Goal: Task Accomplishment & Management: Complete application form

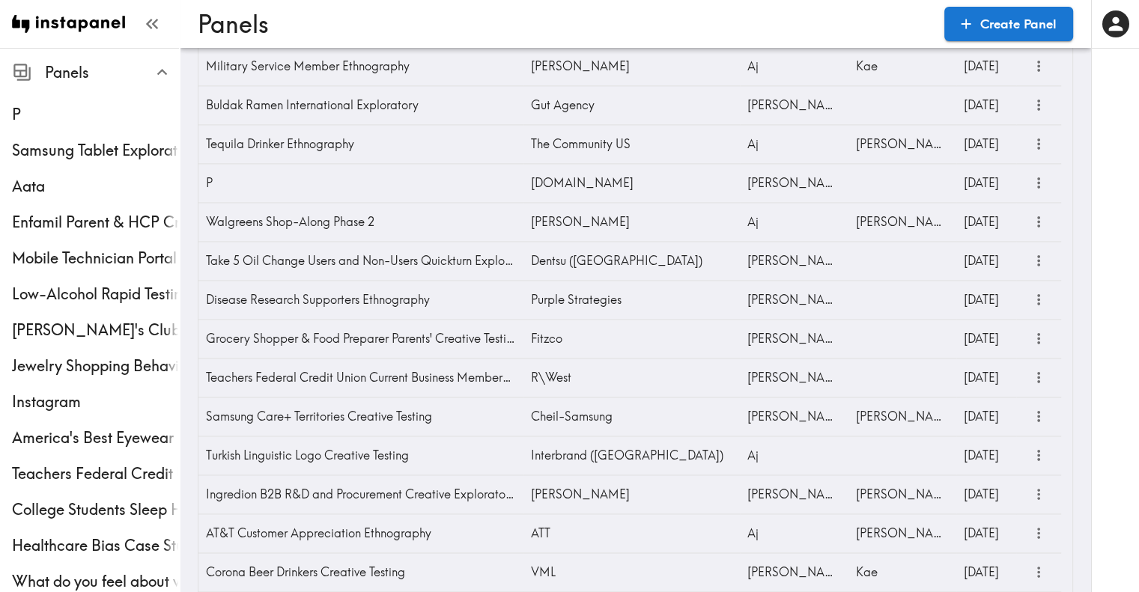
scroll to position [1923, 0]
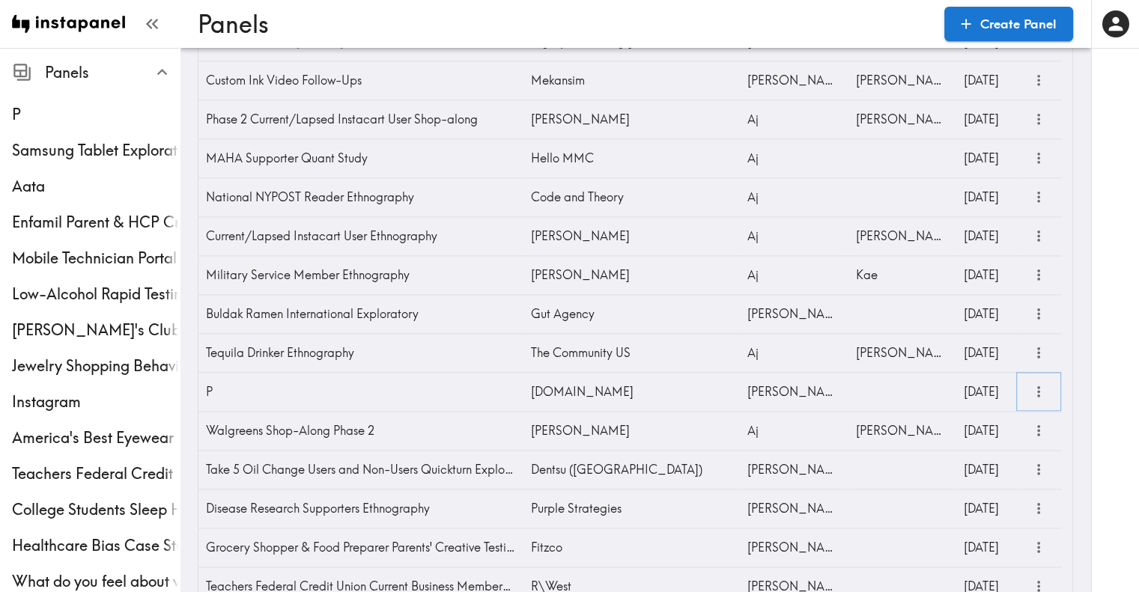
click at [1036, 388] on icon "more" at bounding box center [1039, 391] width 17 height 17
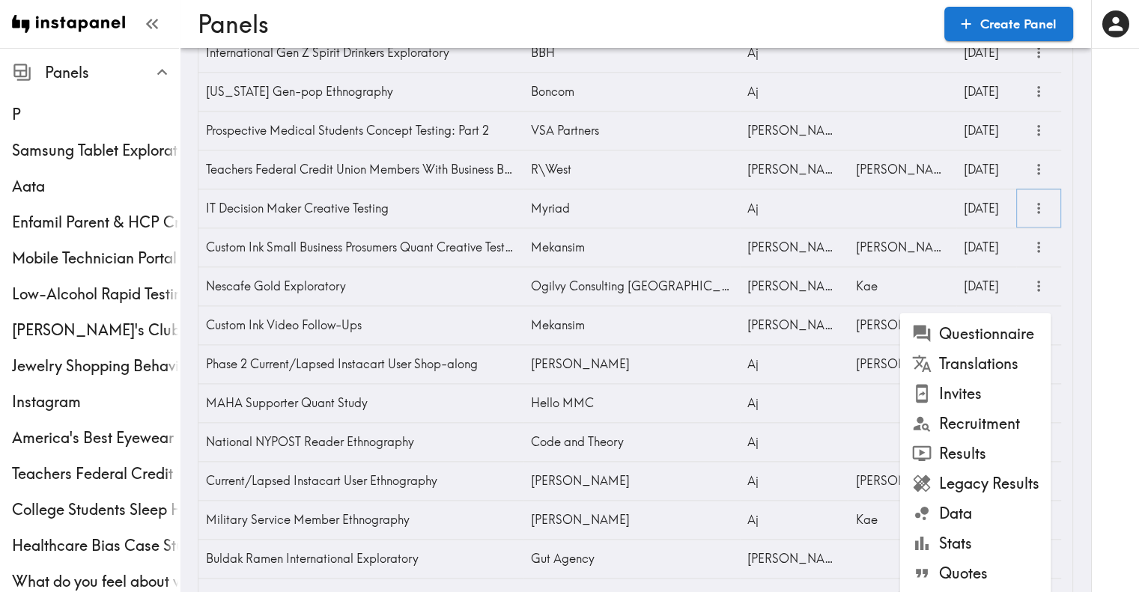
scroll to position [2019, 0]
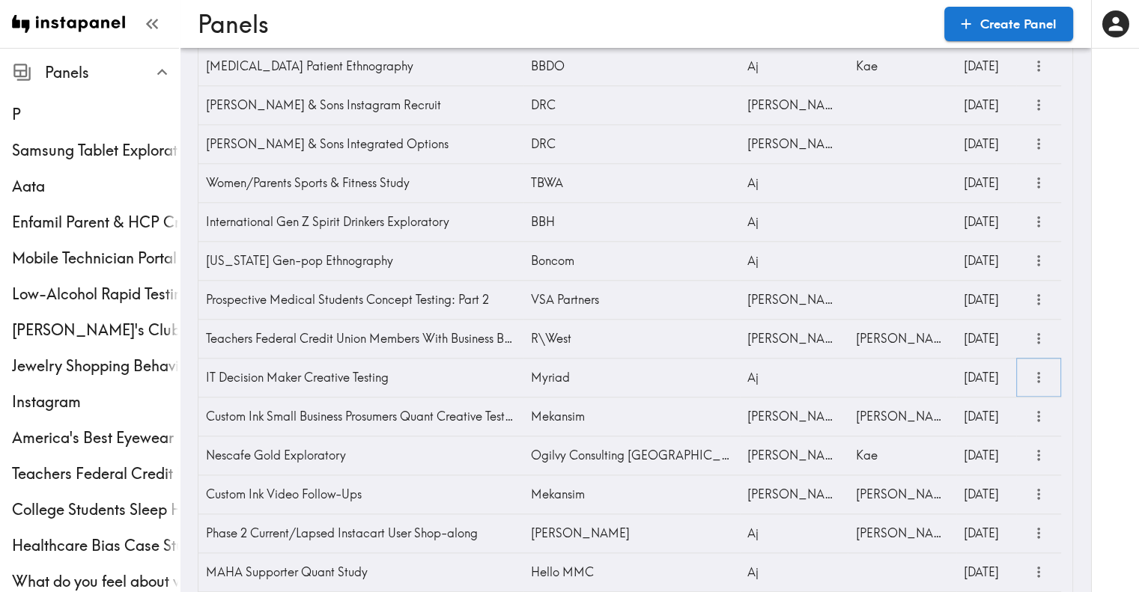
scroll to position [1495, 0]
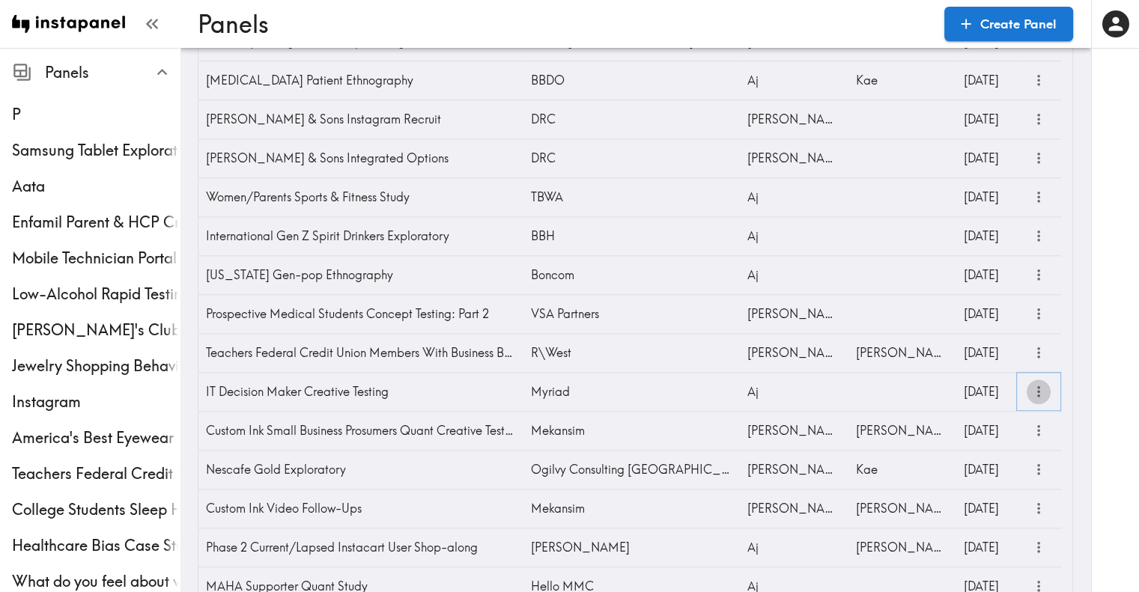
click at [1043, 395] on icon "more" at bounding box center [1039, 391] width 17 height 17
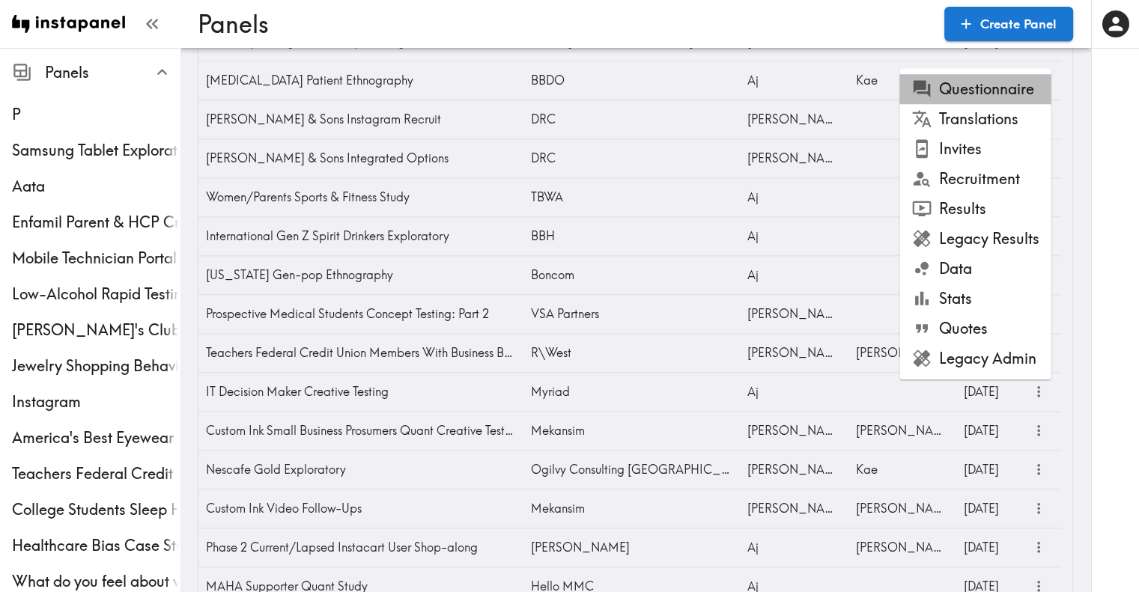
click at [1001, 91] on li "Questionnaire" at bounding box center [975, 89] width 151 height 30
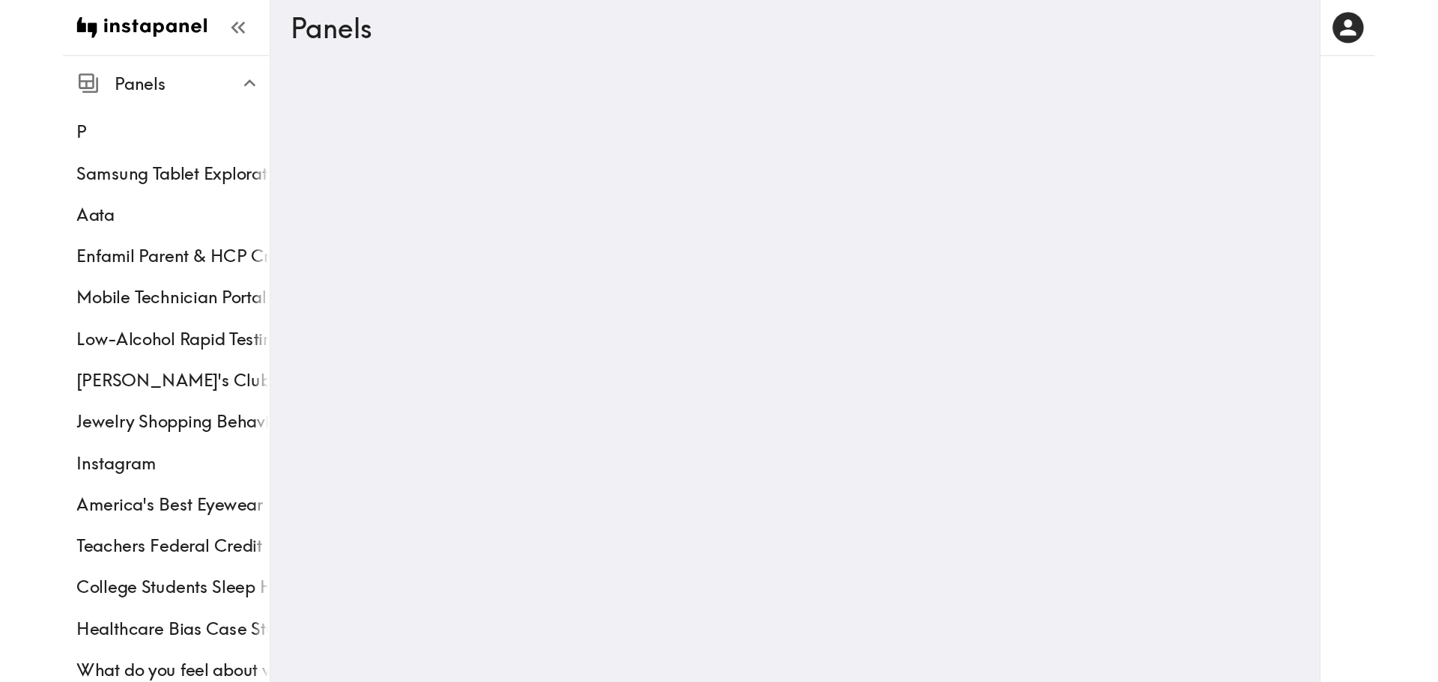
scroll to position [0, 0]
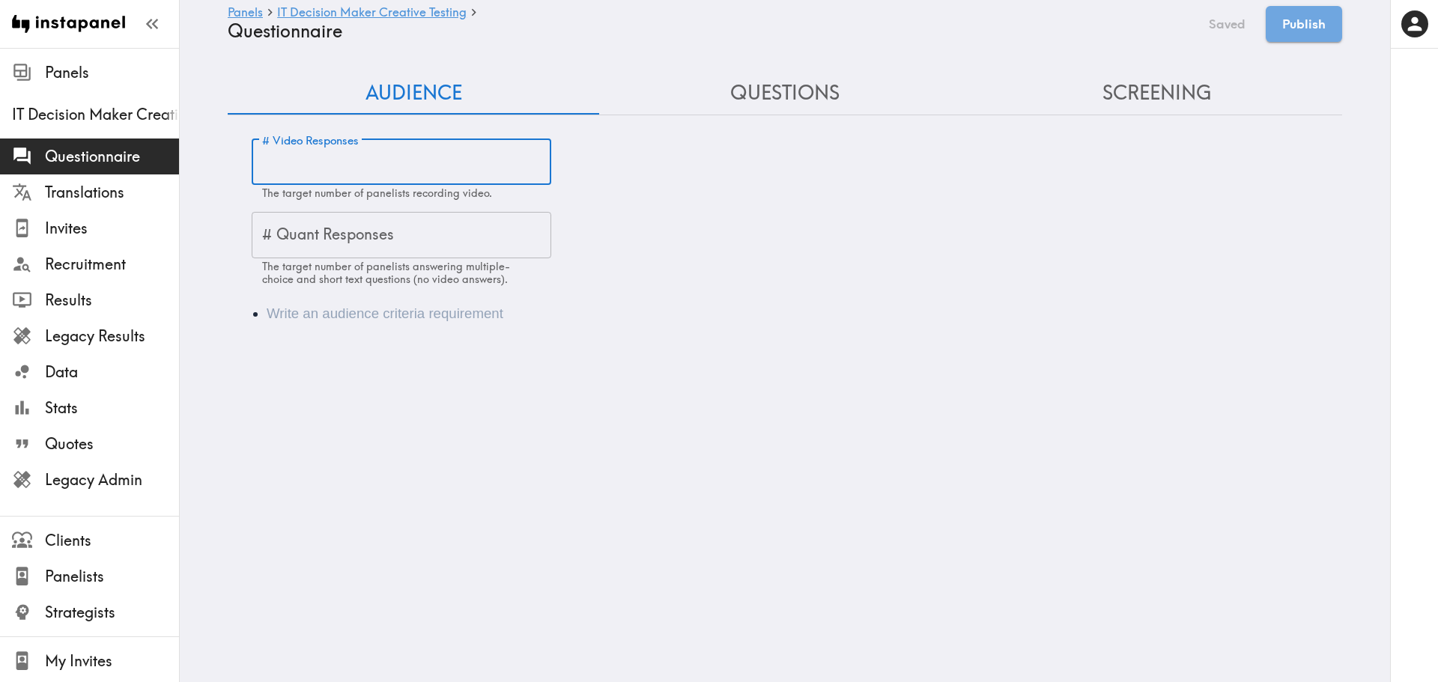
click at [359, 181] on input "# Video Responses" at bounding box center [402, 162] width 300 height 46
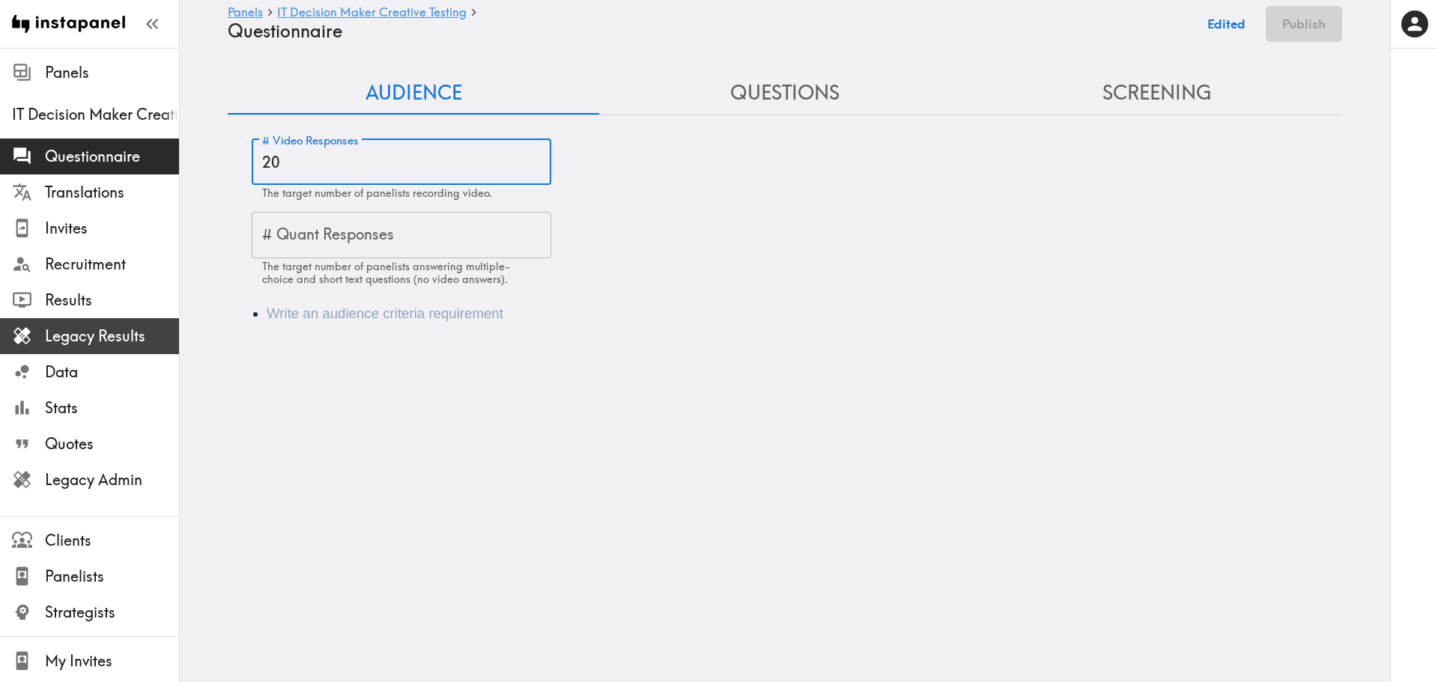
type input "20"
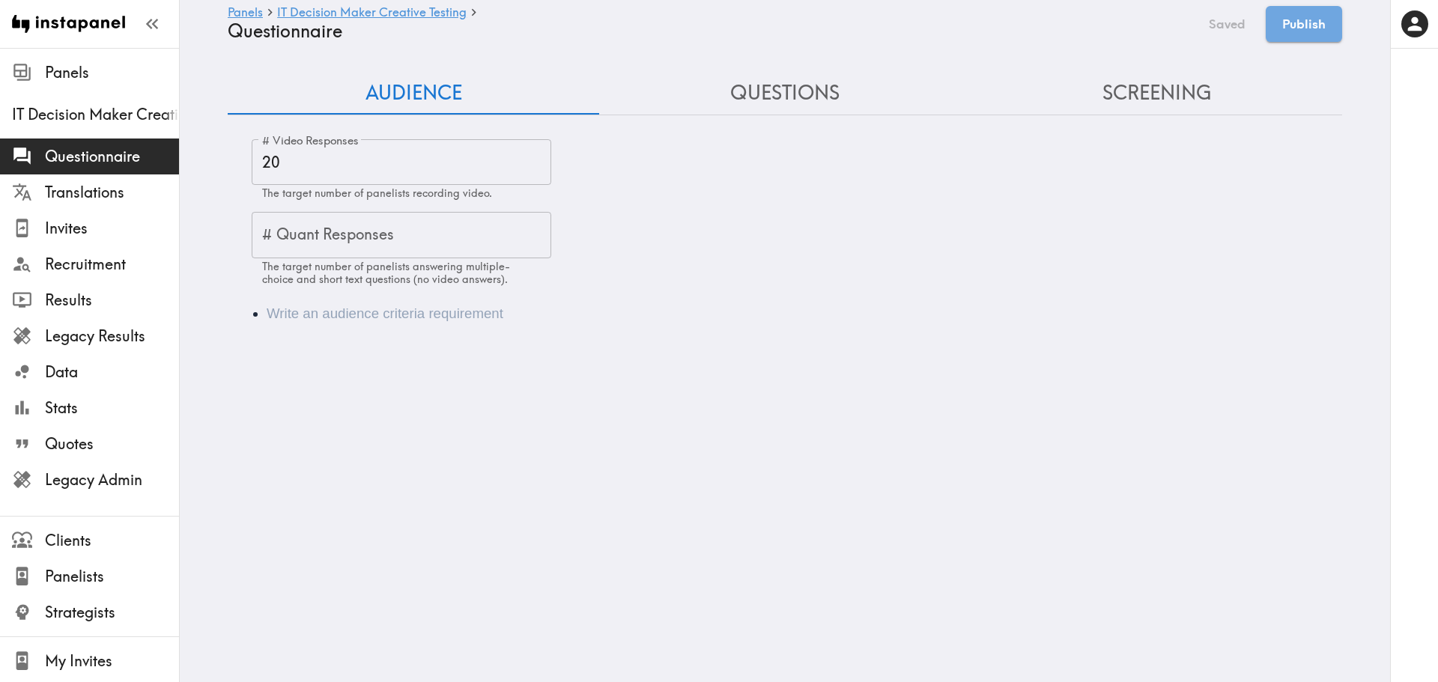
click at [354, 328] on div "Audience" at bounding box center [785, 313] width 1115 height 57
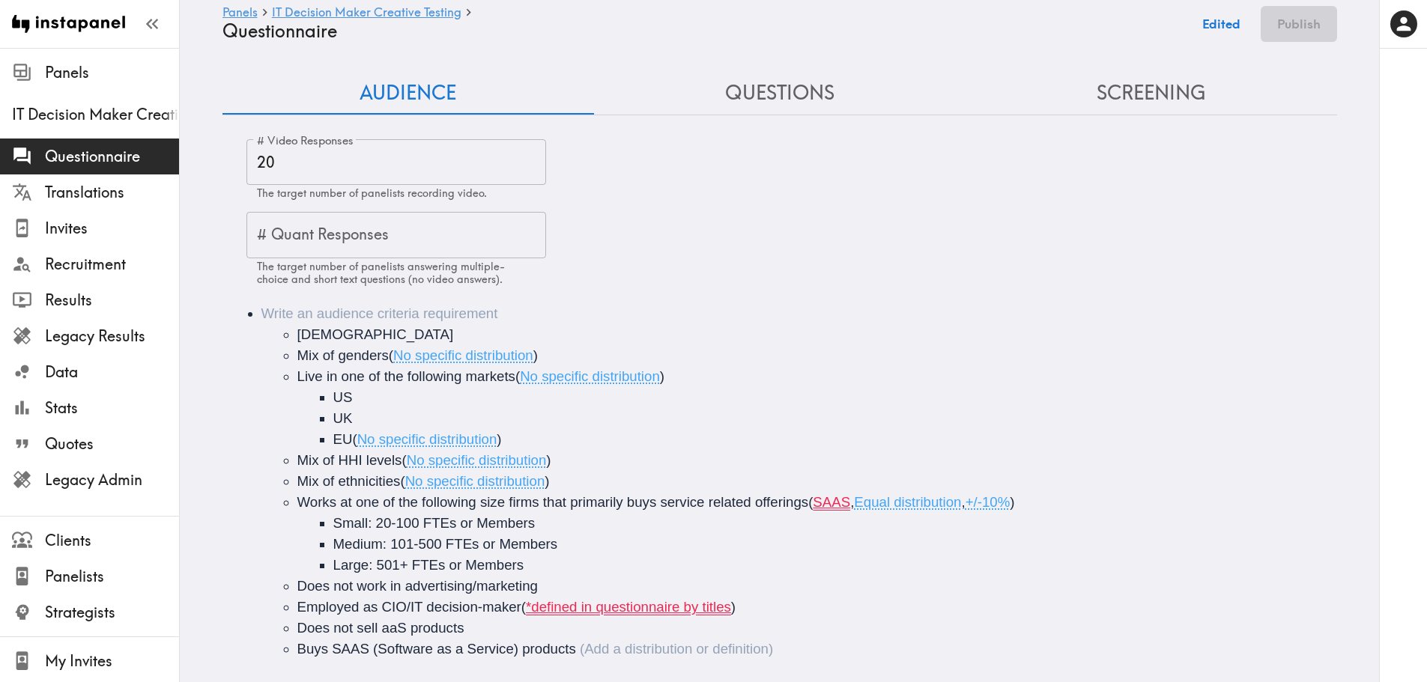
click at [297, 330] on li "[DEMOGRAPHIC_DATA]" at bounding box center [829, 334] width 1064 height 21
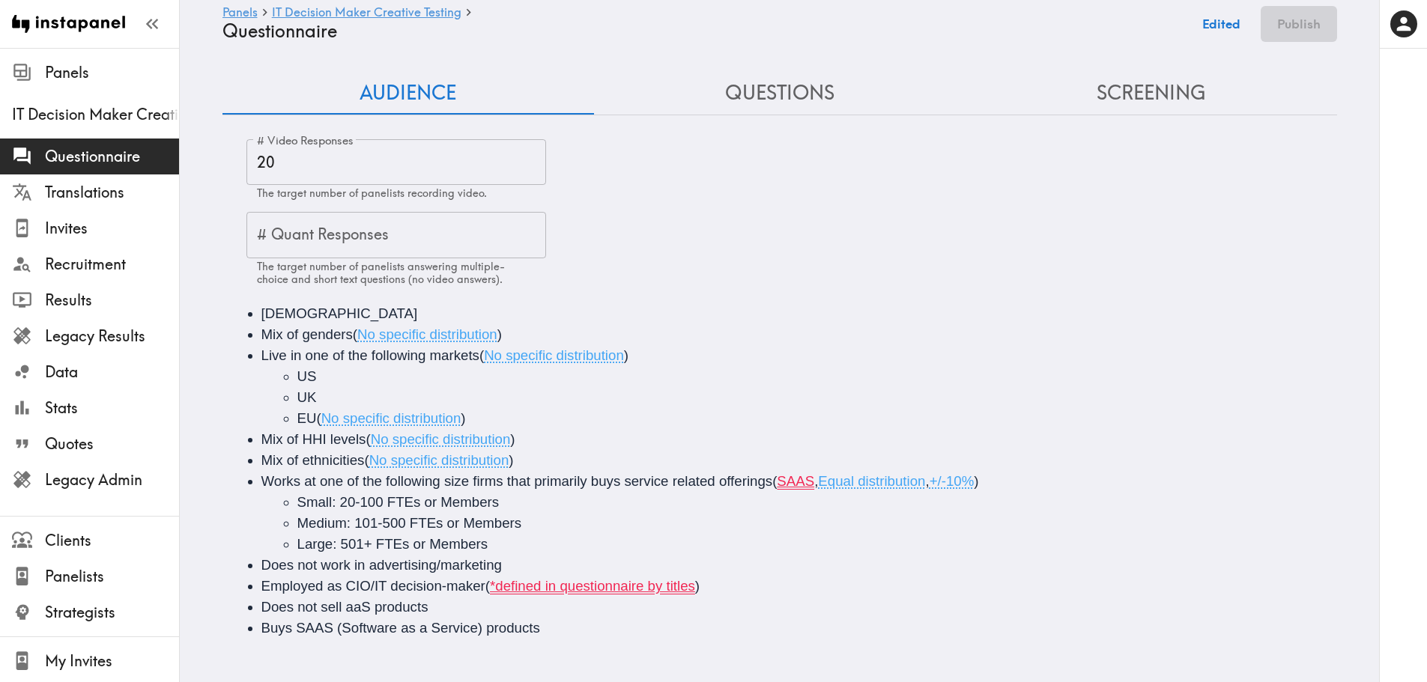
click at [744, 589] on li "Employed as CIO/IT decision-maker ( *defined in questionnaire by titles )" at bounding box center [800, 586] width 1079 height 21
click at [747, 592] on li "Buys SAAS (Software as a Service) products" at bounding box center [800, 628] width 1079 height 21
click at [739, 94] on button "Questions" at bounding box center [780, 93] width 372 height 43
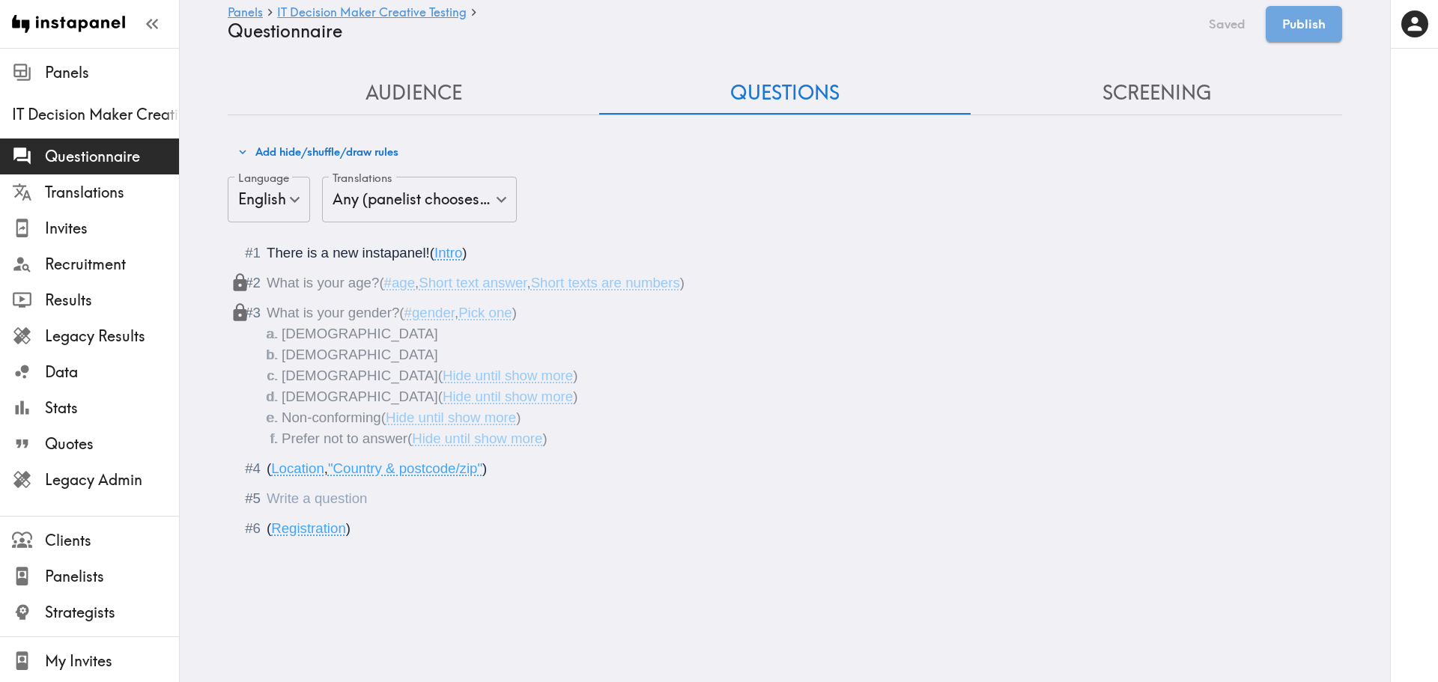
click at [267, 506] on div "Questionnaire" at bounding box center [267, 499] width 0 height 16
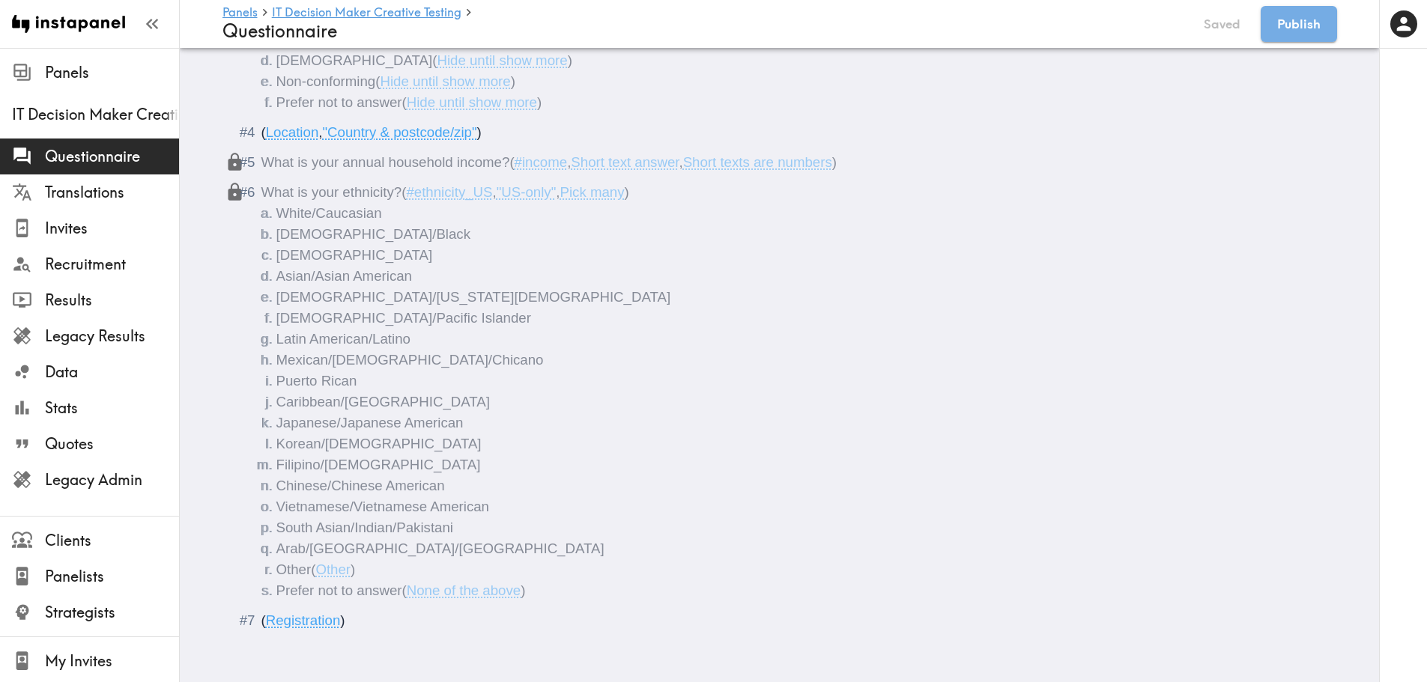
scroll to position [348, 0]
click at [571, 589] on li "Prefer not to answer ( None of the above )" at bounding box center [797, 590] width 1043 height 21
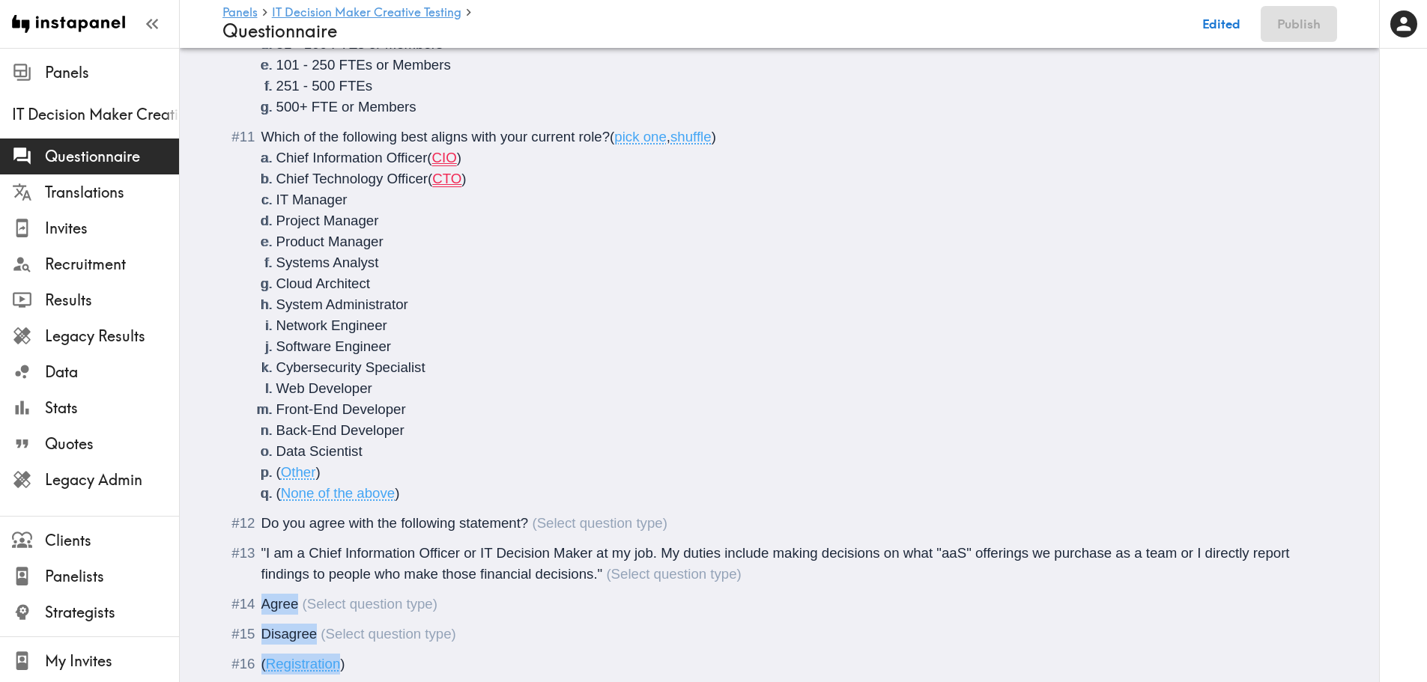
scroll to position [1834, 0]
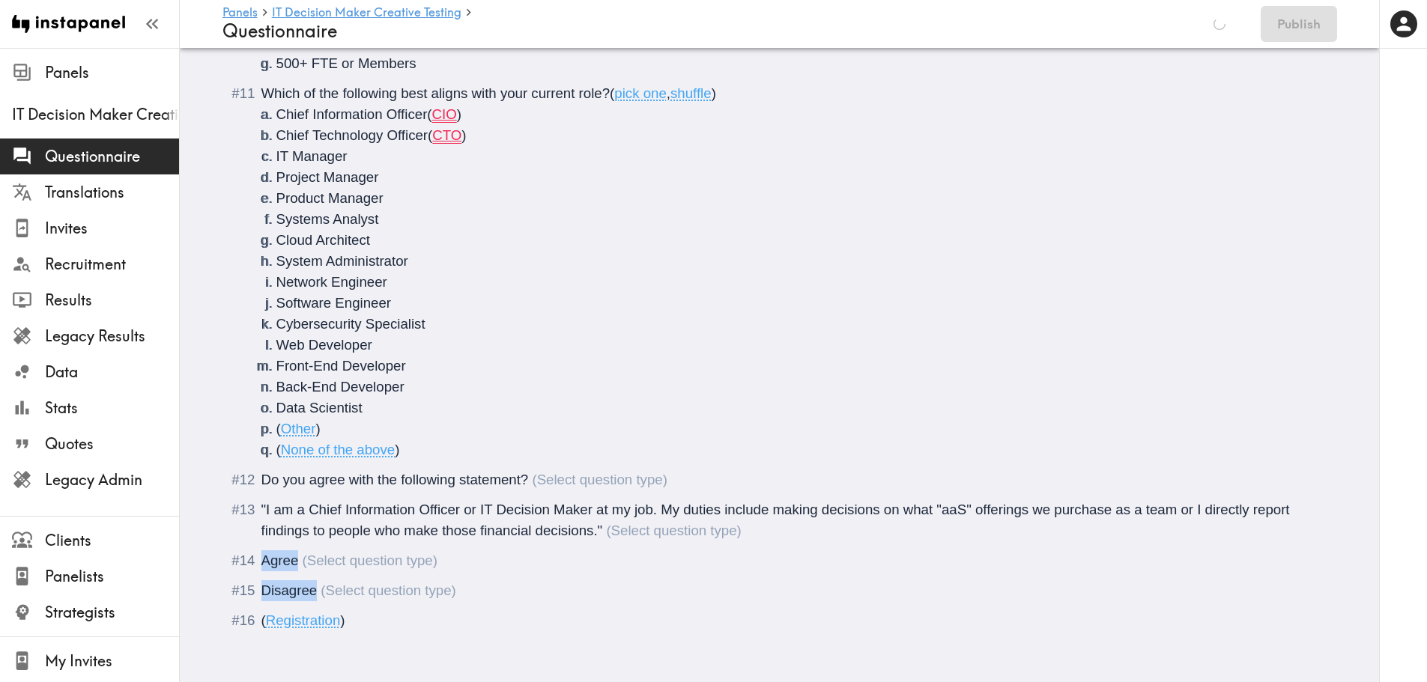
drag, startPoint x: 258, startPoint y: 643, endPoint x: 329, endPoint y: 577, distance: 95.9
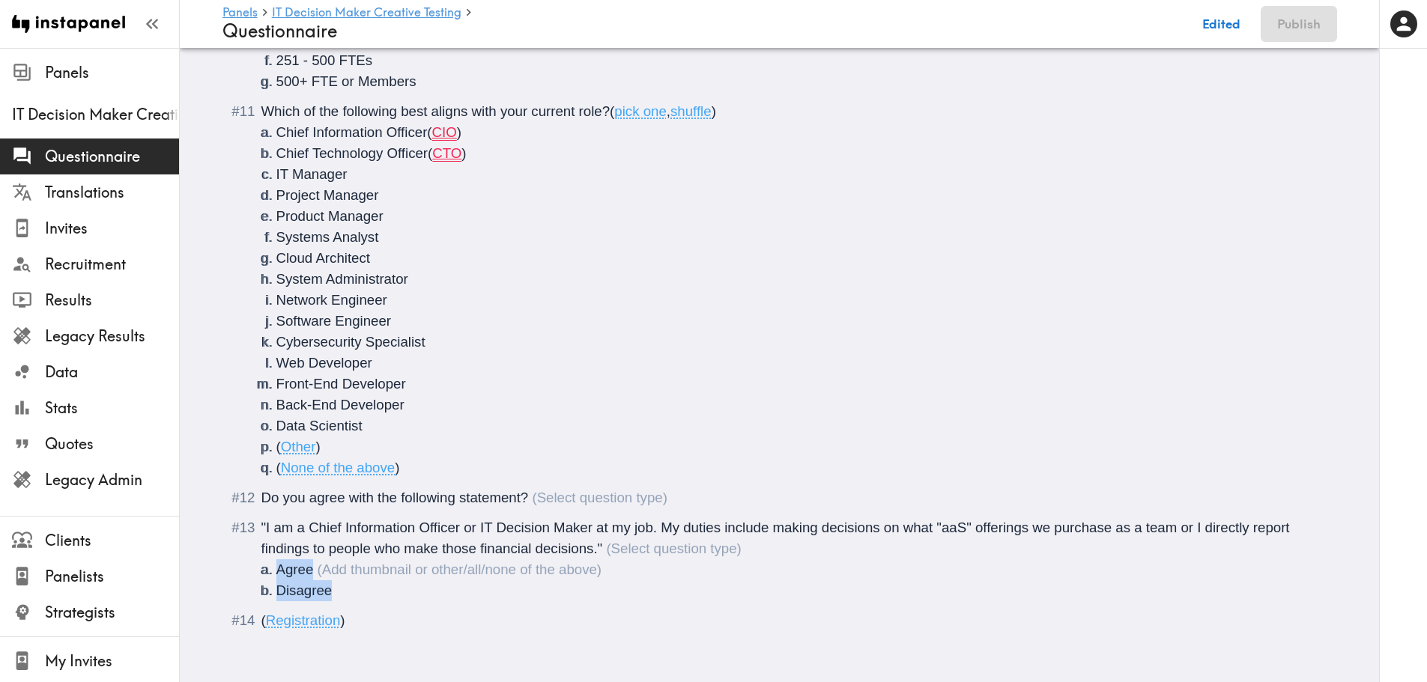
scroll to position [1816, 0]
click at [536, 122] on li "Chief Information Officer ( CIO )" at bounding box center [797, 132] width 1043 height 21
click at [529, 143] on li "Chief Technology Officer ( CTO )" at bounding box center [797, 153] width 1043 height 21
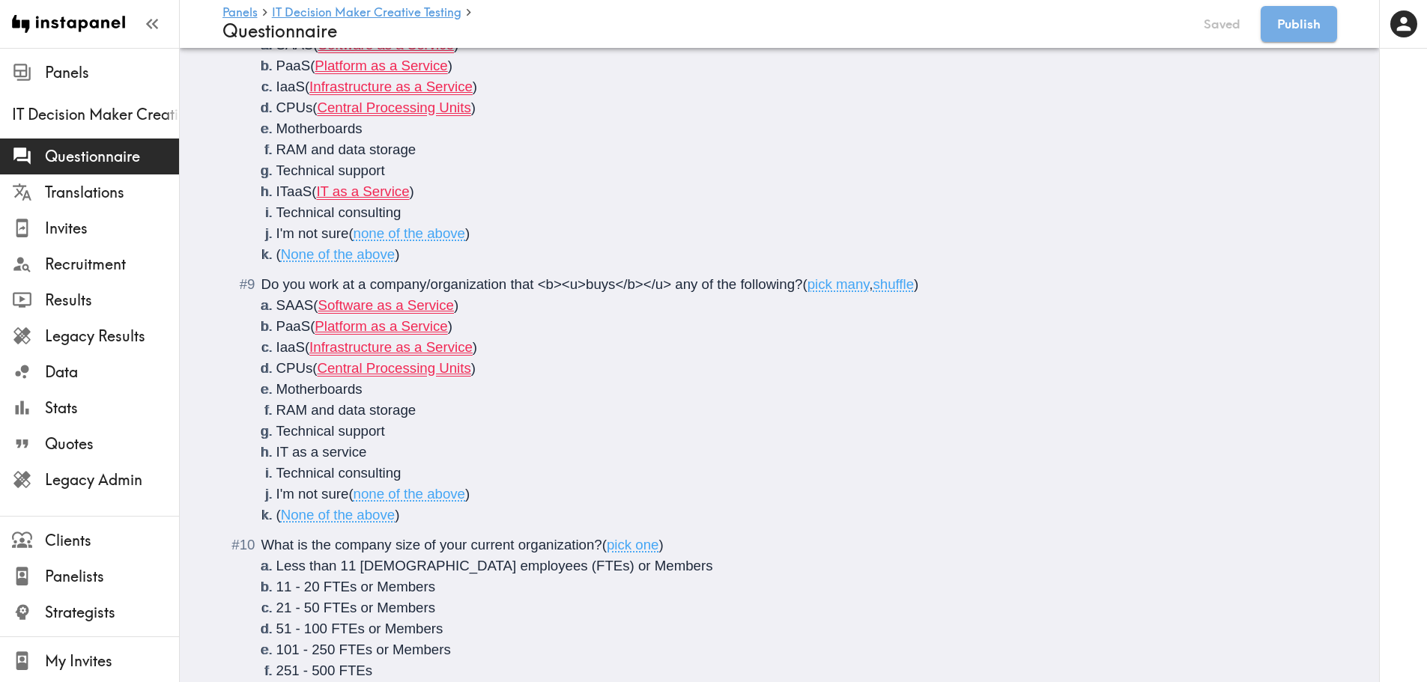
scroll to position [1174, 0]
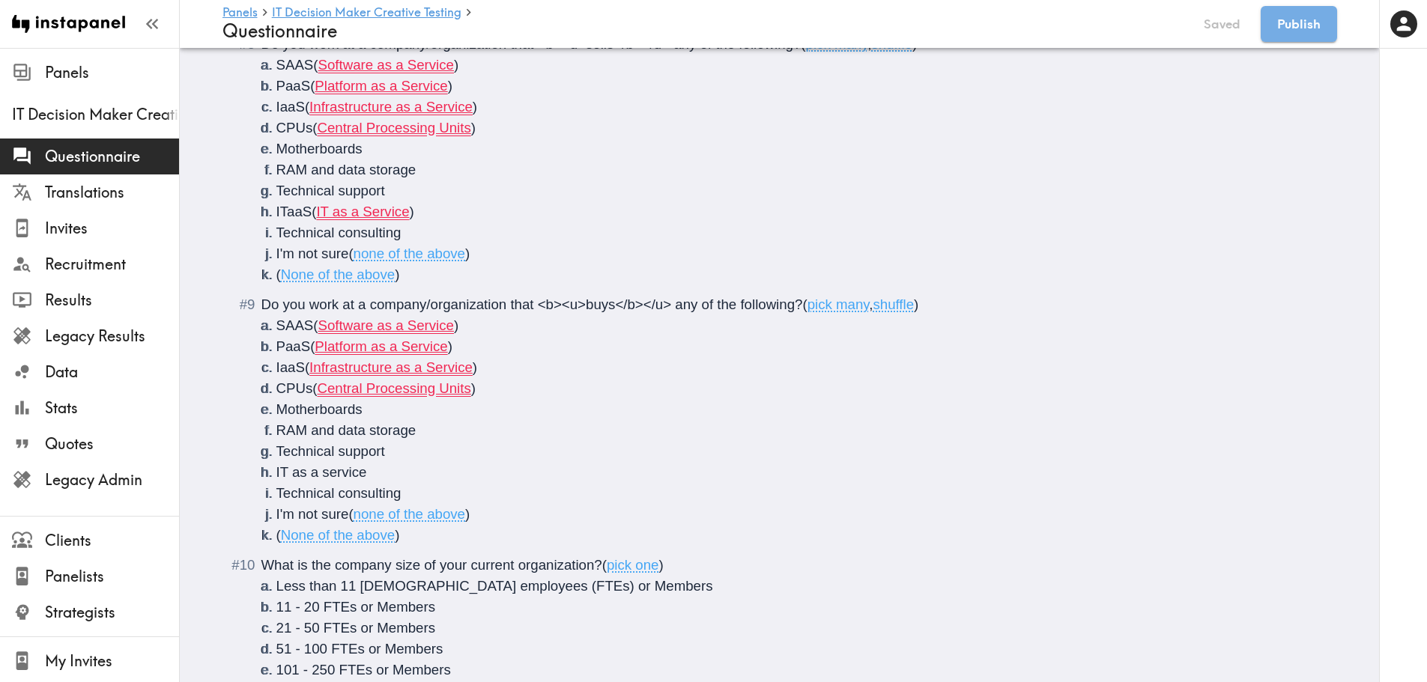
click at [544, 319] on li "SAAS ( Software as a Service )" at bounding box center [797, 325] width 1043 height 21
click at [527, 351] on li "PaaS ( Platform as a Service )" at bounding box center [797, 346] width 1043 height 21
click at [521, 361] on li "IaaS ( Infrastructure as a Service )" at bounding box center [797, 367] width 1043 height 21
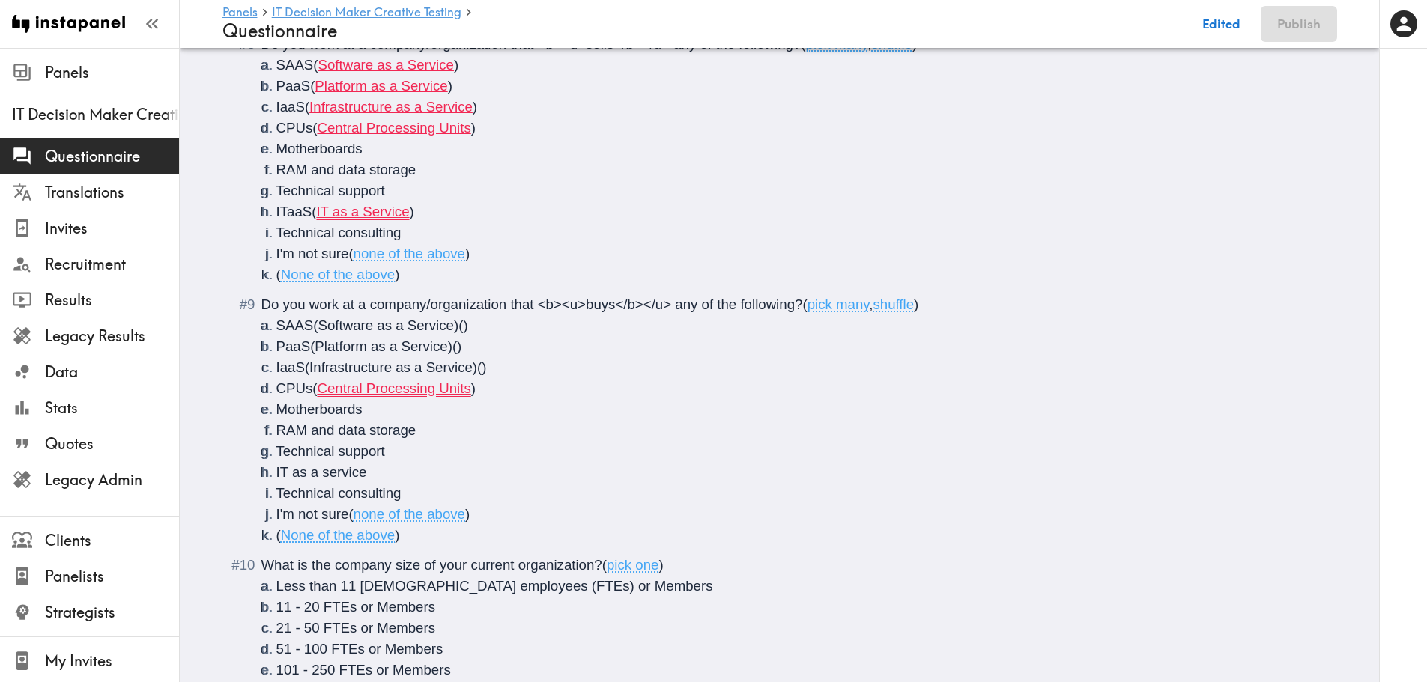
click at [515, 386] on li "CPUs ( Central Processing Units )" at bounding box center [797, 388] width 1043 height 21
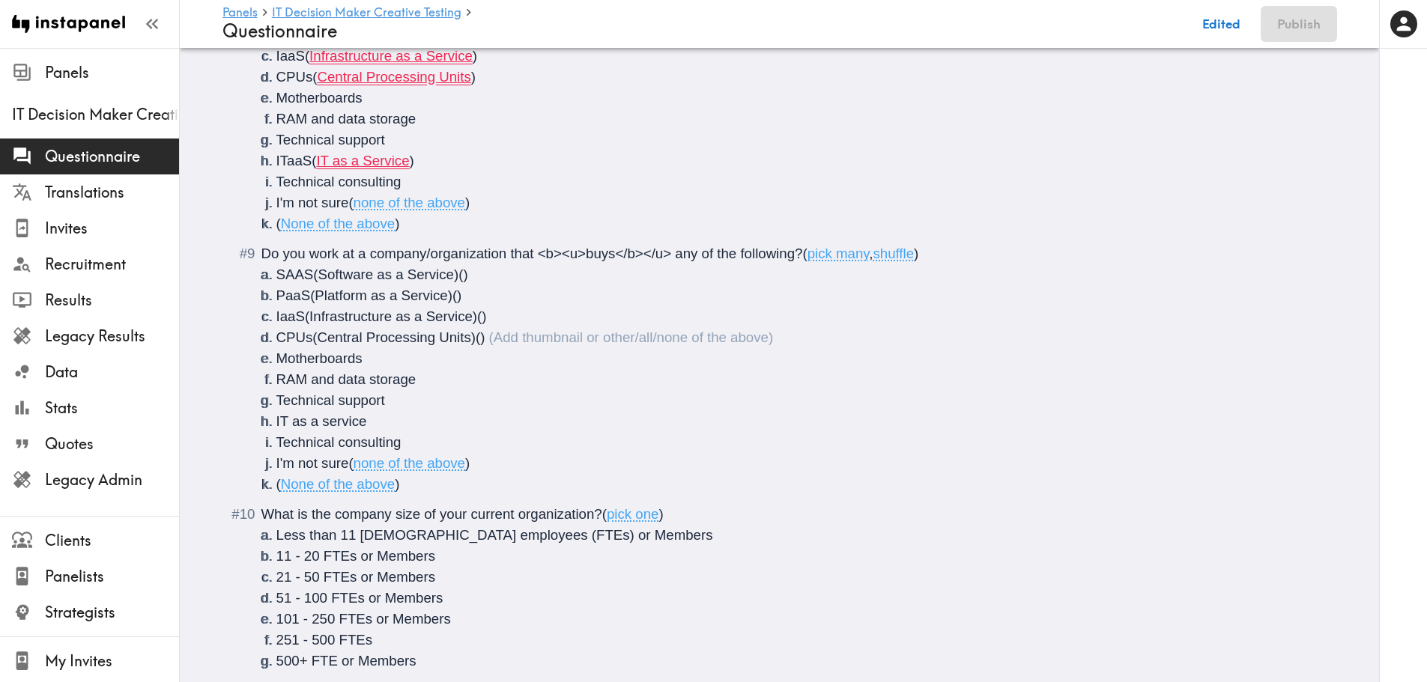
scroll to position [1249, 0]
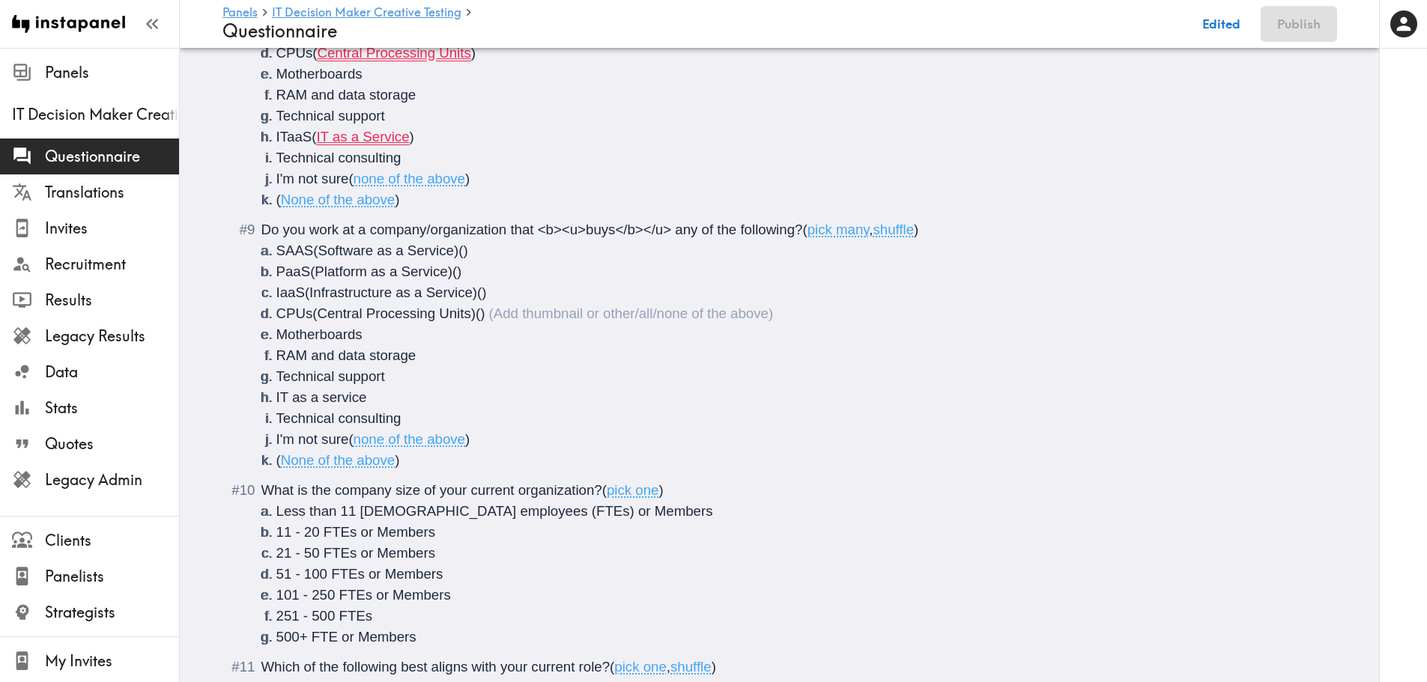
click at [452, 124] on li "Technical support" at bounding box center [797, 116] width 1043 height 21
click at [431, 128] on li "ITaaS ( IT as a Service )" at bounding box center [797, 137] width 1043 height 21
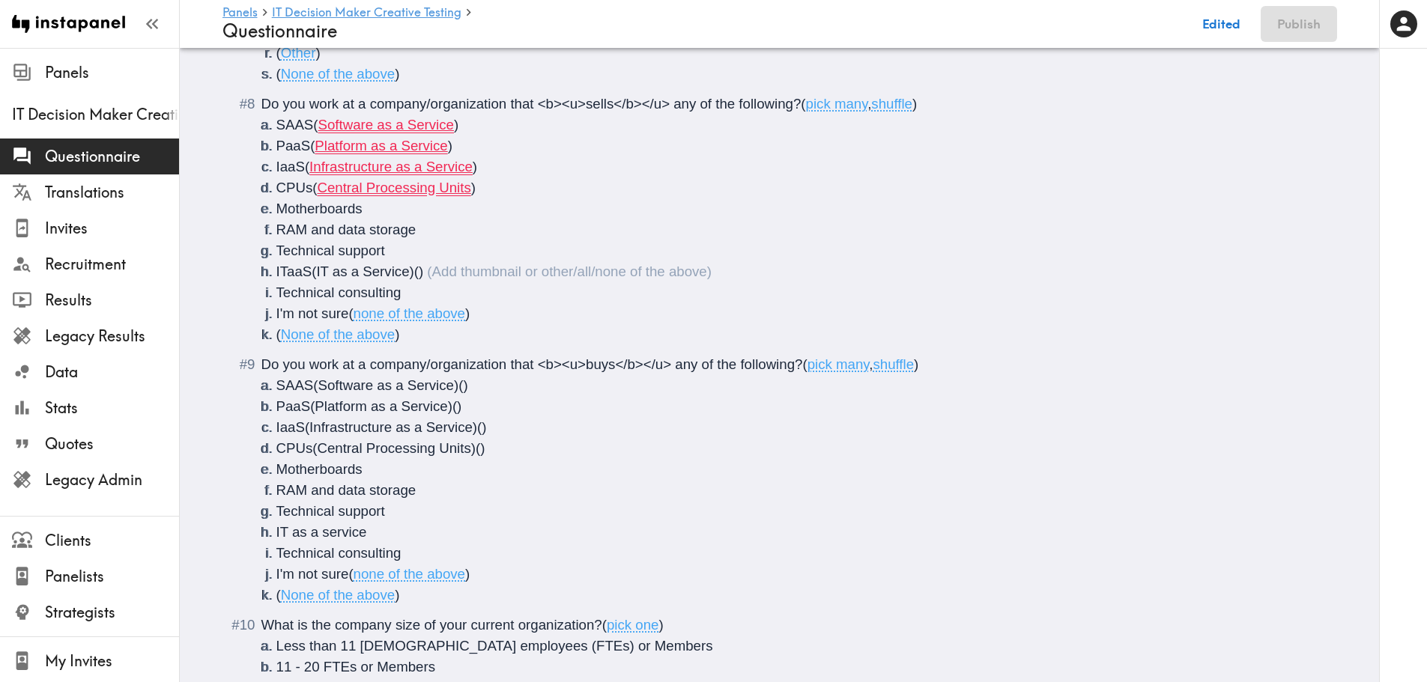
scroll to position [1099, 0]
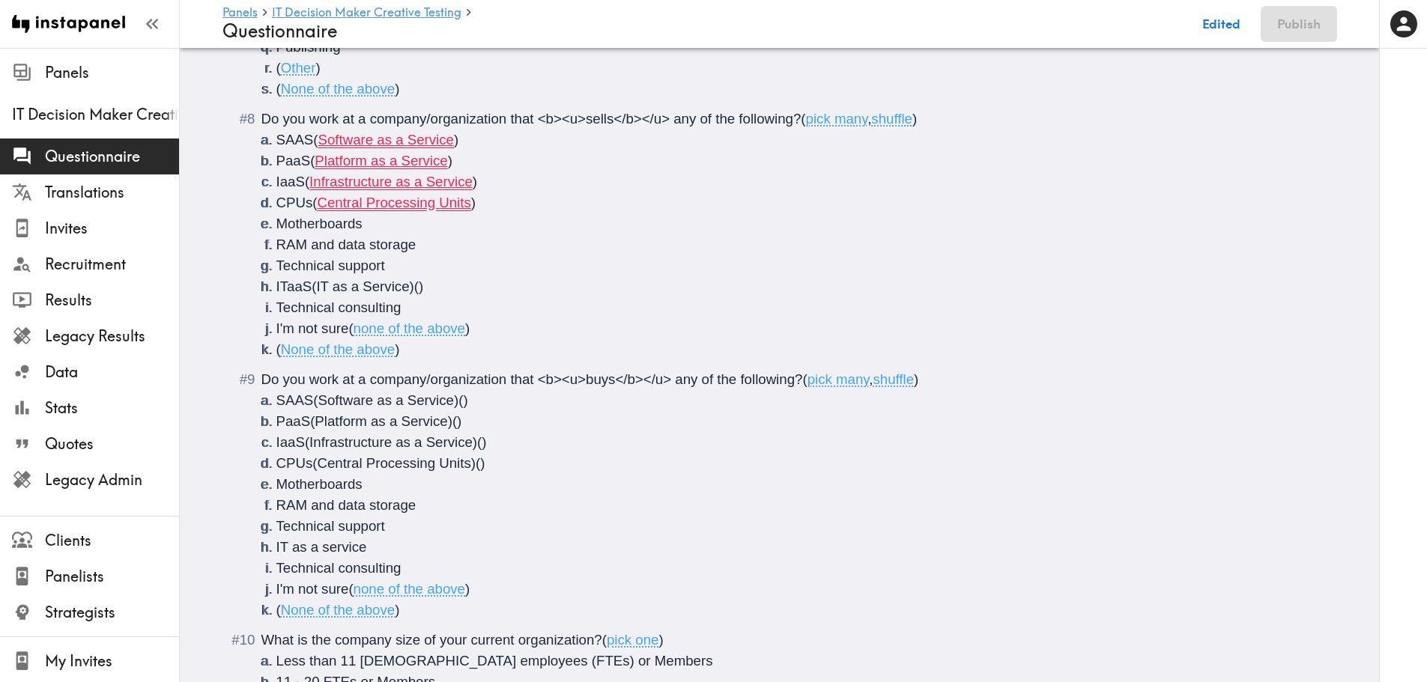
click at [491, 198] on li "CPUs ( Central Processing Units )" at bounding box center [797, 202] width 1043 height 21
click at [507, 175] on li "IaaS ( Infrastructure as a Service )" at bounding box center [797, 182] width 1043 height 21
click at [486, 147] on li "SAAS ( Software as a Service )" at bounding box center [797, 140] width 1043 height 21
click at [473, 165] on li "PaaS ( Platform as a Service )" at bounding box center [797, 161] width 1043 height 21
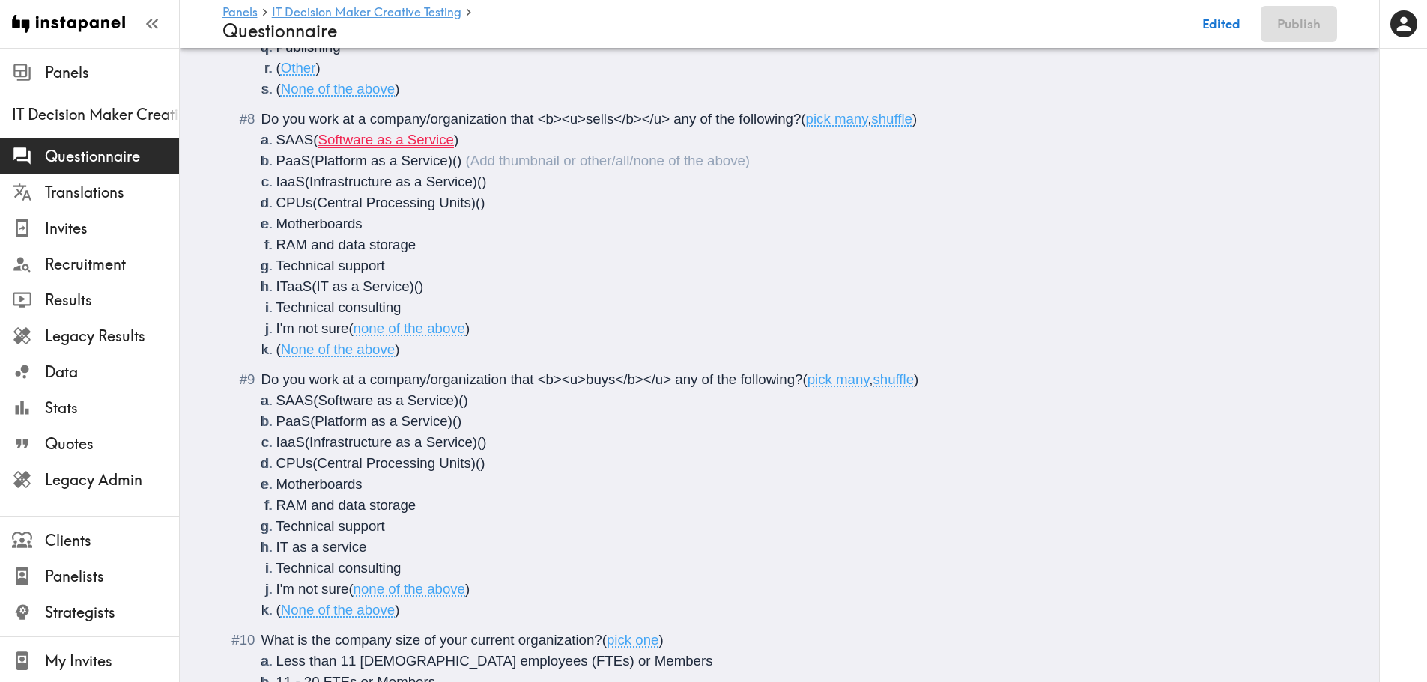
click at [460, 138] on li "SAAS ( Software as a Service )" at bounding box center [797, 140] width 1043 height 21
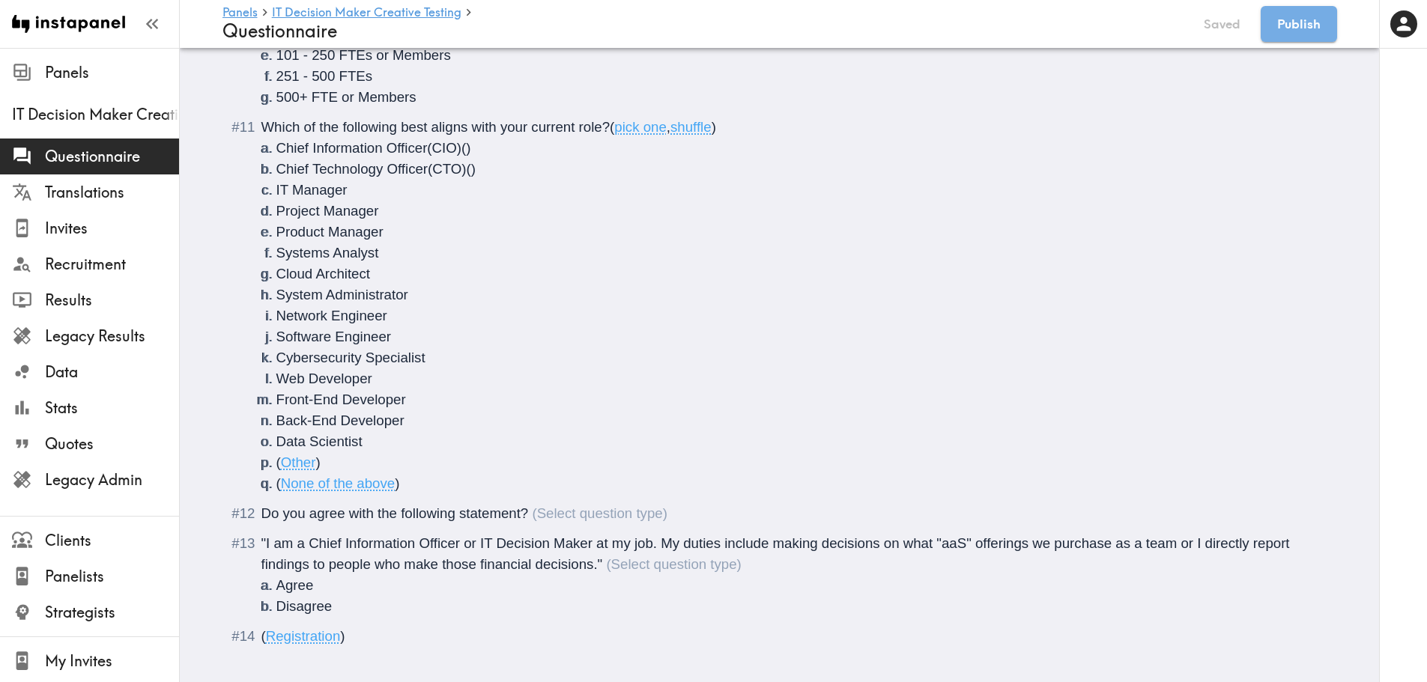
scroll to position [1816, 0]
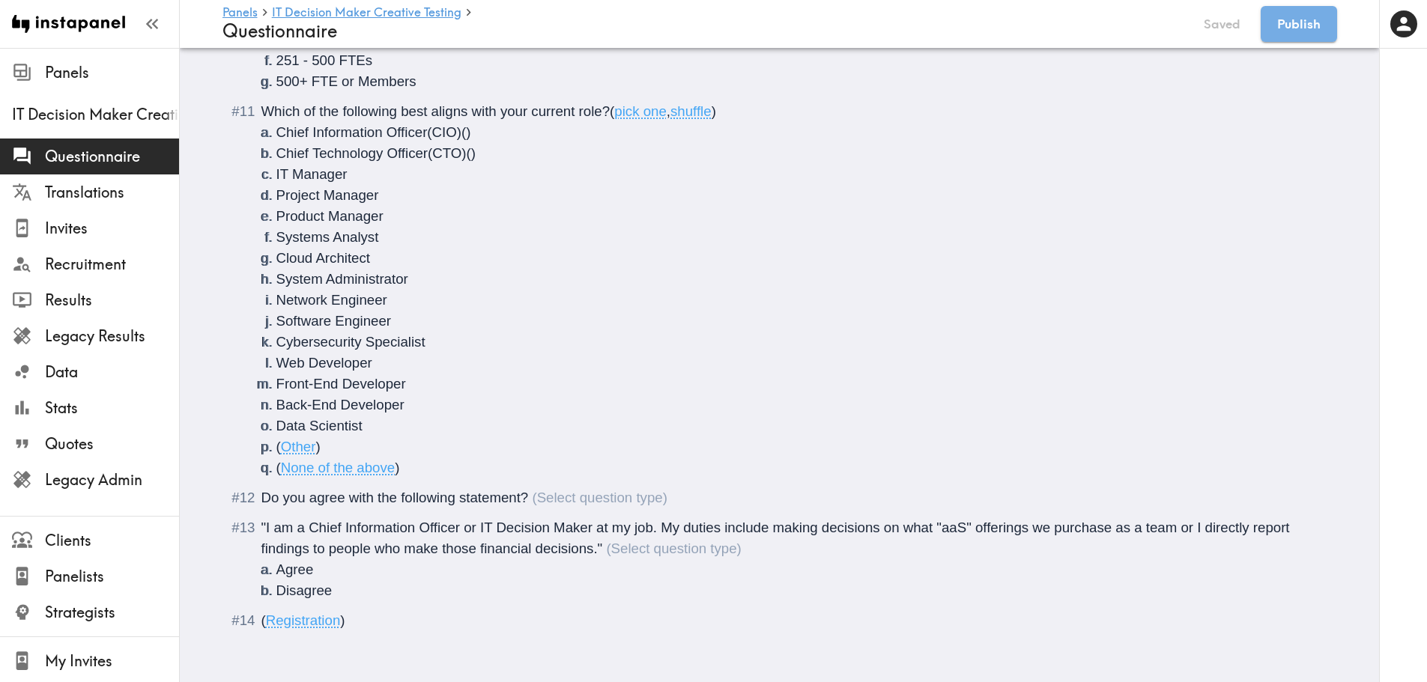
click at [383, 580] on li "Disagree" at bounding box center [797, 590] width 1043 height 21
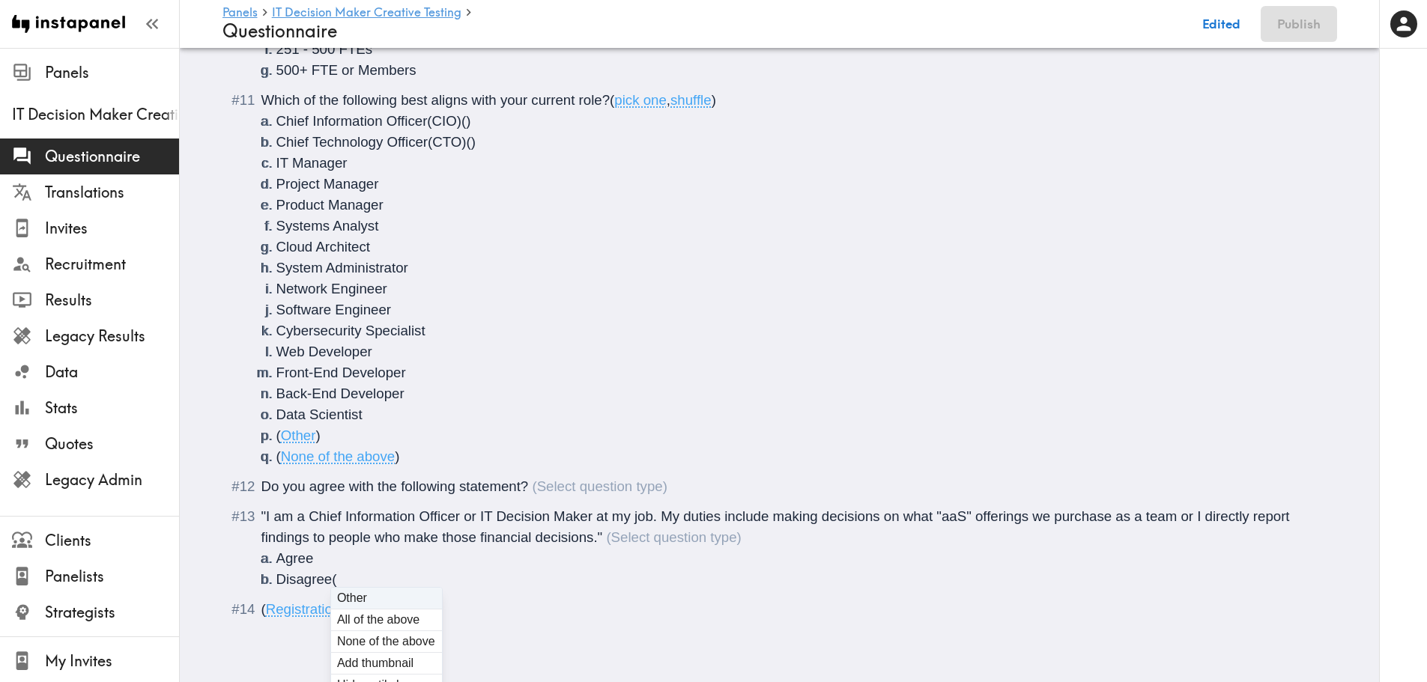
click at [691, 545] on div ""I am a Chief Information Officer or IT Decision Maker at my job. My duties inc…" at bounding box center [777, 527] width 1032 height 37
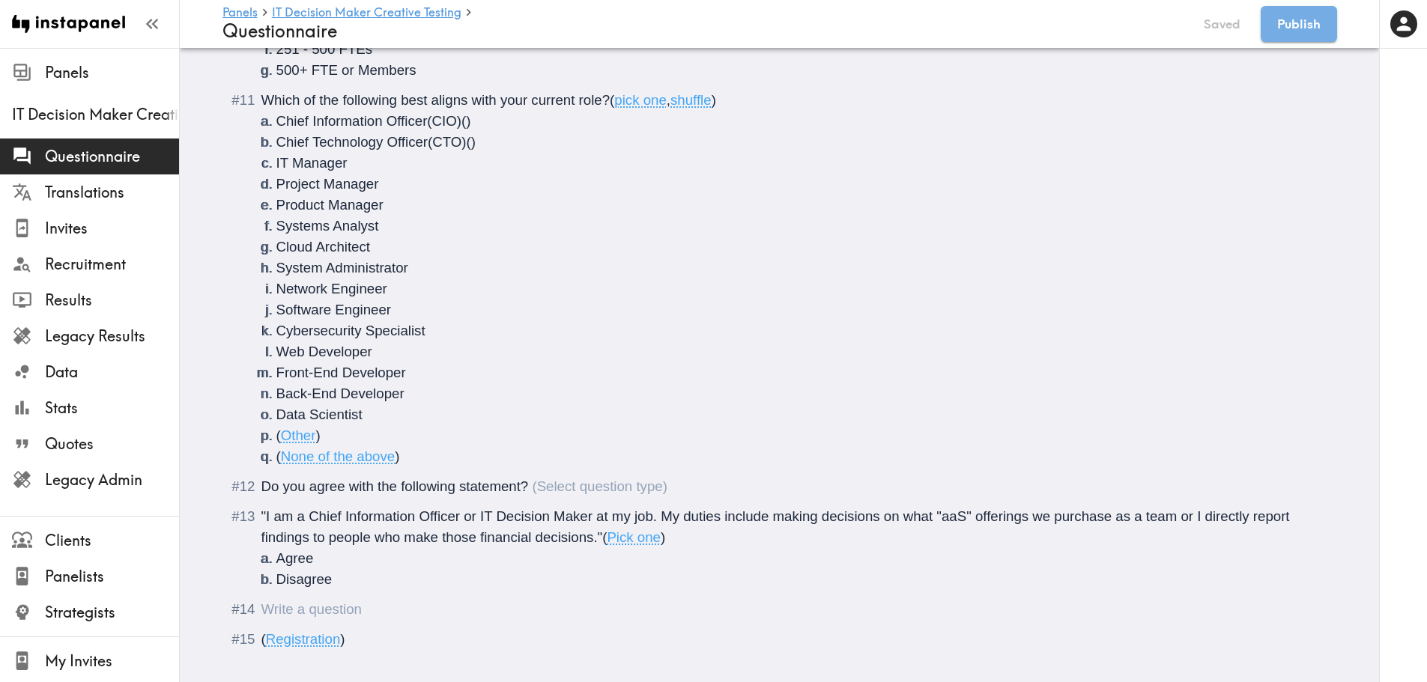
click at [261, 592] on div "Questionnaire" at bounding box center [261, 609] width 0 height 16
type input "C:\fakepath\Lenovo SSG Anthem v7.6 Master.mp4"
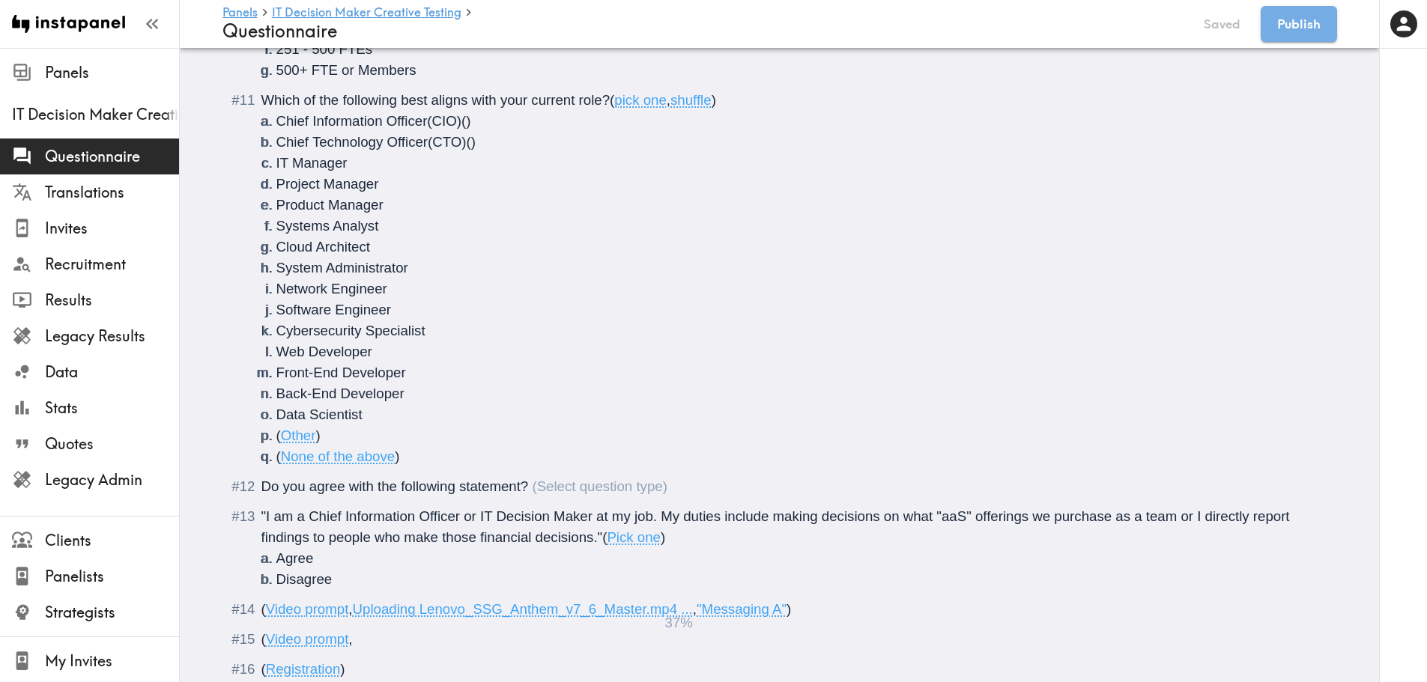
type input "C:\fakepath\Lenovo SSG Anthem_ALT_Script_For Testing_v1.mov"
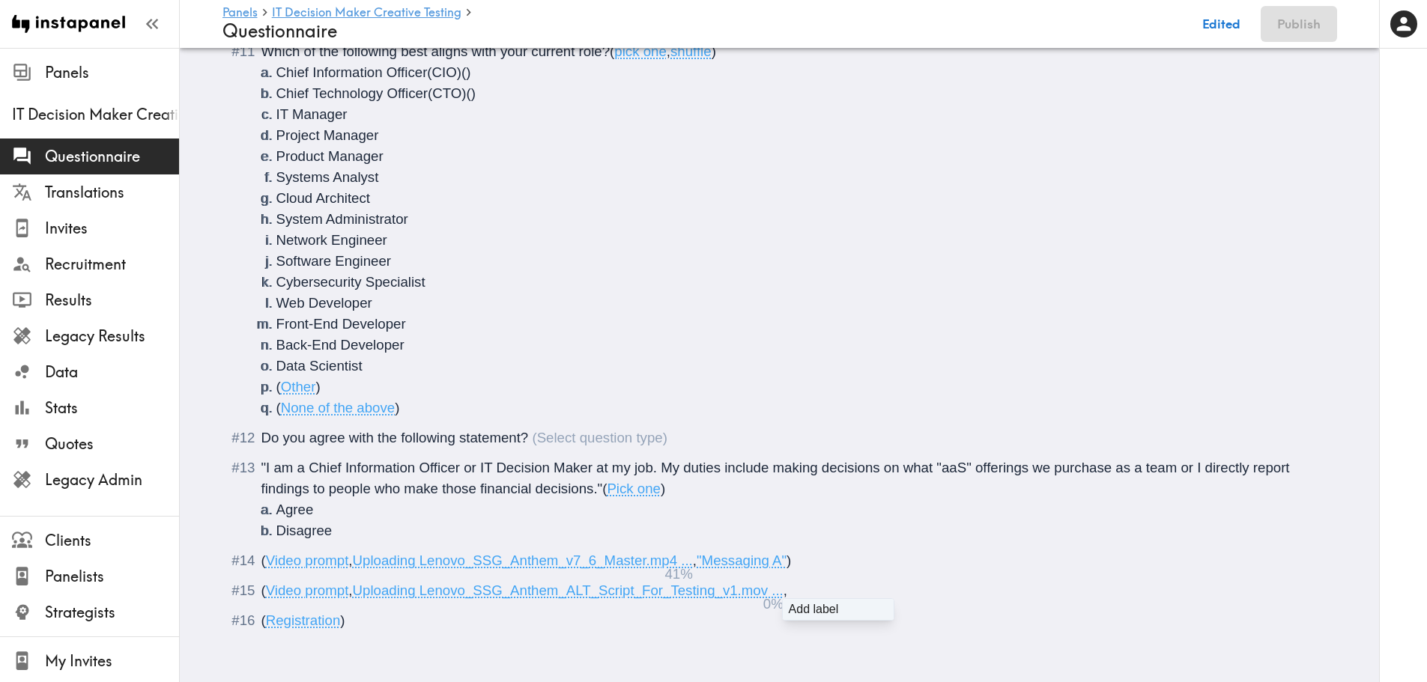
scroll to position [1875, 0]
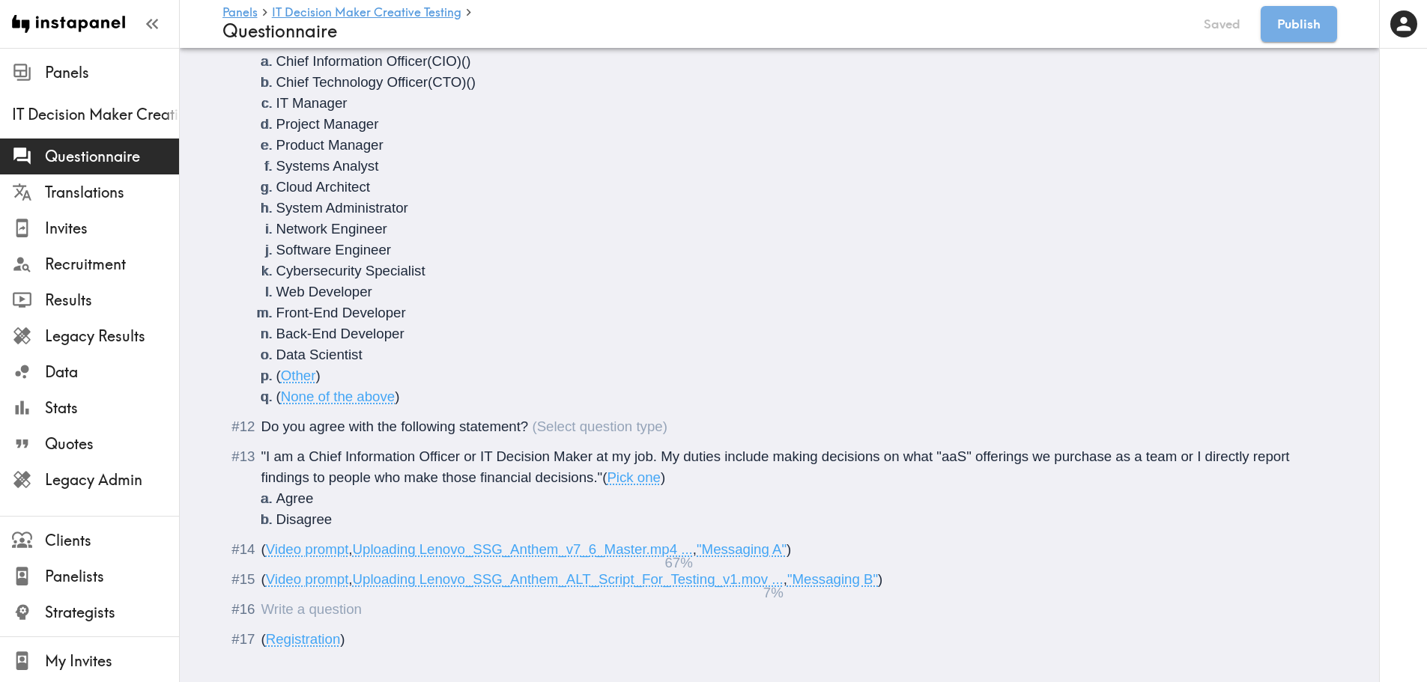
click at [261, 592] on div "Questionnaire" at bounding box center [261, 609] width 0 height 16
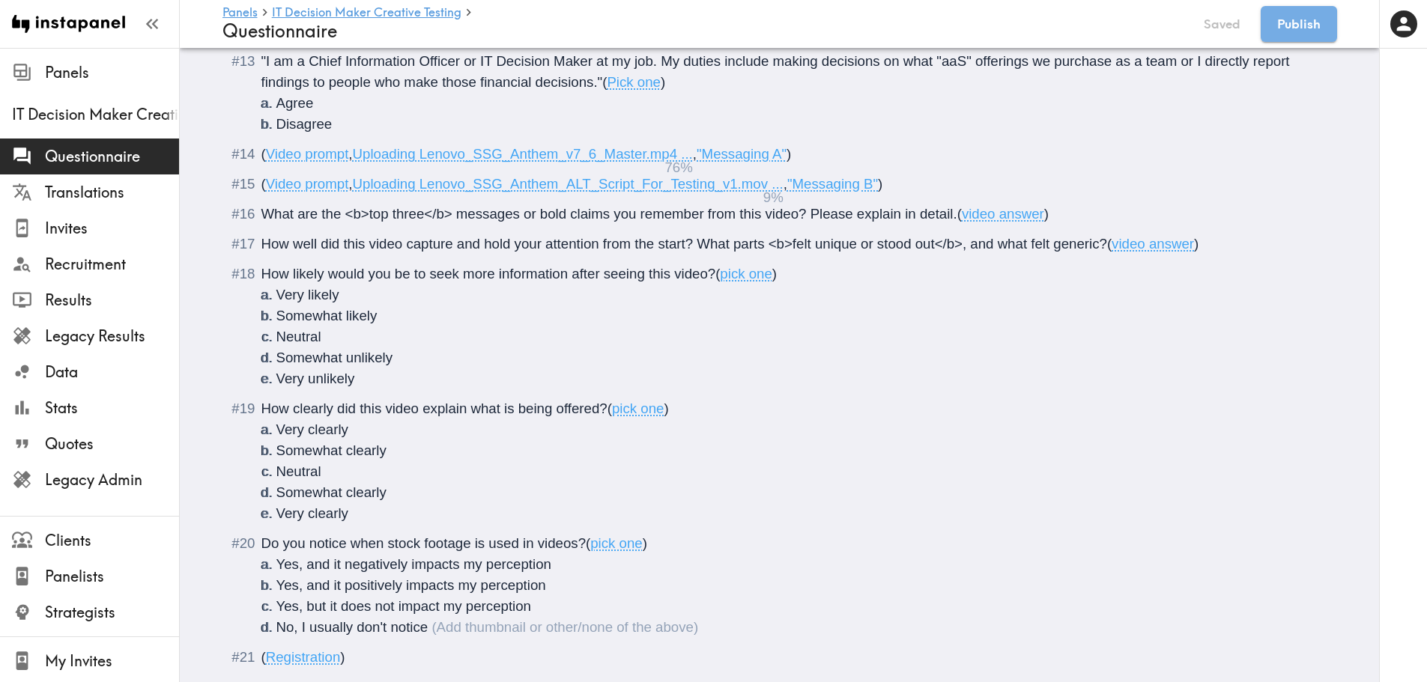
scroll to position [2319, 0]
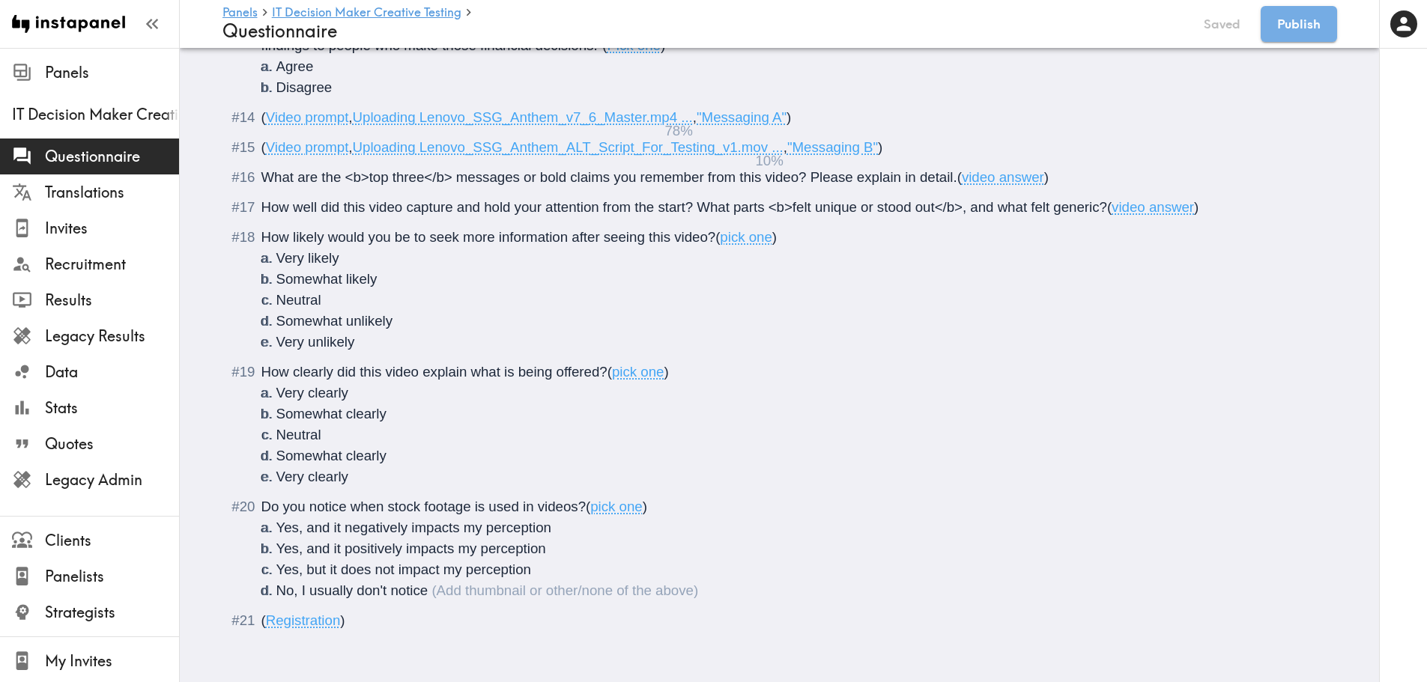
click at [429, 581] on li "No, I usually don't notice" at bounding box center [797, 590] width 1043 height 21
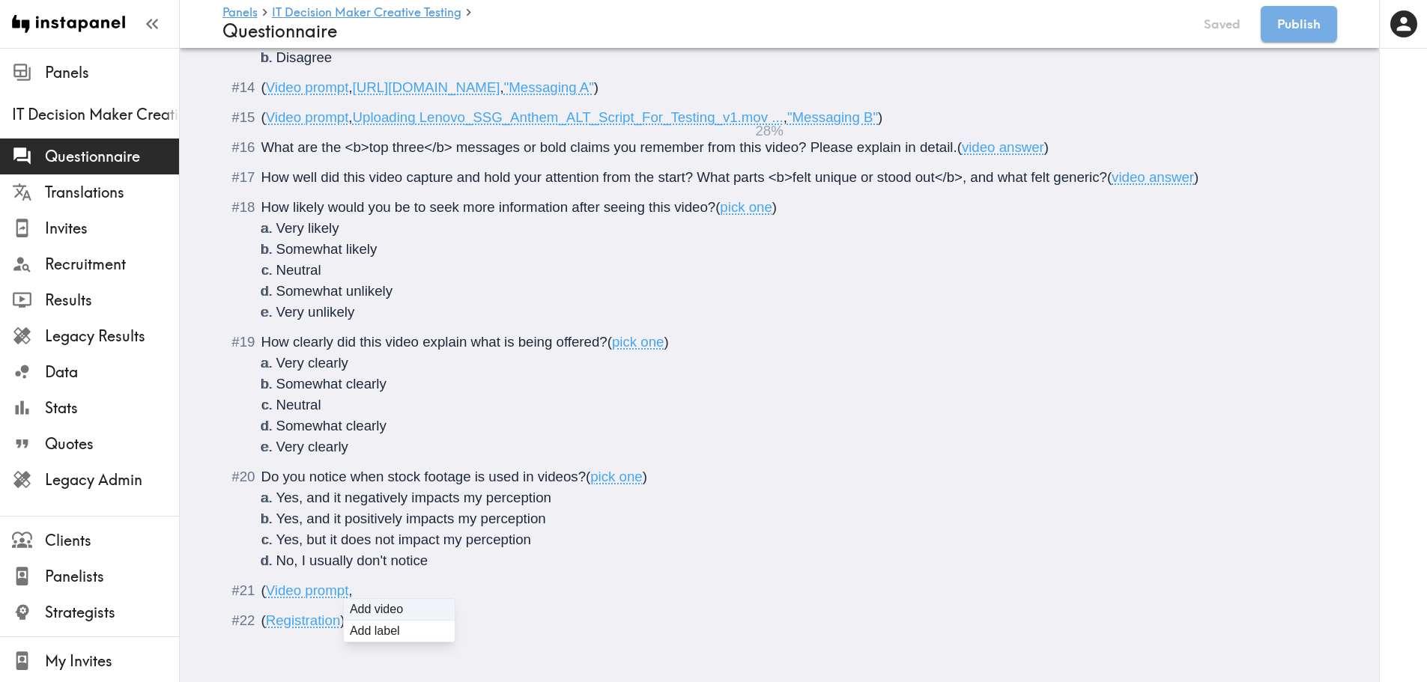
scroll to position [2379, 0]
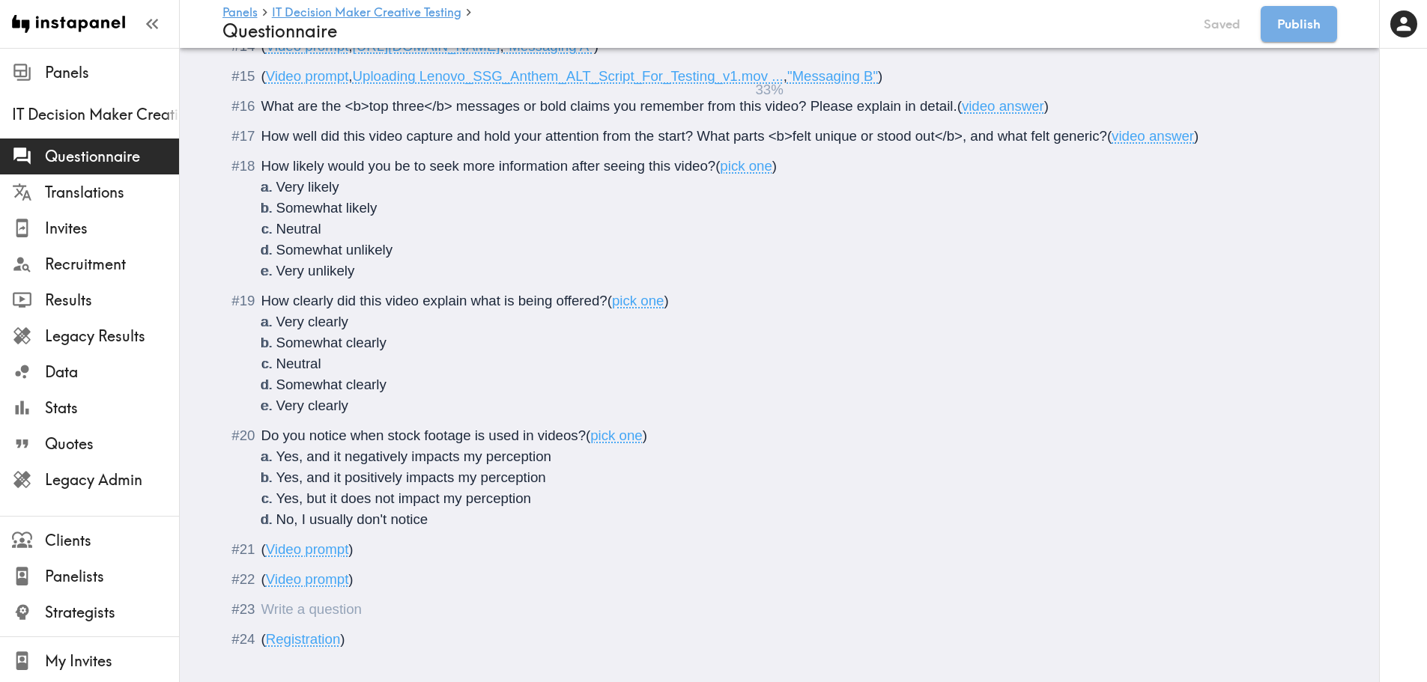
click at [261, 592] on div "Questionnaire" at bounding box center [261, 609] width 0 height 16
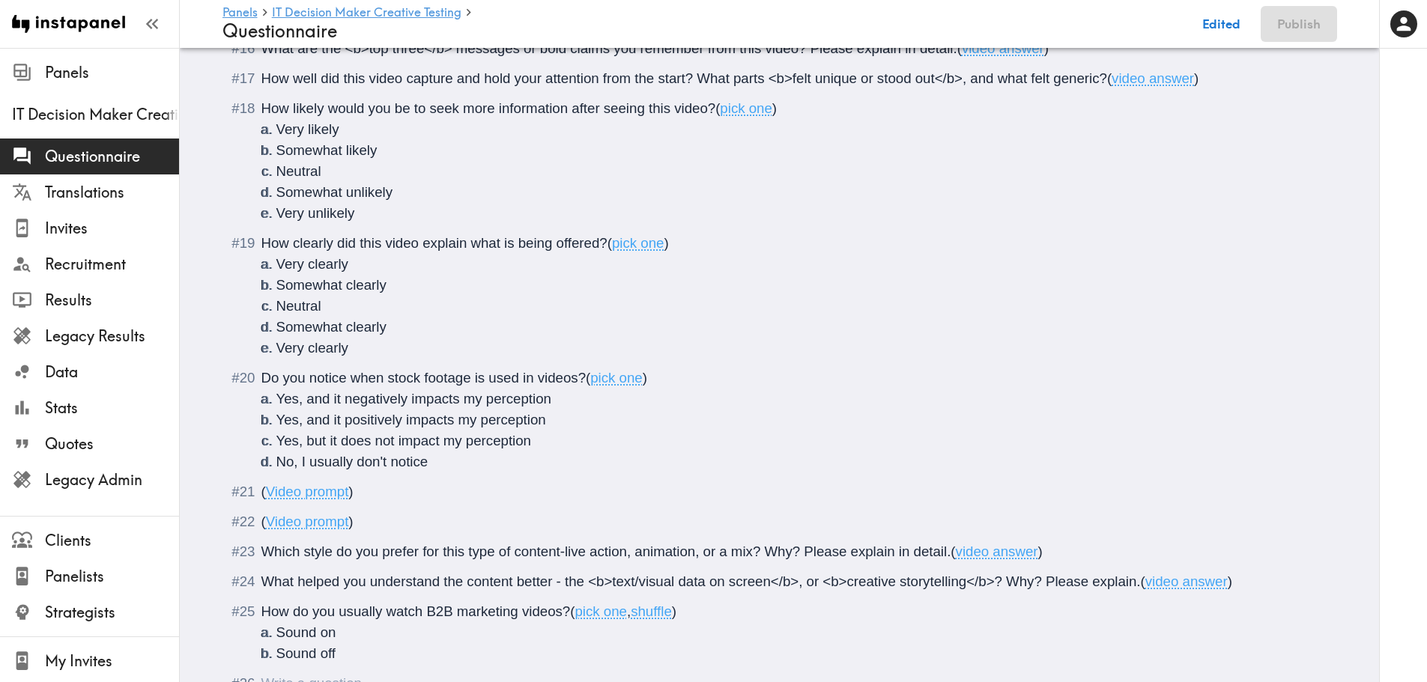
scroll to position [2445, 0]
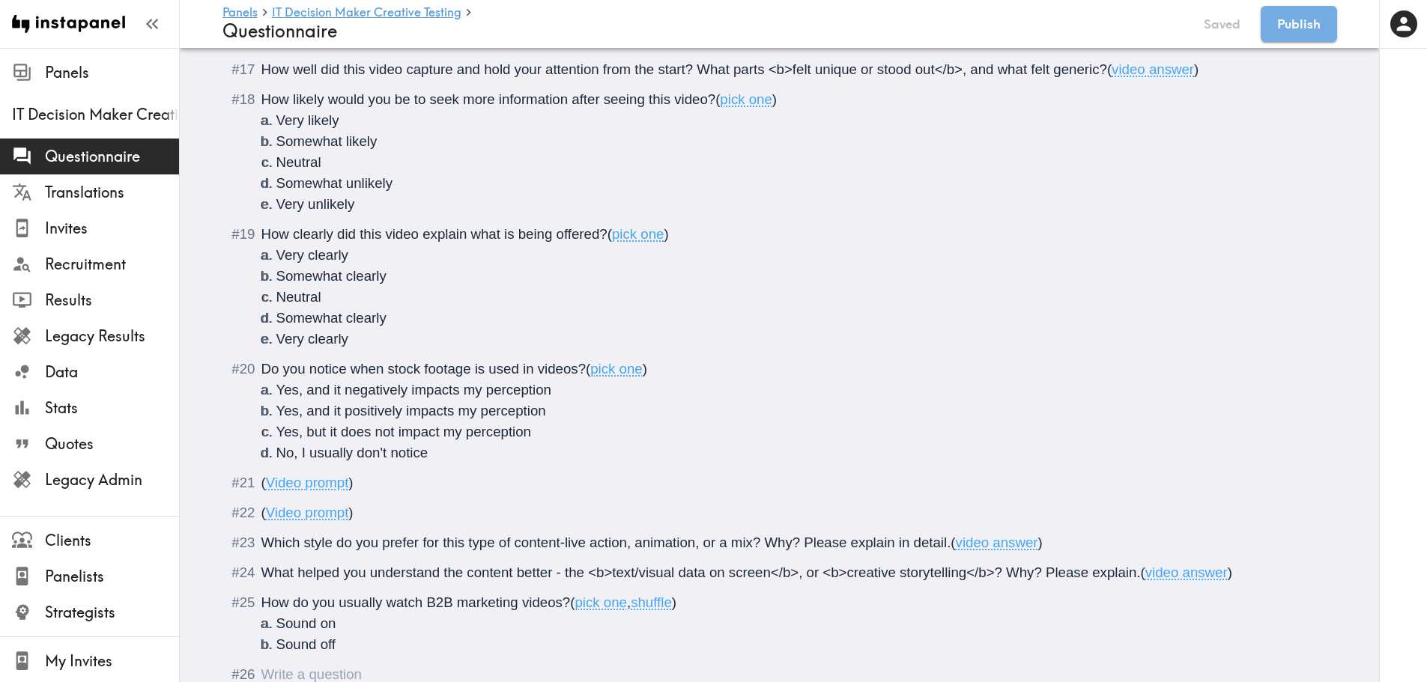
click at [348, 487] on span ")" at bounding box center [350, 483] width 4 height 16
click at [348, 513] on span ")" at bounding box center [350, 513] width 4 height 16
type input "C:\fakepath\Lenovo_CRAAS_30Sec_Testings_V1.mov"
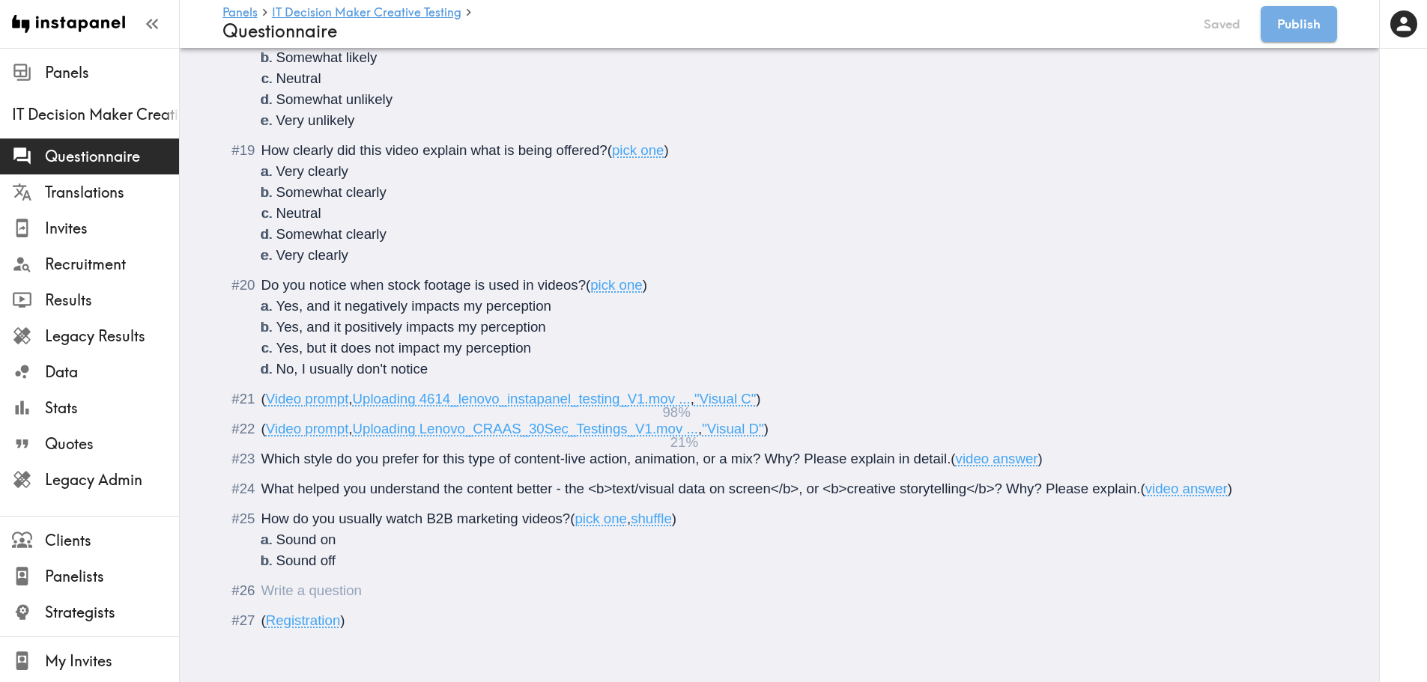
scroll to position [2541, 0]
click at [261, 583] on div "Questionnaire" at bounding box center [261, 591] width 0 height 16
type input "C:\fakepath\HP_Video_Lenovo_Testings_V1.mov"
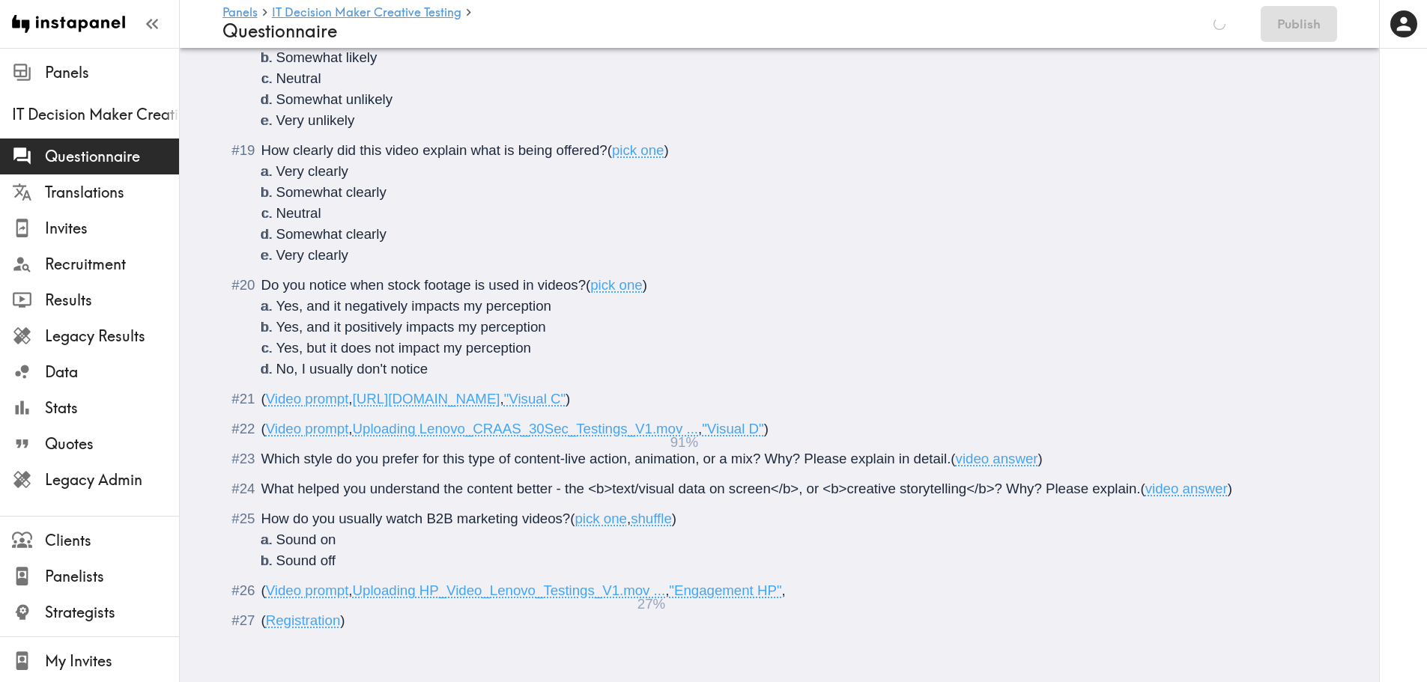
click at [858, 586] on div "( Video prompt , Uploading HP_Video_Lenovo_Testings_V1.mov ... , "Engagement HP…" at bounding box center [790, 590] width 1058 height 21
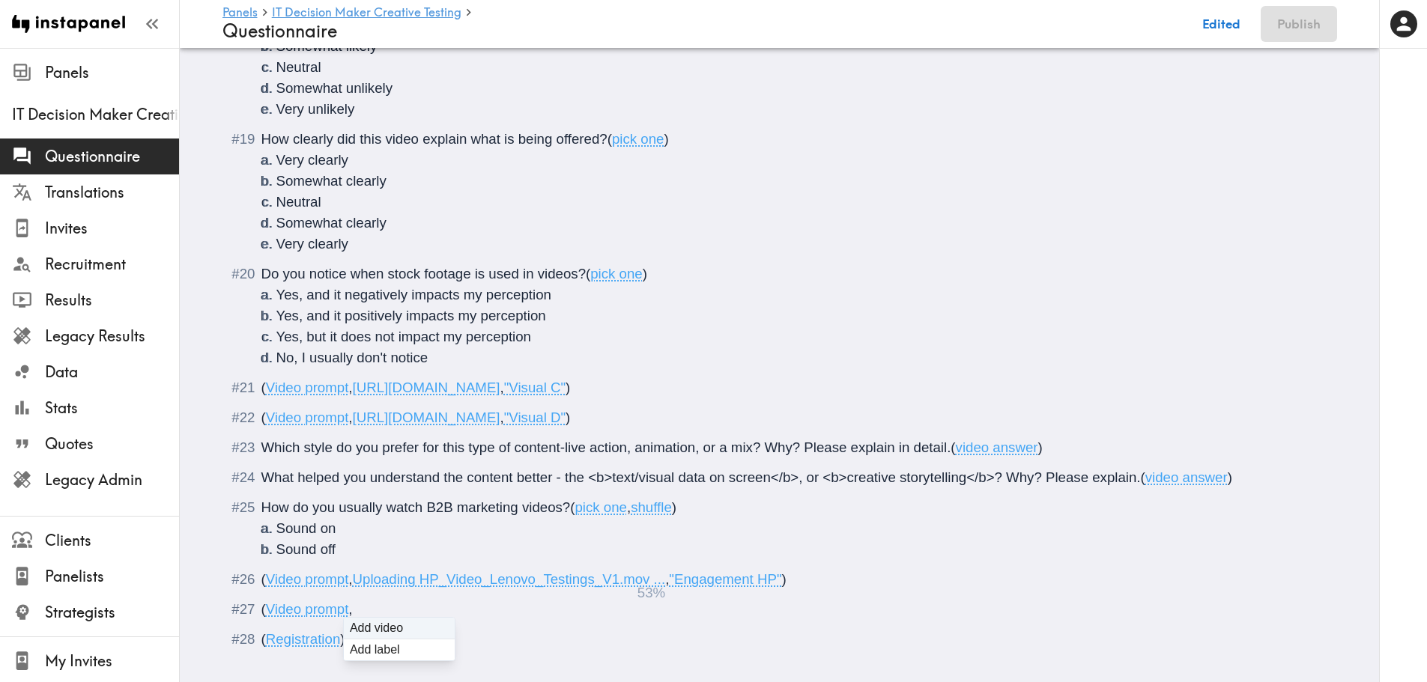
type input "C:\fakepath\IBM_Video_Lenovo_Testings_V1.mov"
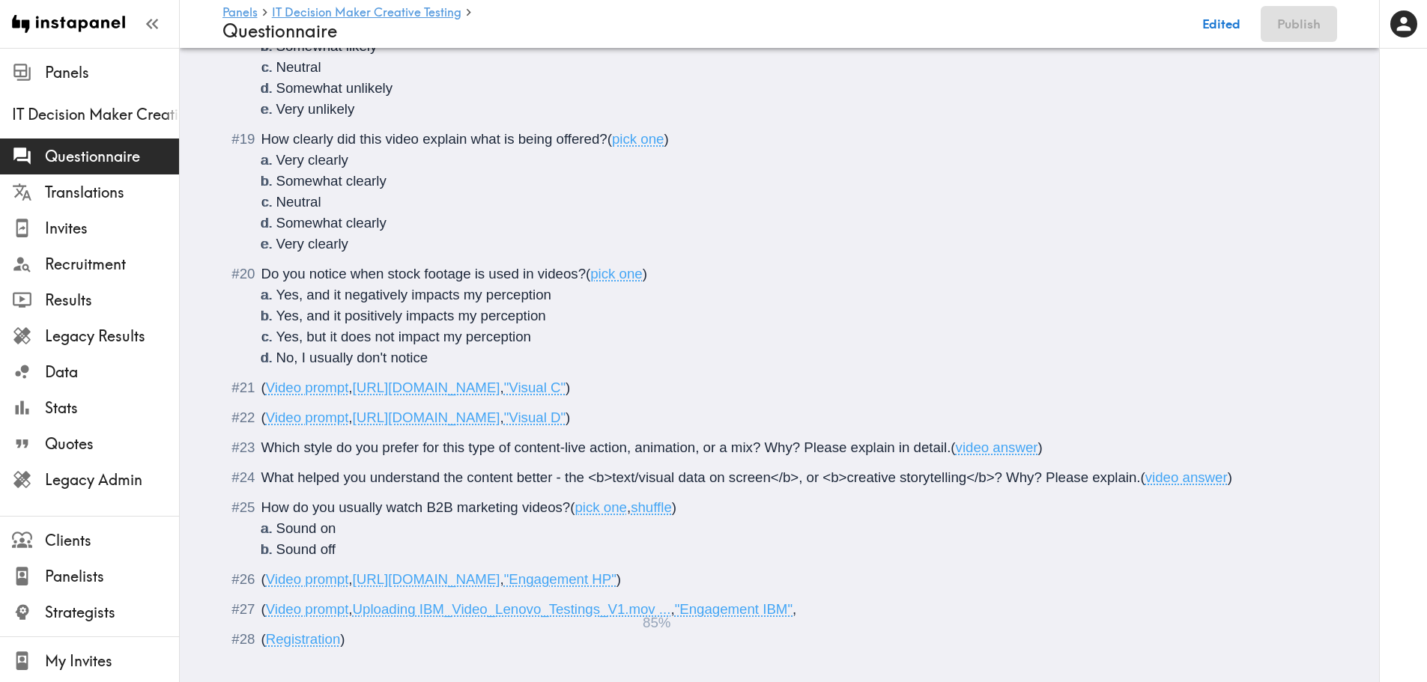
click at [836, 592] on div "( Video prompt , Uploading IBM_Video_Lenovo_Testings_V1.mov ... , "Engagement I…" at bounding box center [790, 609] width 1058 height 21
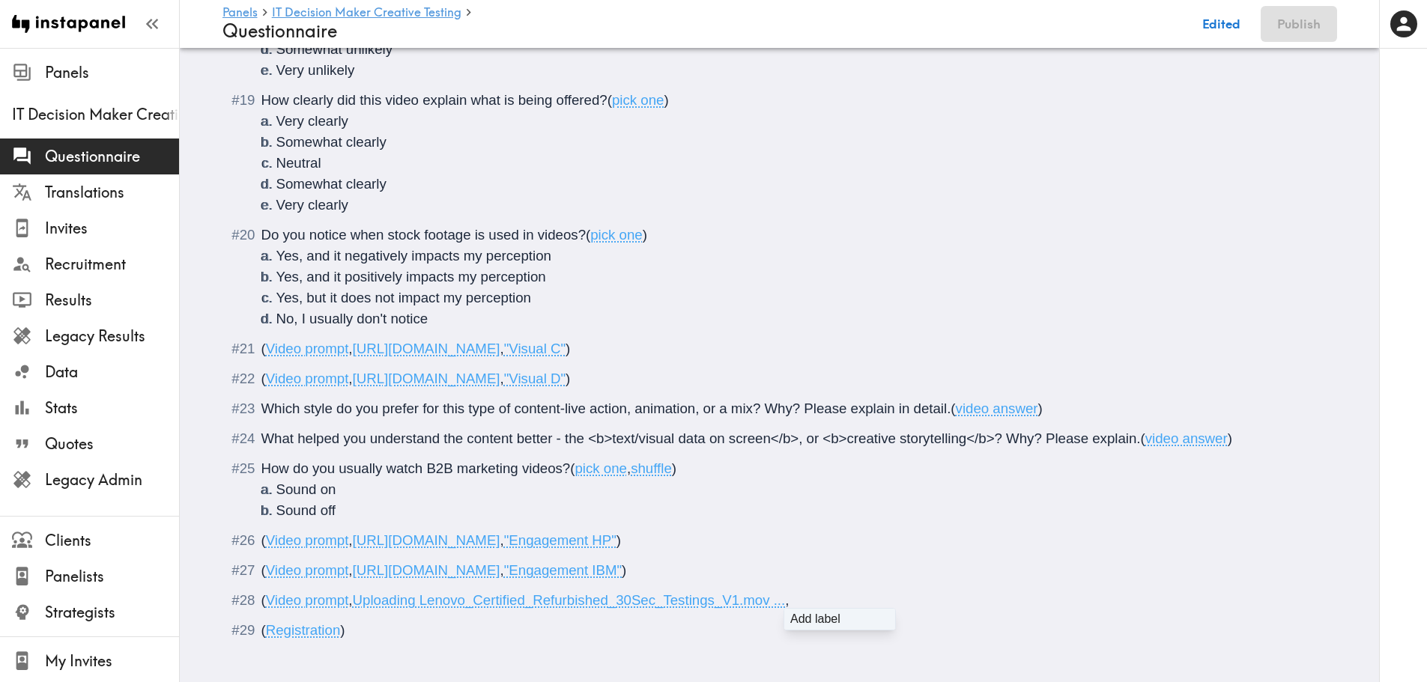
scroll to position [2601, 0]
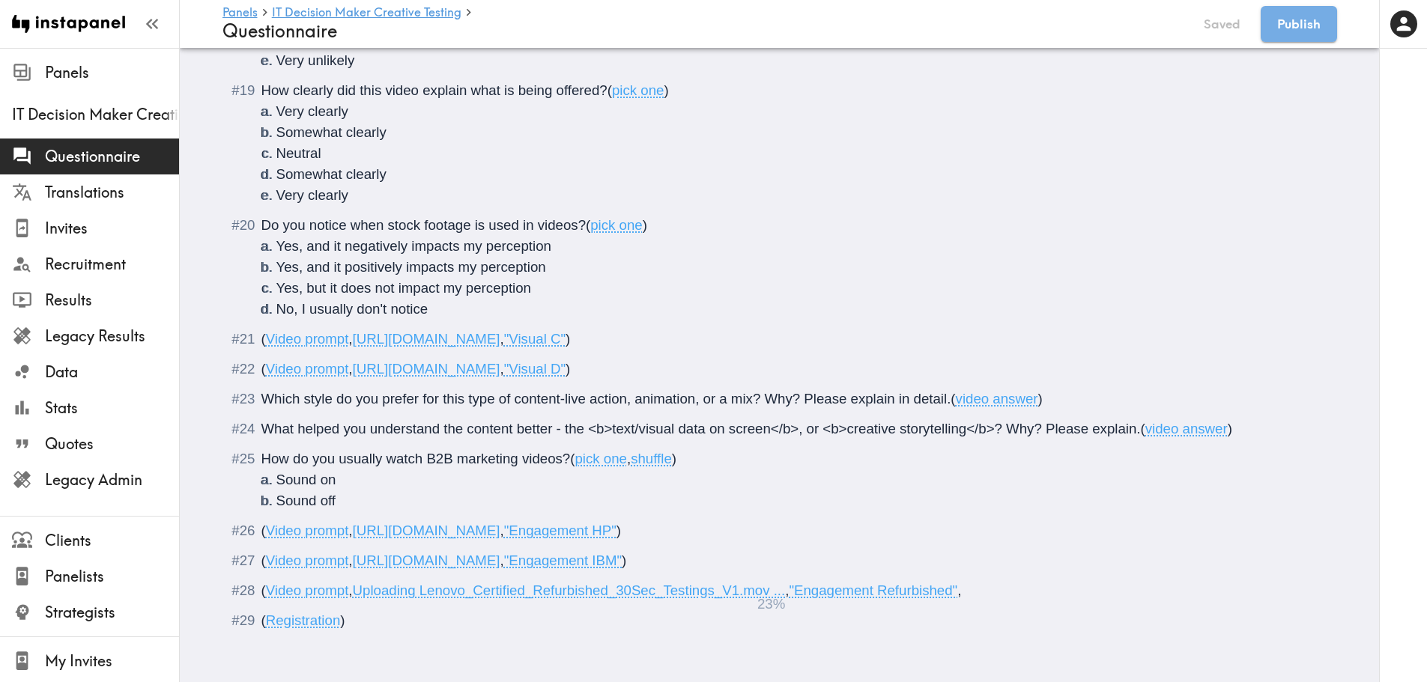
click at [979, 589] on div "( Video prompt , Uploading Lenovo_Certified_Refurbished_30Sec_Testings_V1.mov .…" at bounding box center [790, 590] width 1058 height 21
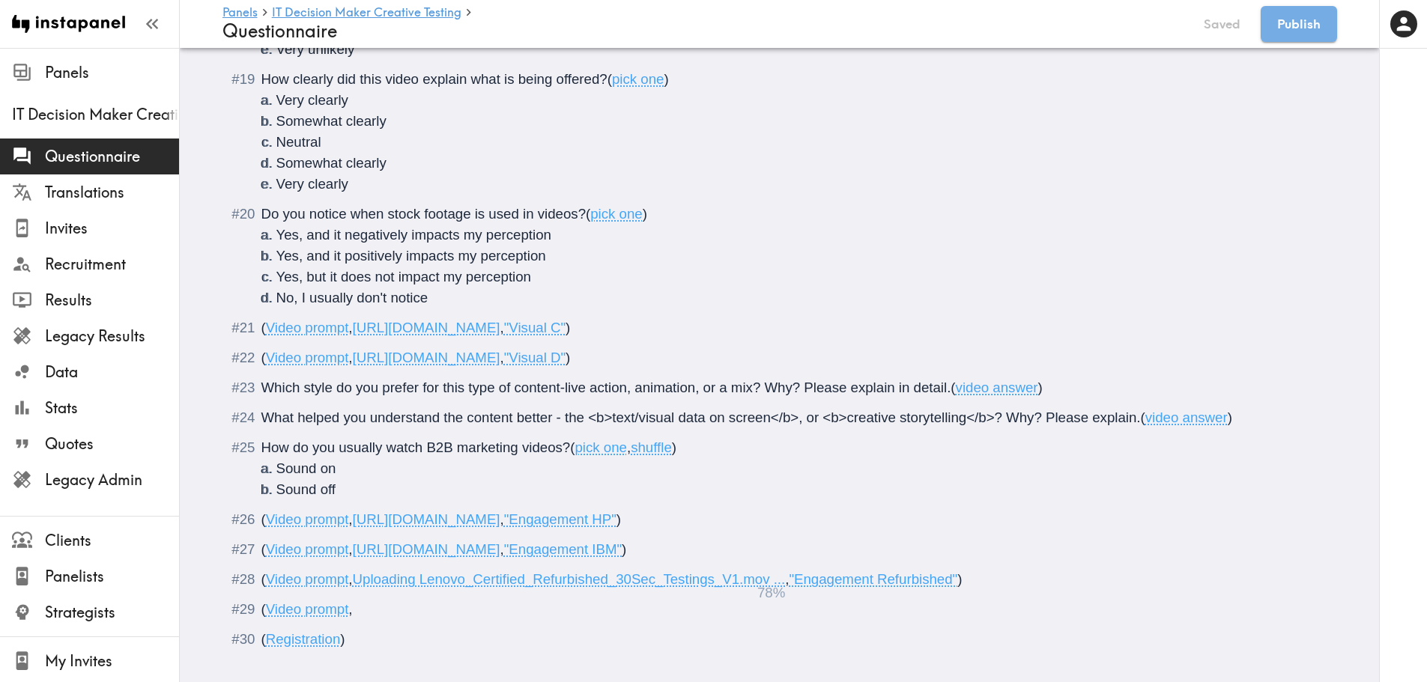
type input "C:\fakepath\Dell_Video_Lenovo_Testings_V1.mov"
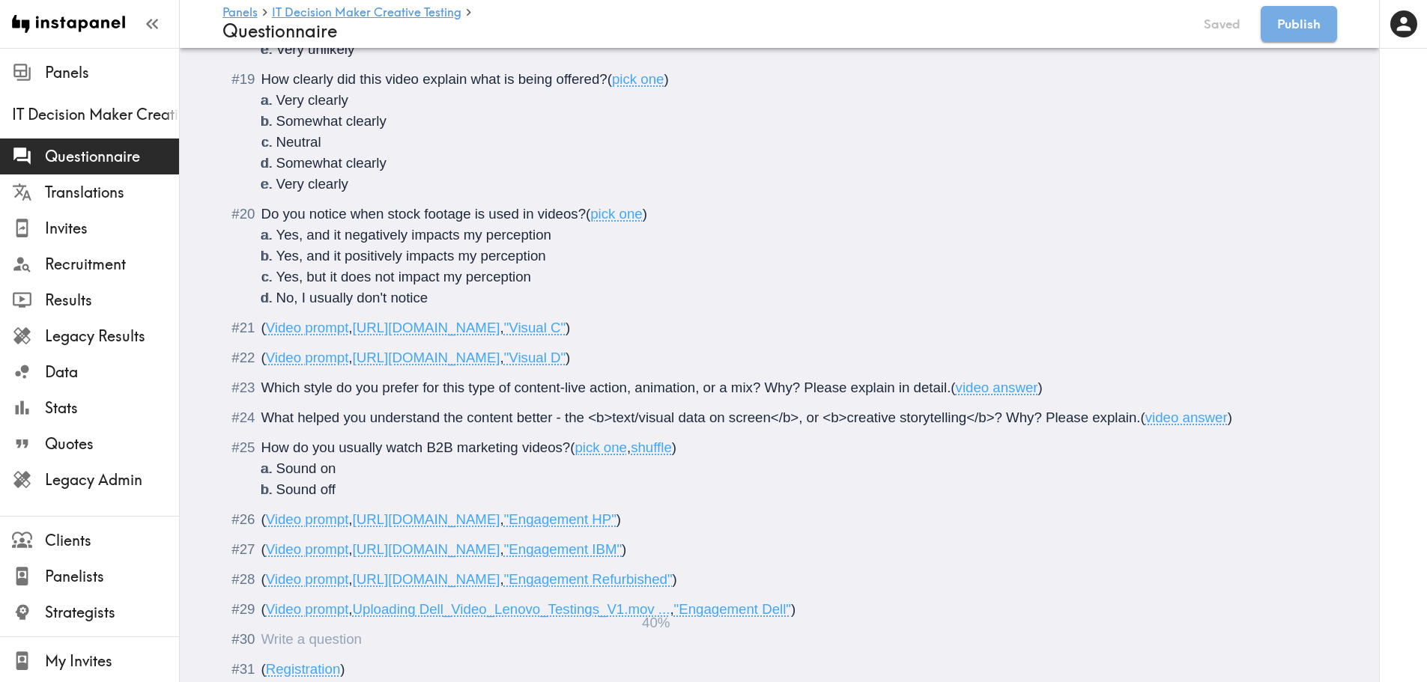
click at [261, 592] on div "Questionnaire" at bounding box center [261, 639] width 0 height 16
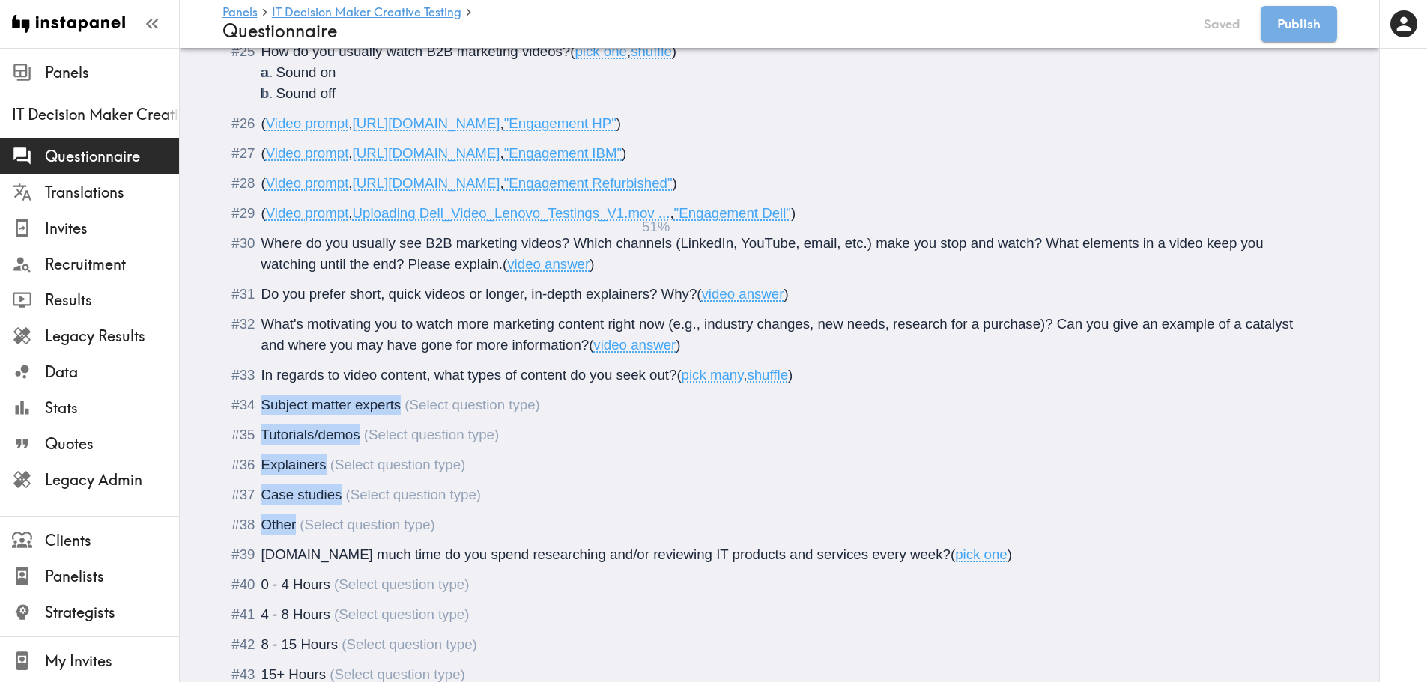
drag, startPoint x: 354, startPoint y: 526, endPoint x: 252, endPoint y: 409, distance: 155.0
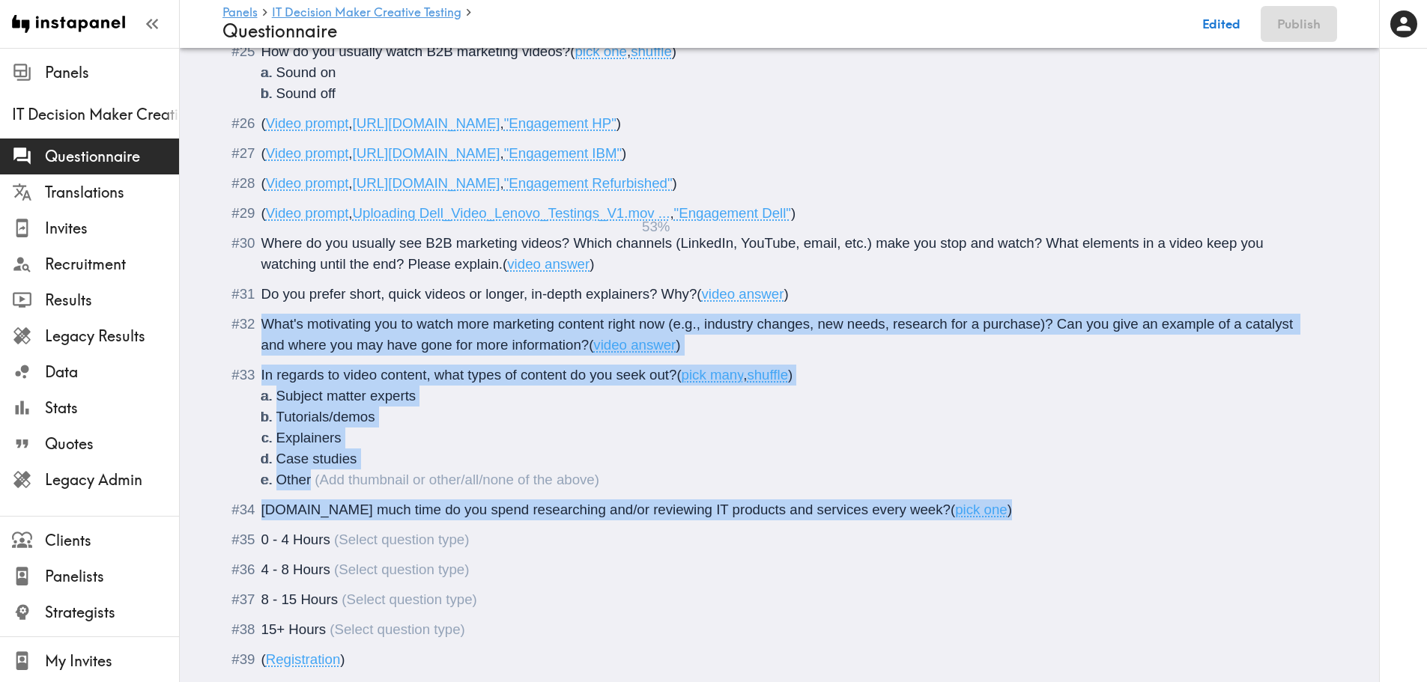
click at [307, 483] on li "Other" at bounding box center [797, 480] width 1043 height 21
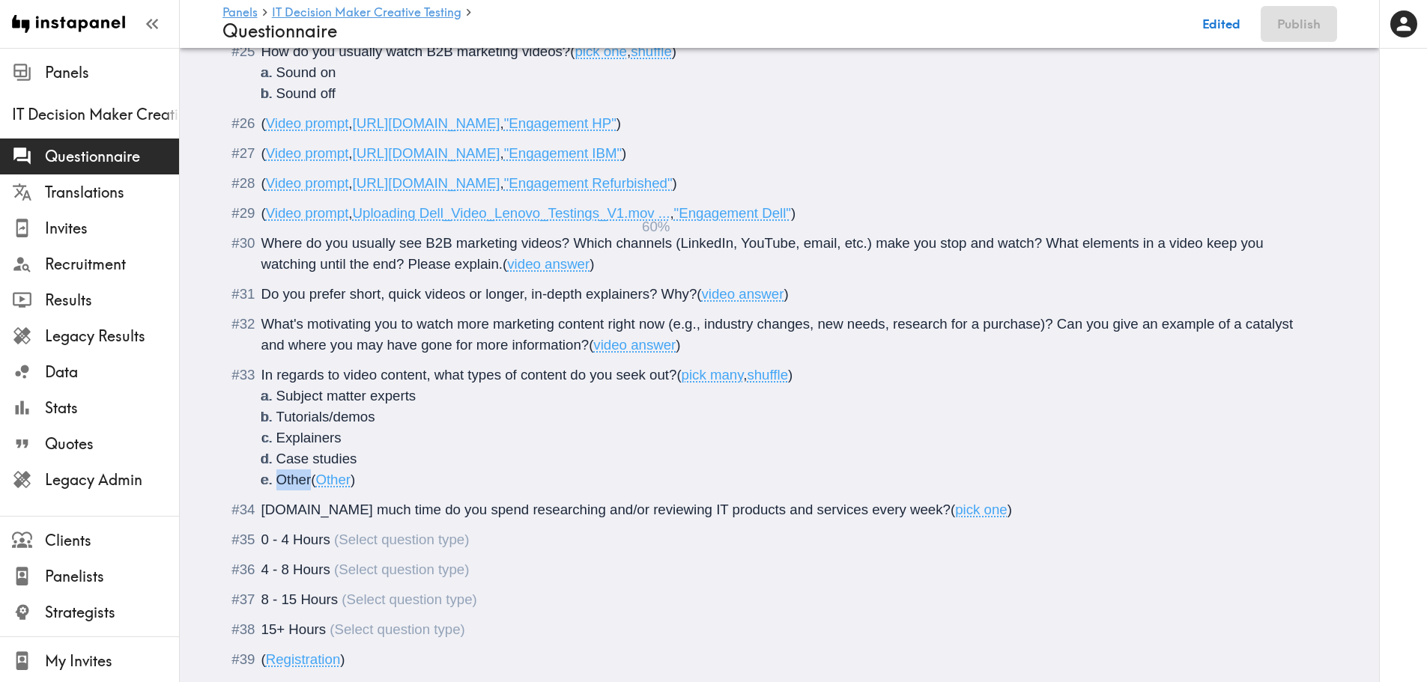
drag, startPoint x: 305, startPoint y: 479, endPoint x: 259, endPoint y: 482, distance: 45.8
drag, startPoint x: 258, startPoint y: 539, endPoint x: 344, endPoint y: 632, distance: 126.7
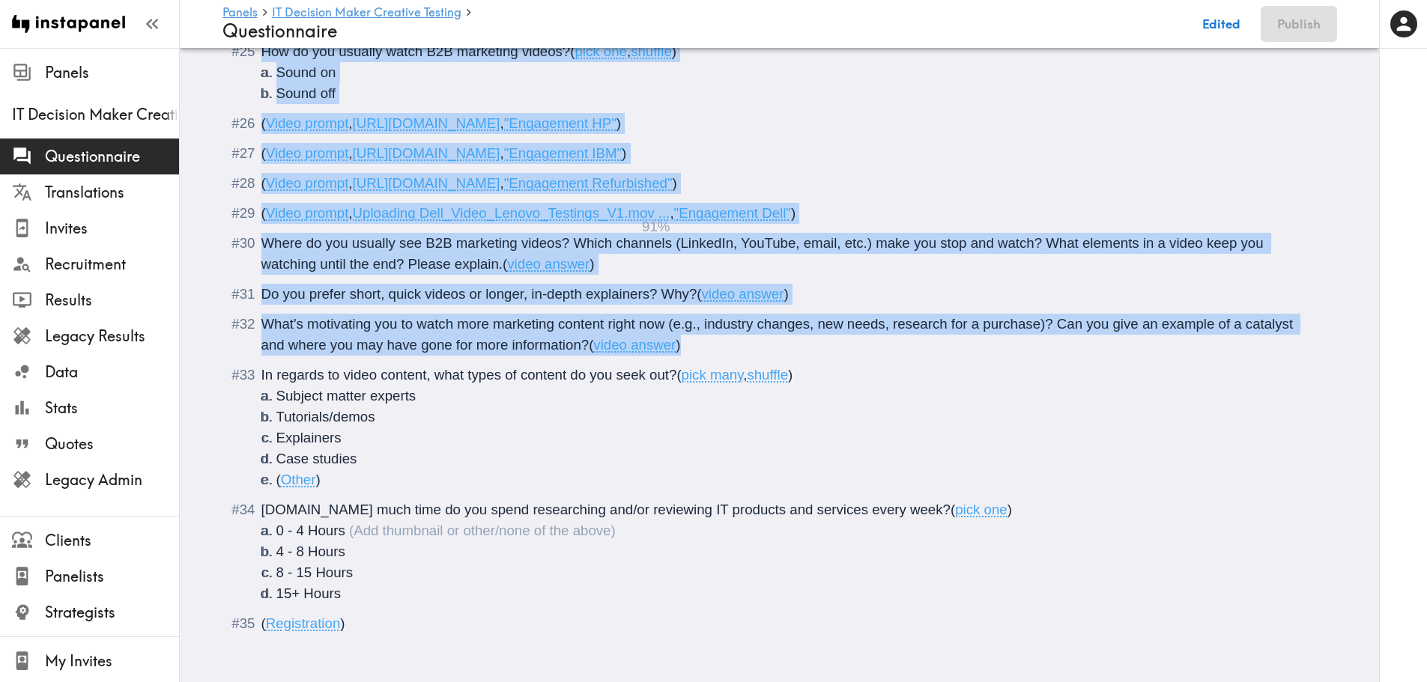
click at [586, 559] on li "4 - 8 Hours" at bounding box center [797, 552] width 1043 height 21
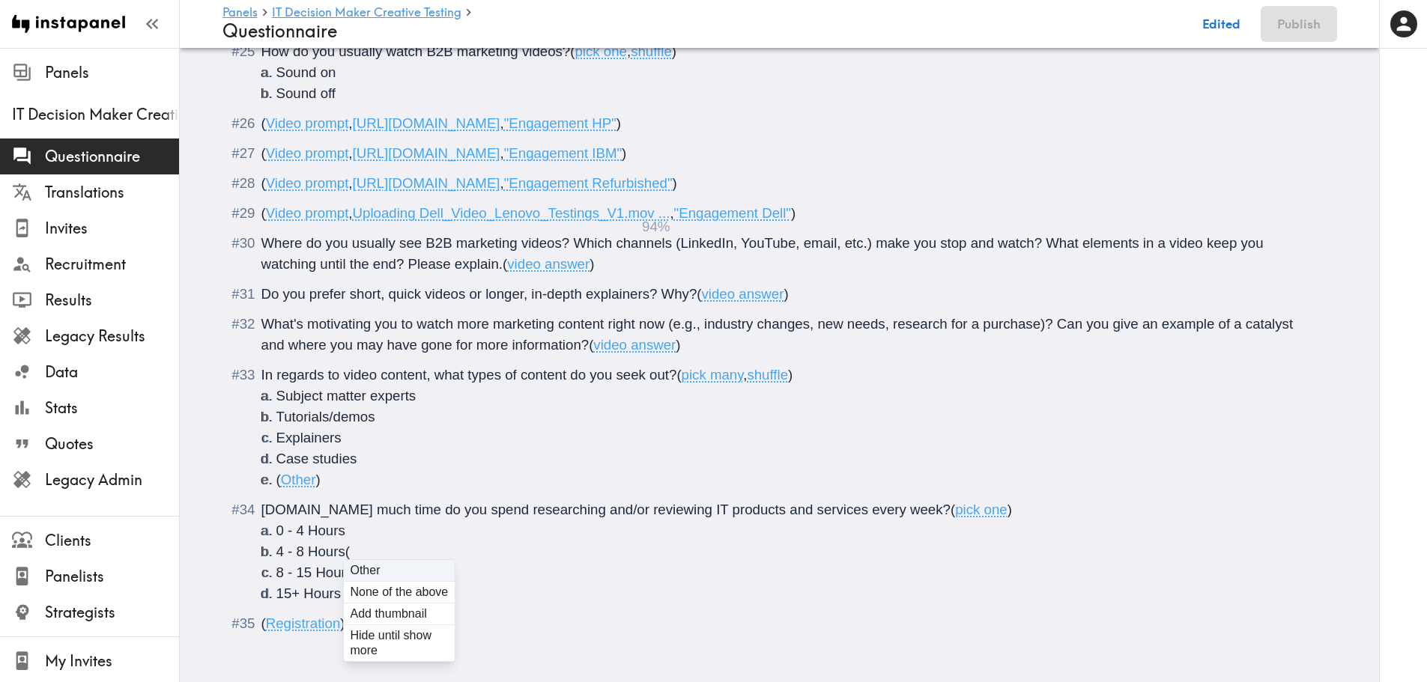
click at [586, 559] on li "4 - 8 Hours (" at bounding box center [797, 552] width 1043 height 21
click at [546, 481] on li "( Other )" at bounding box center [797, 480] width 1043 height 21
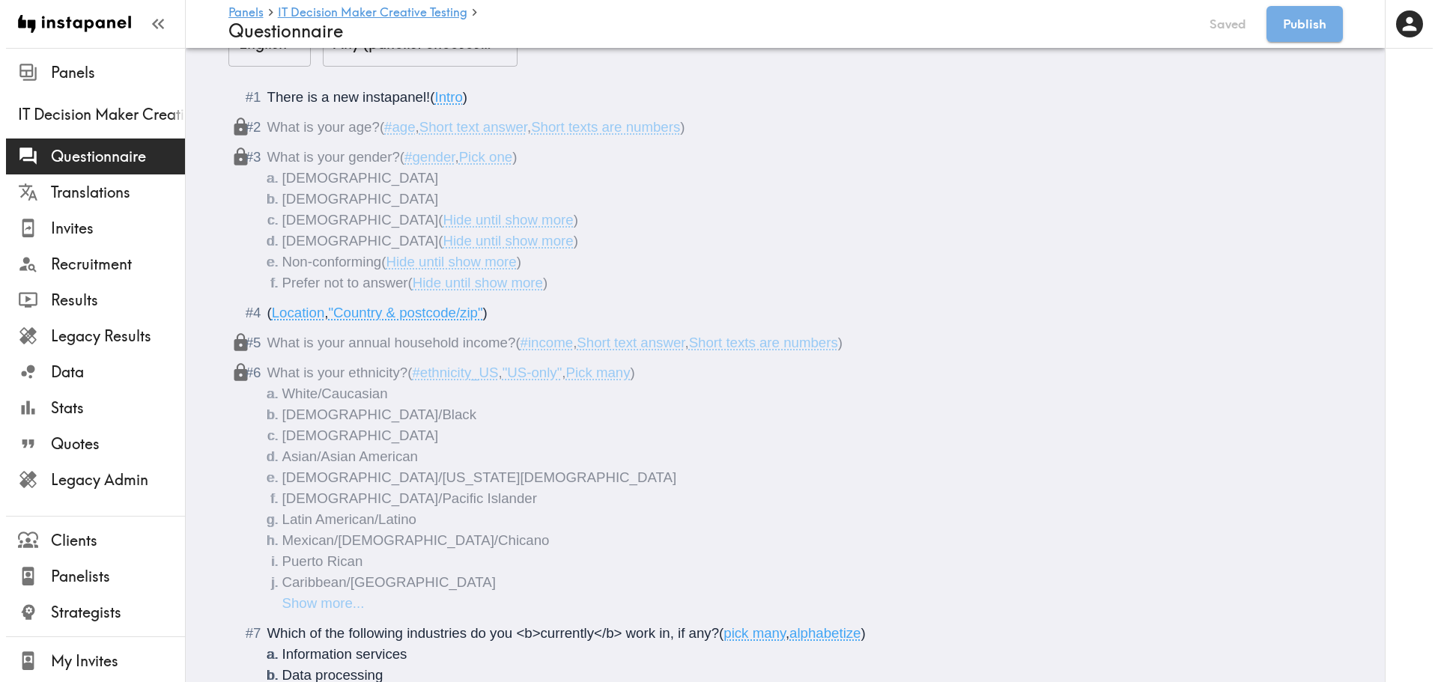
scroll to position [0, 0]
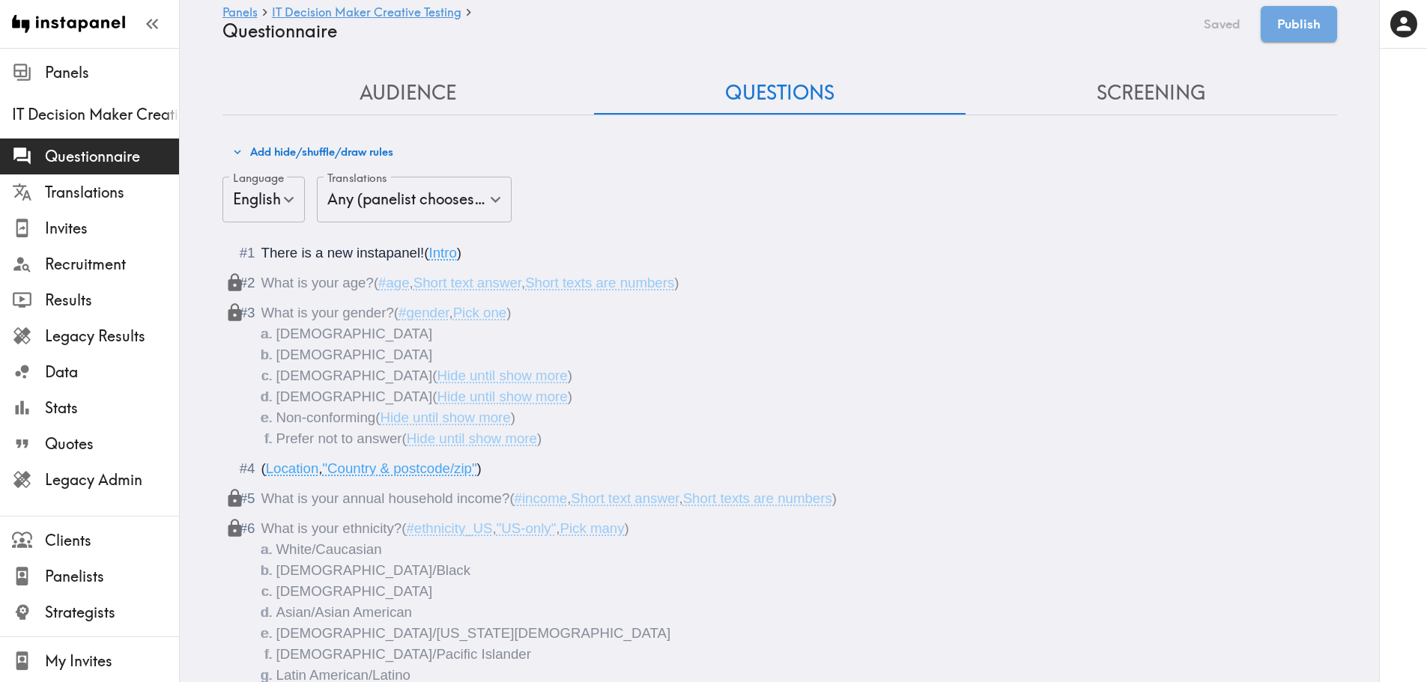
click at [309, 145] on button "Add hide/shuffle/draw rules" at bounding box center [312, 151] width 169 height 25
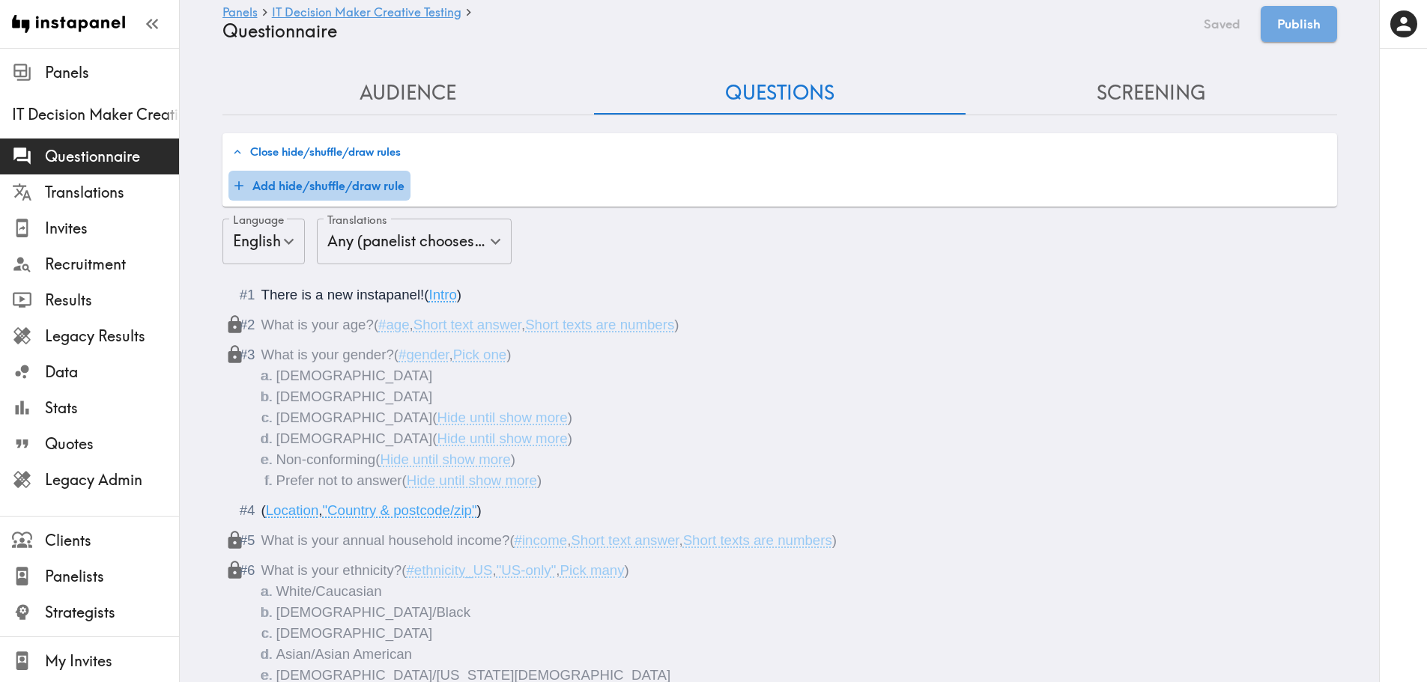
click at [311, 182] on button "Add hide/shuffle/draw rule" at bounding box center [319, 186] width 182 height 30
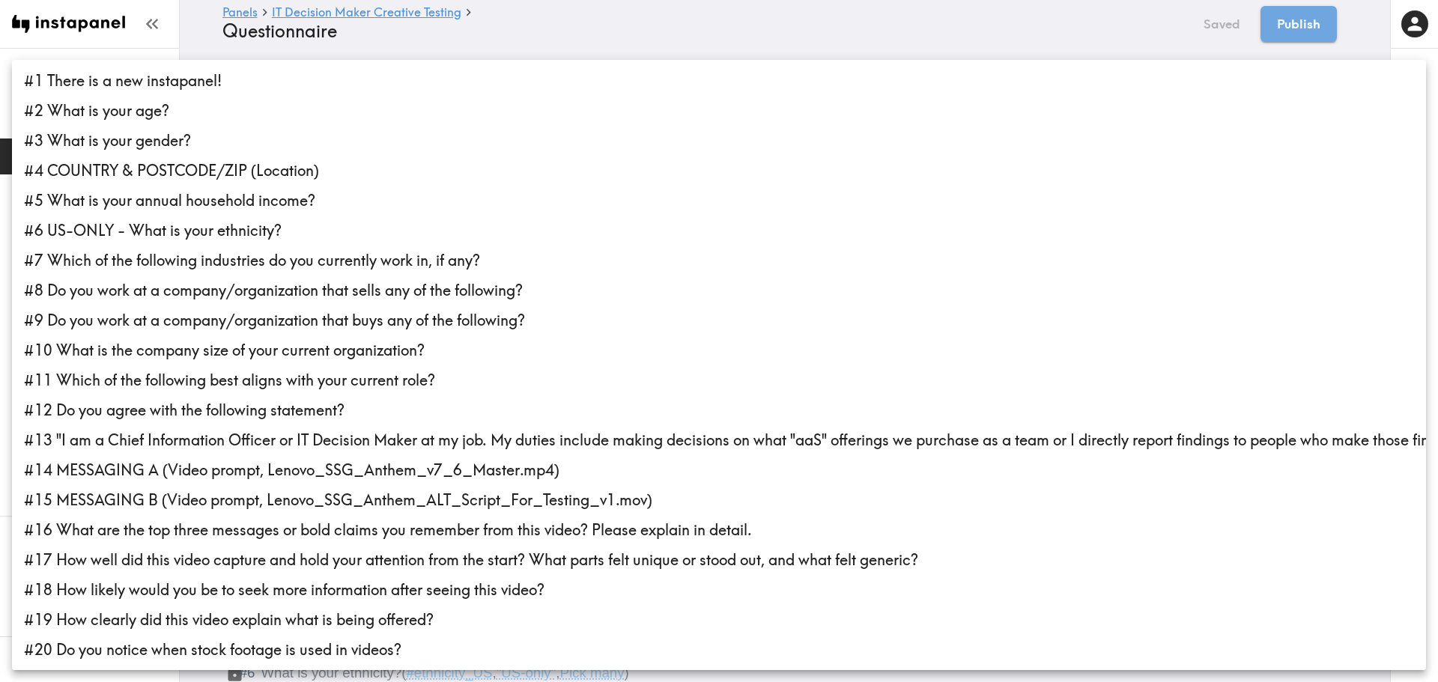
click at [494, 47] on div at bounding box center [719, 341] width 1438 height 682
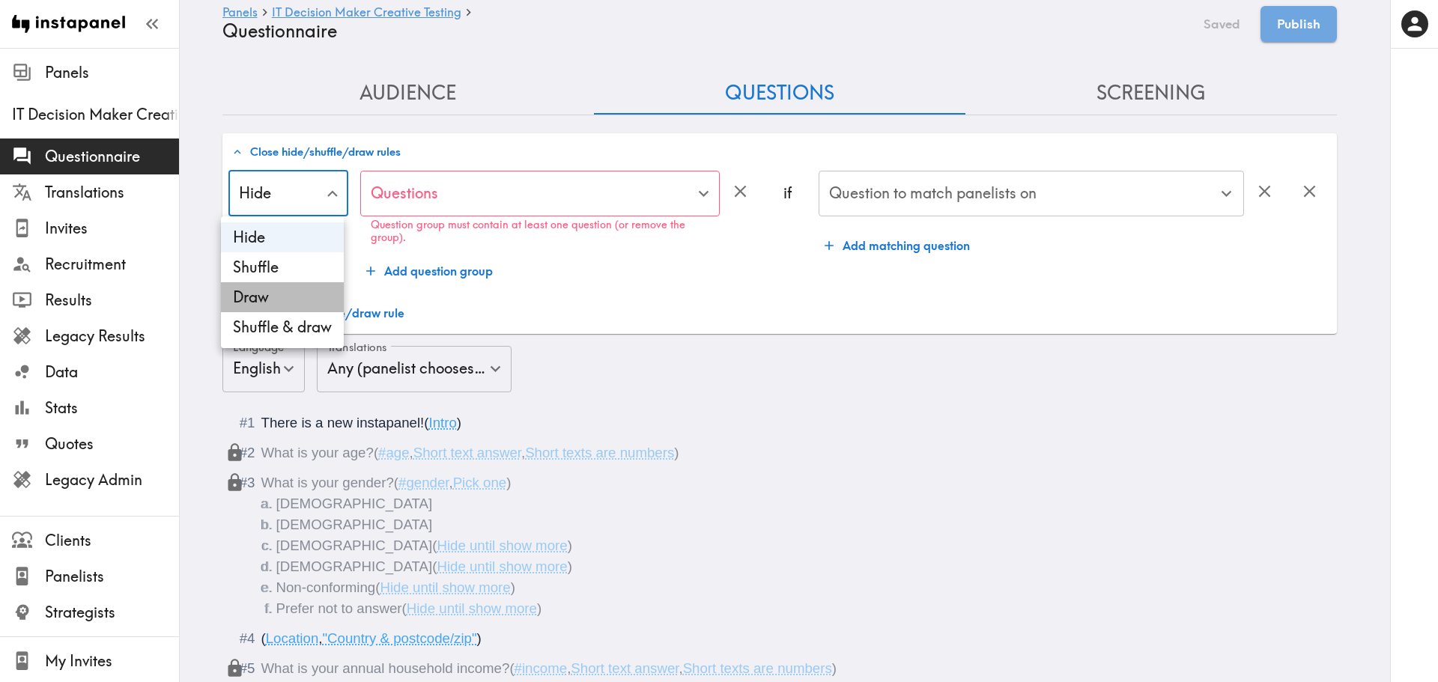
click at [304, 307] on li "Draw" at bounding box center [282, 297] width 123 height 30
type input "Draw"
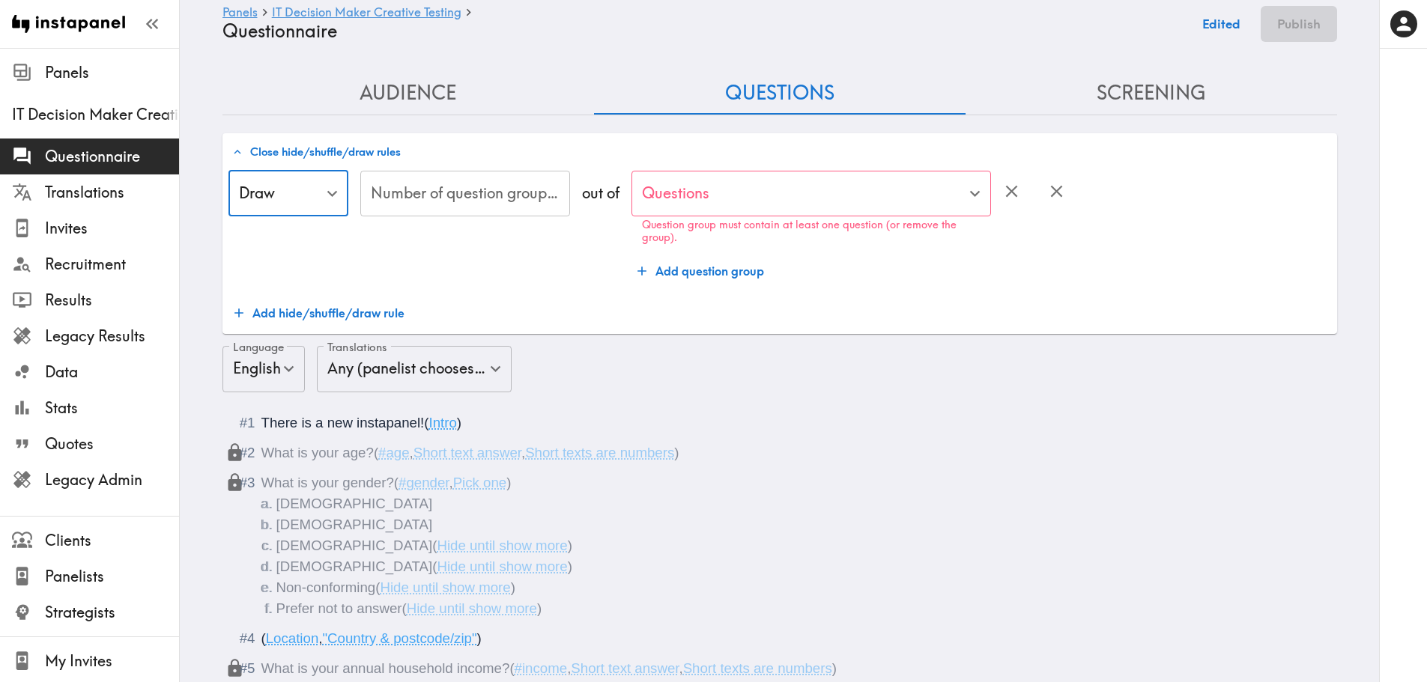
click at [504, 196] on input "Number of question groups to draw" at bounding box center [465, 194] width 210 height 46
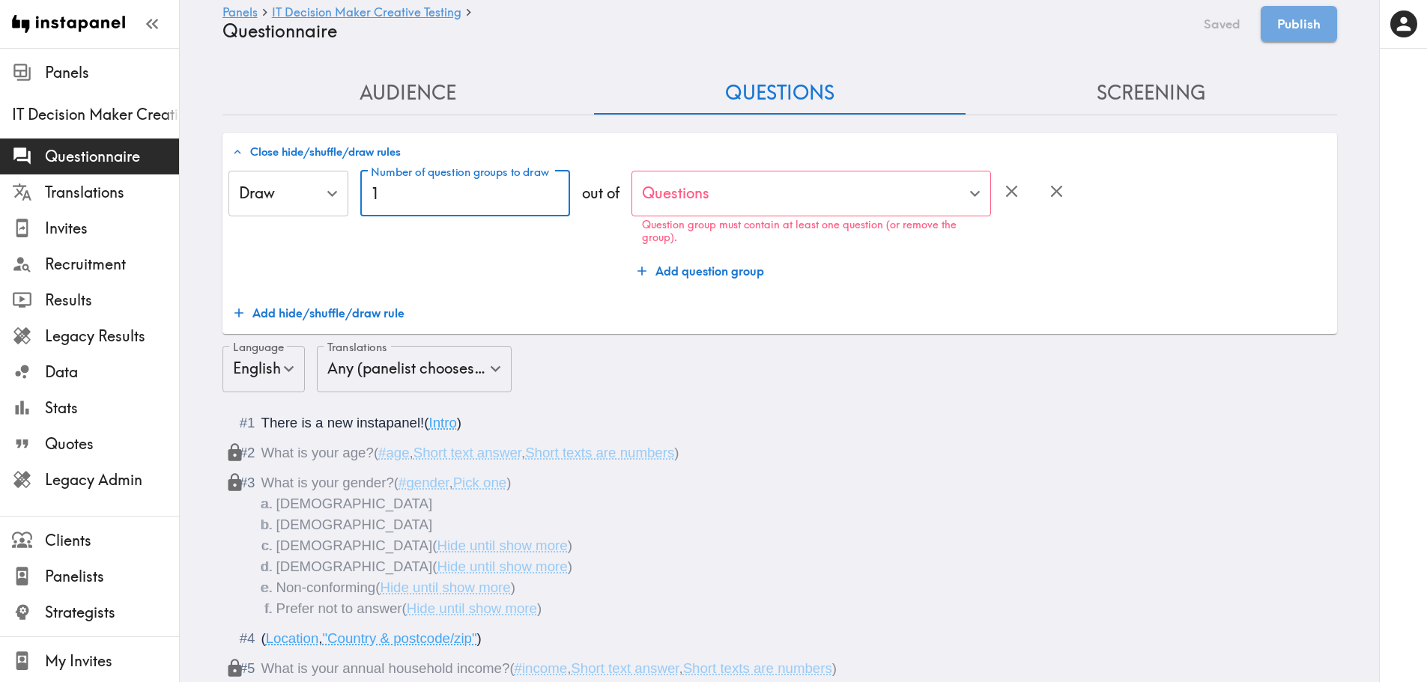
type input "1"
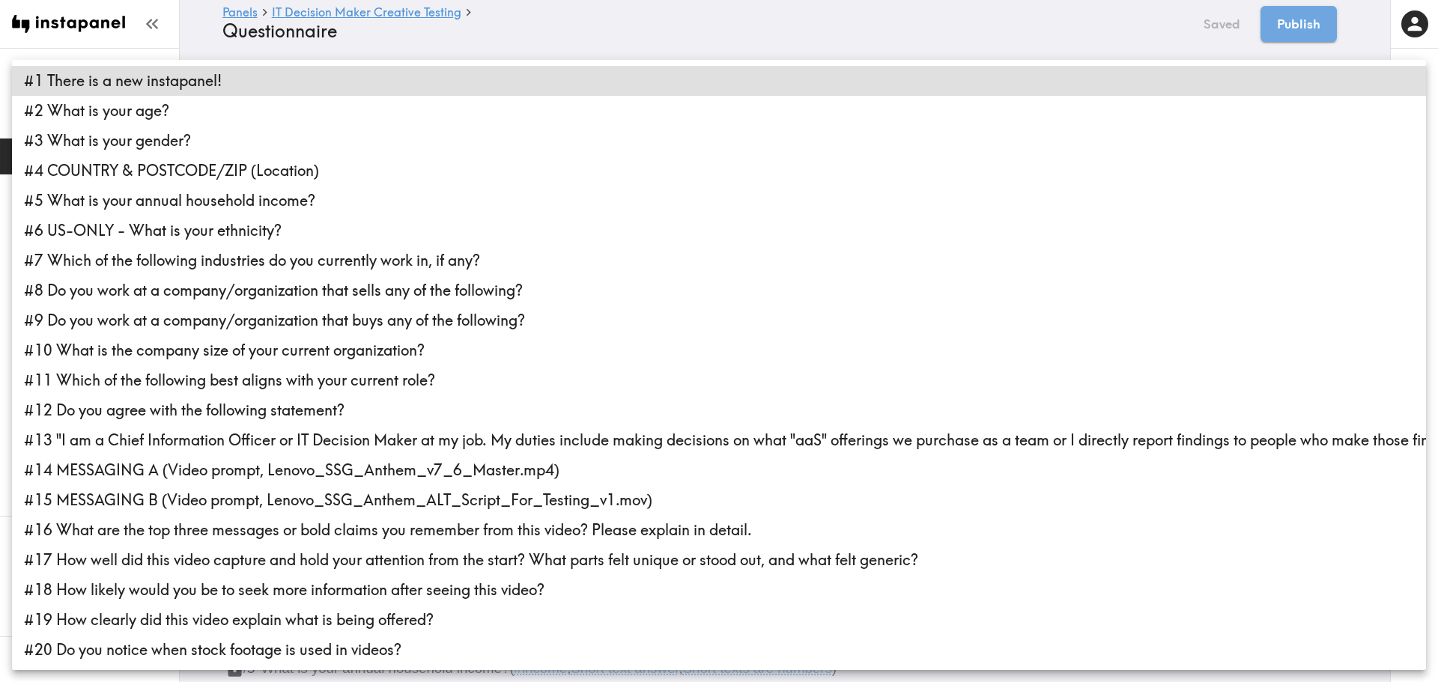
click at [116, 482] on li "#14 MESSAGING A (Video prompt, Lenovo_SSG_Anthem_v7_6_Master.mp4)" at bounding box center [719, 470] width 1414 height 30
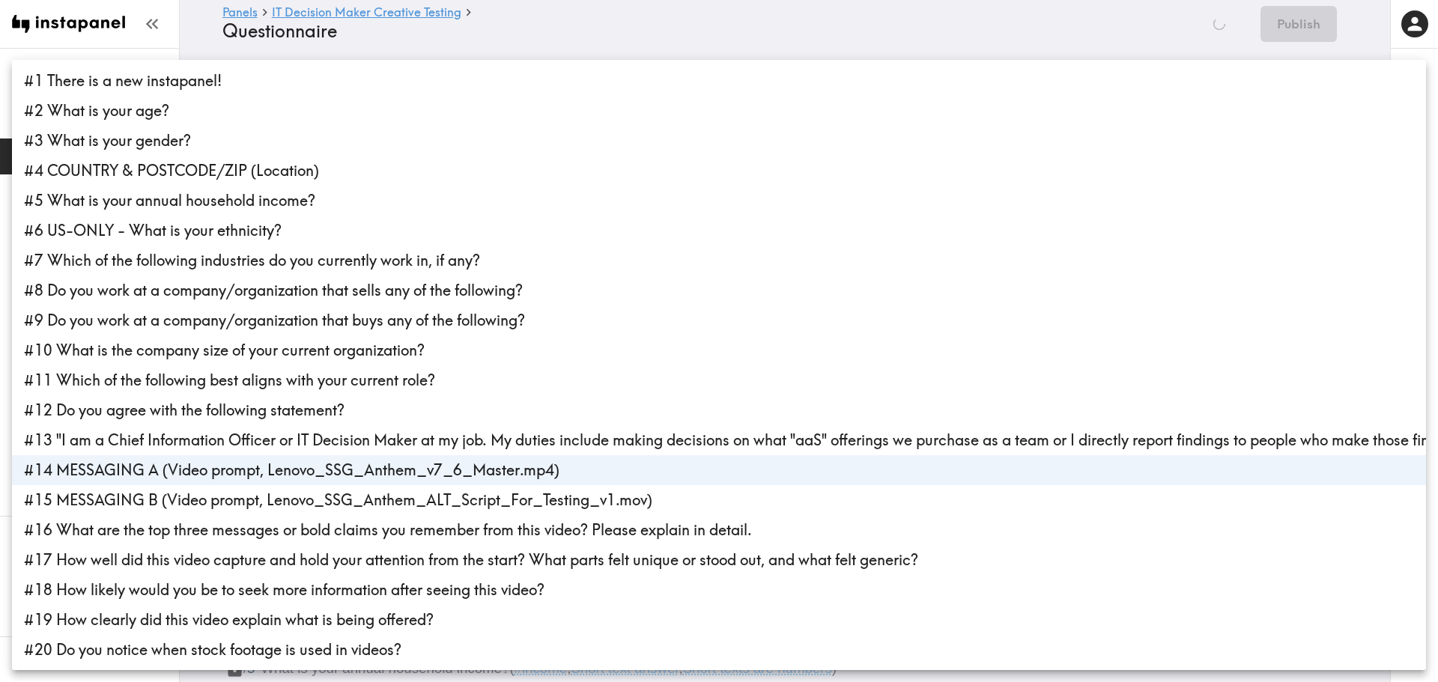
click at [111, 501] on li "#15 MESSAGING B (Video prompt, Lenovo_SSG_Anthem_ALT_Script_For_Testing_v1.mov)" at bounding box center [719, 500] width 1414 height 30
type input "0153f160-3d22-4068-acd2-26206e40b17d,1eb36a04-1ca9-4dd7-a14a-1dd339c52e54"
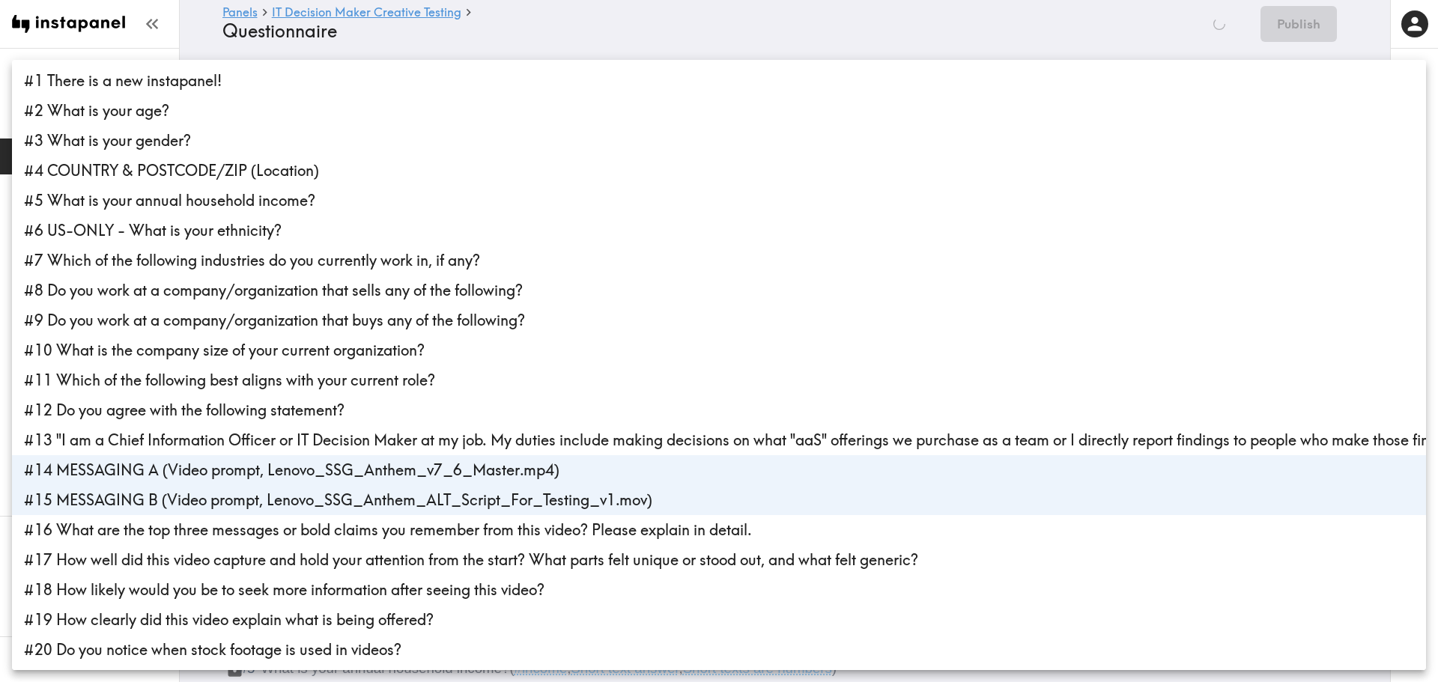
click at [574, 30] on div at bounding box center [719, 341] width 1438 height 682
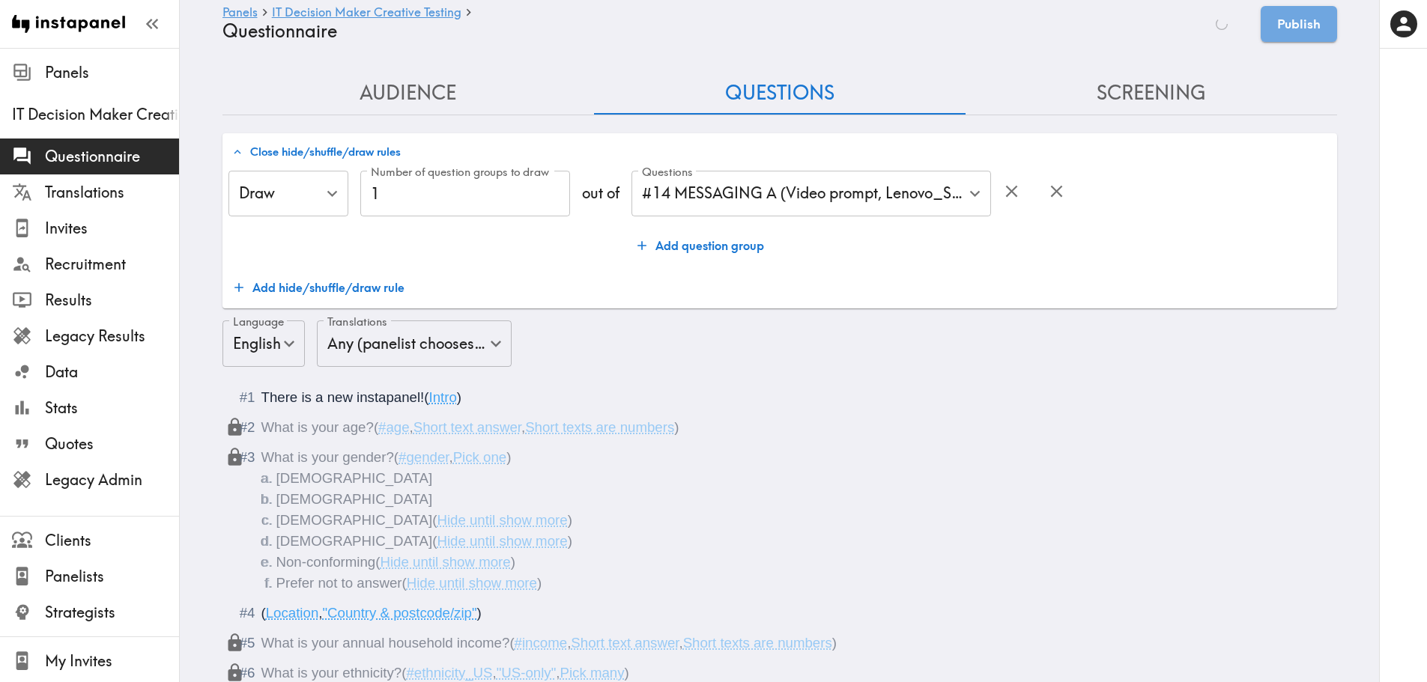
click at [312, 290] on button "Add hide/shuffle/draw rule" at bounding box center [319, 288] width 182 height 30
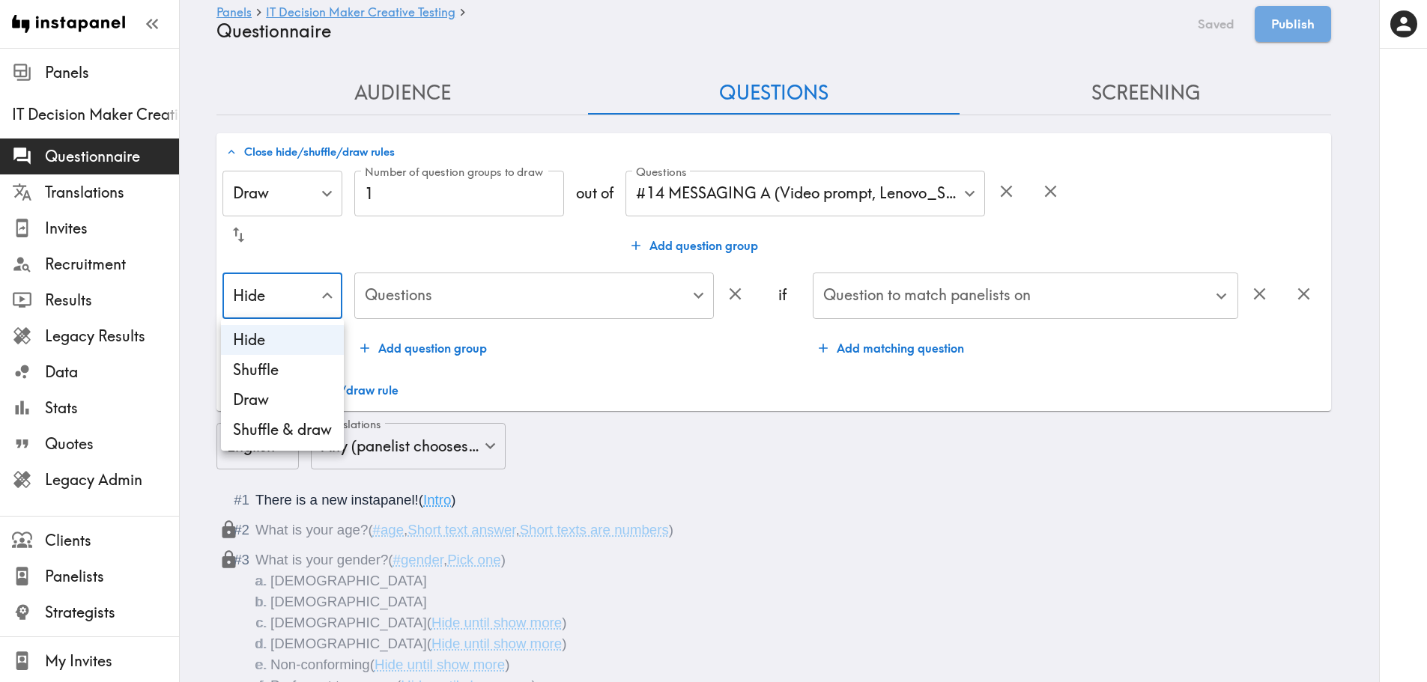
click at [264, 399] on li "Draw" at bounding box center [282, 400] width 123 height 30
type input "Draw"
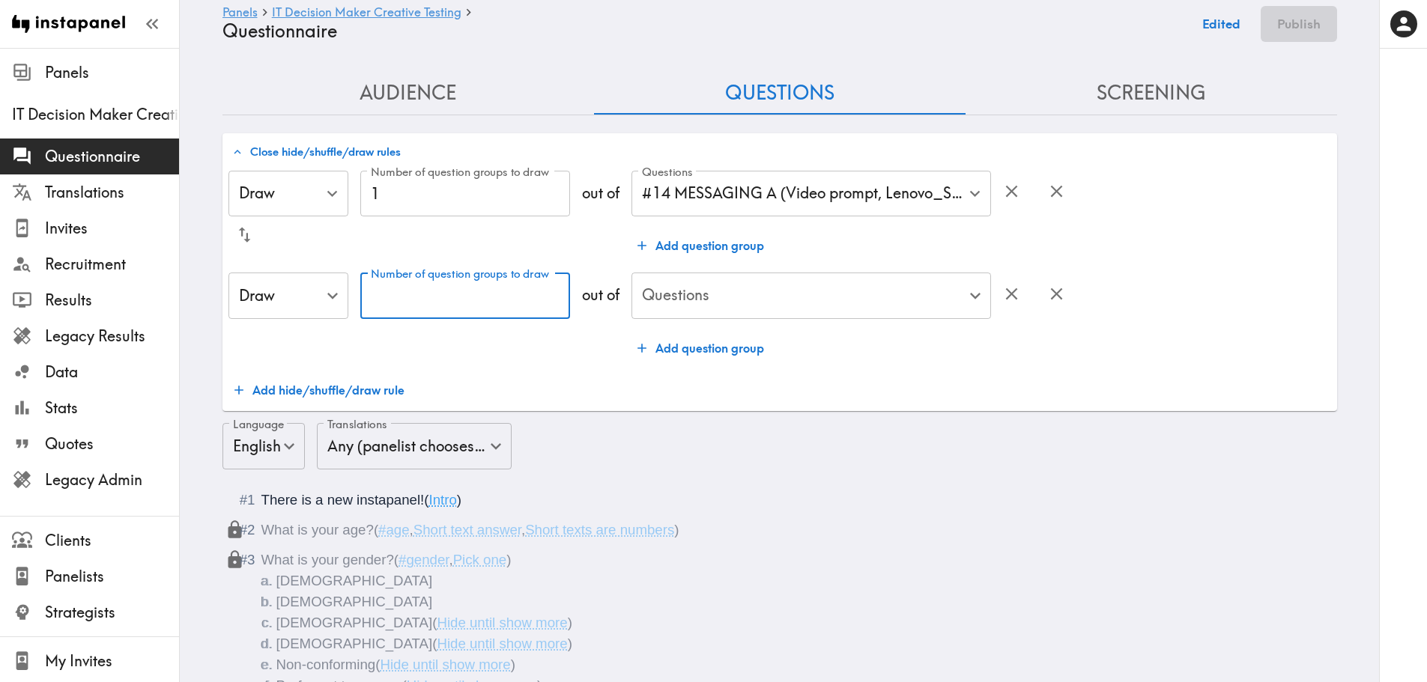
click at [455, 306] on input "Number of question groups to draw" at bounding box center [465, 296] width 210 height 46
type input "1"
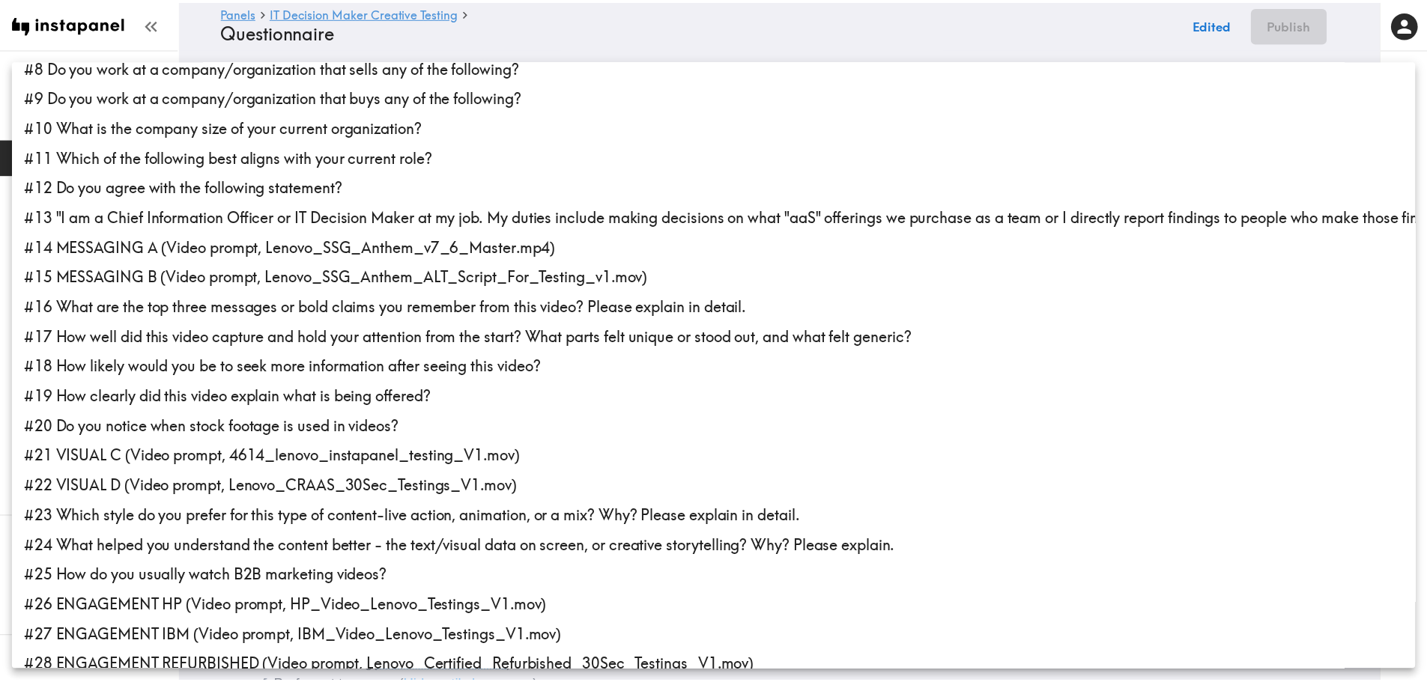
scroll to position [225, 0]
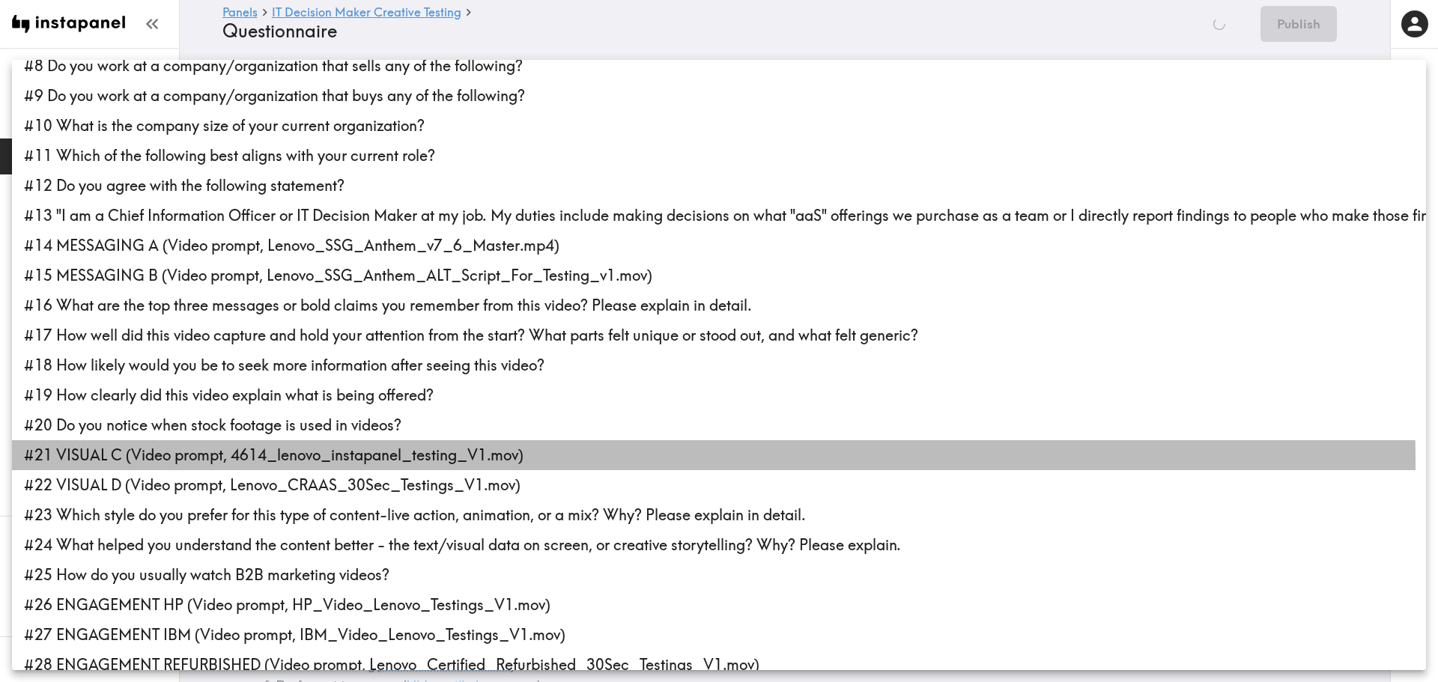
click at [141, 462] on li "#21 VISUAL C (Video prompt, 4614_lenovo_instapanel_testing_V1.mov)" at bounding box center [719, 455] width 1414 height 30
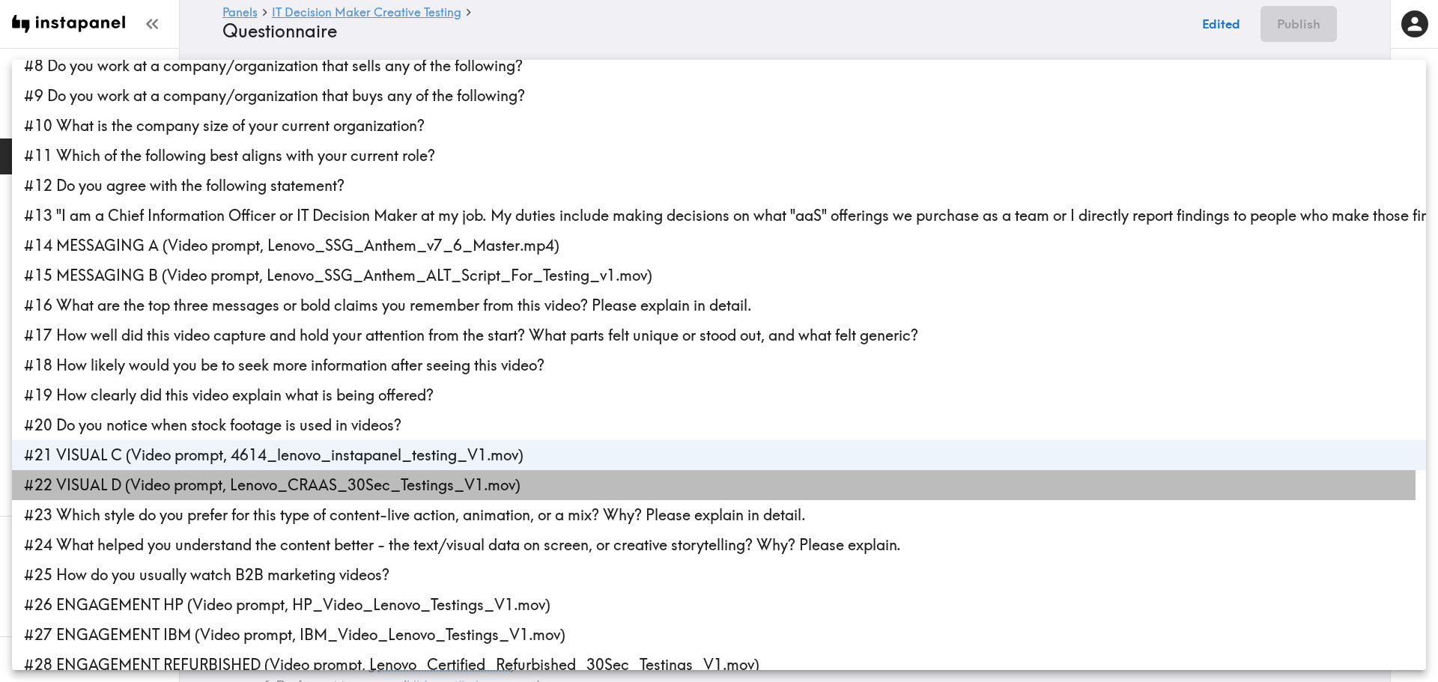
click at [137, 487] on li "#22 VISUAL D (Video prompt, Lenovo_CRAAS_30Sec_Testings_V1.mov)" at bounding box center [719, 485] width 1414 height 30
type input "69ca86ca-abe5-4df6-bbe2-755ed59b9ebc,387a6edc-a909-4e3f-98c3-c28d9c6d569a"
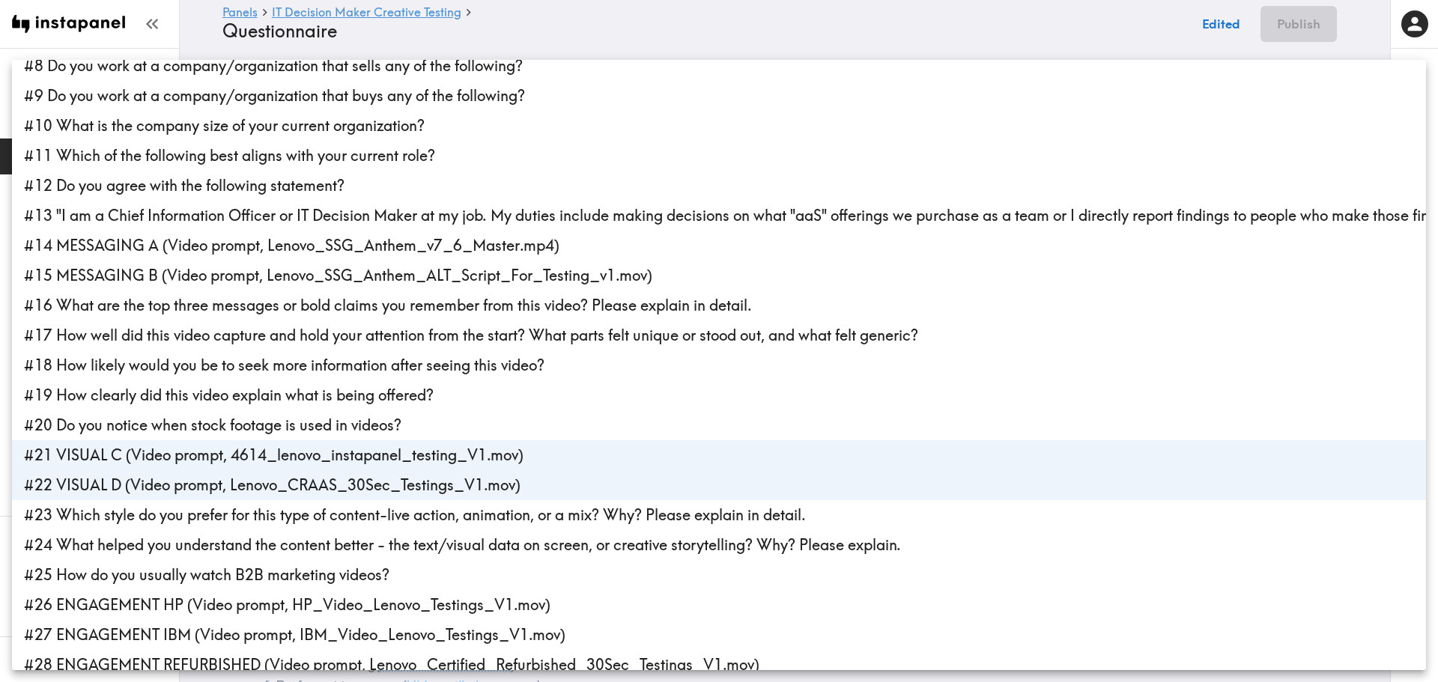
click at [609, 17] on div at bounding box center [719, 341] width 1438 height 682
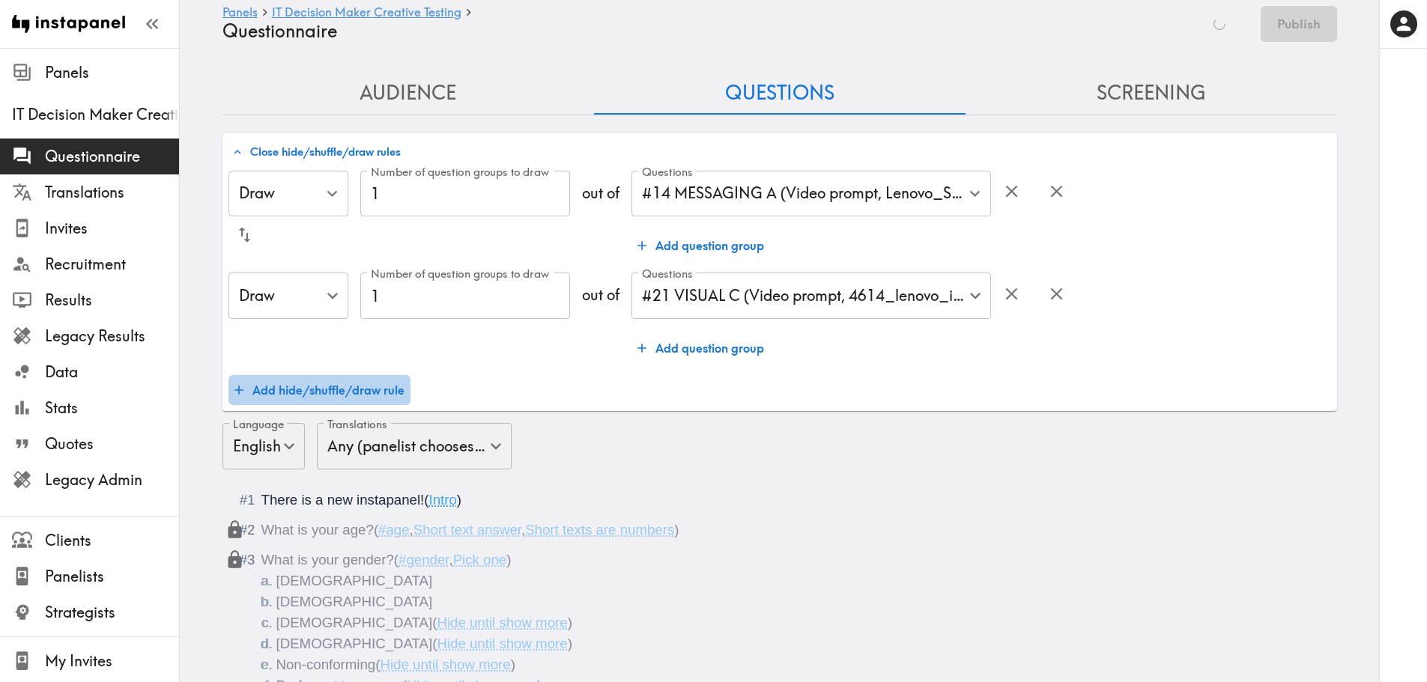
click at [322, 386] on button "Add hide/shuffle/draw rule" at bounding box center [319, 390] width 182 height 30
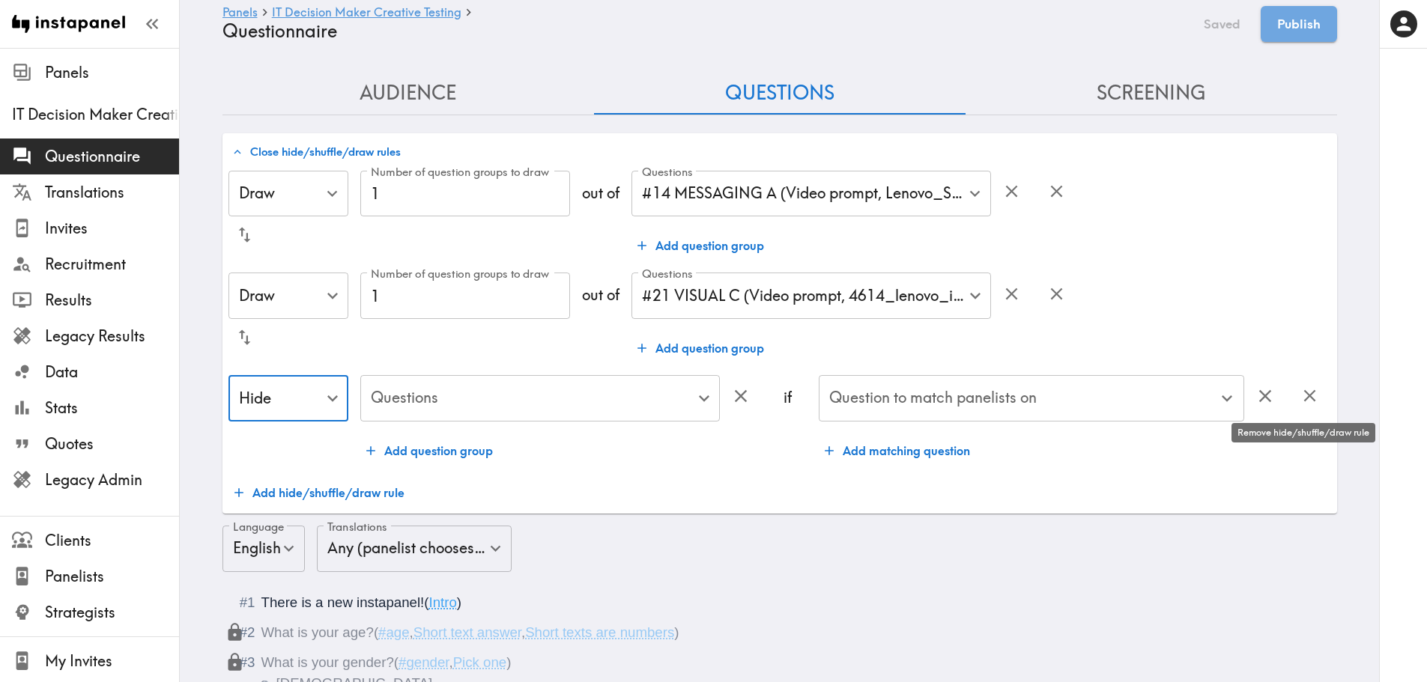
click at [1150, 404] on icon "button" at bounding box center [1310, 396] width 20 height 20
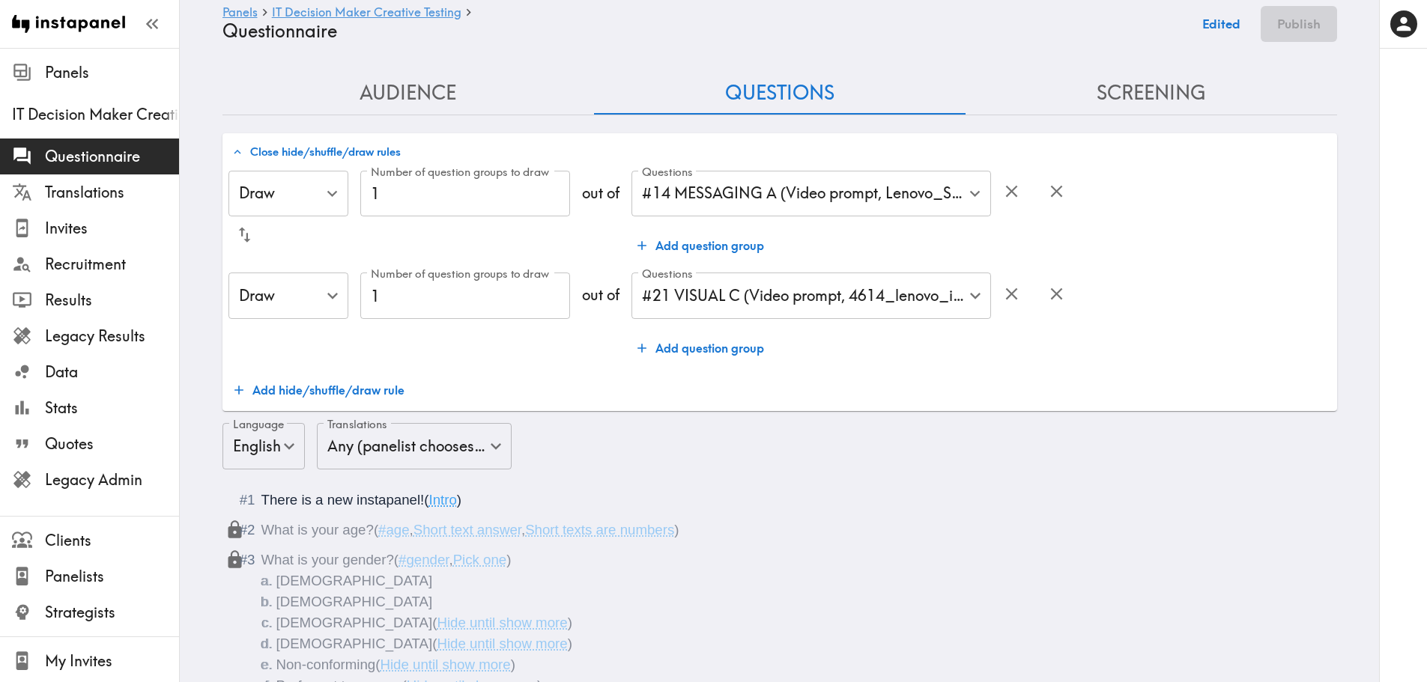
click at [416, 103] on button "Audience" at bounding box center [408, 93] width 372 height 43
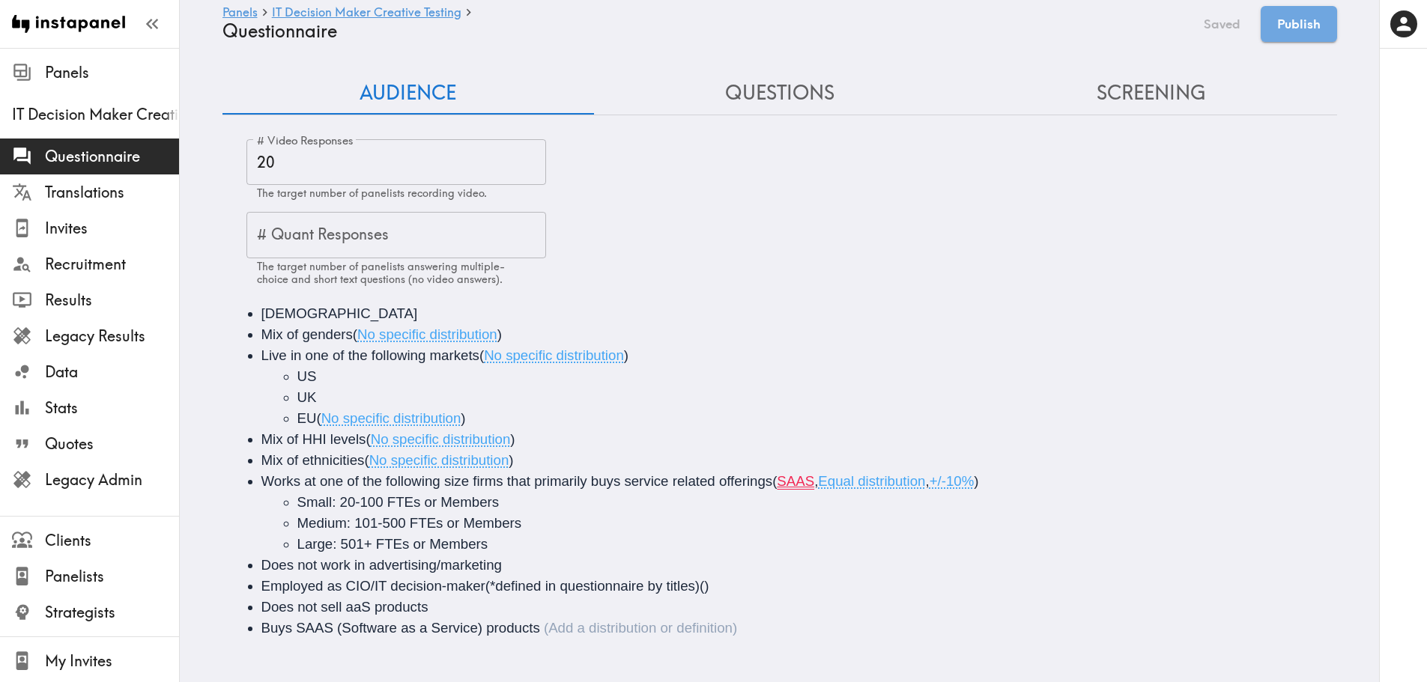
click at [806, 484] on span "SAAS" at bounding box center [795, 481] width 37 height 16
drag, startPoint x: 812, startPoint y: 485, endPoint x: 786, endPoint y: 487, distance: 25.6
click at [786, 487] on span "( SAAS , Equal distribution , +/-10% )" at bounding box center [875, 481] width 206 height 16
click at [904, 539] on li "Large: 501+ FTEs or Members" at bounding box center [829, 544] width 1064 height 21
click at [783, 481] on span "Saas" at bounding box center [793, 481] width 32 height 16
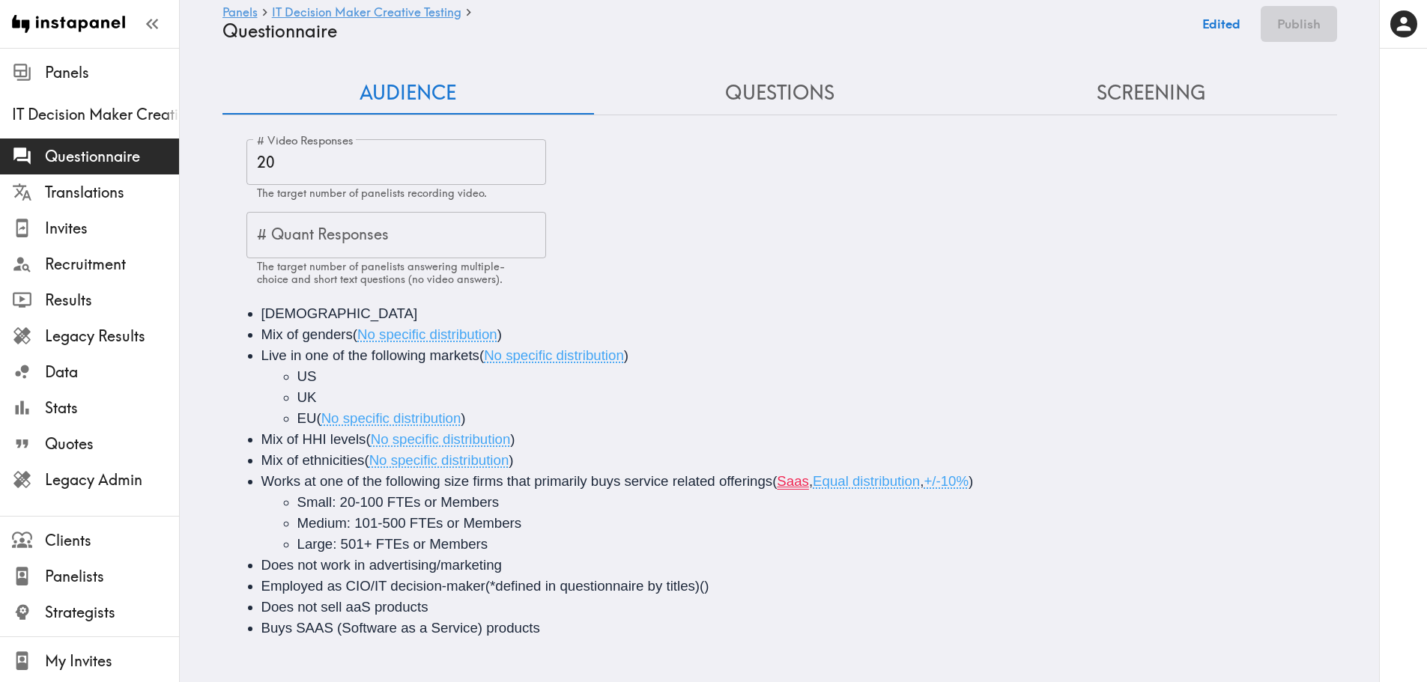
click at [809, 488] on span "," at bounding box center [811, 481] width 4 height 16
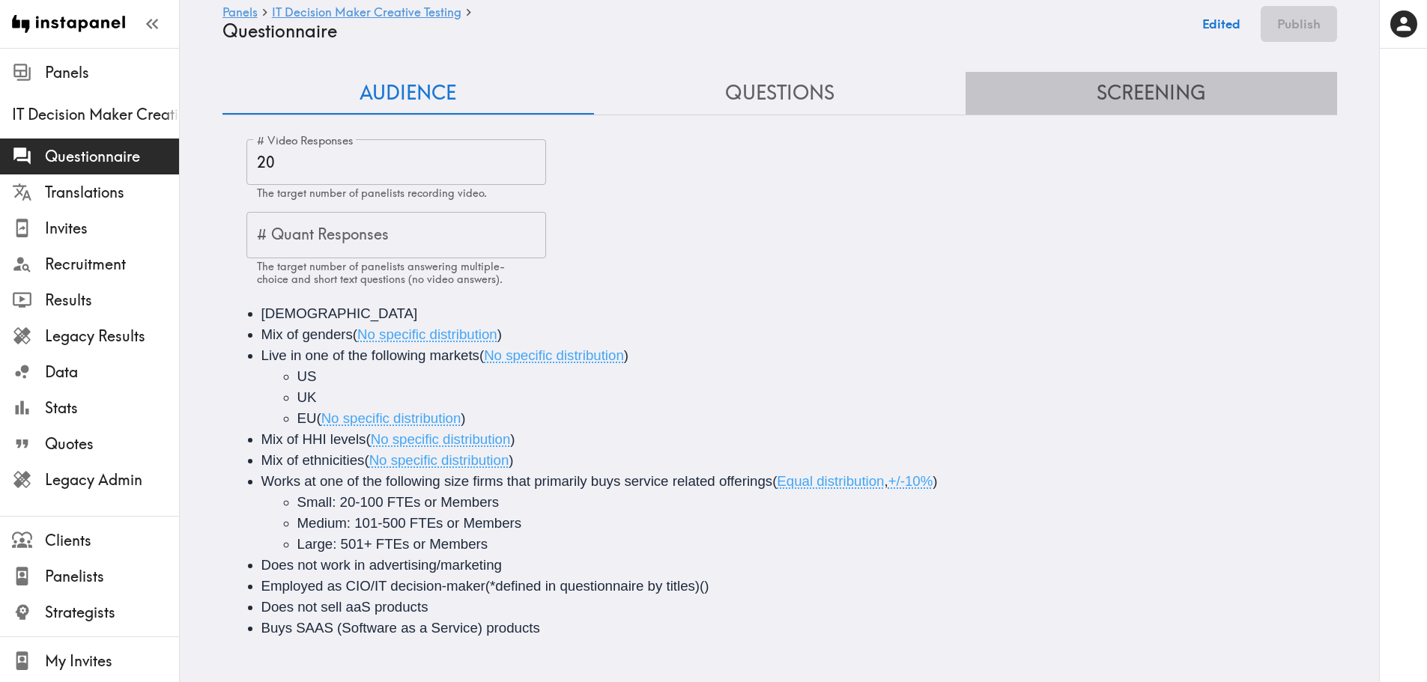
click at [1150, 97] on button "Screening" at bounding box center [1151, 93] width 372 height 43
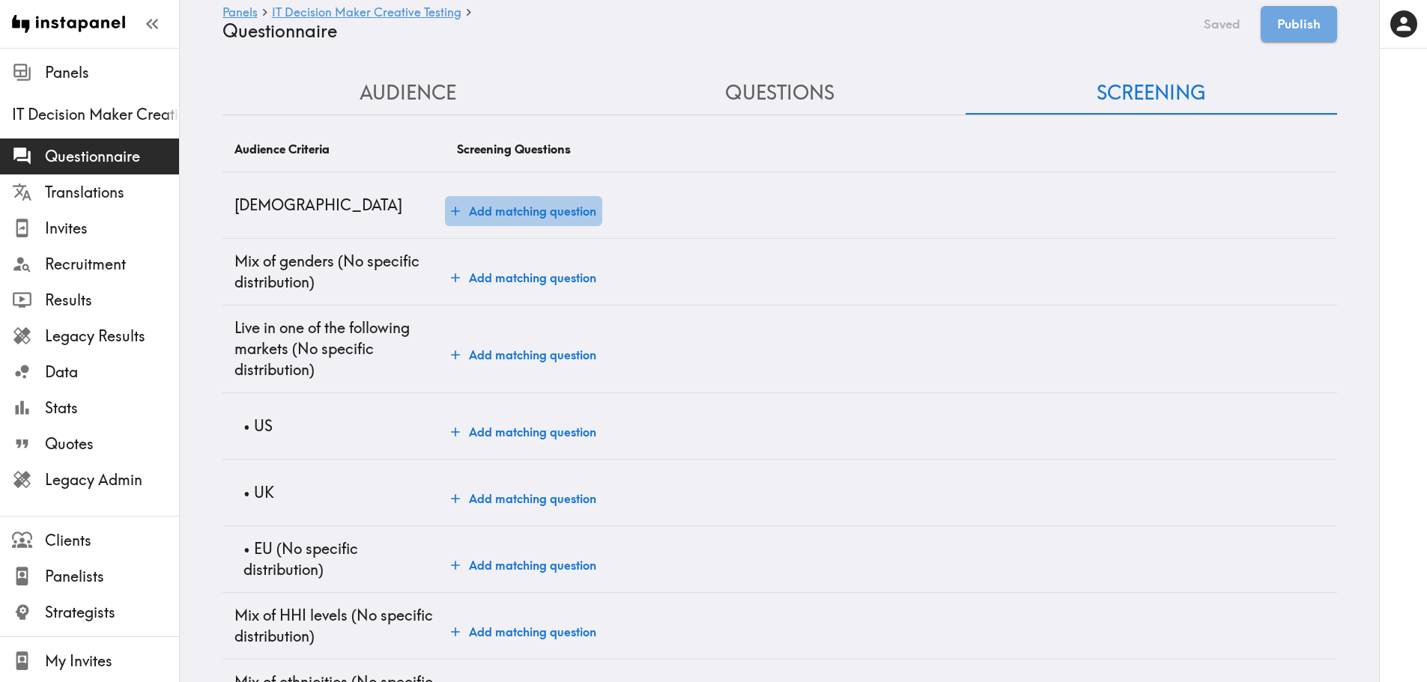
click at [546, 210] on button "Add matching question" at bounding box center [523, 211] width 157 height 30
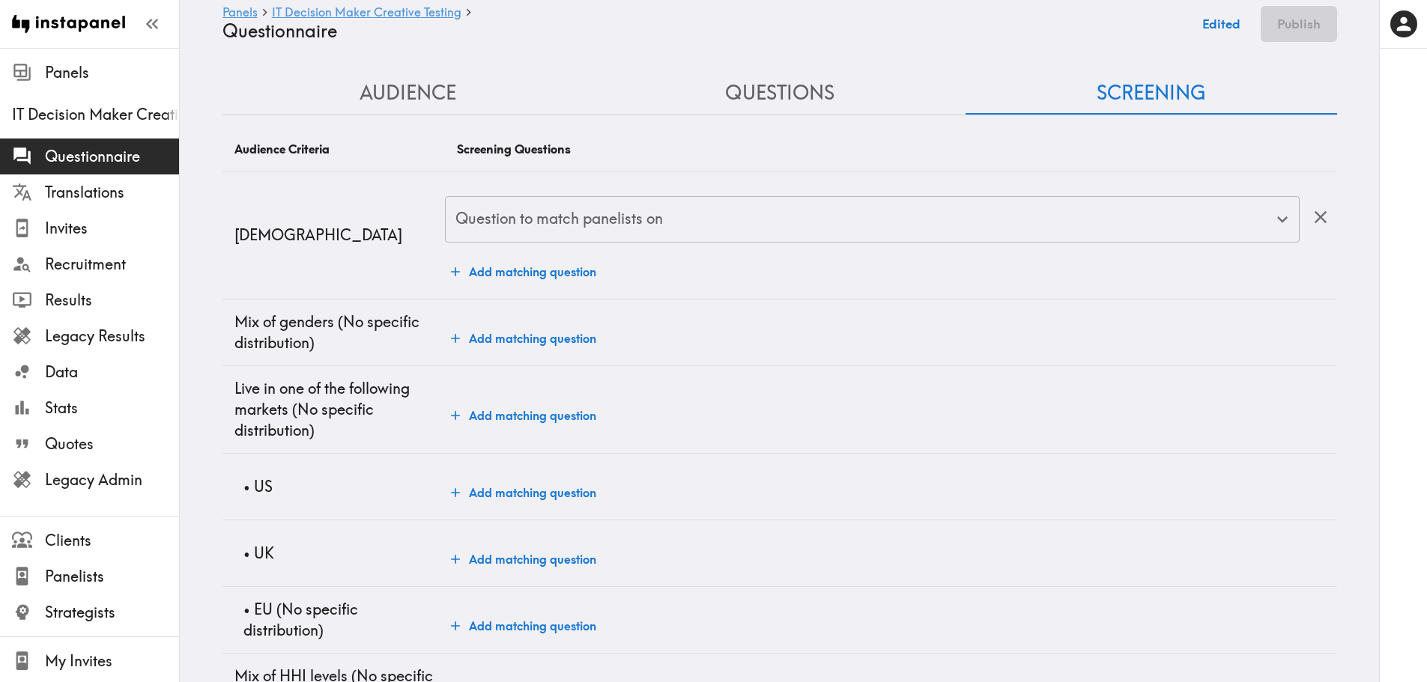
click at [545, 219] on input "Question to match panelists on" at bounding box center [861, 219] width 818 height 33
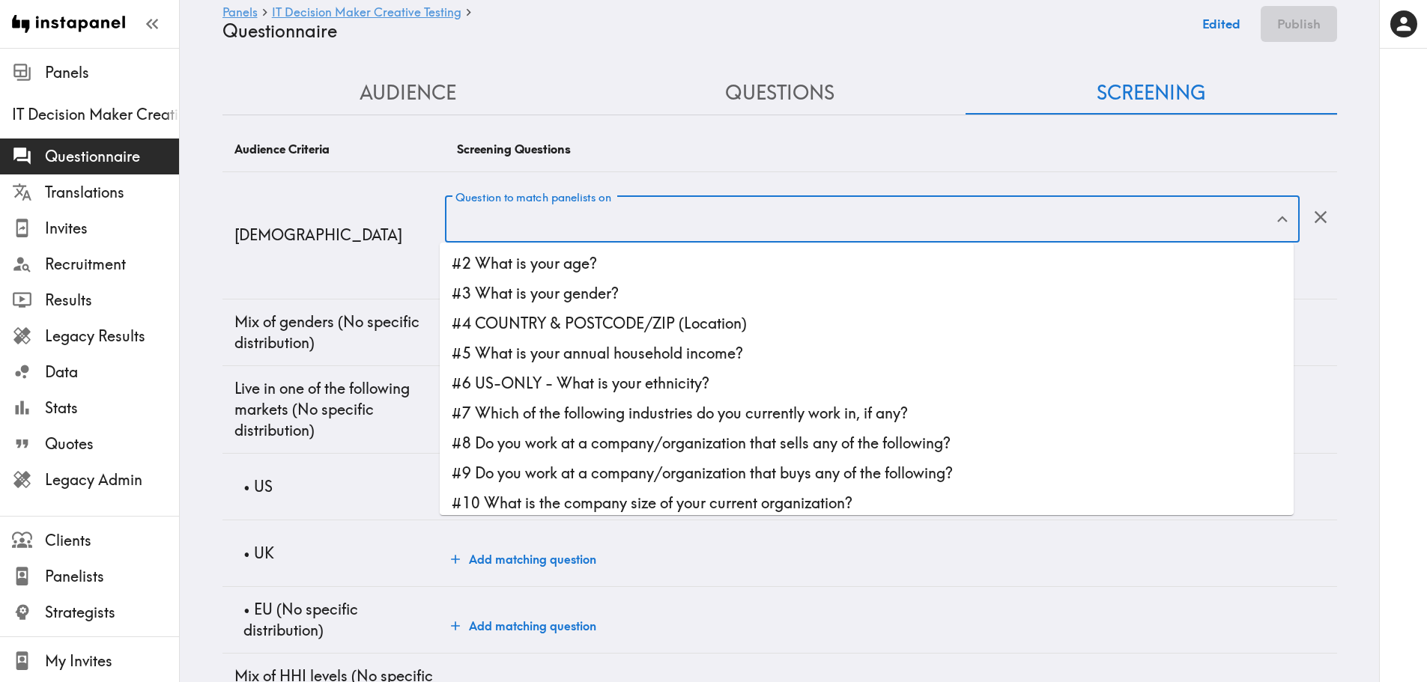
click at [527, 265] on li "#2 What is your age?" at bounding box center [867, 264] width 854 height 30
type input "#2 What is your age?"
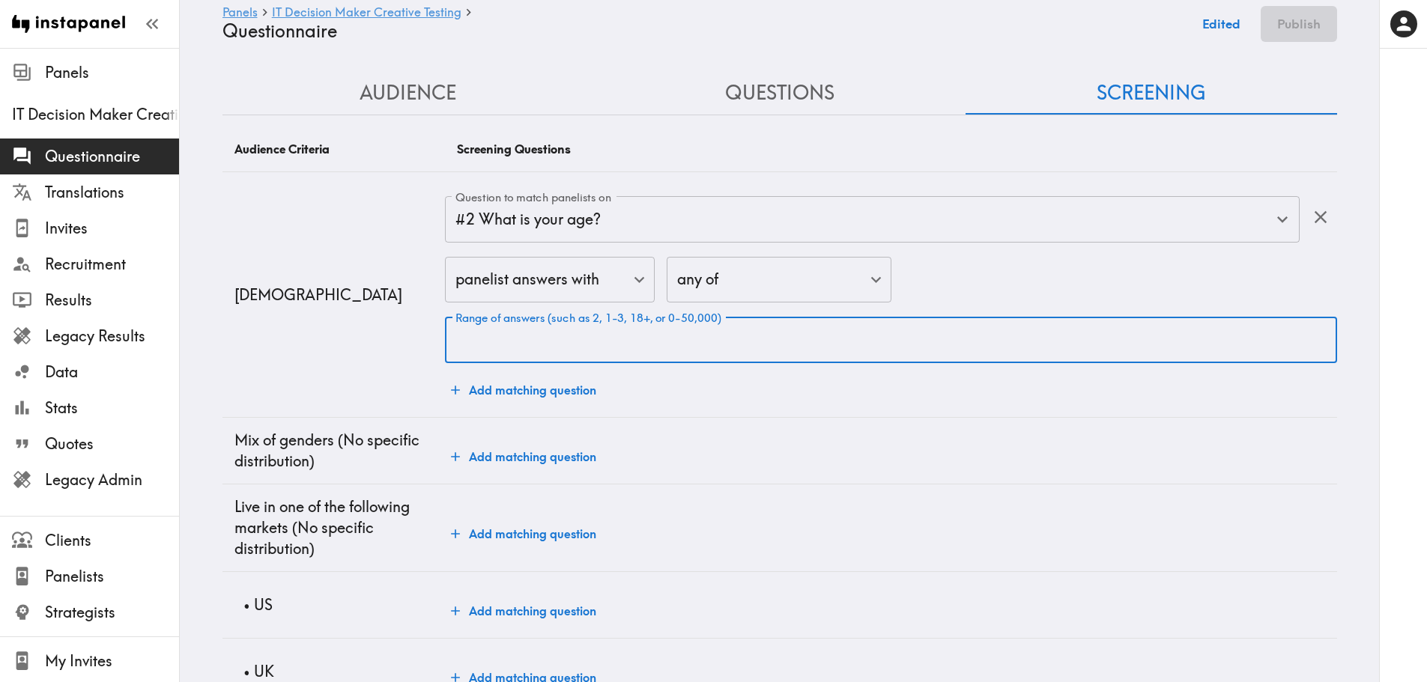
click at [518, 345] on input "Range of answers (such as 2, 1-3, 18+, or 0-50,000)" at bounding box center [890, 340] width 891 height 46
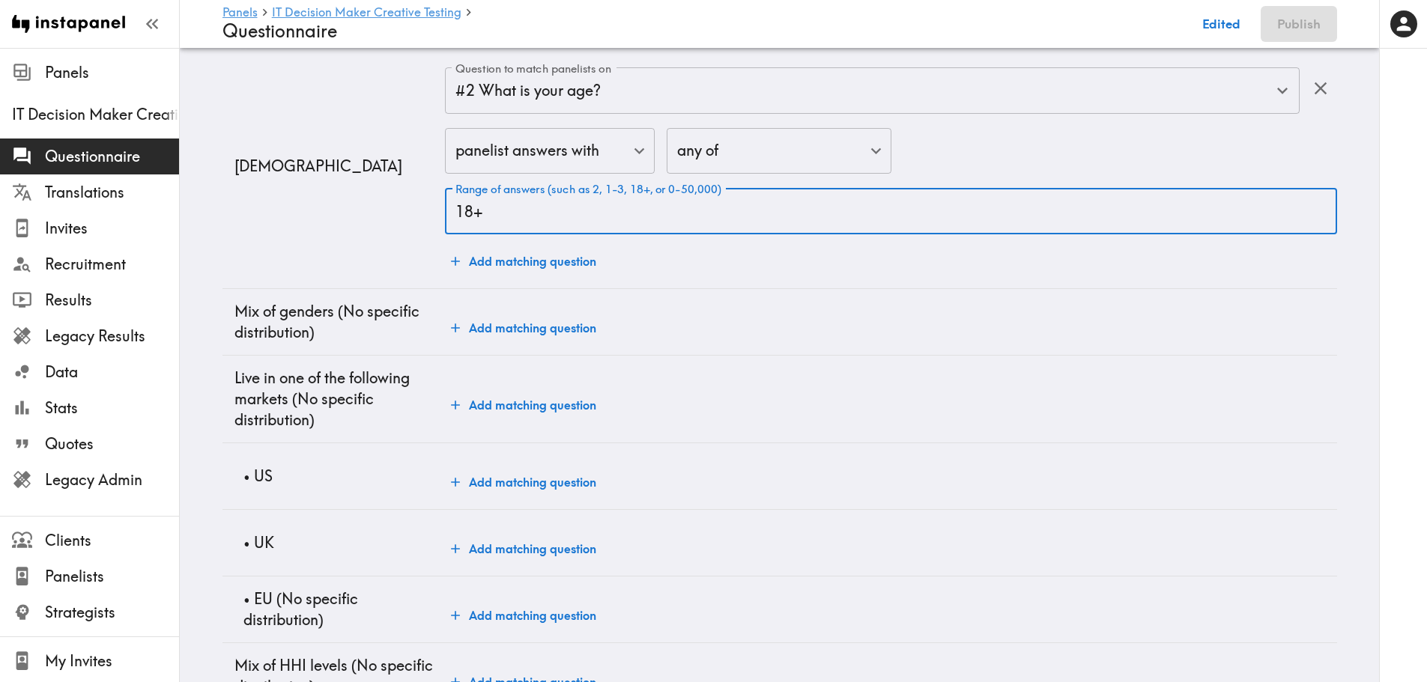
scroll to position [150, 0]
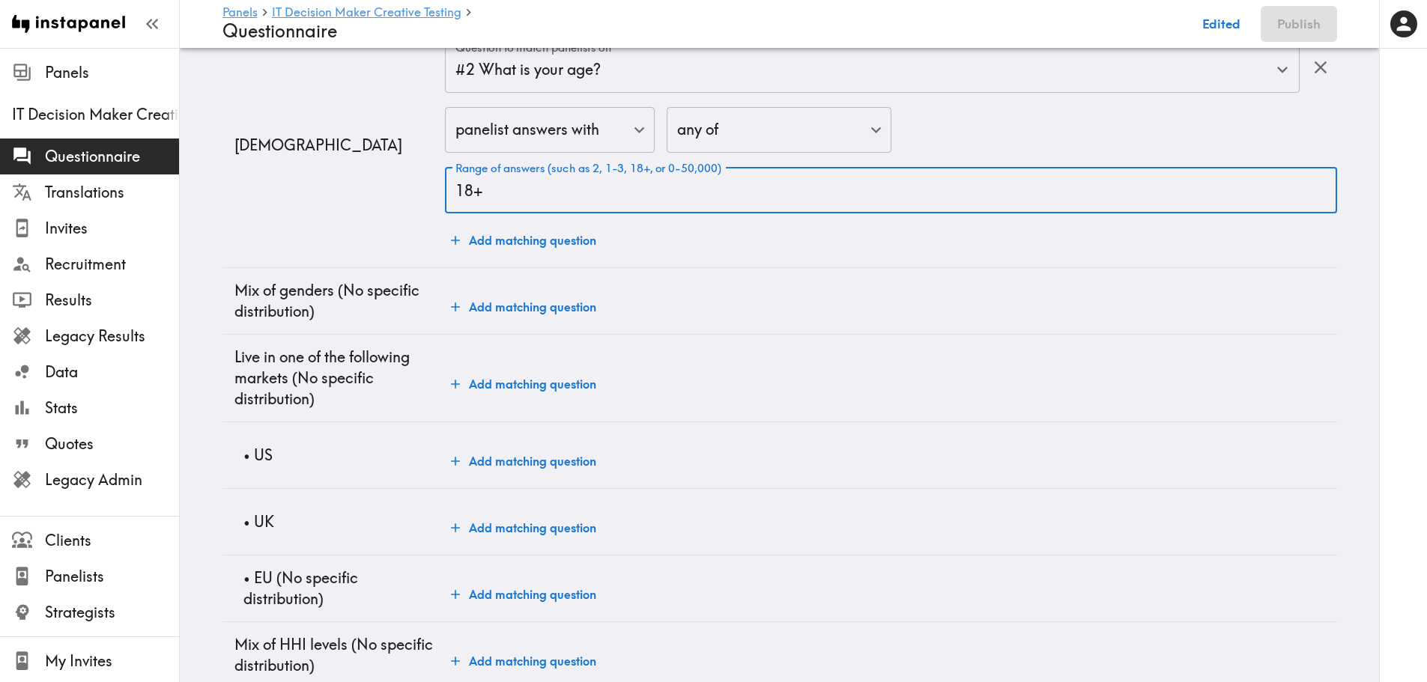
type input "18+"
click at [505, 453] on button "Add matching question" at bounding box center [523, 461] width 157 height 30
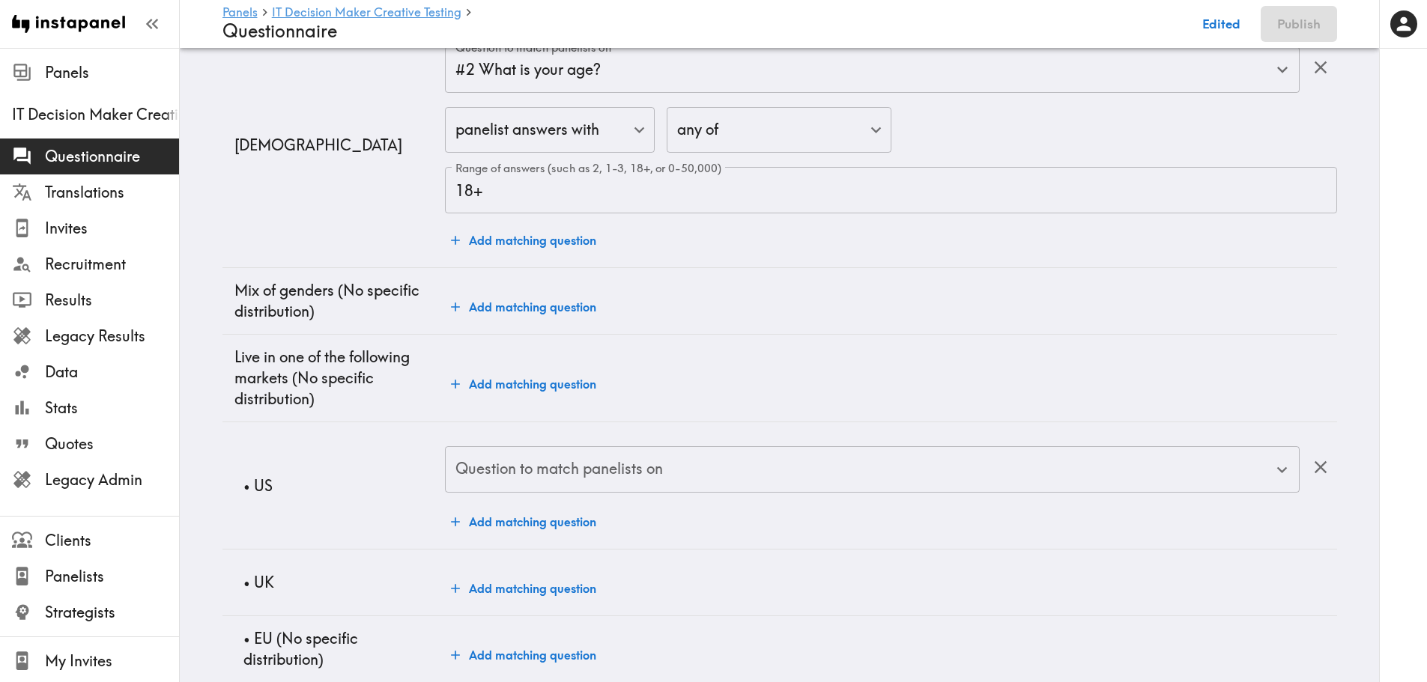
click at [505, 478] on input "Question to match panelists on" at bounding box center [861, 469] width 818 height 33
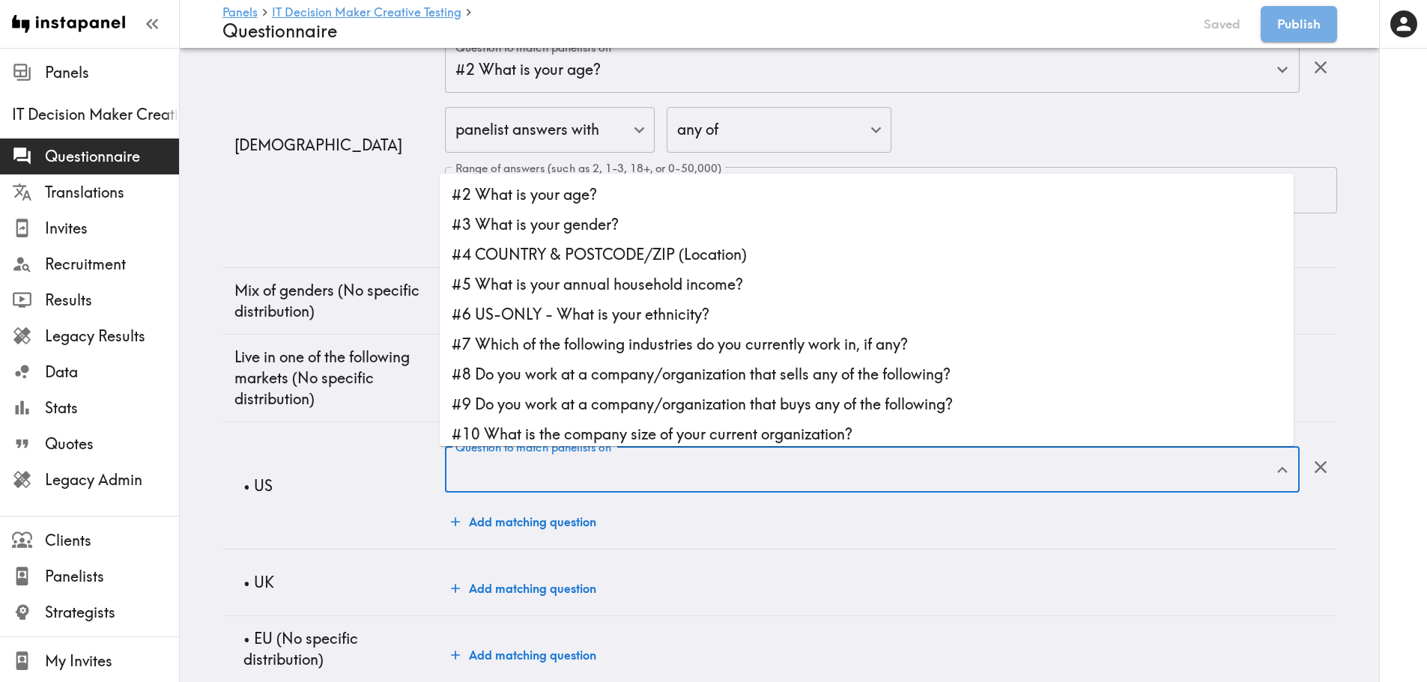
click at [580, 249] on li "#4 COUNTRY & POSTCODE/ZIP (Location)" at bounding box center [867, 255] width 854 height 30
type input "#4 COUNTRY & POSTCODE/ZIP (Location)"
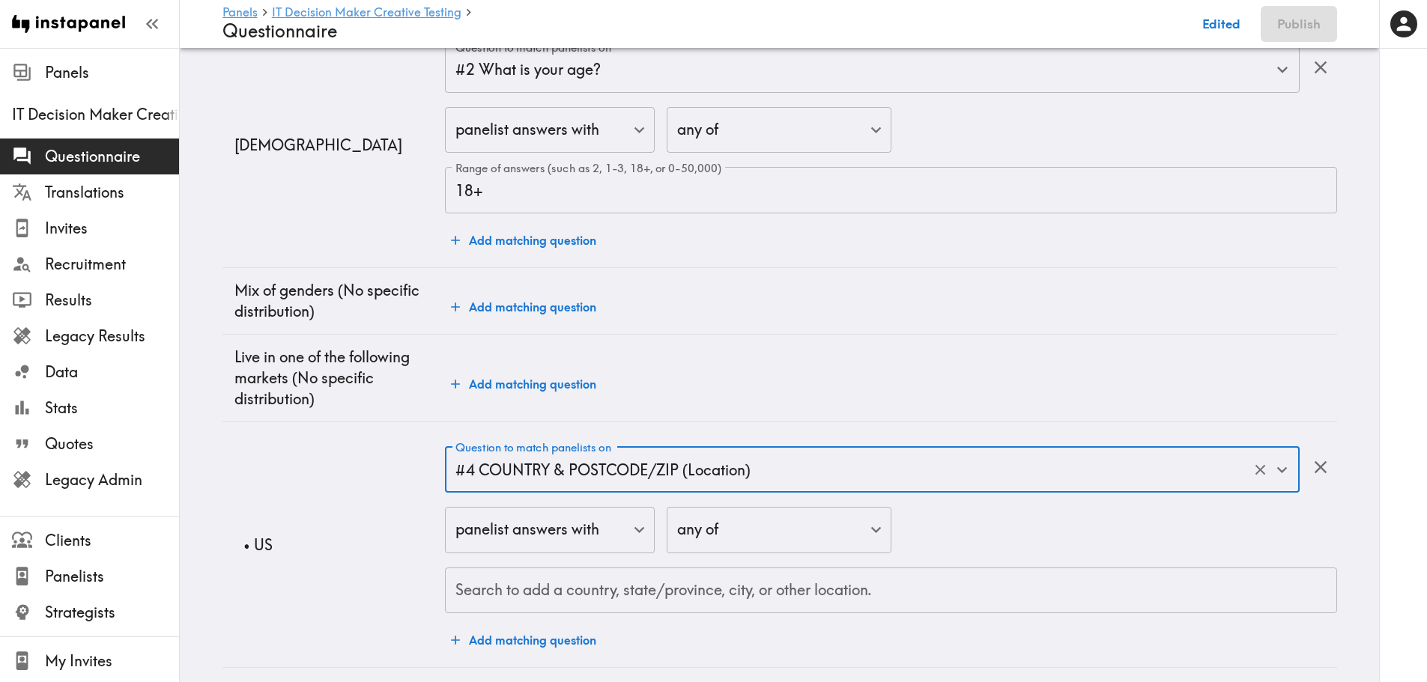
click at [721, 592] on input "Search to add a country, state/province, city, or other location." at bounding box center [891, 590] width 878 height 33
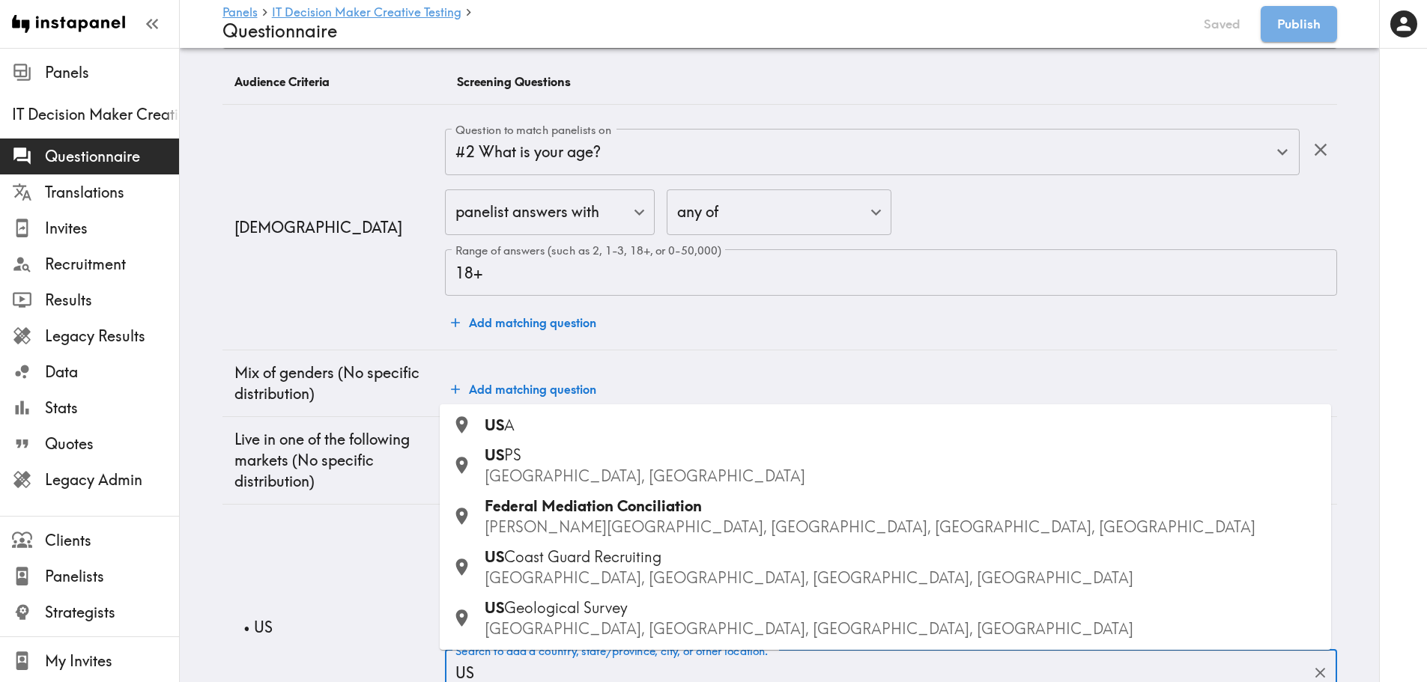
click at [503, 351] on td "Add matching question" at bounding box center [890, 384] width 891 height 67
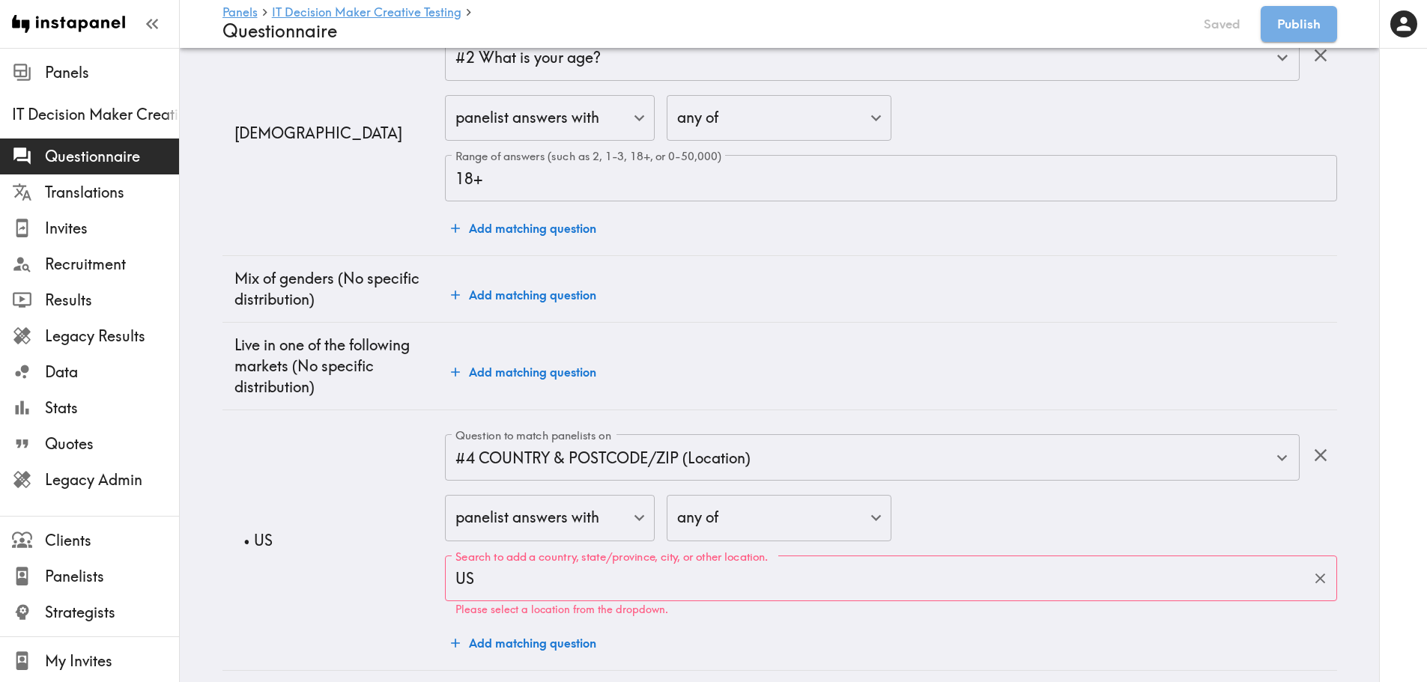
scroll to position [300, 0]
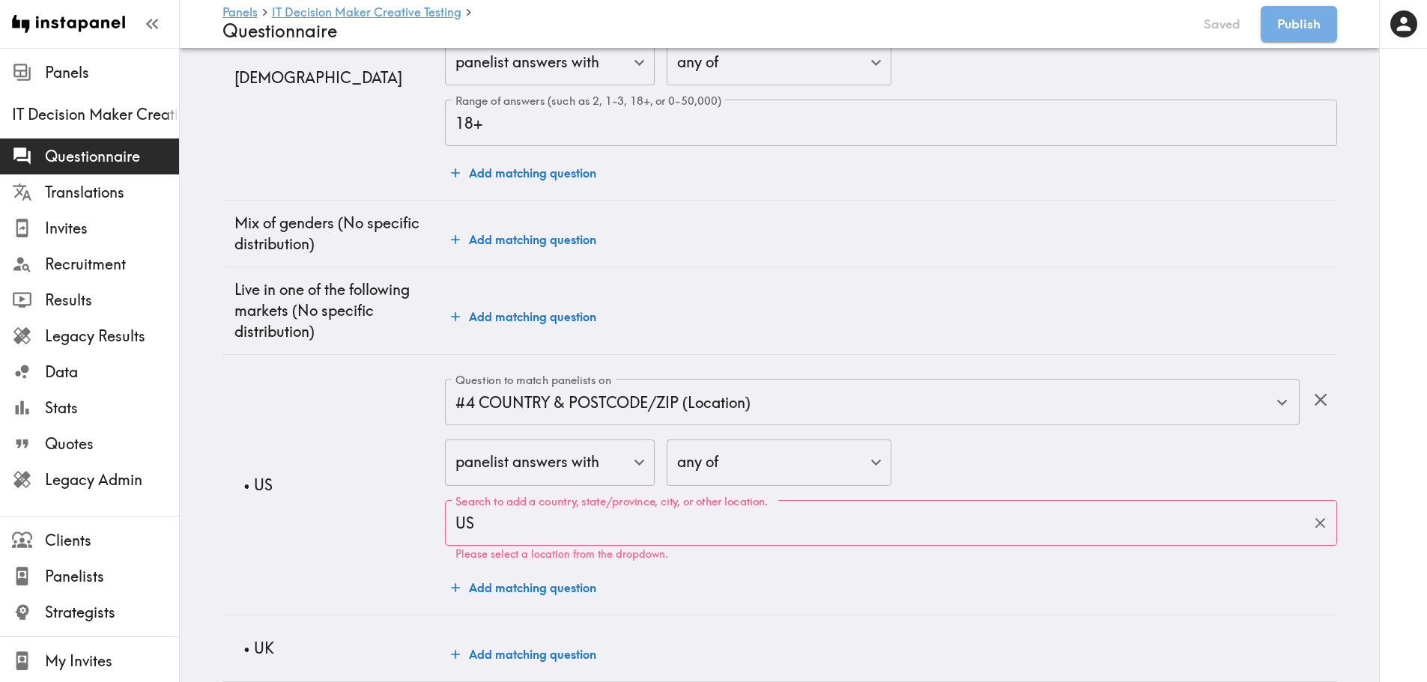
click at [487, 526] on input "US" at bounding box center [879, 523] width 855 height 33
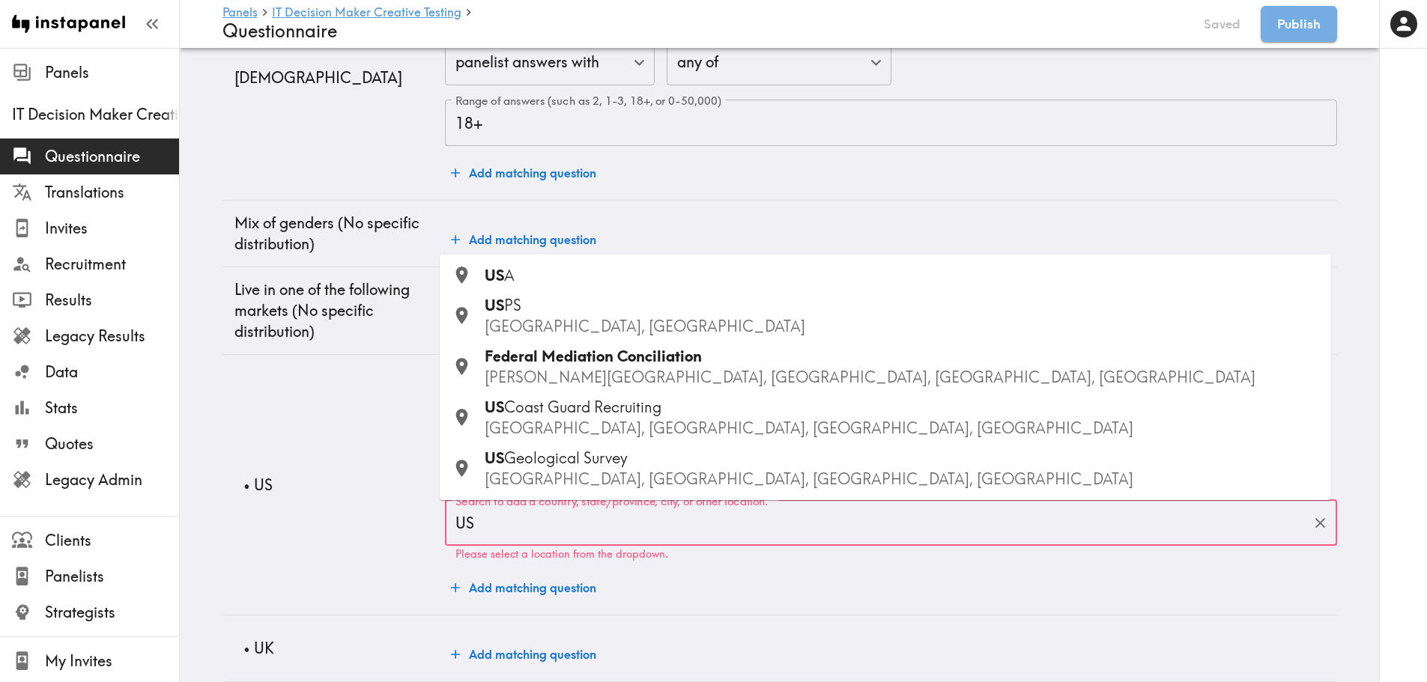
type input "[GEOGRAPHIC_DATA]"
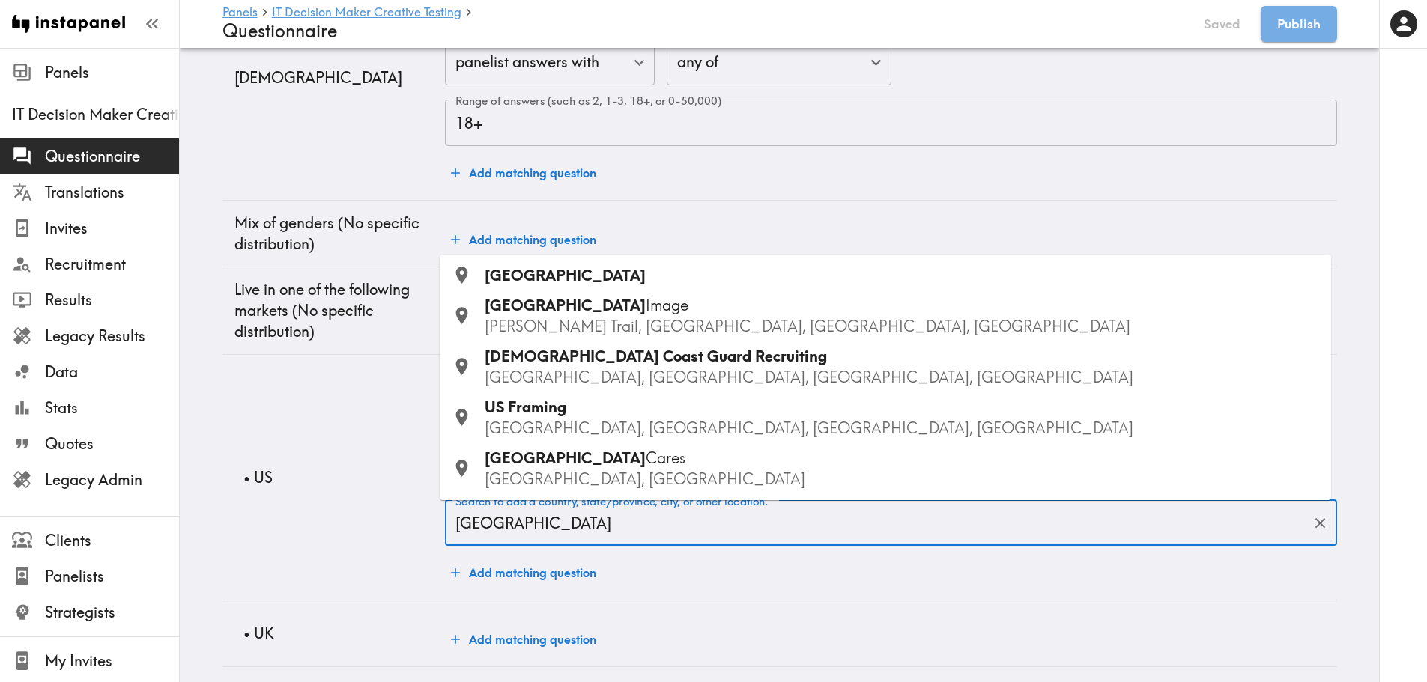
click at [533, 268] on div "[GEOGRAPHIC_DATA]" at bounding box center [902, 275] width 834 height 21
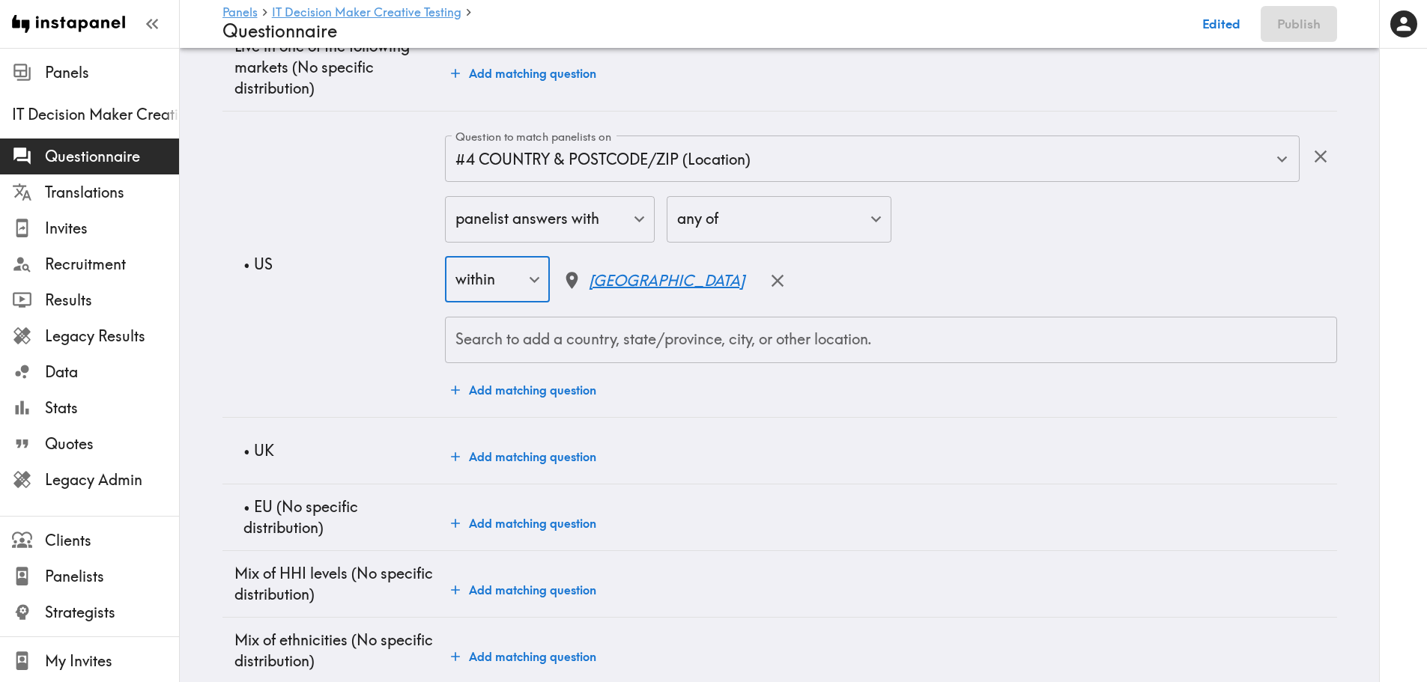
scroll to position [599, 0]
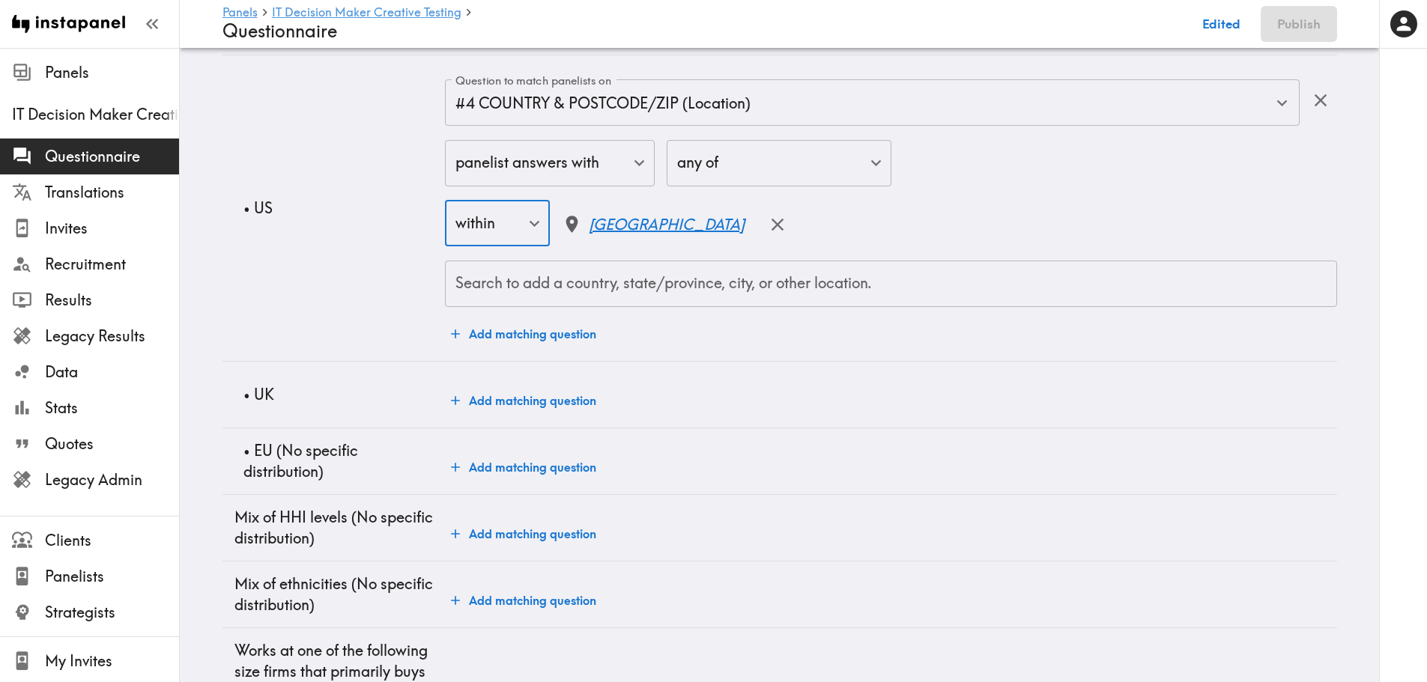
click at [492, 397] on button "Add matching question" at bounding box center [523, 401] width 157 height 30
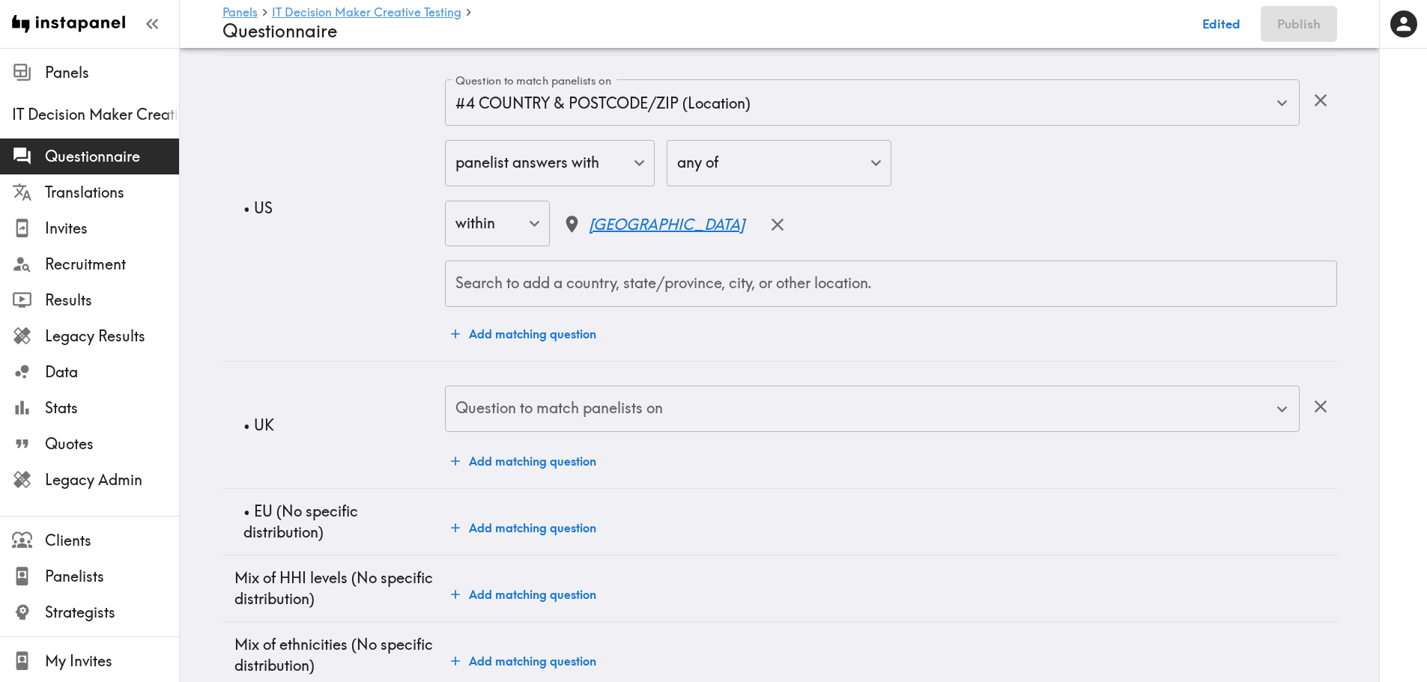
click at [492, 398] on div "Question to match panelists on Question to match panelists on" at bounding box center [872, 410] width 854 height 49
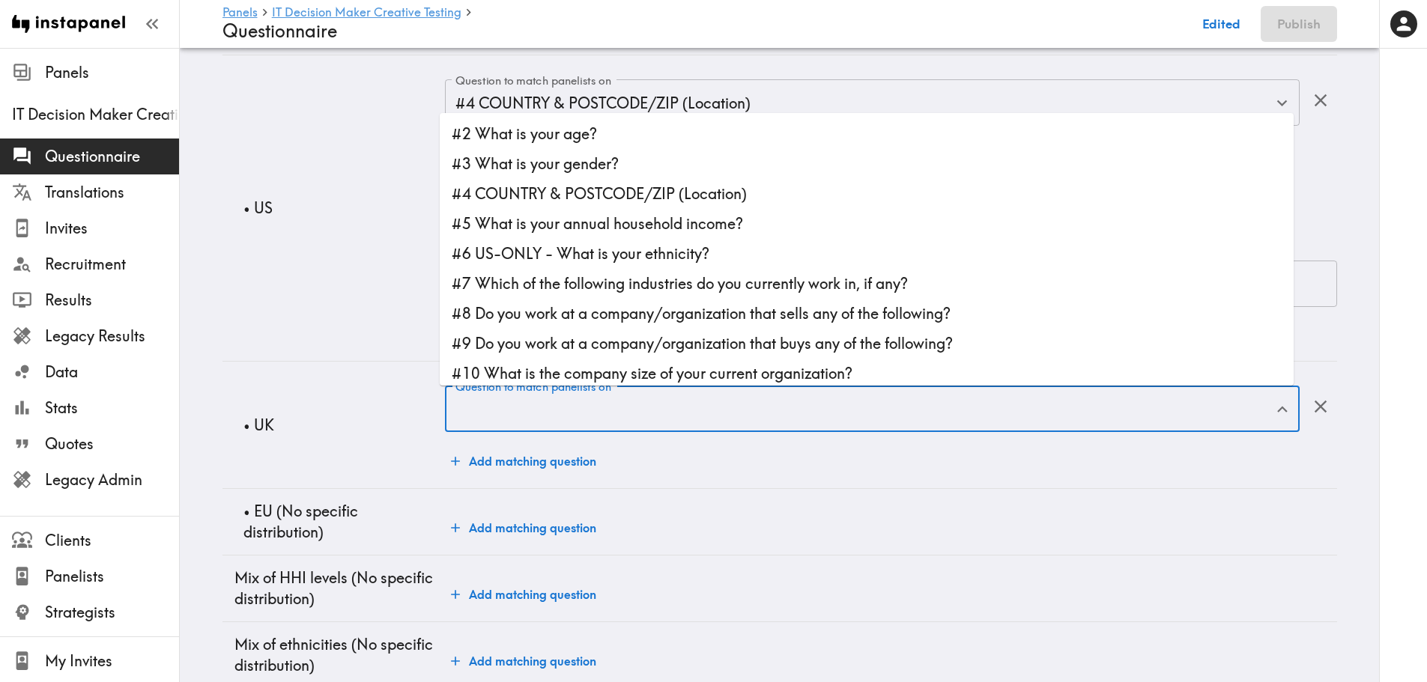
click at [571, 189] on li "#4 COUNTRY & POSTCODE/ZIP (Location)" at bounding box center [867, 194] width 854 height 30
type input "#4 COUNTRY & POSTCODE/ZIP (Location)"
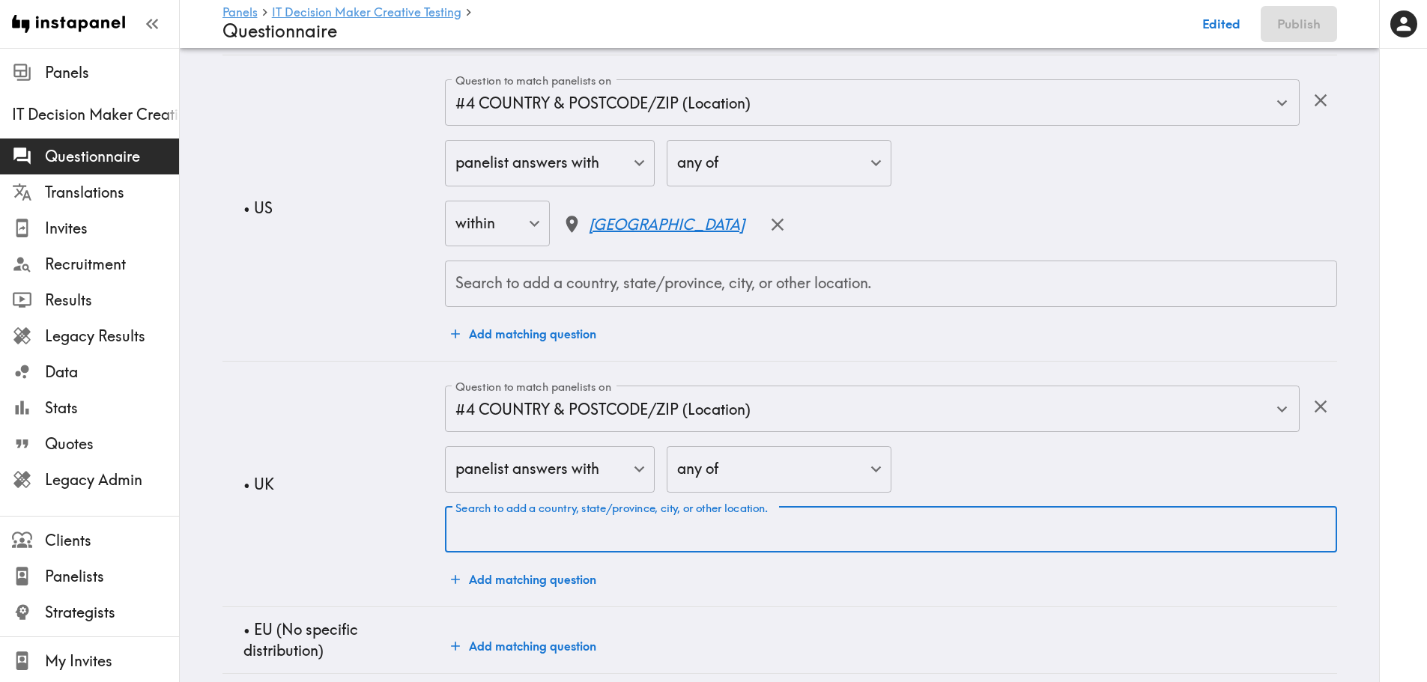
click at [575, 519] on div "Search to add a country, state/province, city, or other location. Search to add…" at bounding box center [890, 530] width 891 height 46
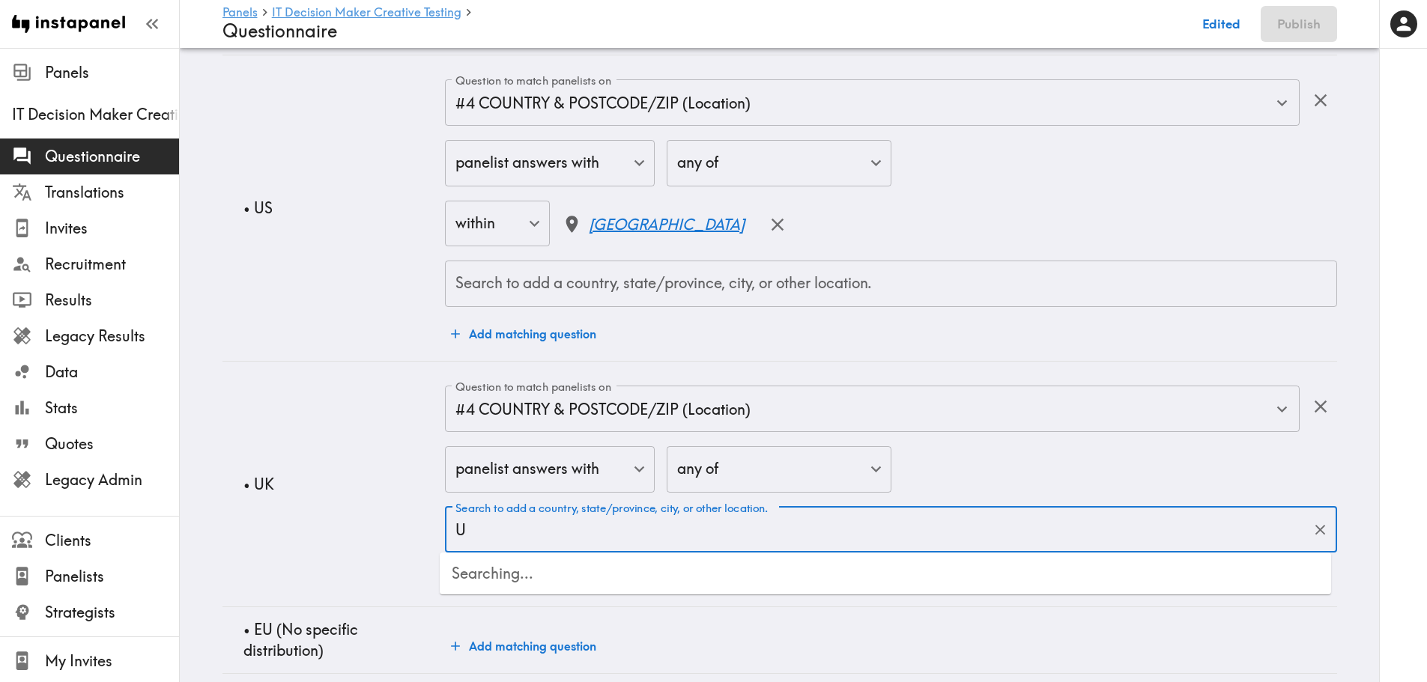
type input "UK"
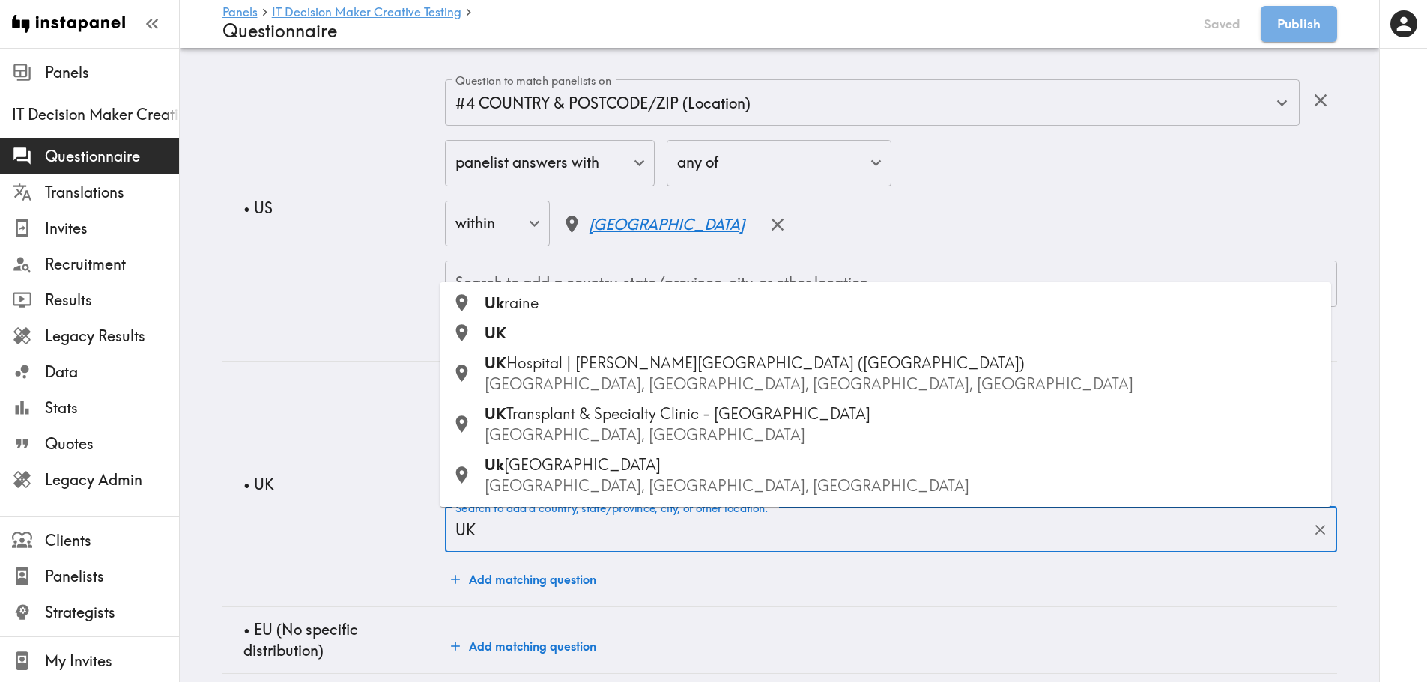
click at [553, 337] on div "UK" at bounding box center [902, 333] width 834 height 21
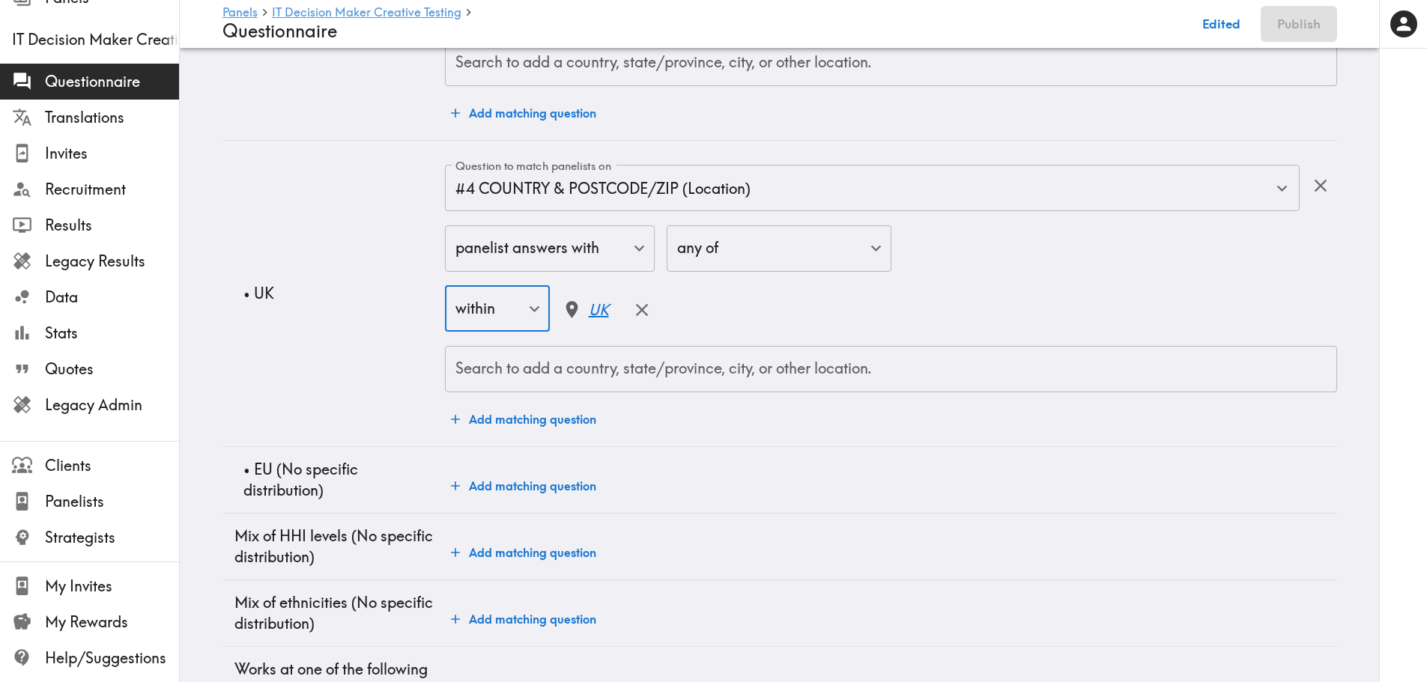
scroll to position [824, 0]
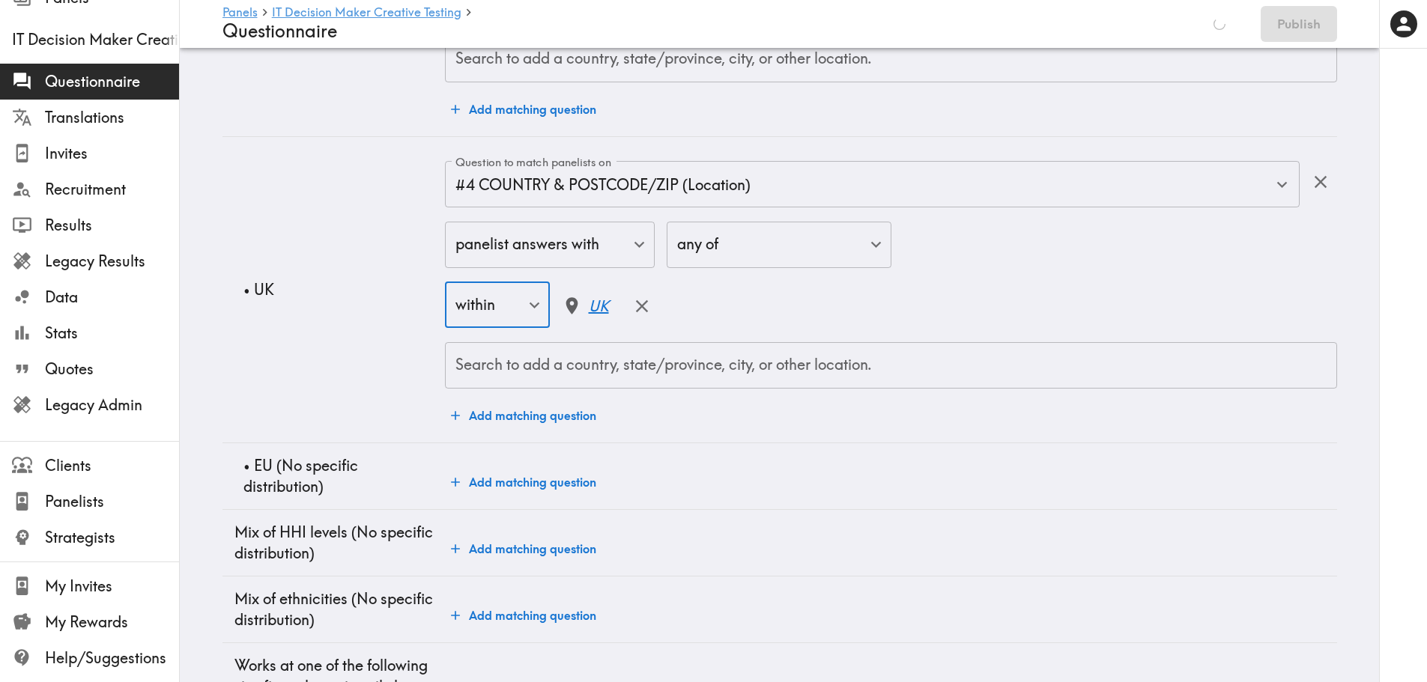
click at [542, 483] on button "Add matching question" at bounding box center [523, 482] width 157 height 30
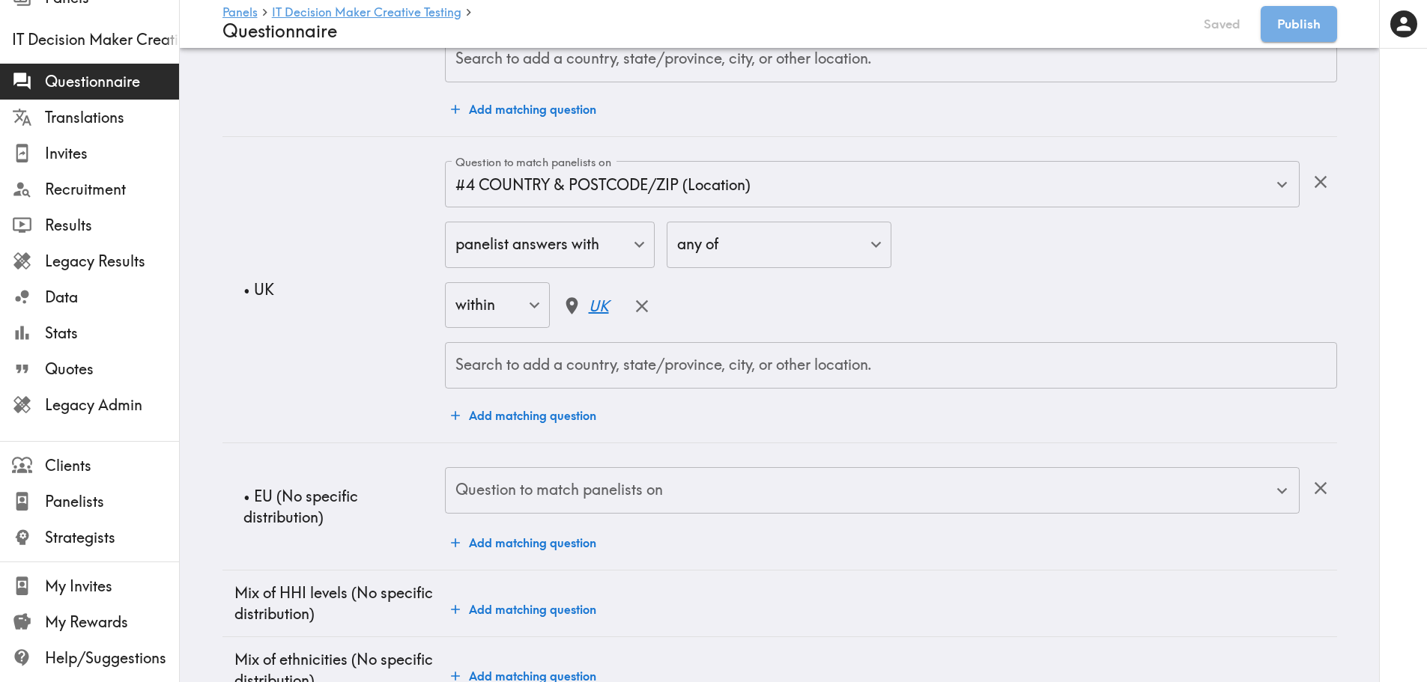
click at [542, 483] on div "Question to match panelists on Question to match panelists on" at bounding box center [872, 491] width 854 height 49
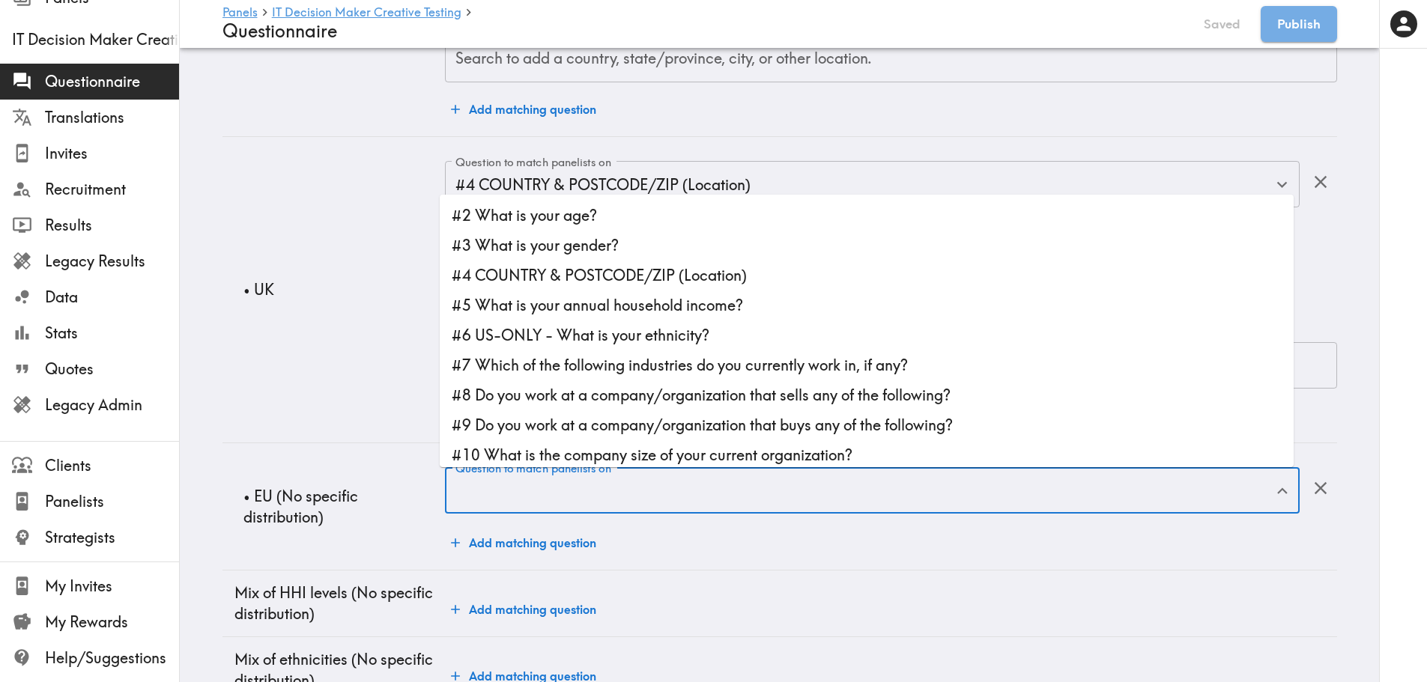
click at [530, 280] on li "#4 COUNTRY & POSTCODE/ZIP (Location)" at bounding box center [867, 276] width 854 height 30
type input "#4 COUNTRY & POSTCODE/ZIP (Location)"
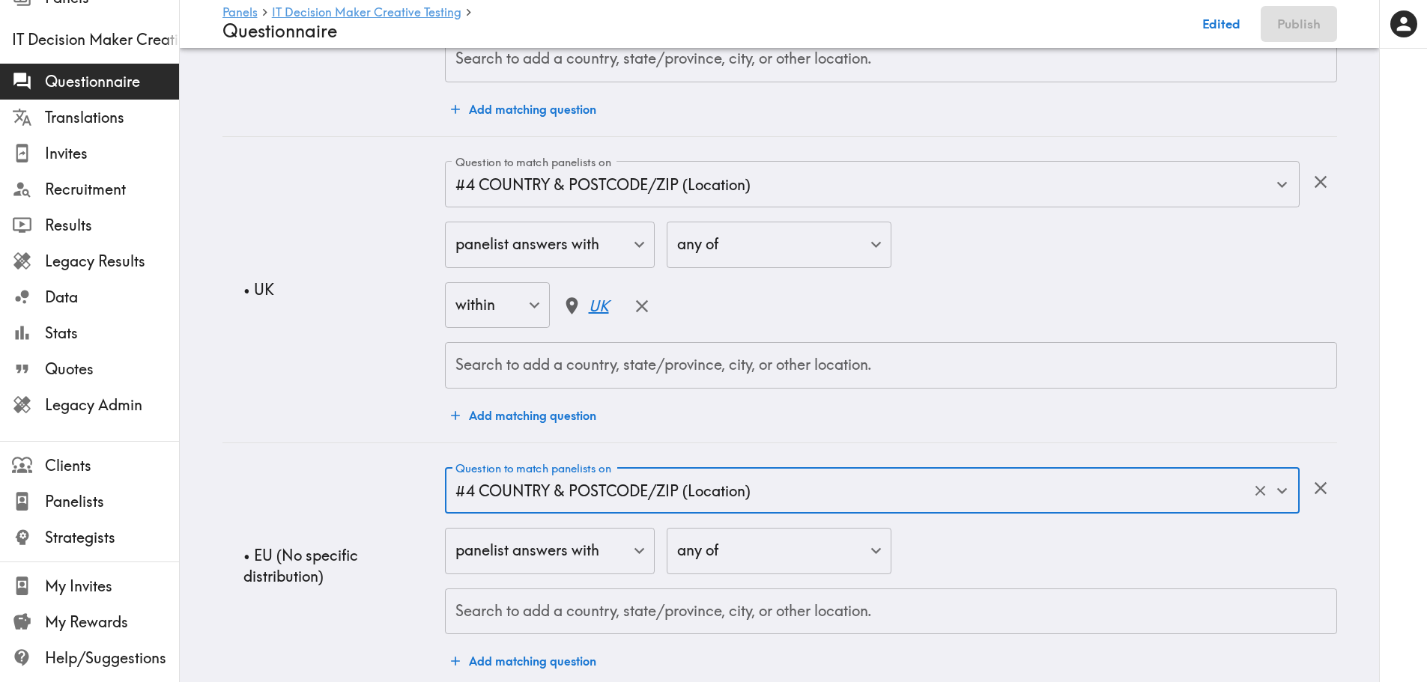
click at [663, 592] on input "Search to add a country, state/province, city, or other location." at bounding box center [891, 611] width 878 height 33
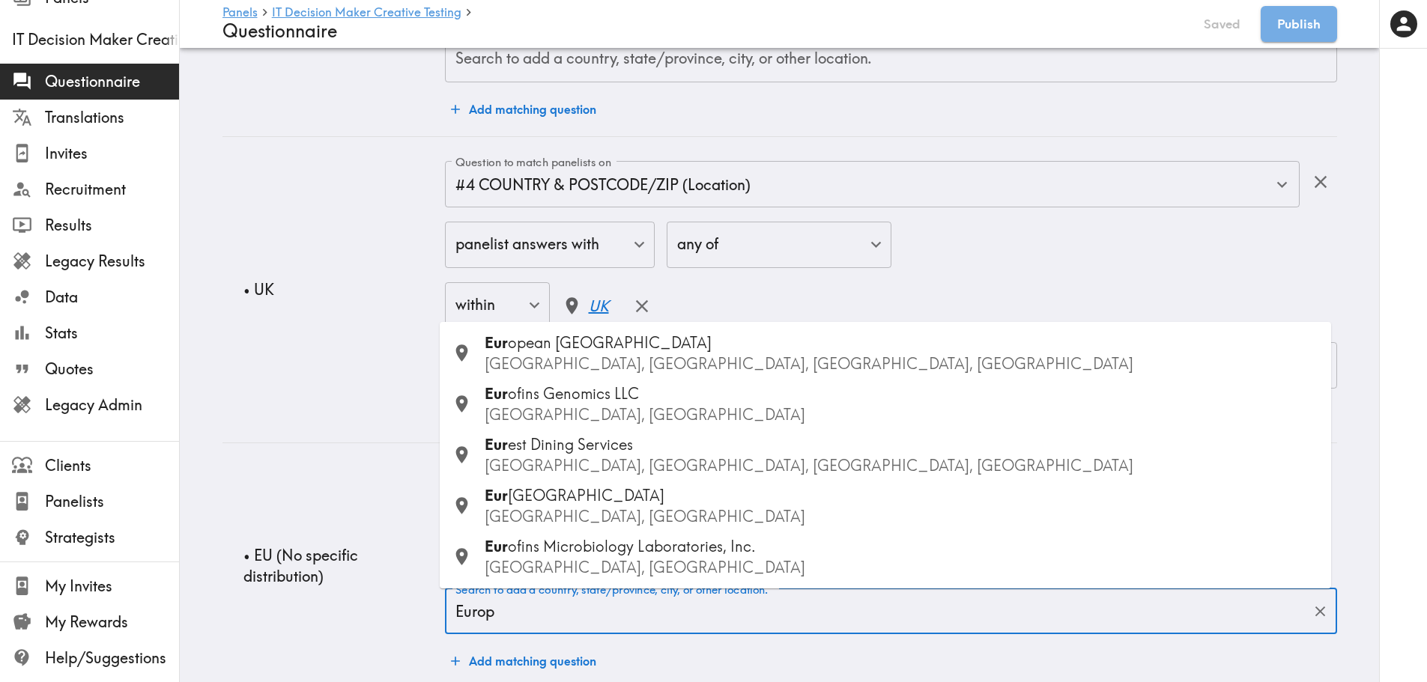
type input "Europe"
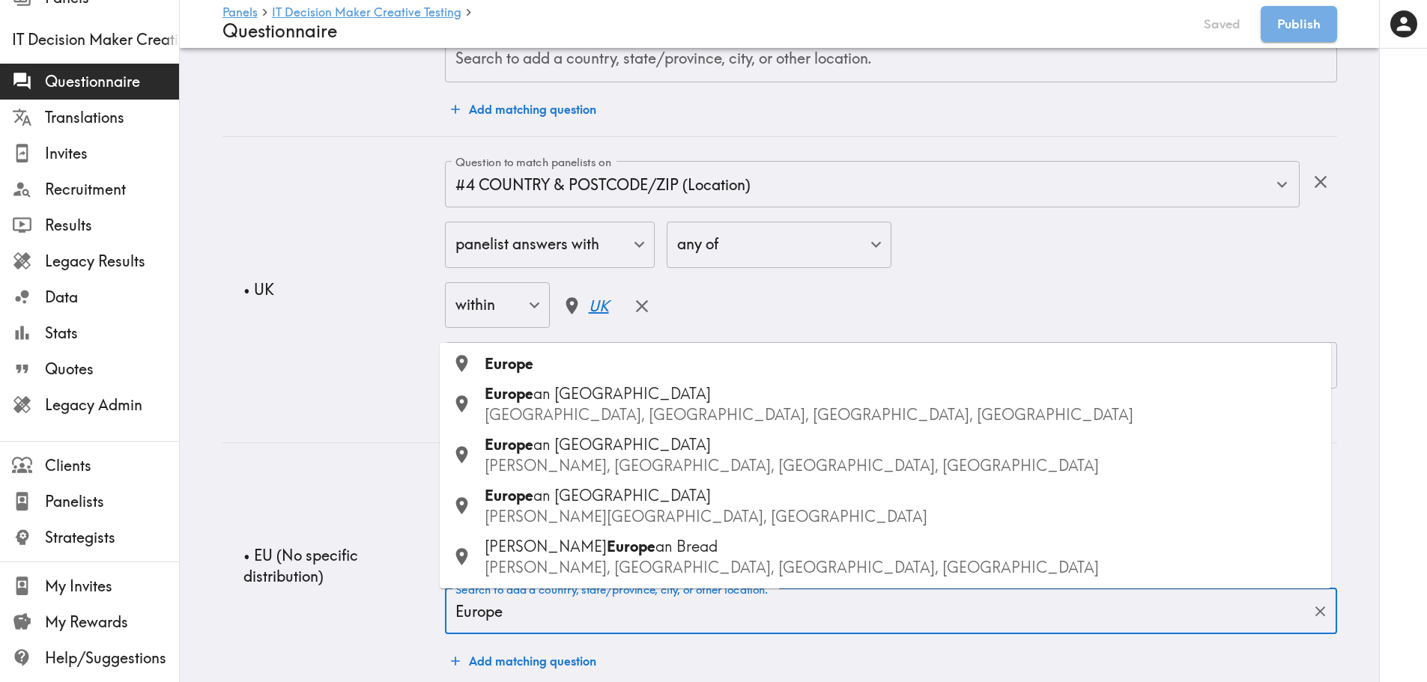
click at [521, 364] on span "Europe" at bounding box center [509, 363] width 49 height 19
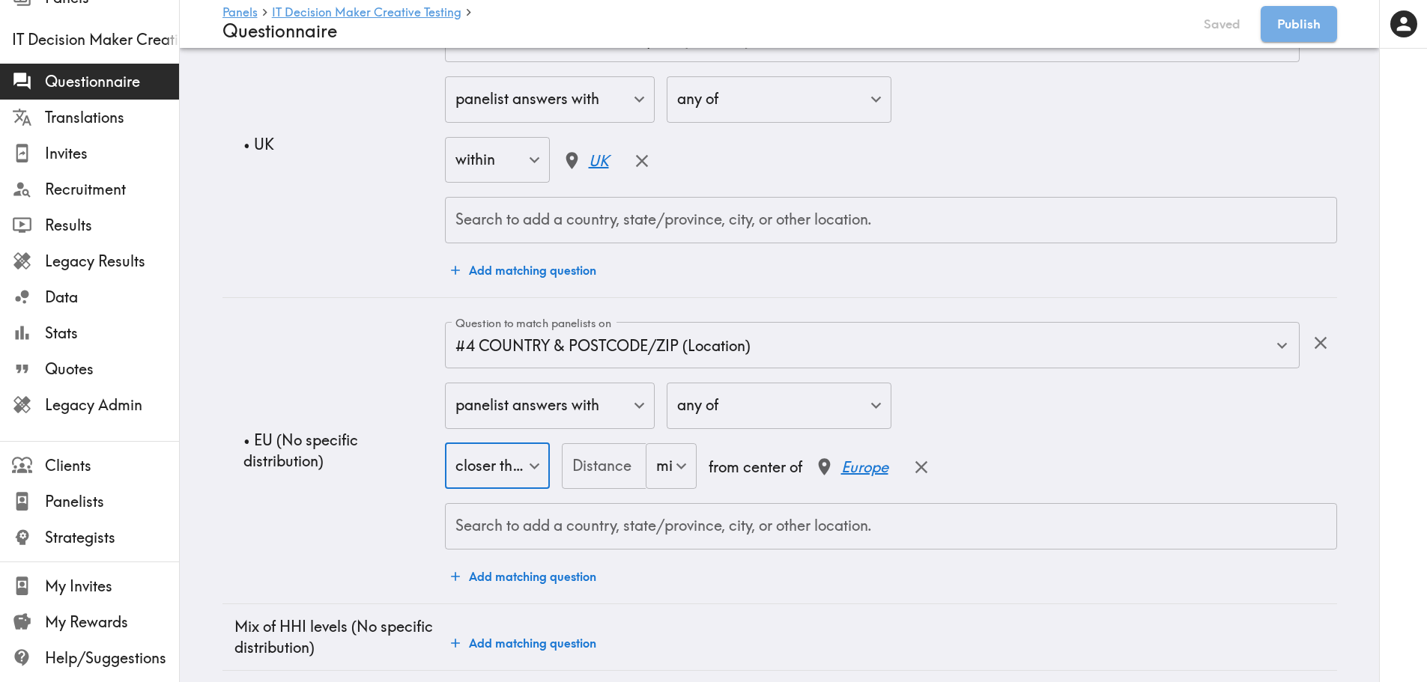
scroll to position [899, 0]
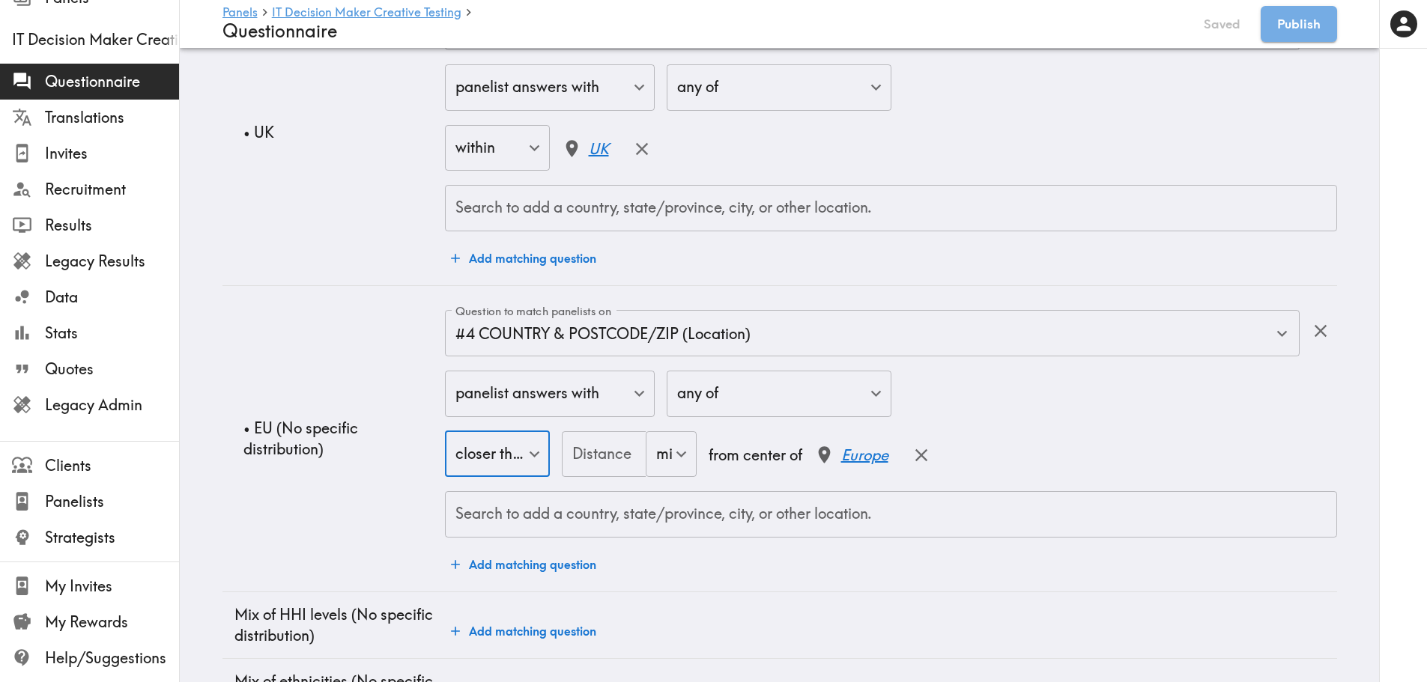
click at [524, 454] on body "Instapanel - Panels - IT Decision Maker Creative Testing - Questionnaire Panels…" at bounding box center [713, 247] width 1427 height 2197
click at [481, 464] on div at bounding box center [719, 341] width 1438 height 682
click at [592, 461] on input "Distance" at bounding box center [629, 454] width 135 height 46
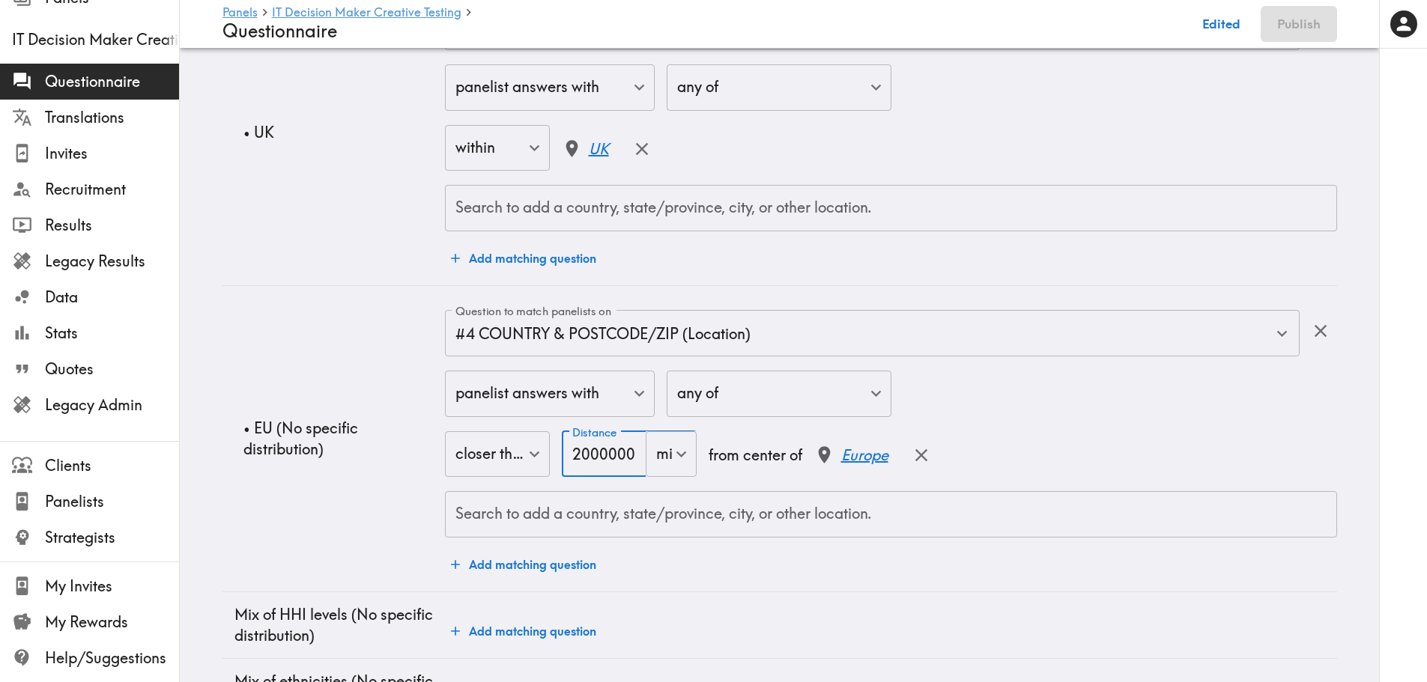
type input "2000000"
click at [1042, 446] on div "closer than true ​ Distance 2000000 Distance mi mi ​ from center of [GEOGRAPHIC…" at bounding box center [890, 455] width 891 height 49
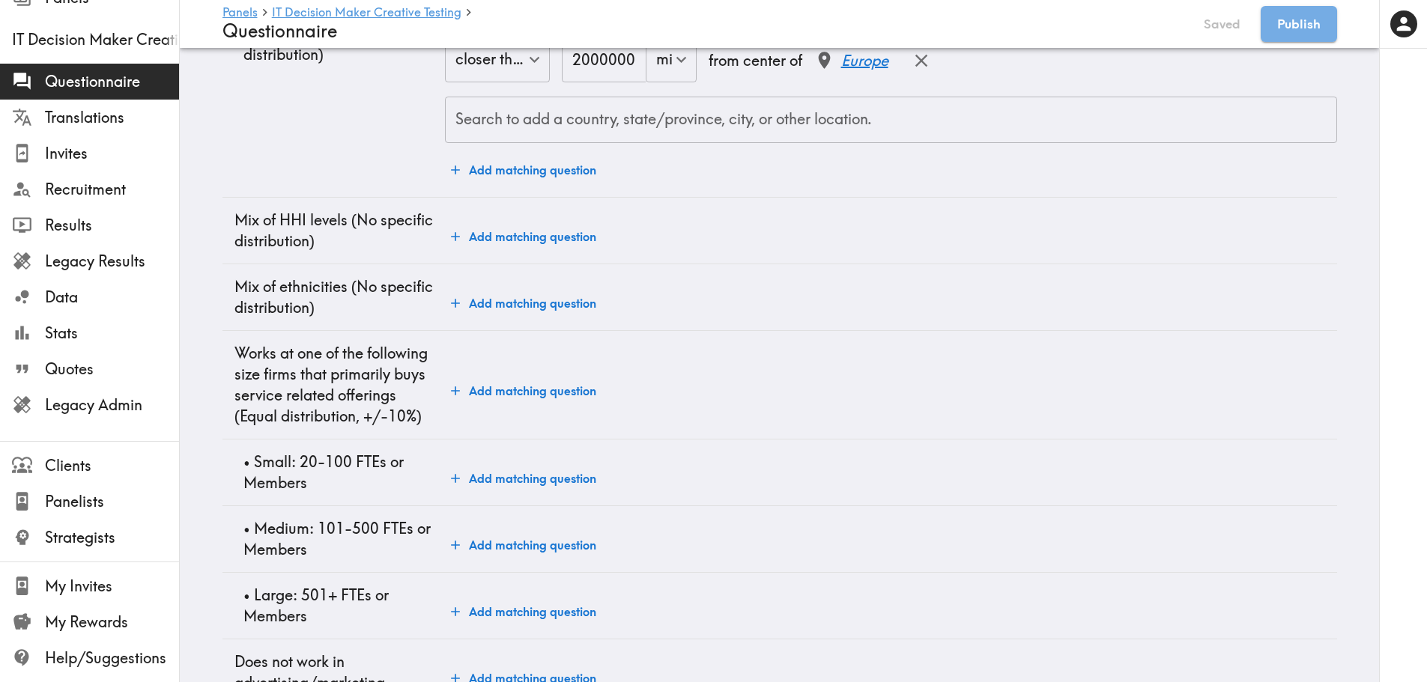
scroll to position [1317, 0]
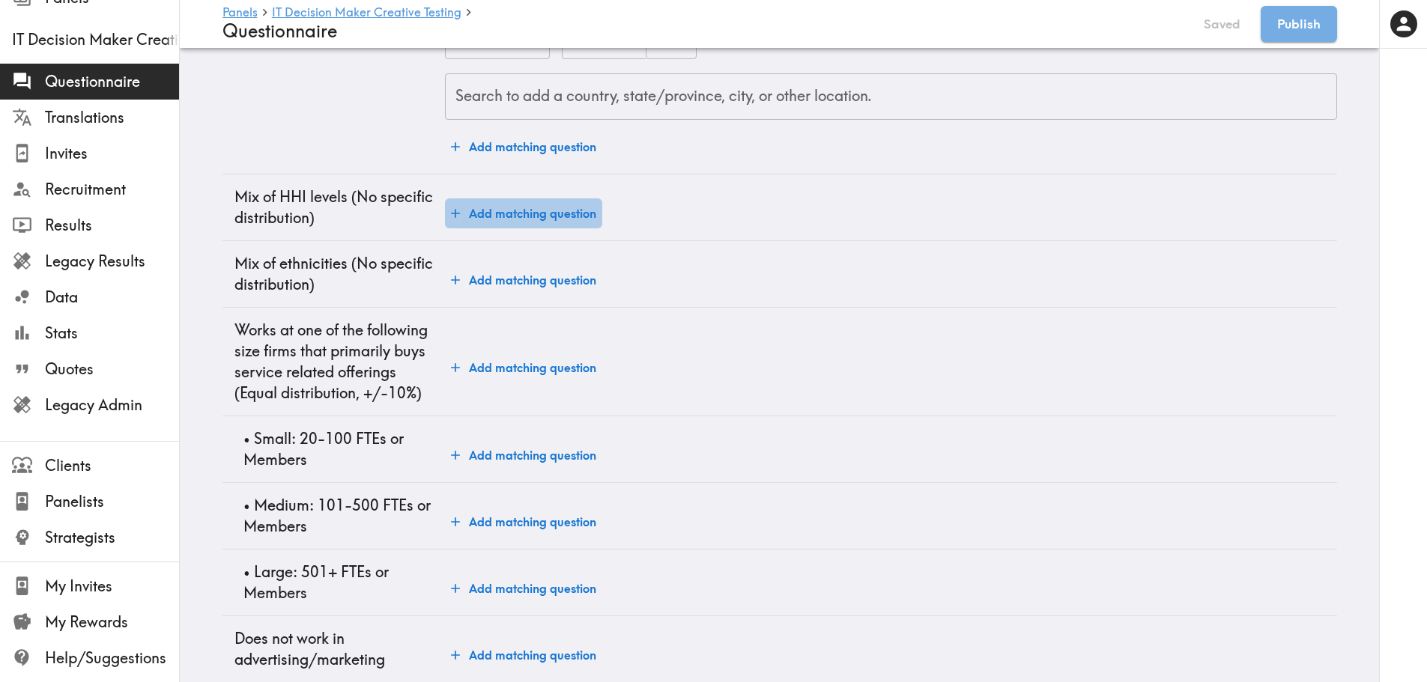
click at [542, 220] on button "Add matching question" at bounding box center [523, 213] width 157 height 30
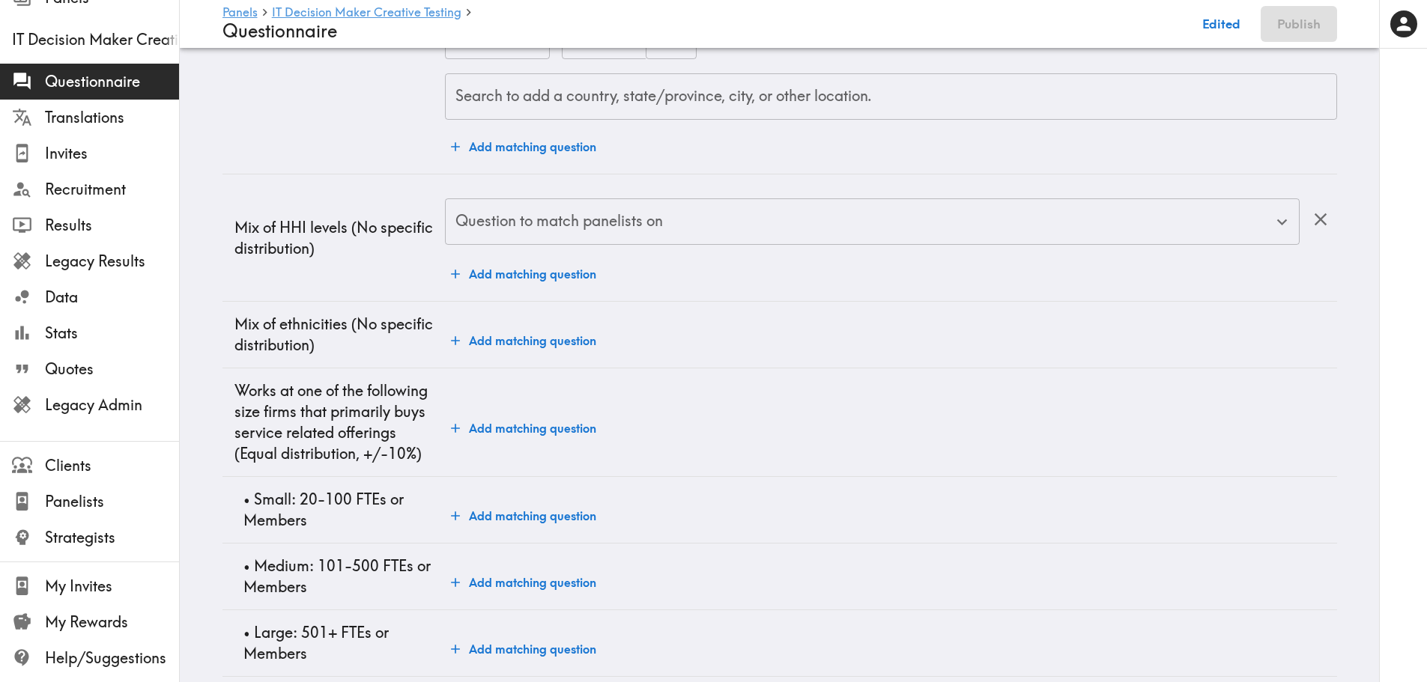
click at [542, 220] on input "Question to match panelists on" at bounding box center [861, 221] width 818 height 33
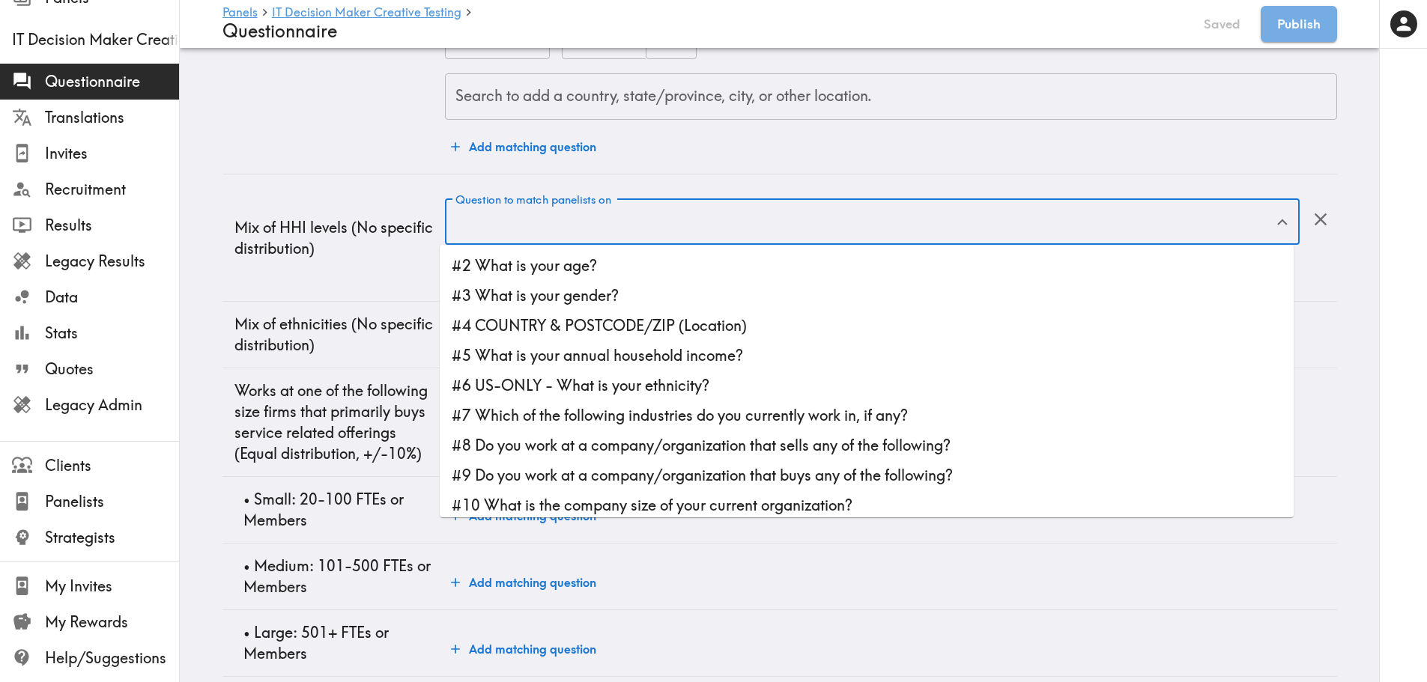
click at [345, 213] on td "Mix of HHI levels (No specific distribution)" at bounding box center [333, 238] width 223 height 127
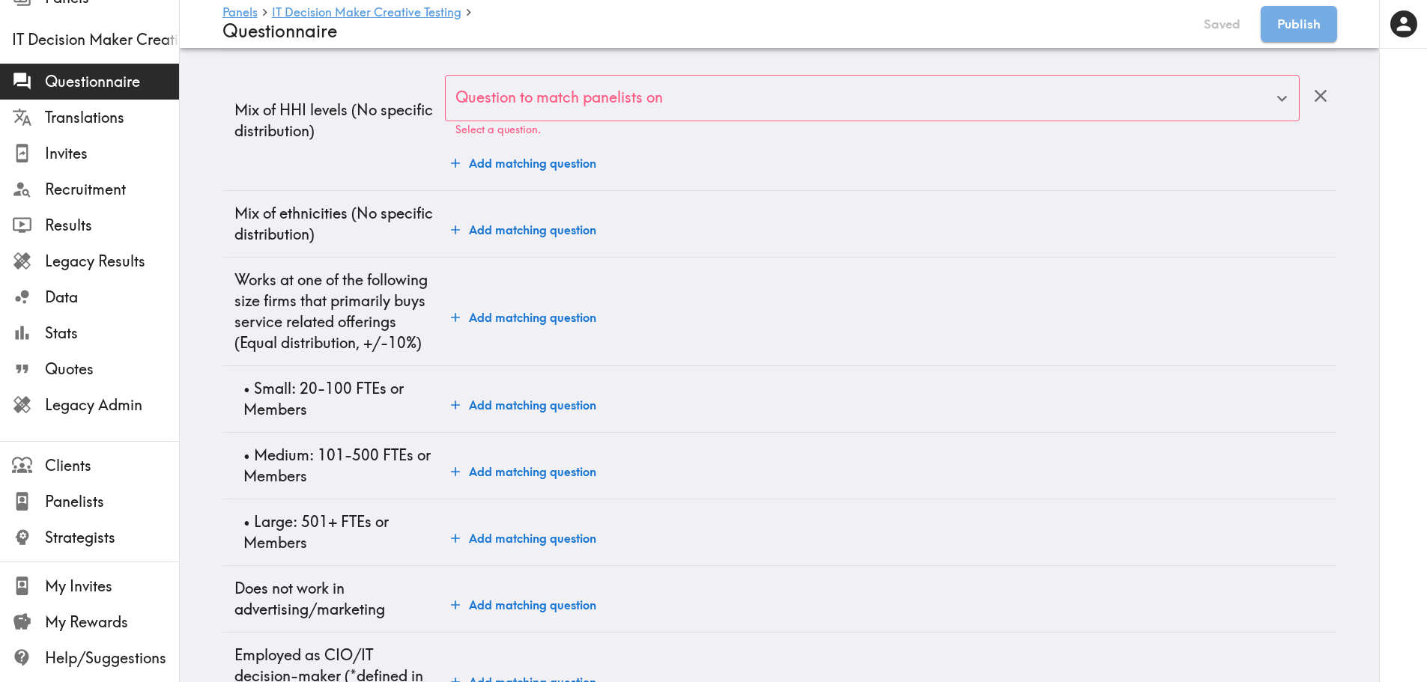
scroll to position [1467, 0]
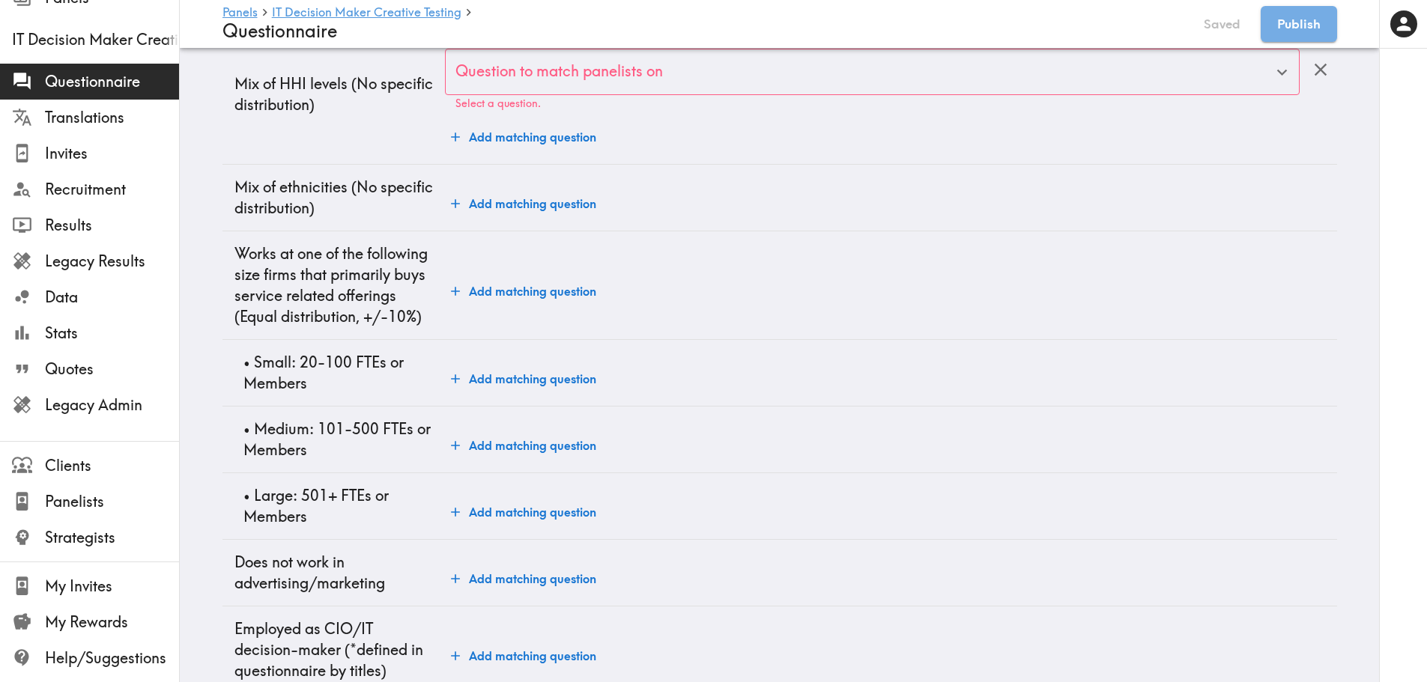
click at [524, 380] on button "Add matching question" at bounding box center [523, 379] width 157 height 30
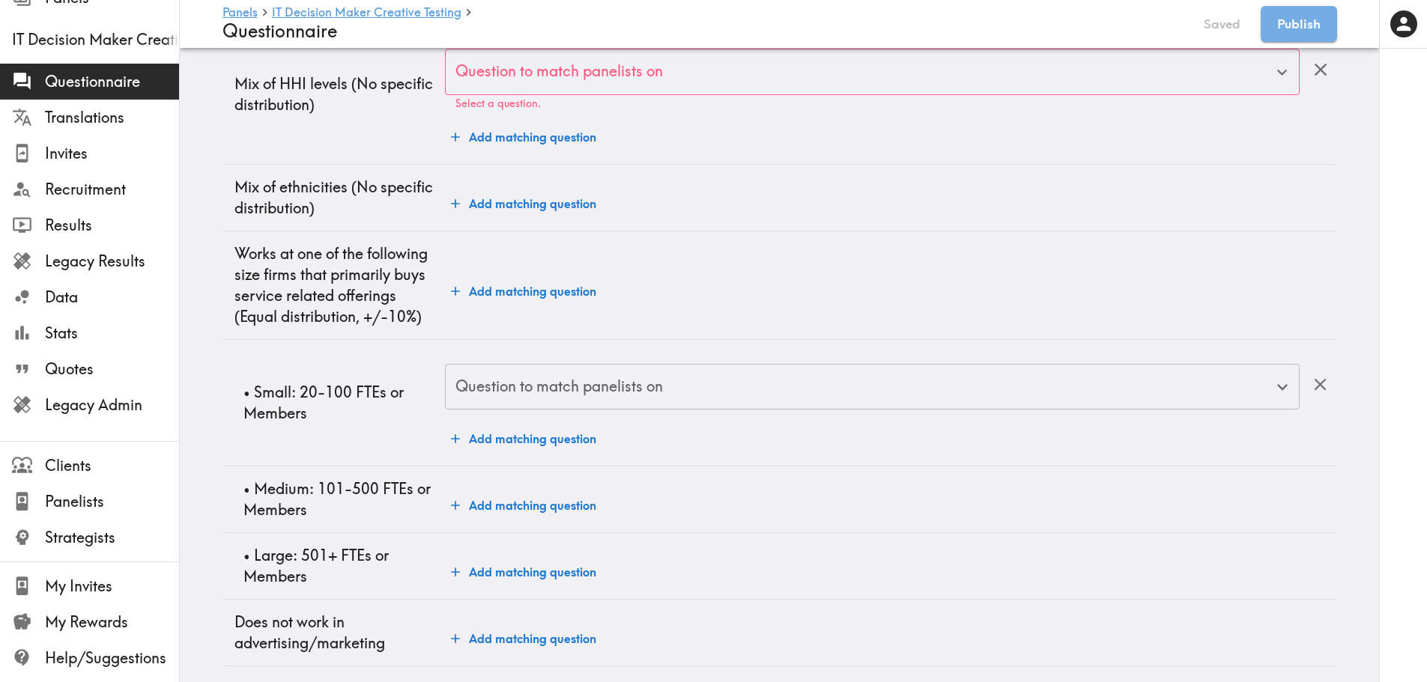
click at [548, 398] on input "Question to match panelists on" at bounding box center [861, 387] width 818 height 33
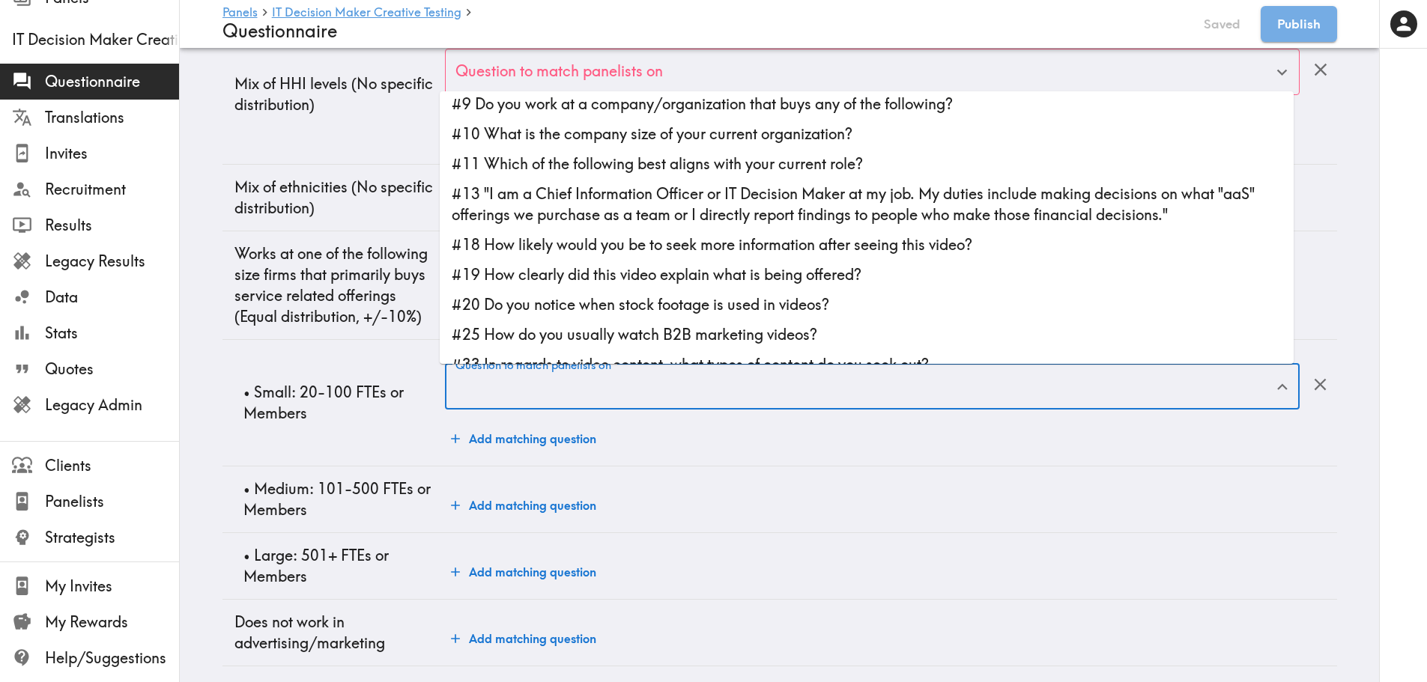
scroll to position [75, 0]
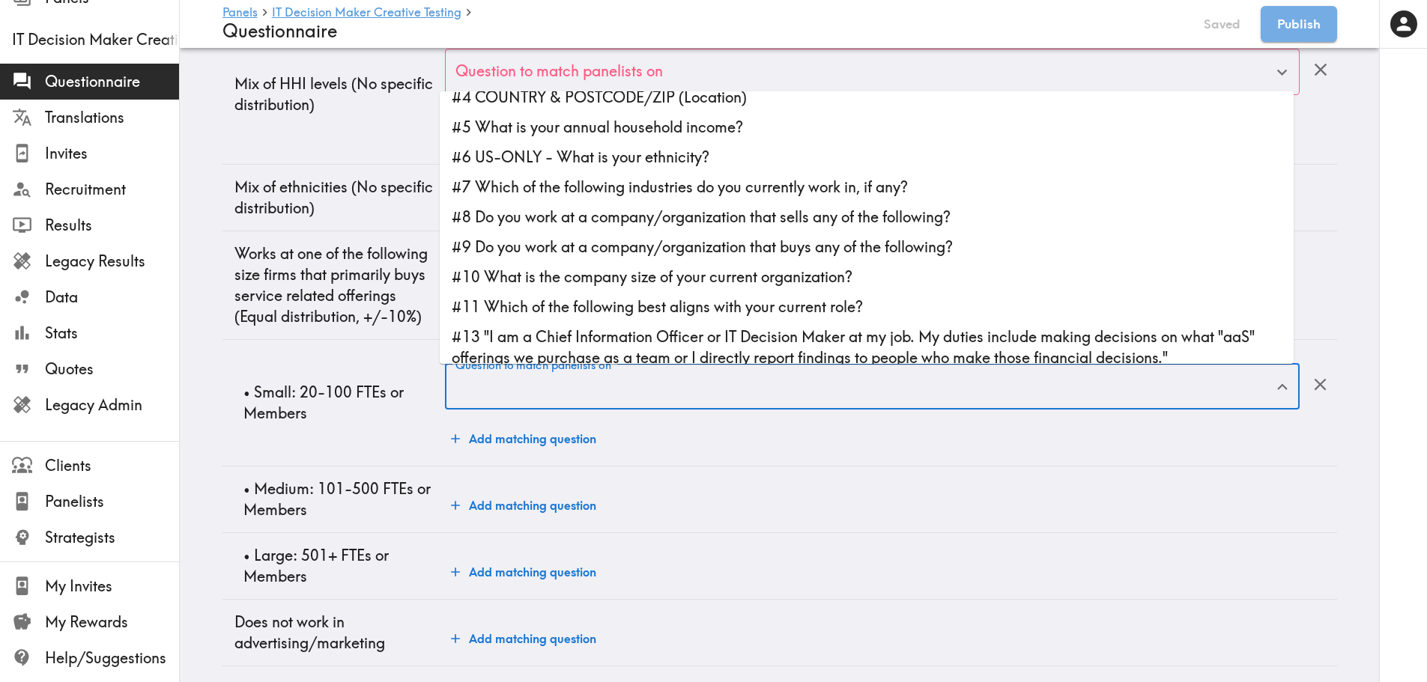
click at [664, 278] on li "#10 What is the company size of your current organization?" at bounding box center [867, 277] width 854 height 30
type input "#10 What is the company size of your current organization?"
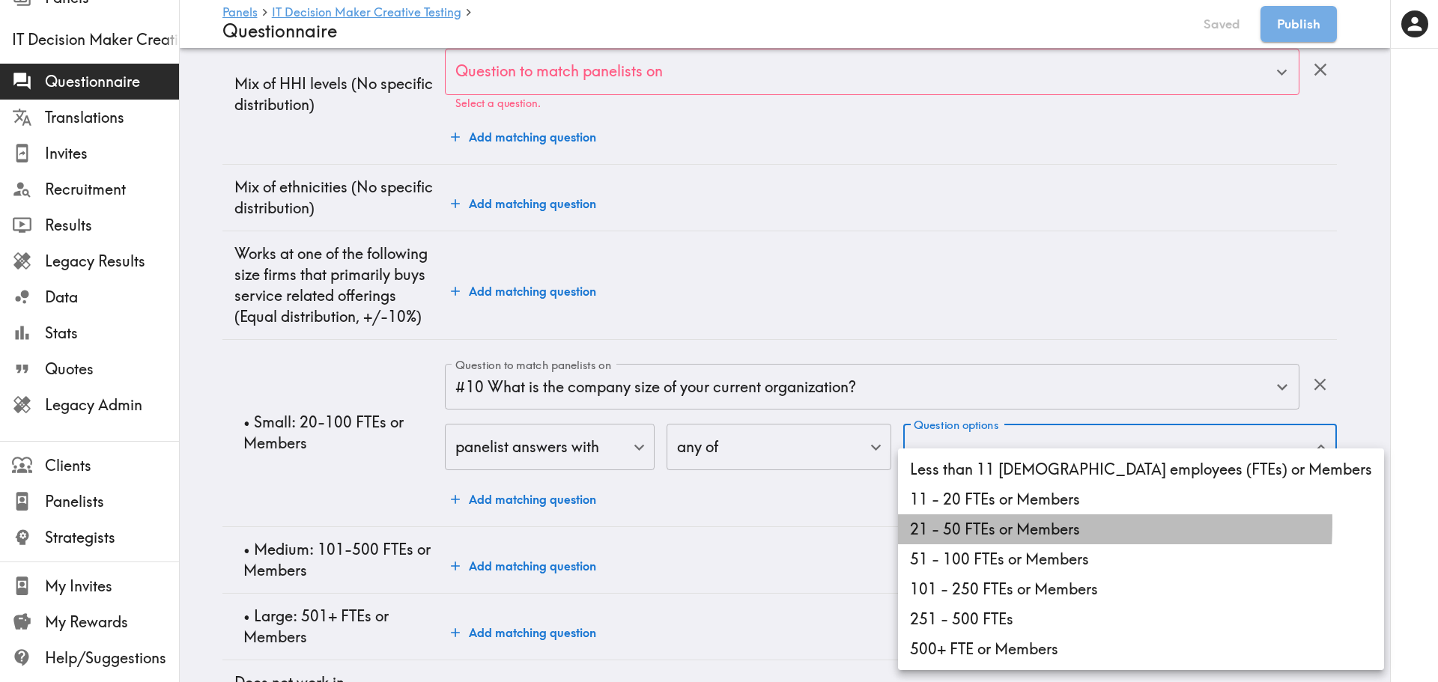
click at [959, 524] on li "21 - 50 FTEs or Members" at bounding box center [1141, 530] width 486 height 30
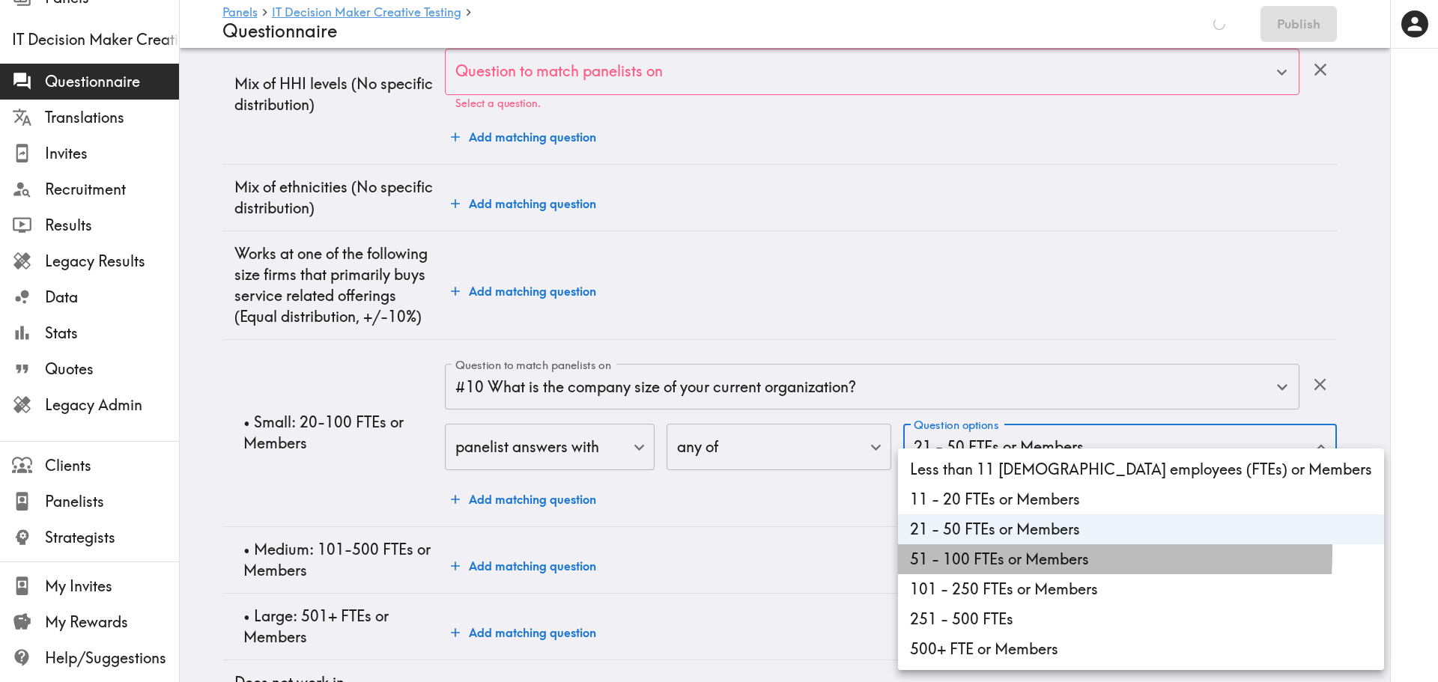
click at [959, 552] on li "51 - 100 FTEs or Members" at bounding box center [1141, 560] width 486 height 30
type input "e583b8d2-8b3b-40c3-8a62-8ba26ab72f07,1b2b5e63-c053-468a-b235-5d9579dcbd46"
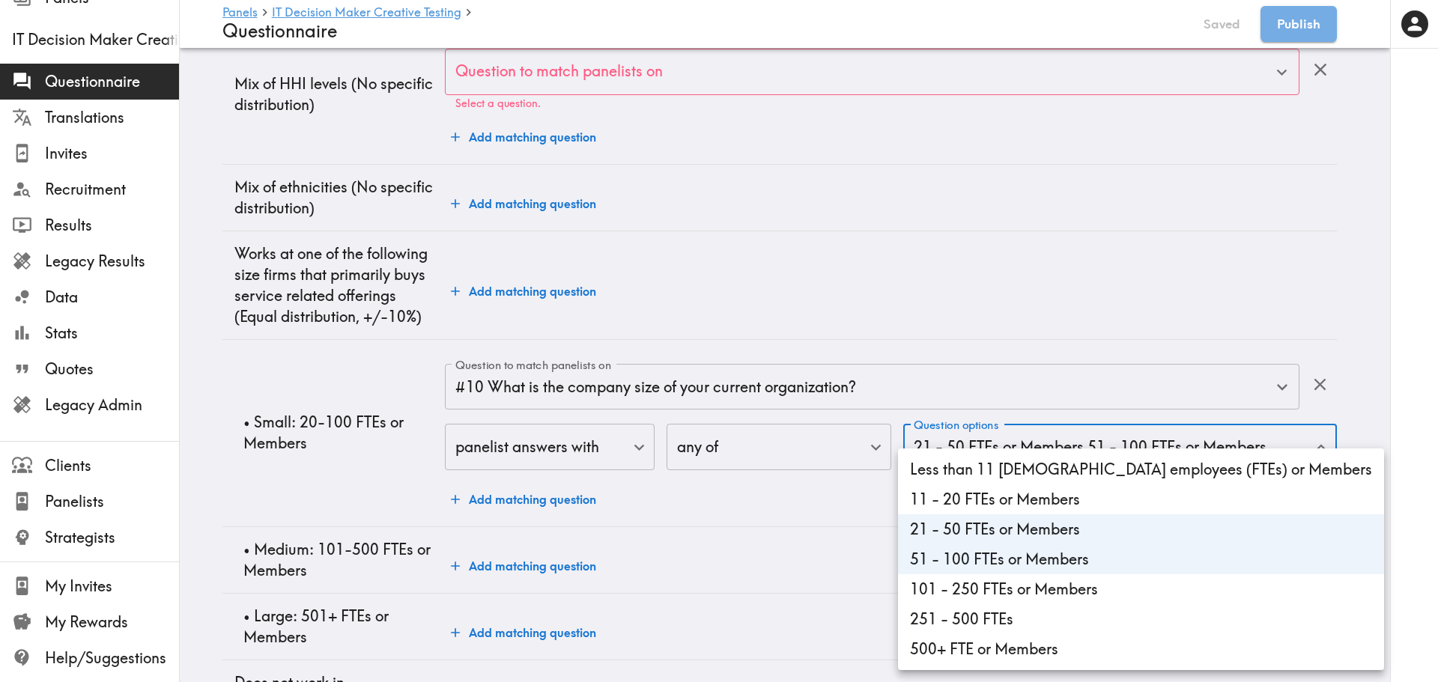
click at [357, 474] on div at bounding box center [719, 341] width 1438 height 682
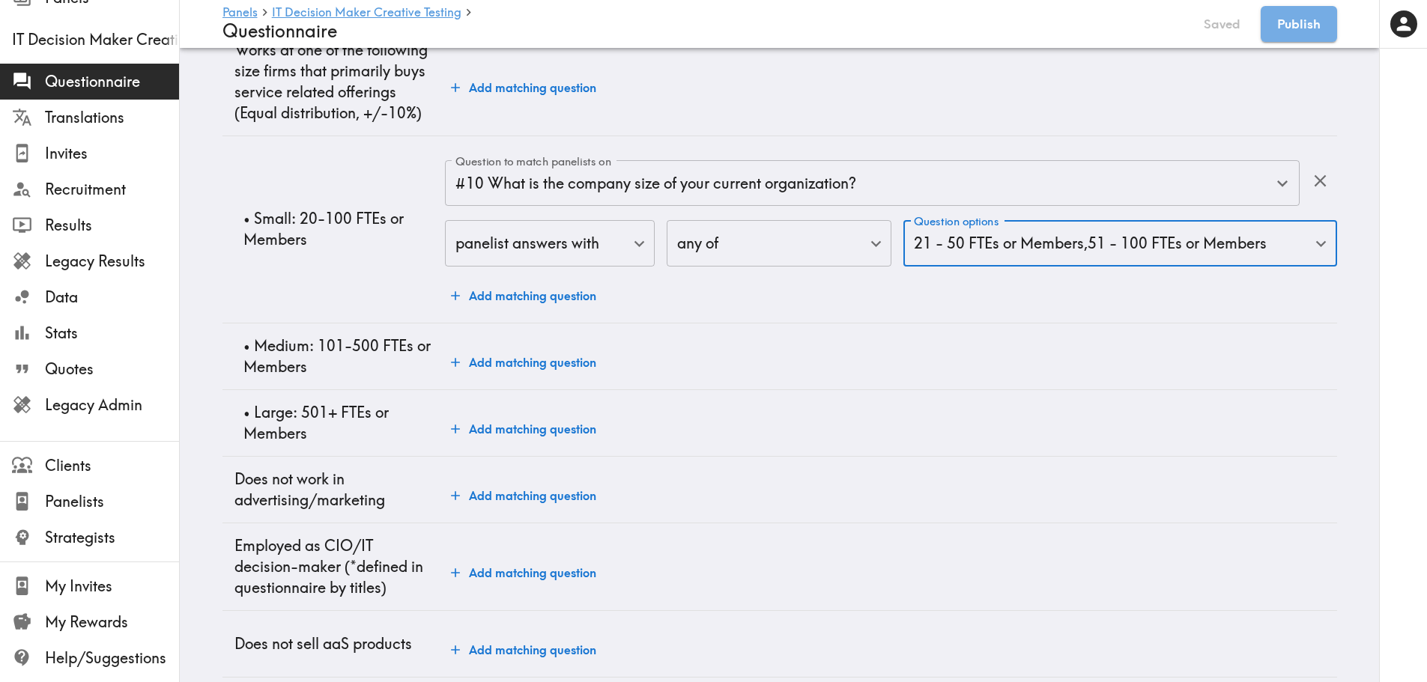
scroll to position [1691, 0]
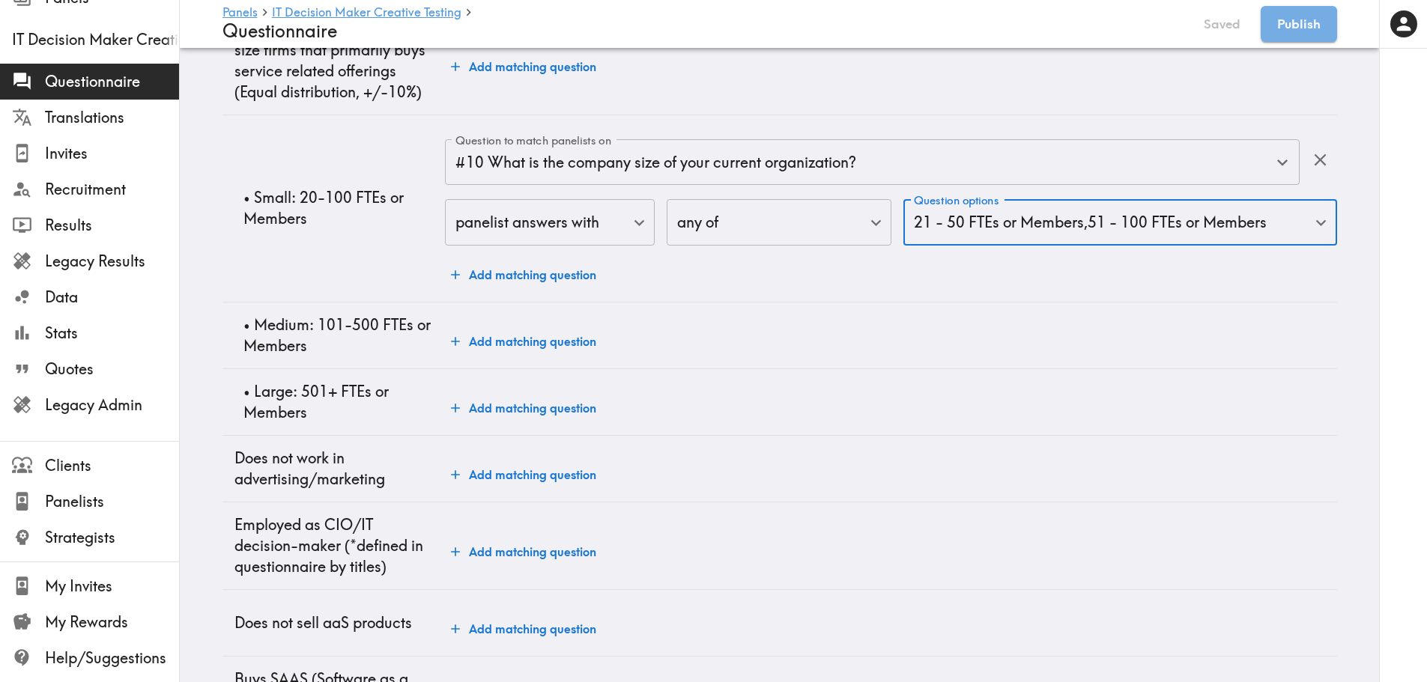
click at [539, 348] on button "Add matching question" at bounding box center [523, 342] width 157 height 30
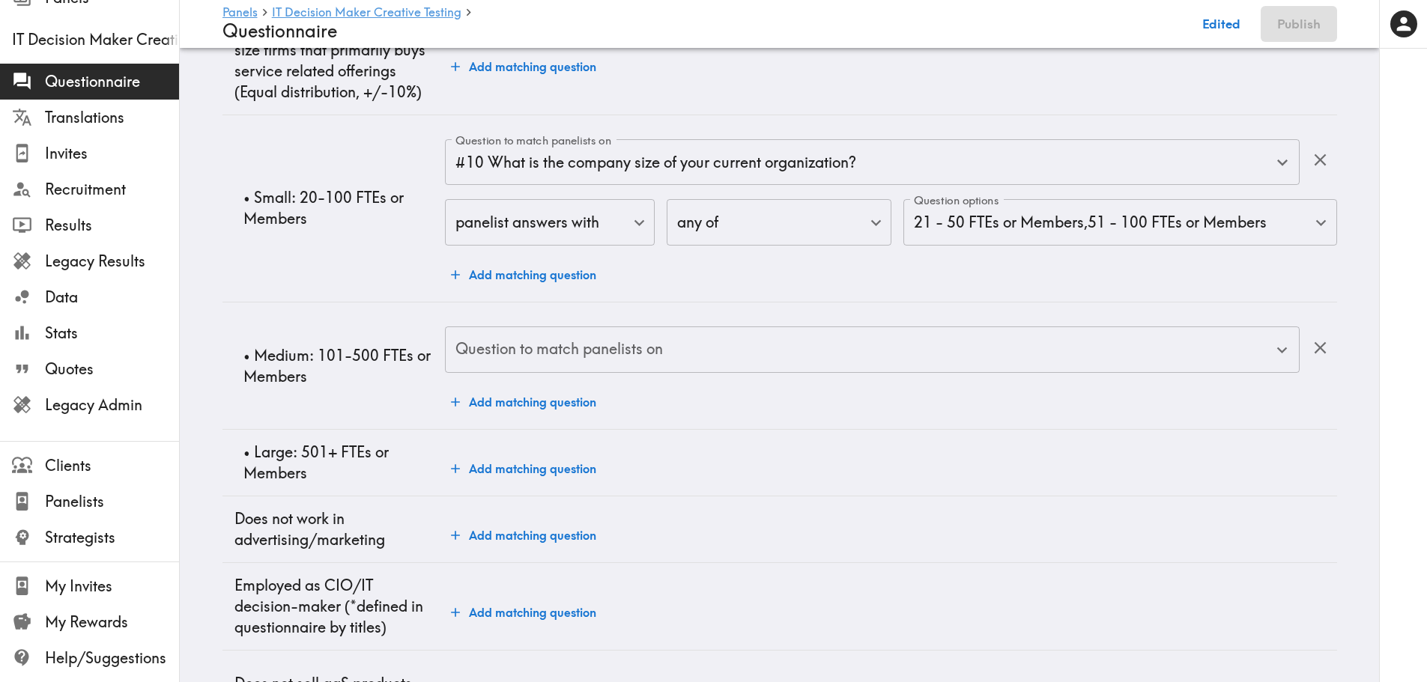
click at [742, 352] on input "Question to match panelists on" at bounding box center [861, 349] width 818 height 33
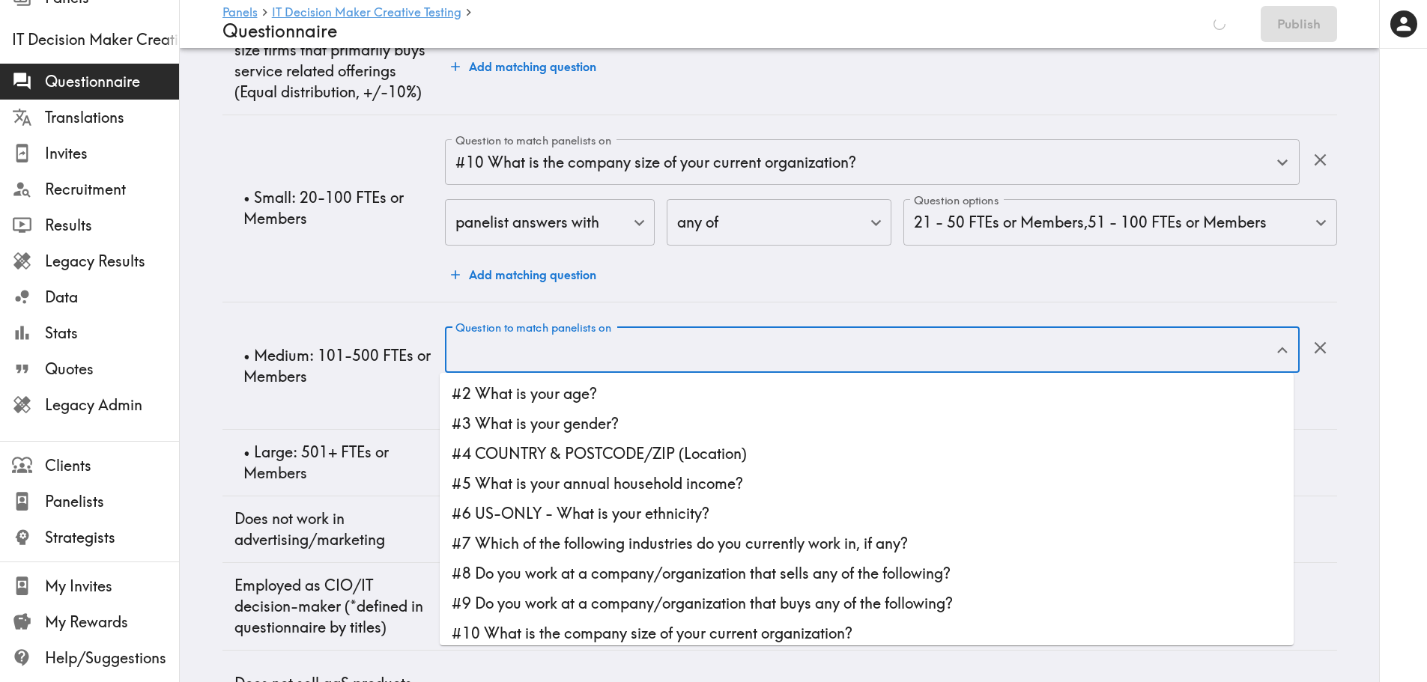
click at [612, 592] on li "#10 What is the company size of your current organization?" at bounding box center [867, 634] width 854 height 30
type input "#10 What is the company size of your current organization?"
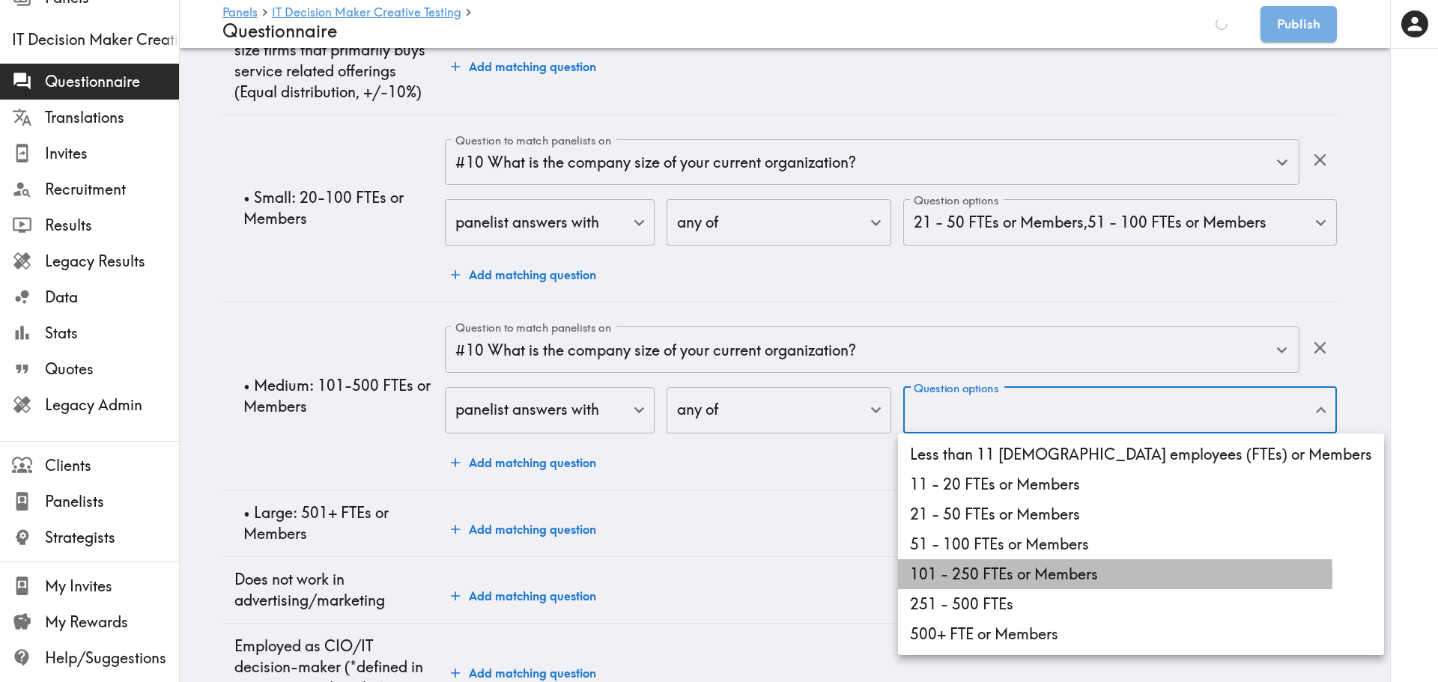
click at [1040, 575] on li "101 - 250 FTEs or Members" at bounding box center [1141, 574] width 486 height 30
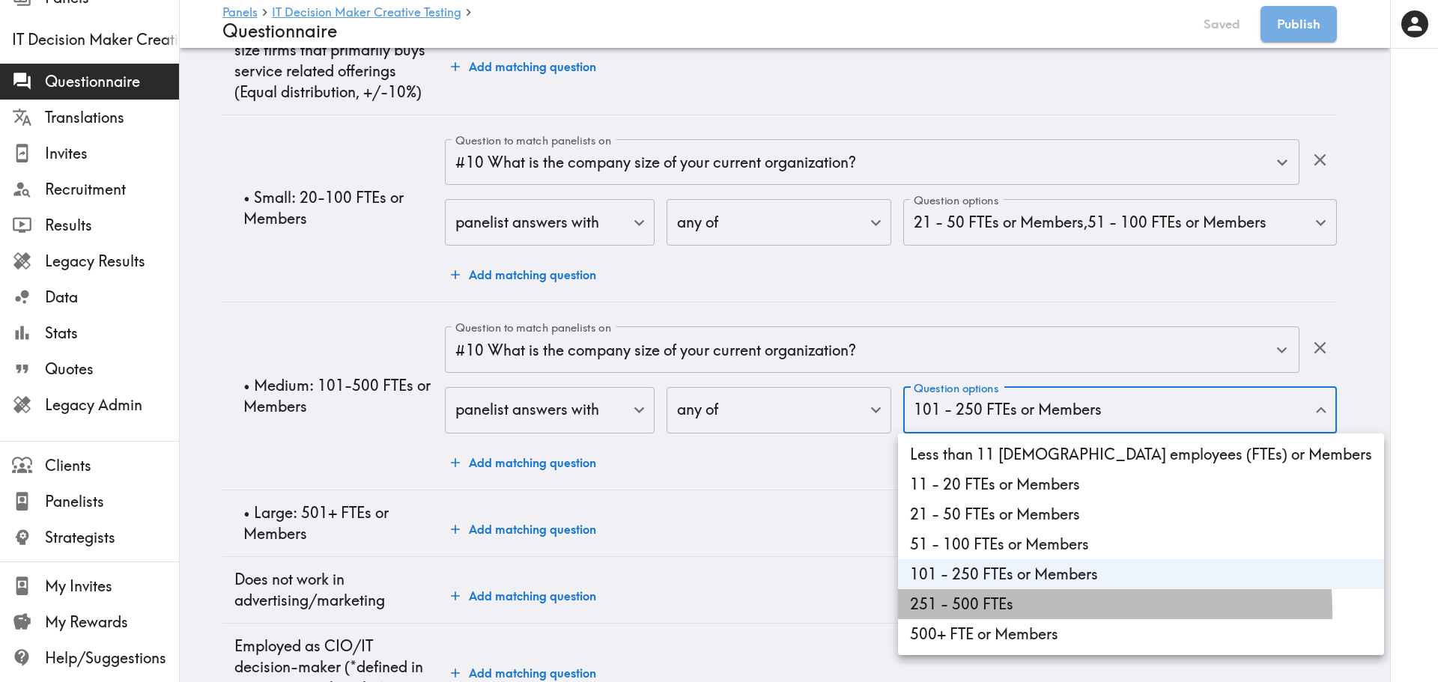
click at [1012, 592] on li "251 - 500 FTEs" at bounding box center [1141, 604] width 486 height 30
type input "5276992c-56dd-428d-b592-68f4f5f147af,601ae68e-de06-48c6-b6b6-8cb68a30c6f8"
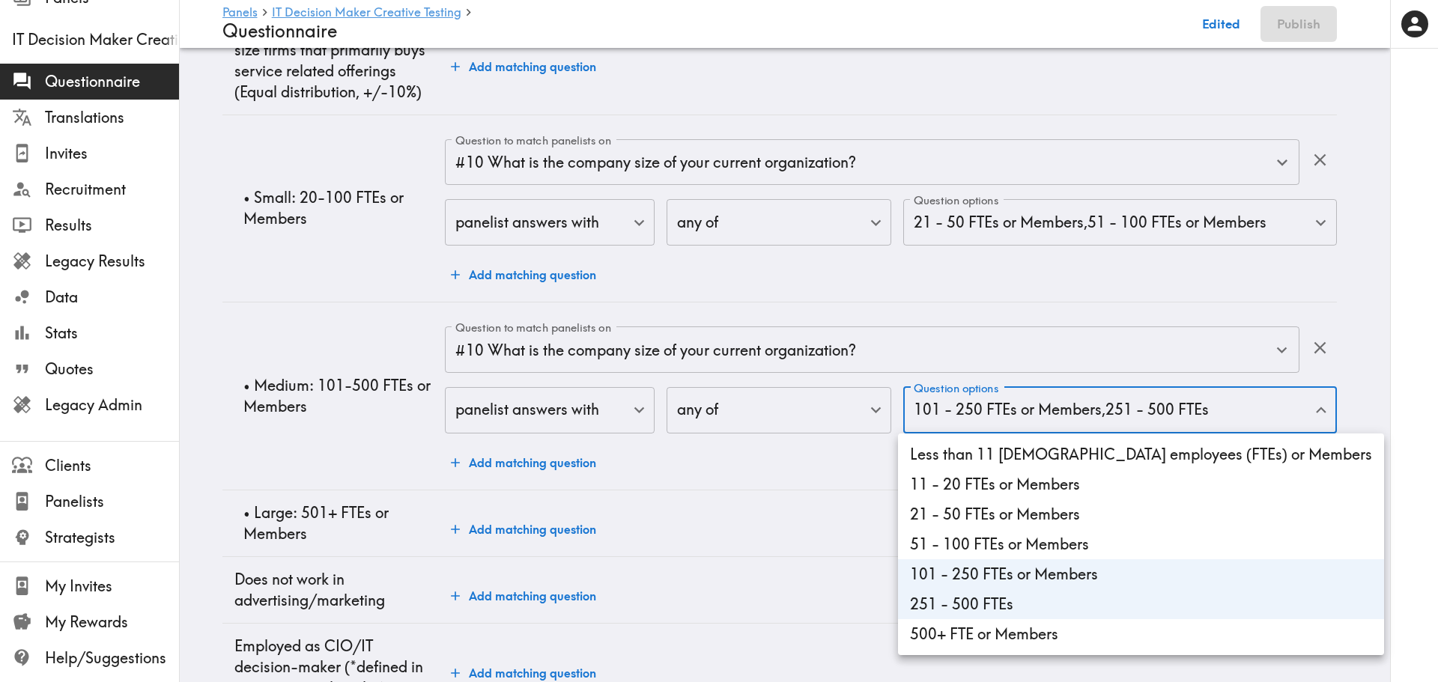
click at [327, 449] on div at bounding box center [719, 341] width 1438 height 682
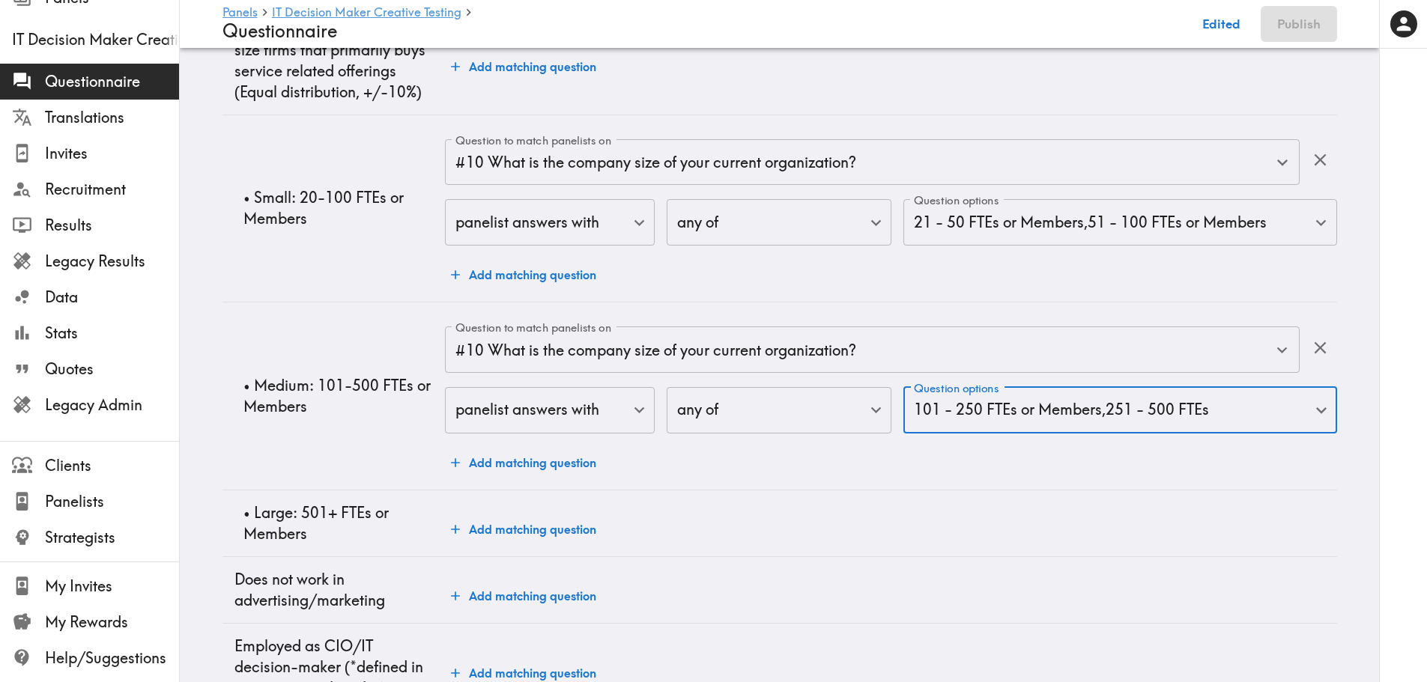
click at [534, 530] on button "Add matching question" at bounding box center [523, 530] width 157 height 30
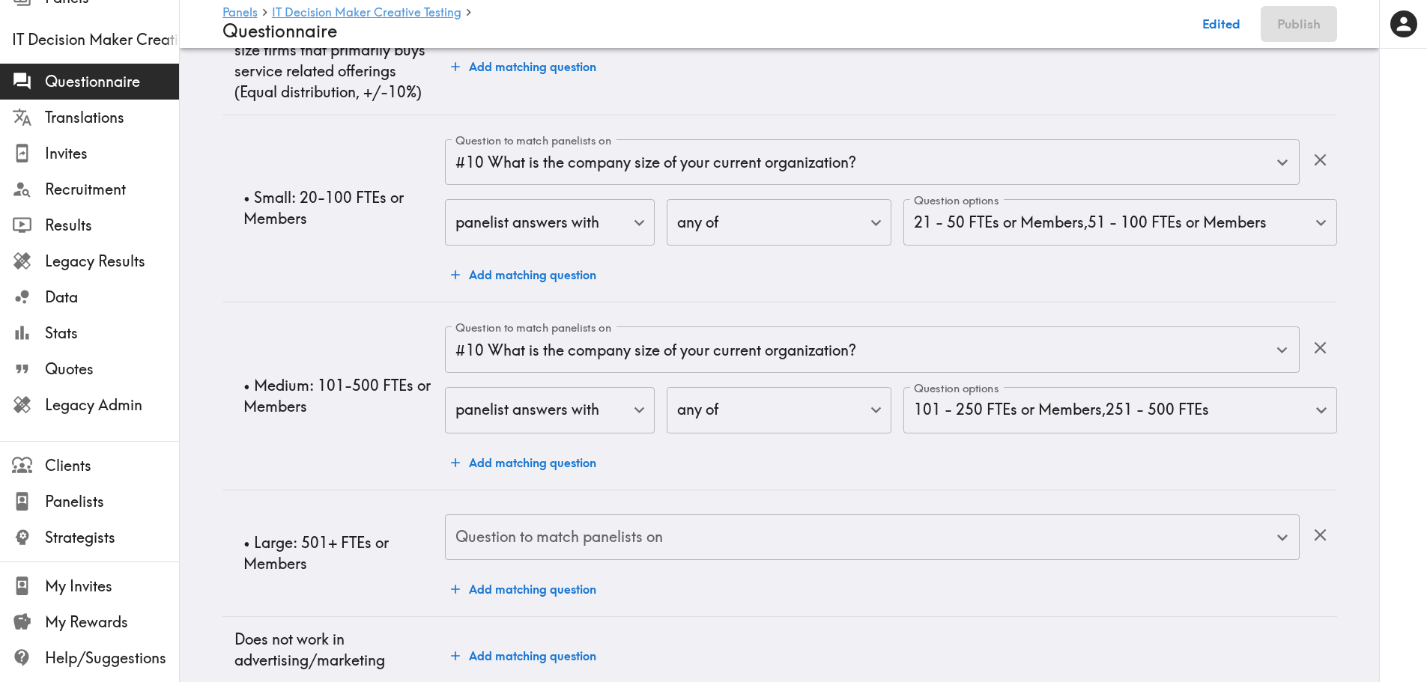
click at [644, 542] on input "Question to match panelists on" at bounding box center [861, 537] width 818 height 33
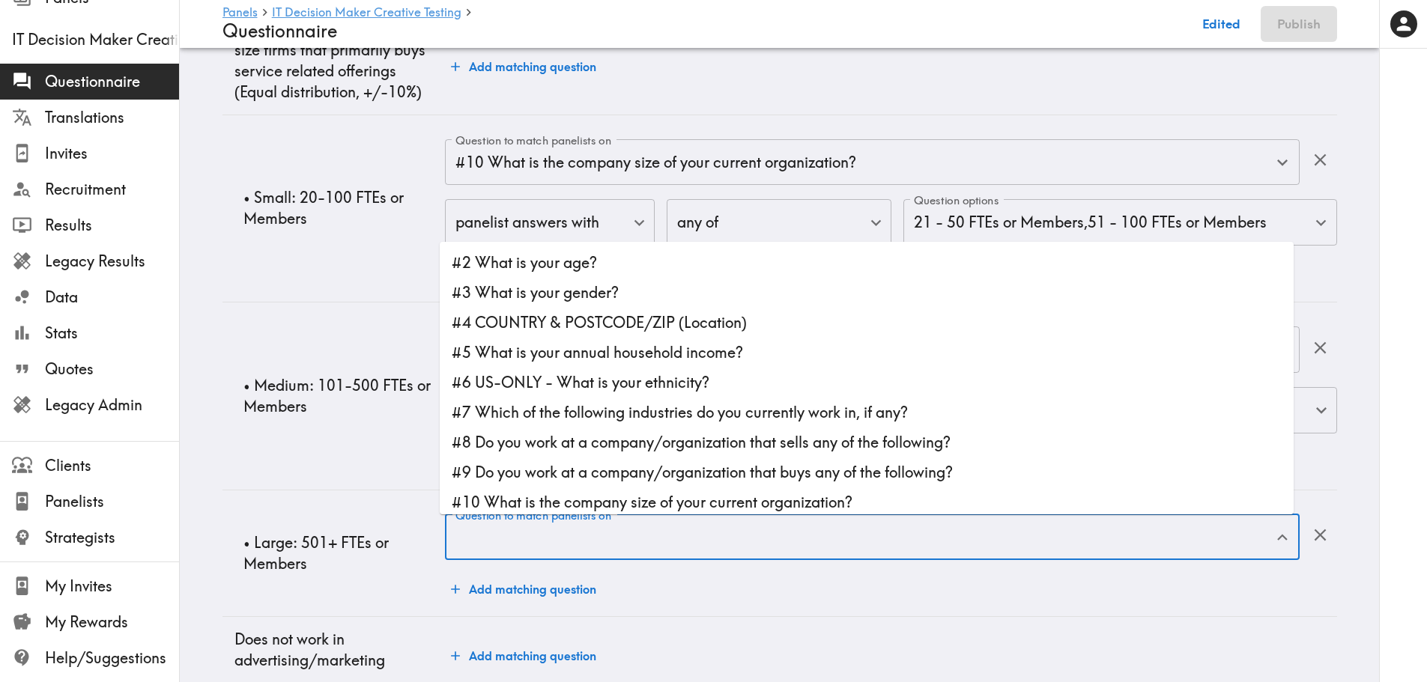
click at [617, 494] on li "#10 What is the company size of your current organization?" at bounding box center [867, 503] width 854 height 30
type input "#10 What is the company size of your current organization?"
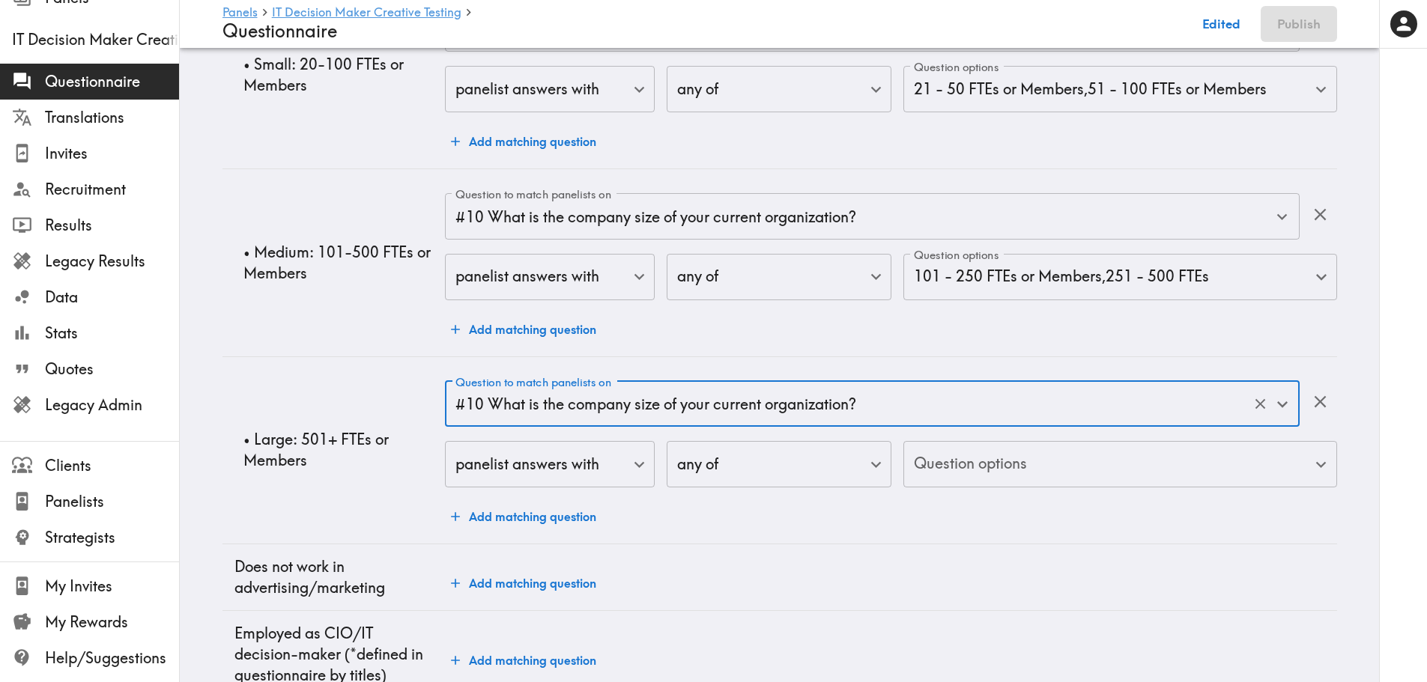
scroll to position [1841, 0]
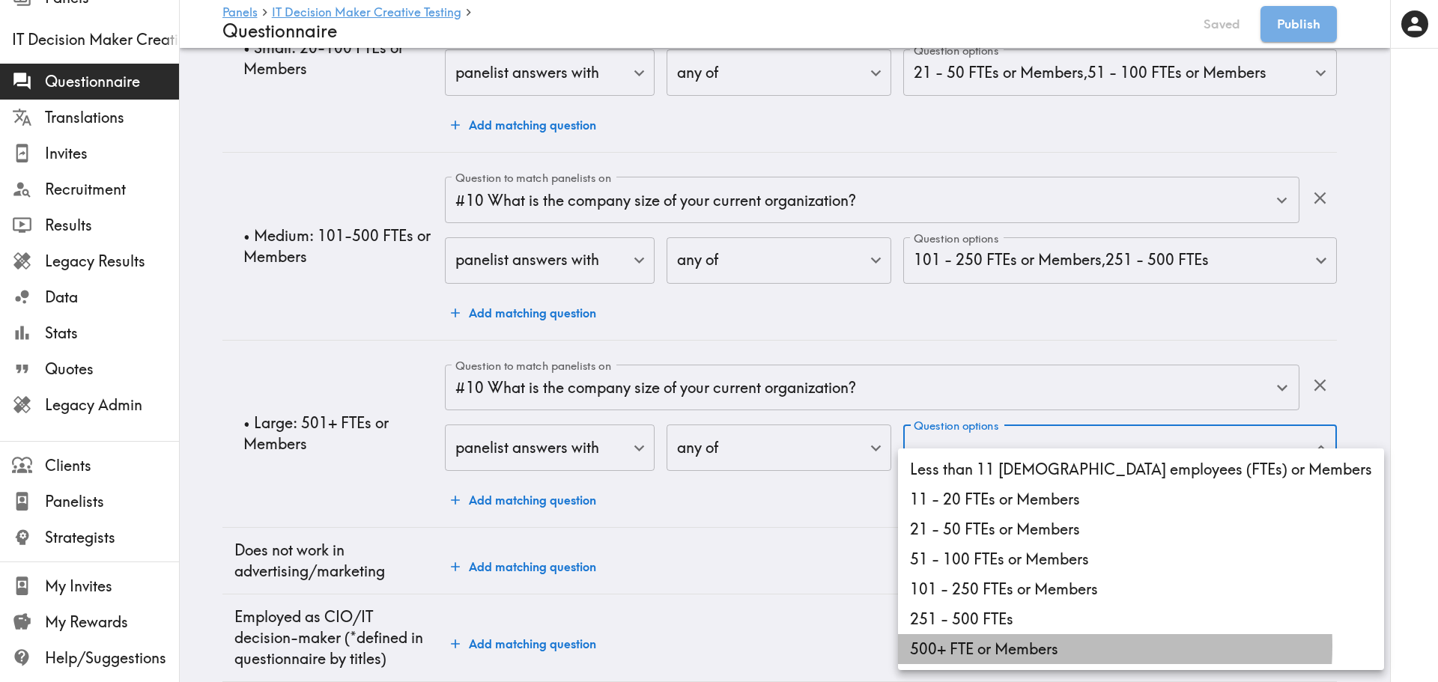
click at [1019, 592] on li "500+ FTE or Members" at bounding box center [1141, 649] width 486 height 30
type input "58b0723d-7e63-42a6-ab77-15b89e3dfa4d"
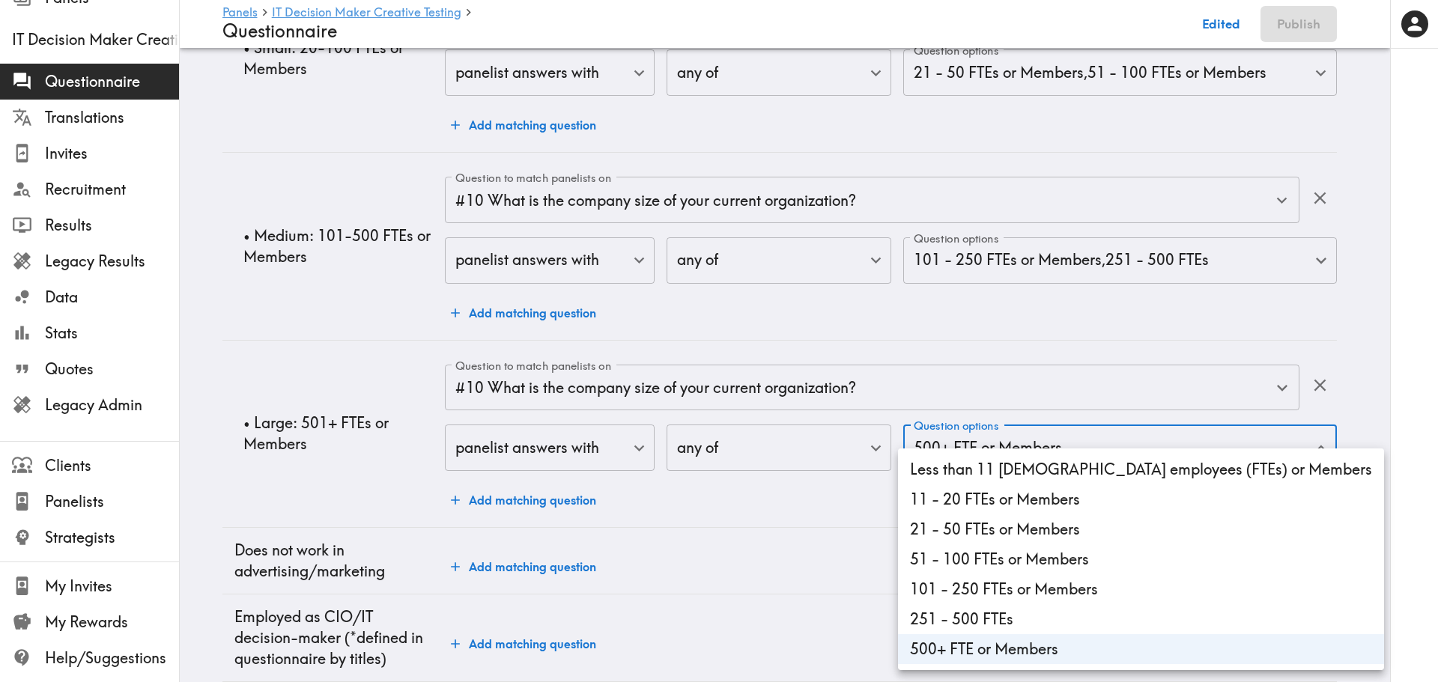
click at [337, 366] on div at bounding box center [719, 341] width 1438 height 682
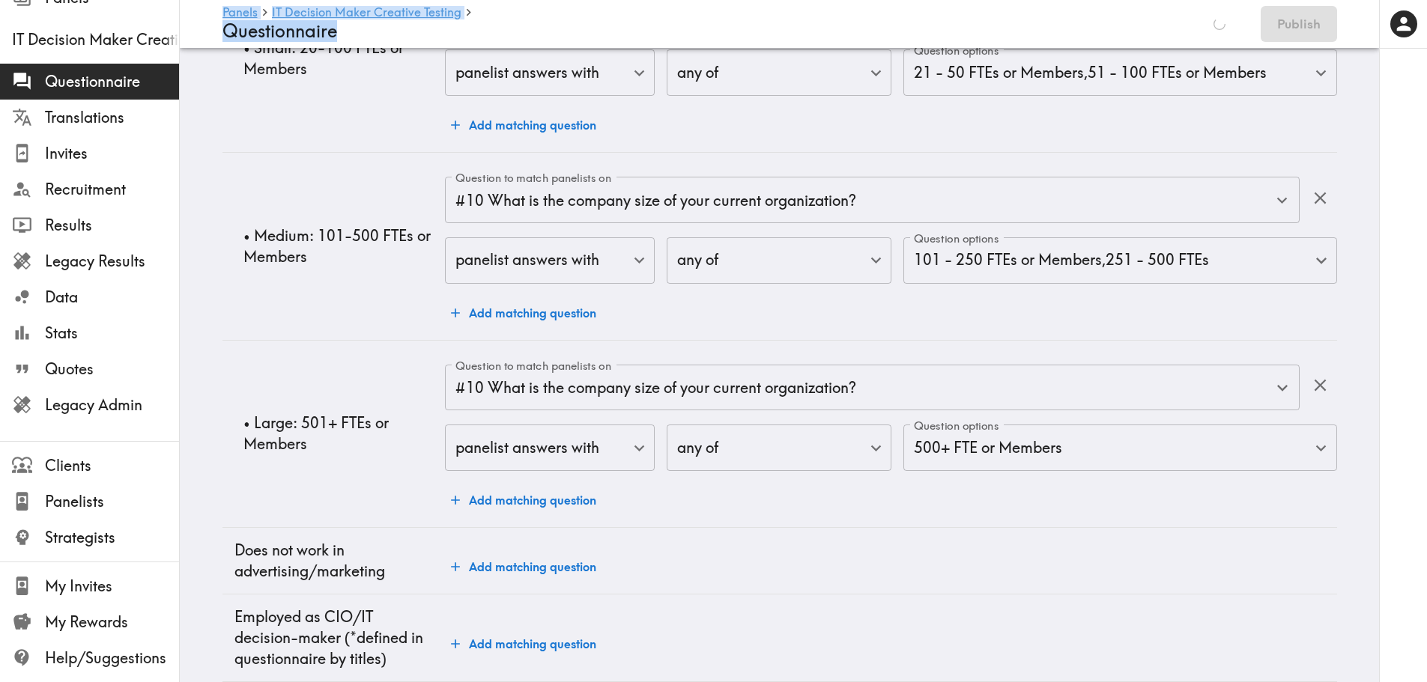
drag, startPoint x: 1425, startPoint y: 502, endPoint x: 1436, endPoint y: 259, distance: 242.9
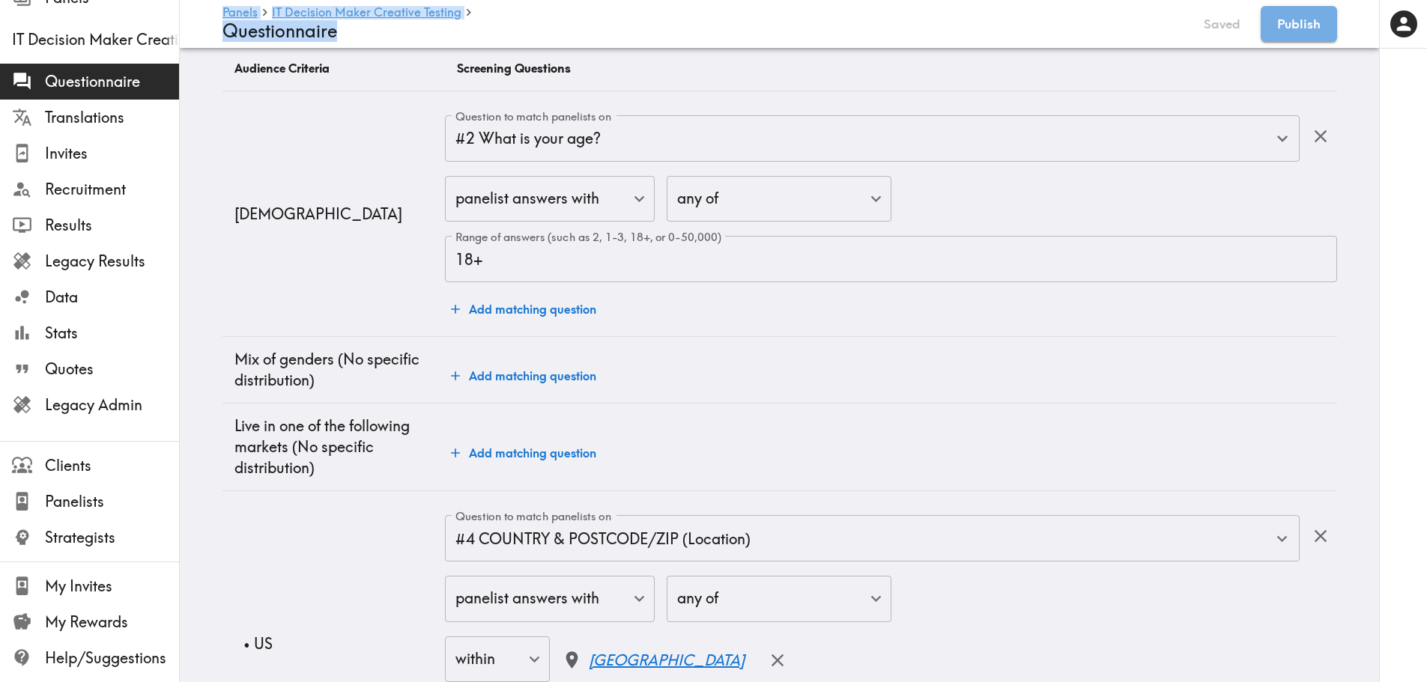
scroll to position [0, 0]
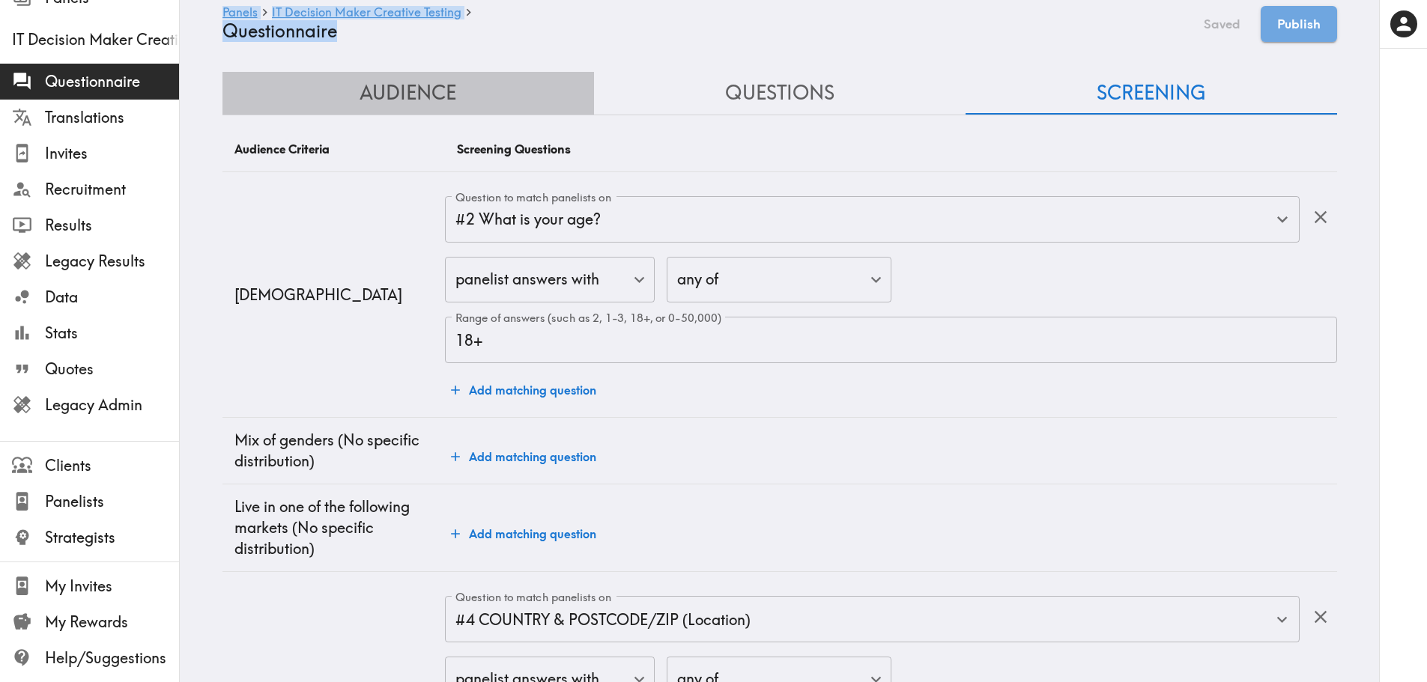
click at [467, 100] on button "Audience" at bounding box center [408, 93] width 372 height 43
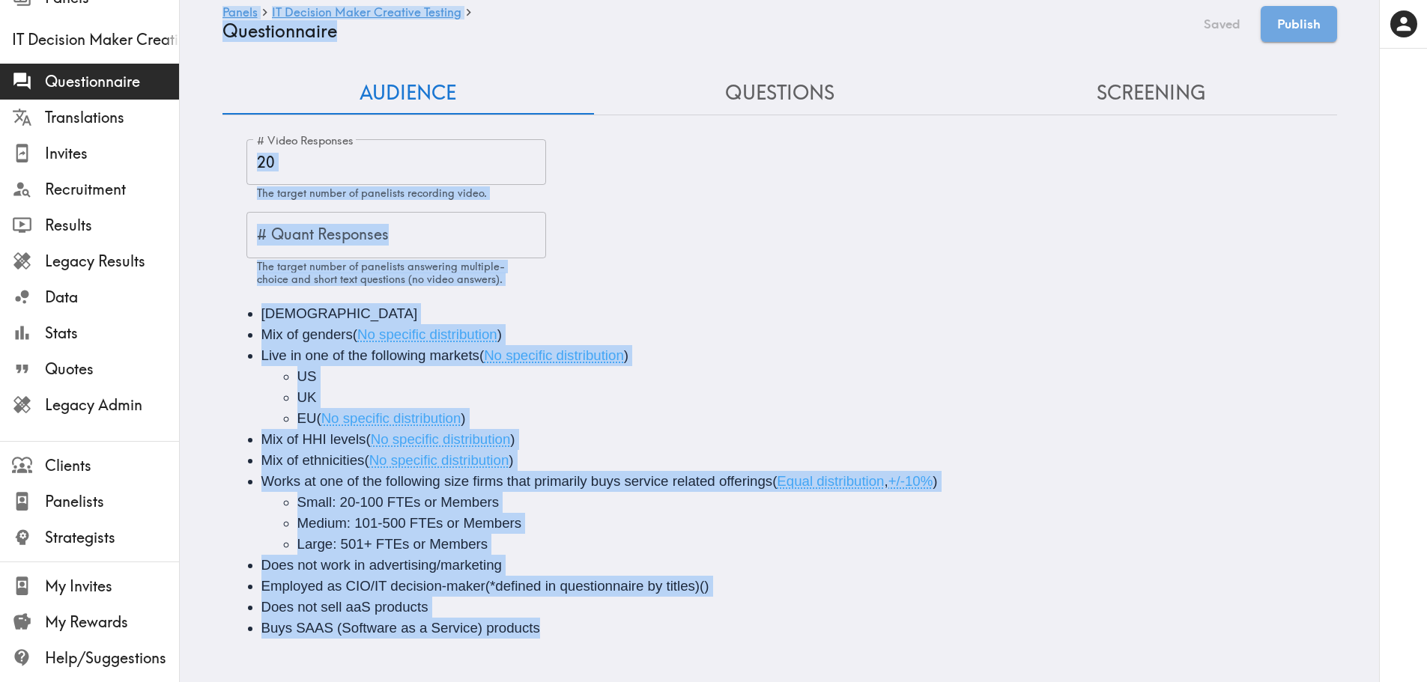
click at [363, 560] on span "Does not work in advertising/marketing" at bounding box center [381, 565] width 240 height 16
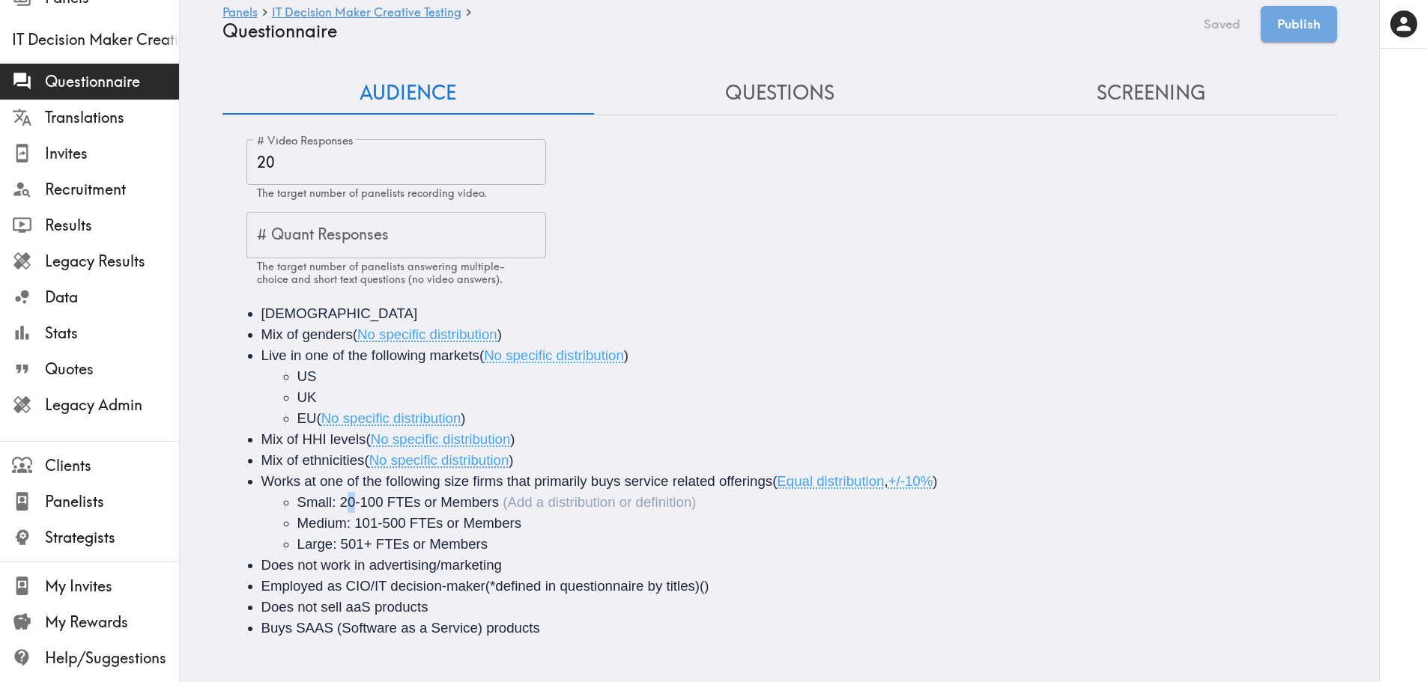
click at [344, 506] on span "Small: 20-100 FTEs or Members" at bounding box center [398, 502] width 202 height 16
click at [837, 88] on button "Questions" at bounding box center [780, 93] width 372 height 43
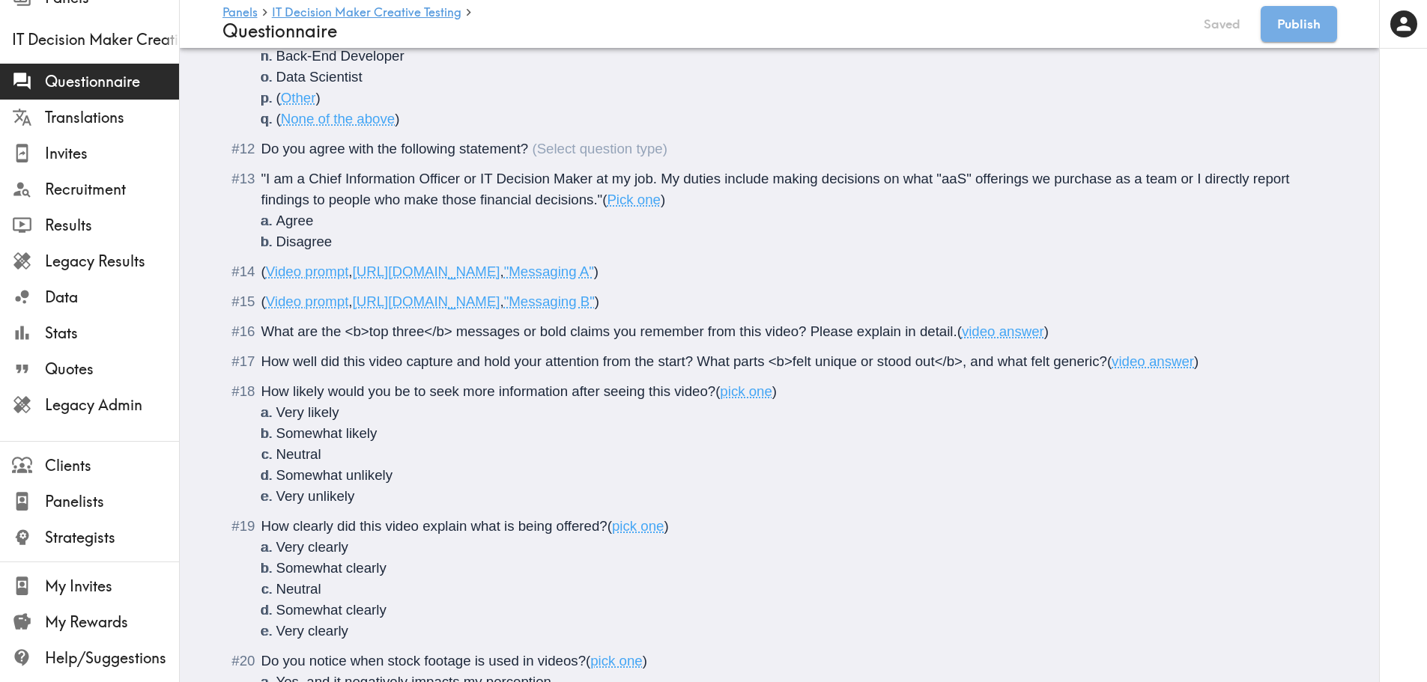
scroll to position [1999, 0]
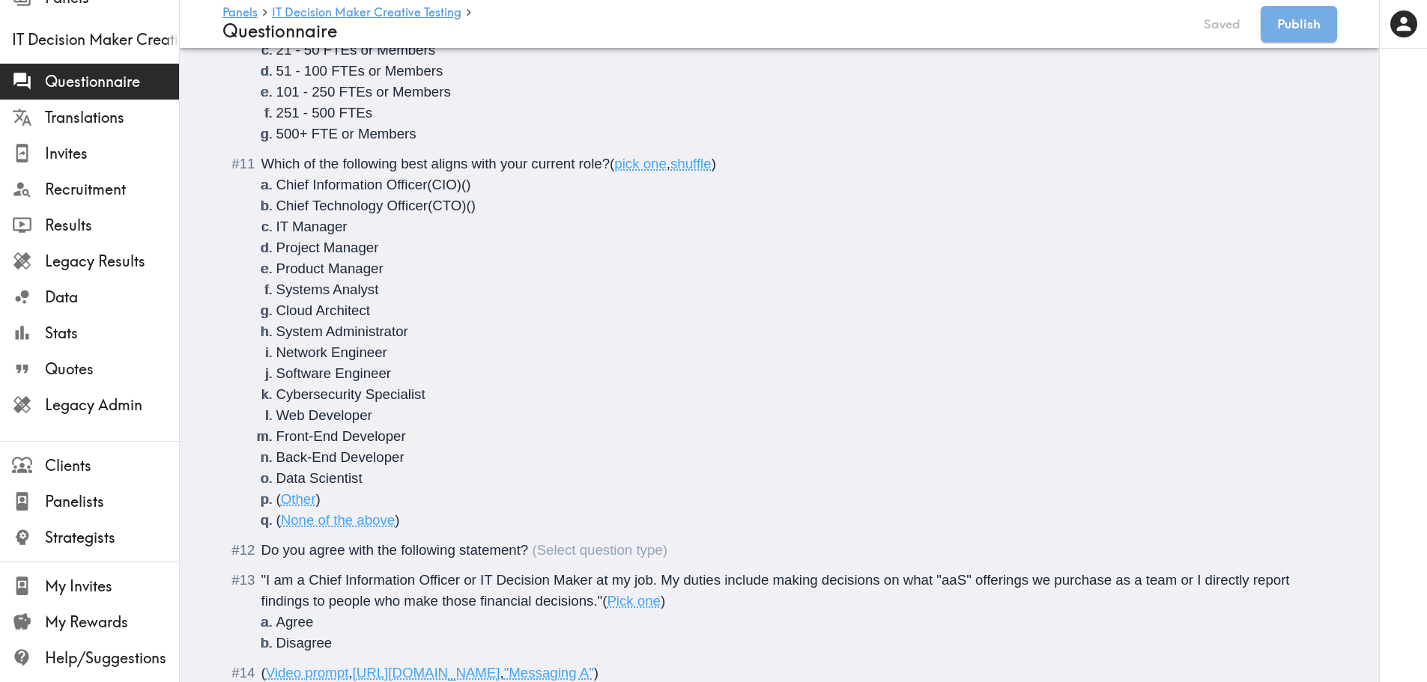
click at [296, 128] on span "500+ FTE or Members" at bounding box center [346, 134] width 140 height 16
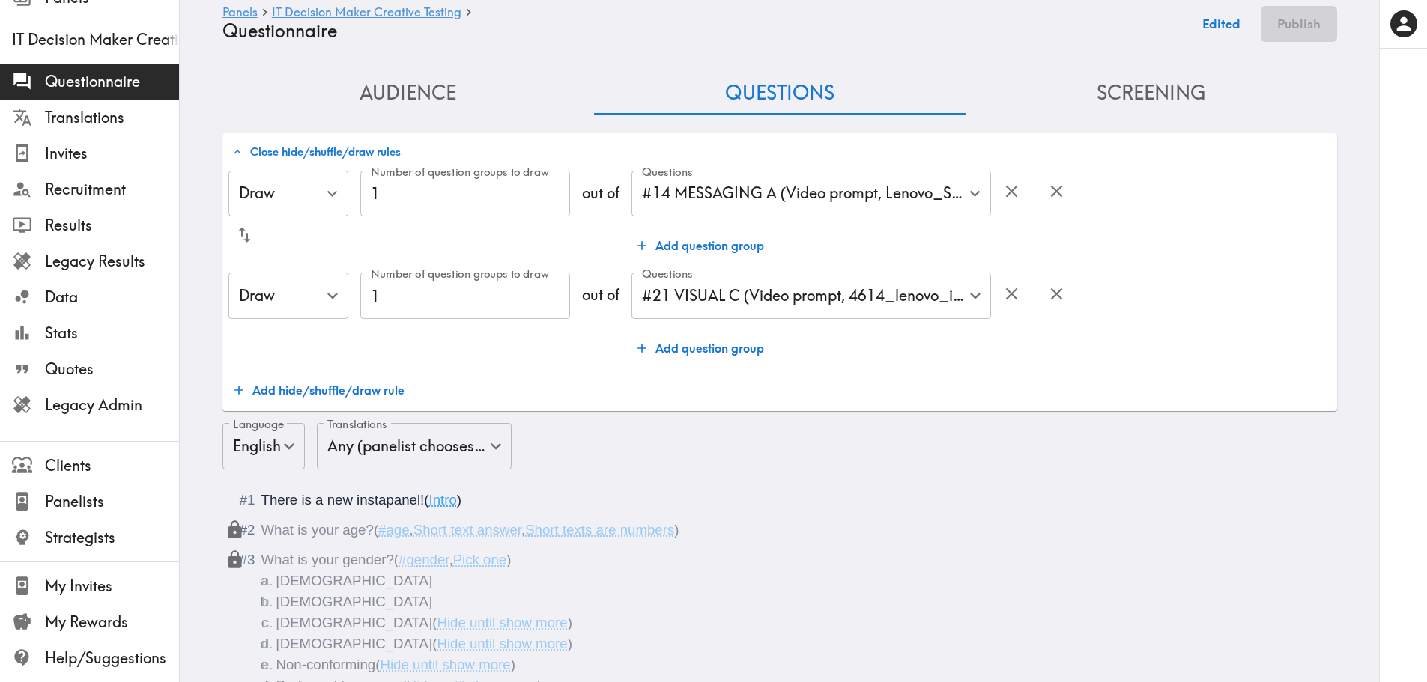
click at [1122, 97] on button "Screening" at bounding box center [1151, 93] width 372 height 43
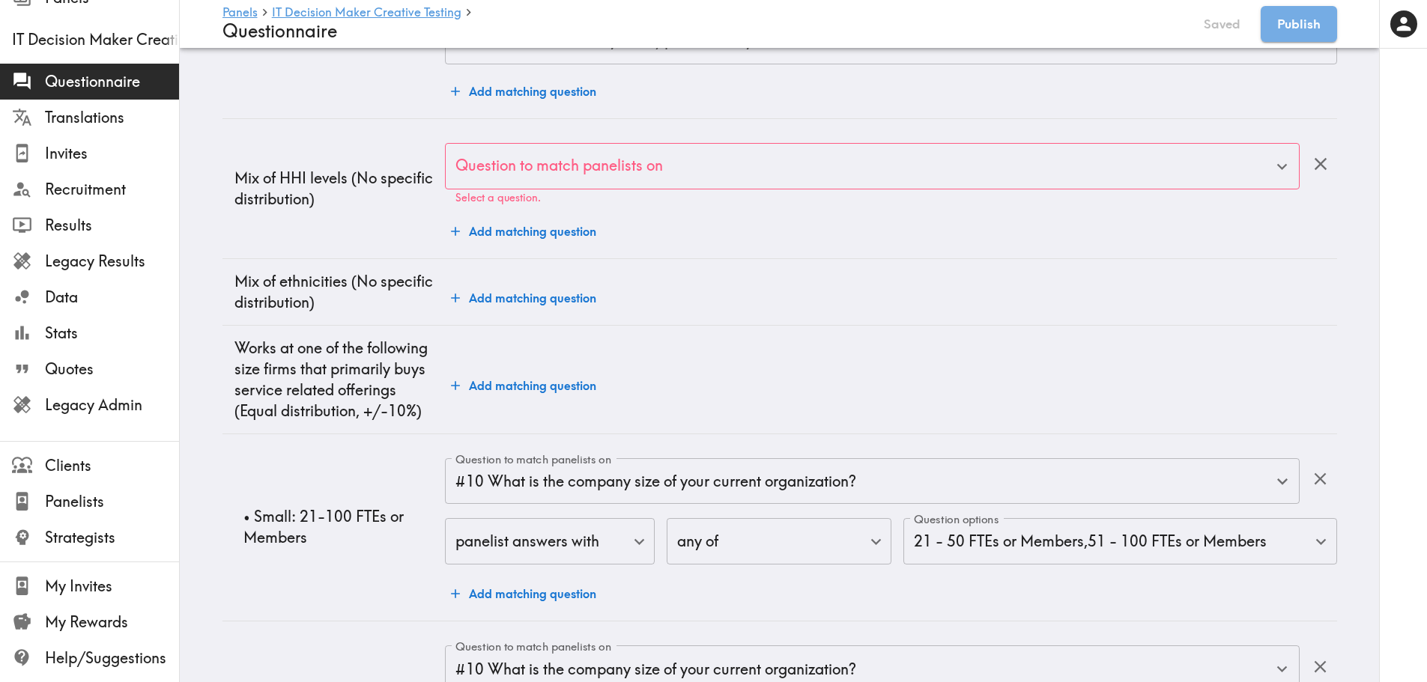
scroll to position [1382, 0]
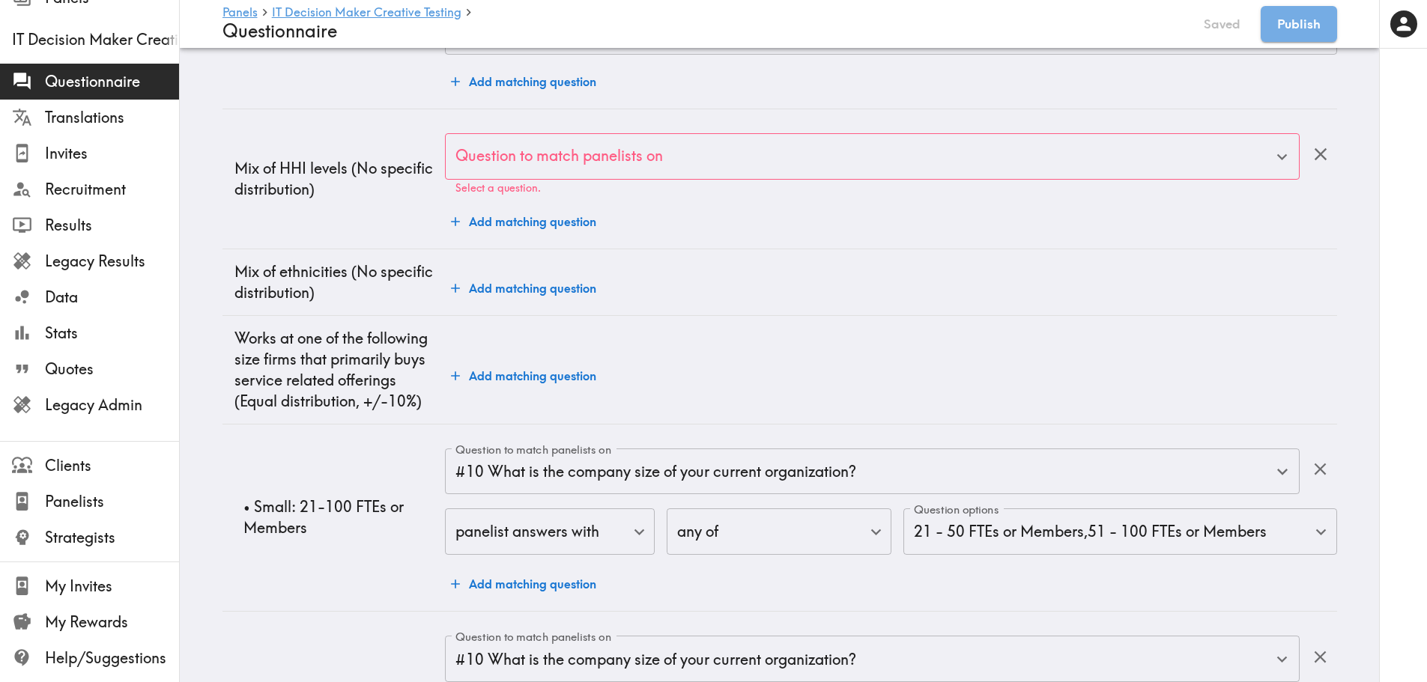
click at [1150, 154] on icon "button" at bounding box center [1320, 154] width 12 height 12
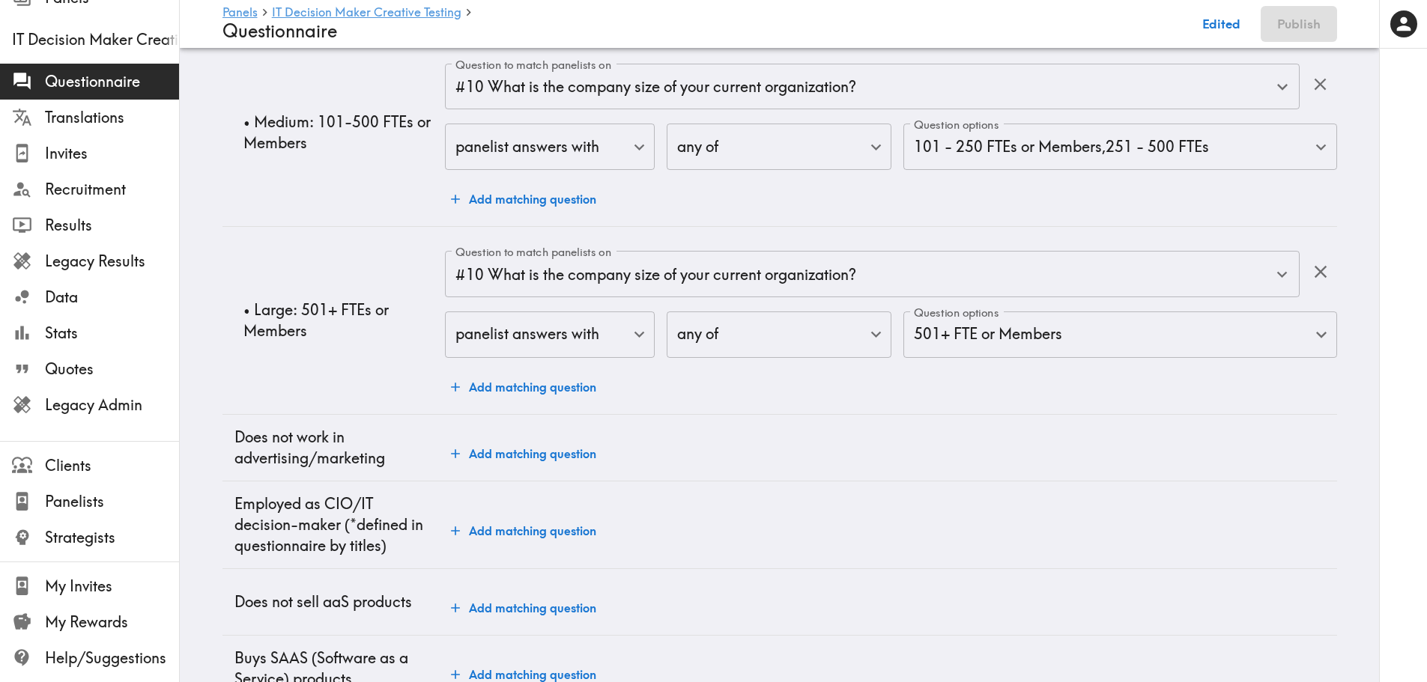
scroll to position [1937, 0]
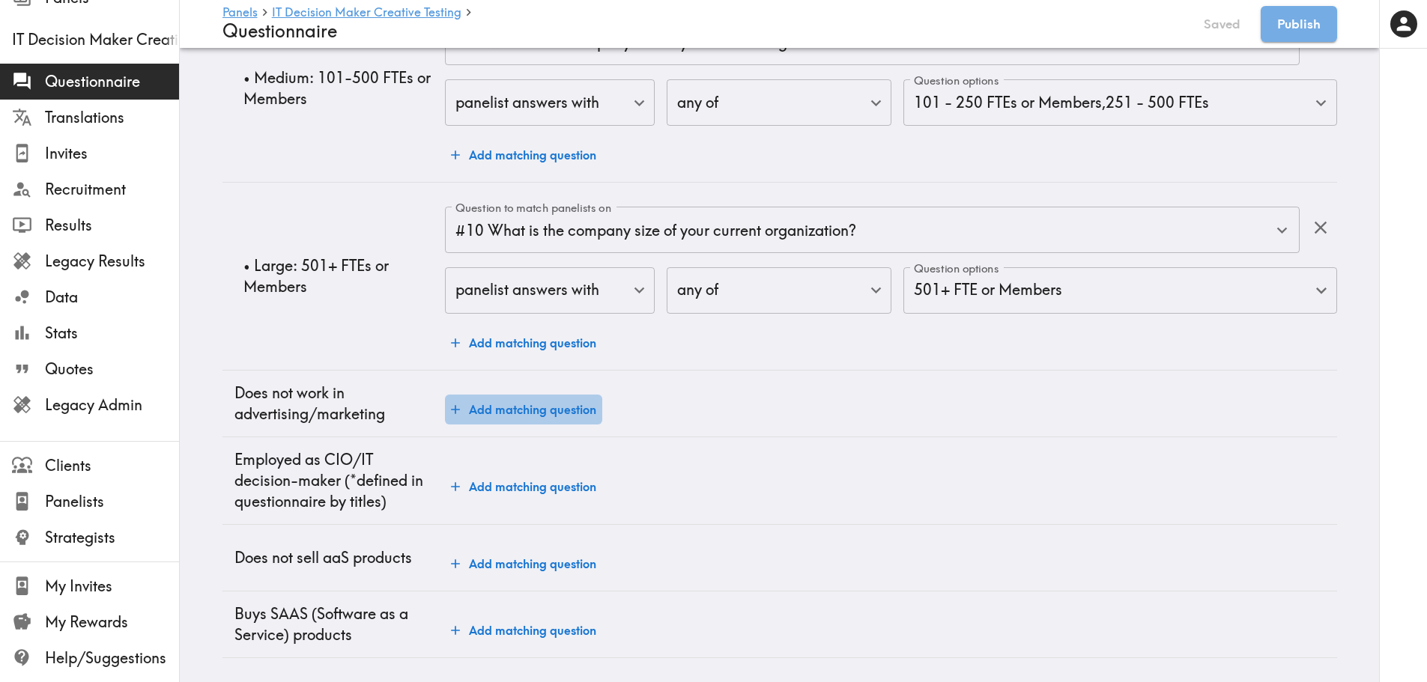
click at [538, 399] on button "Add matching question" at bounding box center [523, 410] width 157 height 30
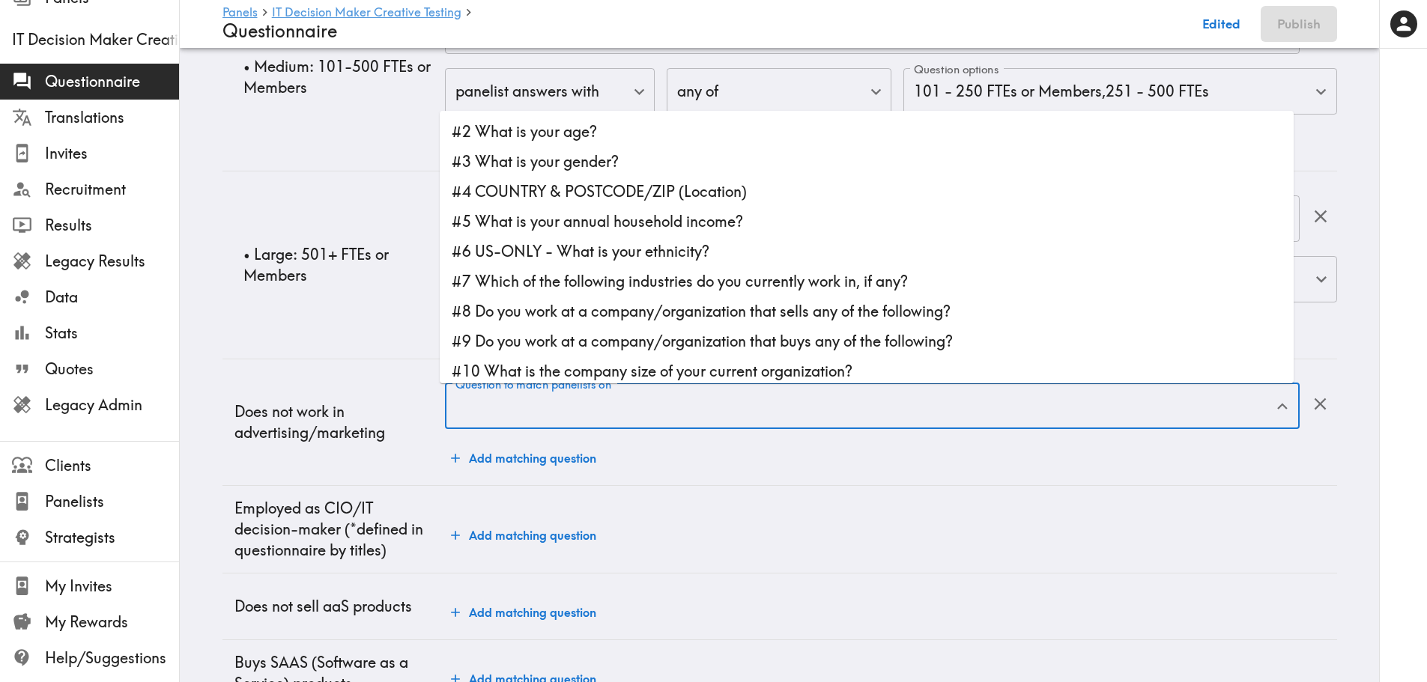
click at [541, 399] on div "Question to match panelists on Question to match panelists on" at bounding box center [872, 407] width 854 height 49
click at [562, 283] on li "#7 Which of the following industries do you currently work in, if any?" at bounding box center [867, 282] width 854 height 30
type input "#7 Which of the following industries do you currently work in, if any?"
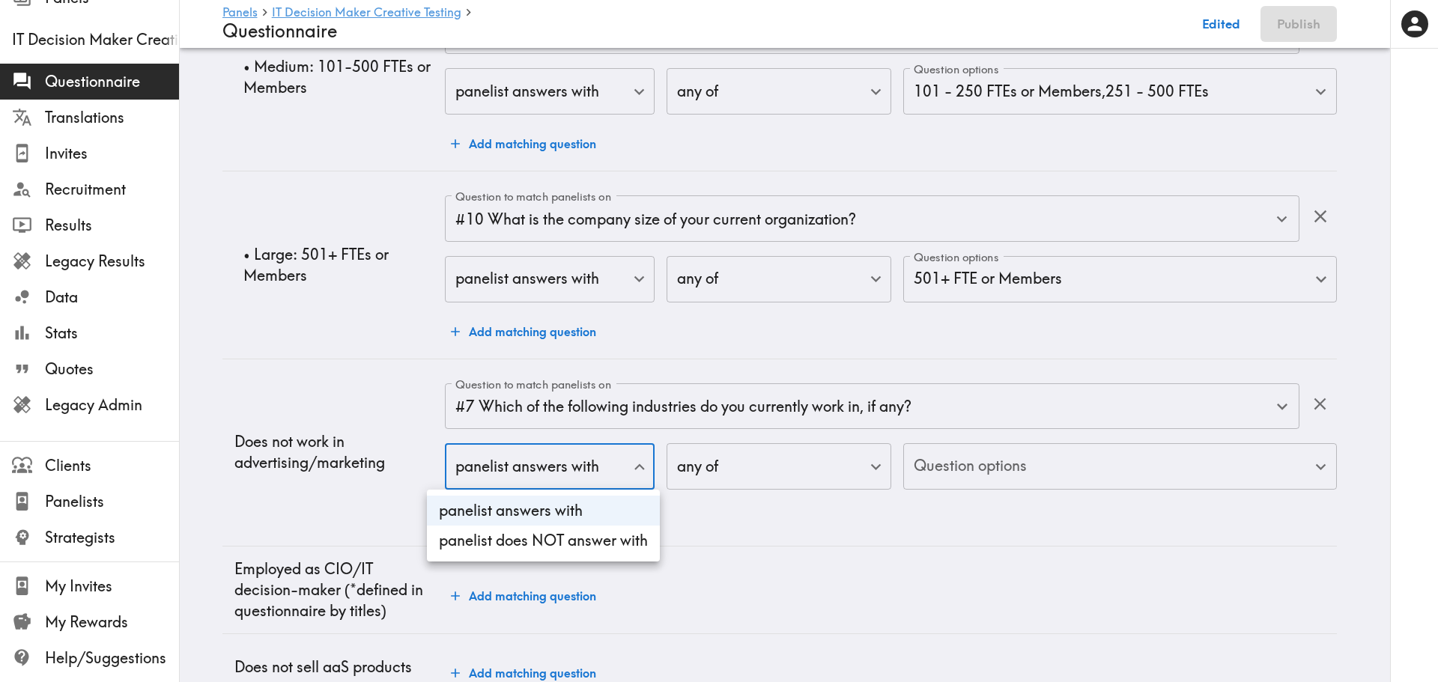
click at [532, 548] on li "panelist does NOT answer with" at bounding box center [543, 541] width 233 height 30
type input "true"
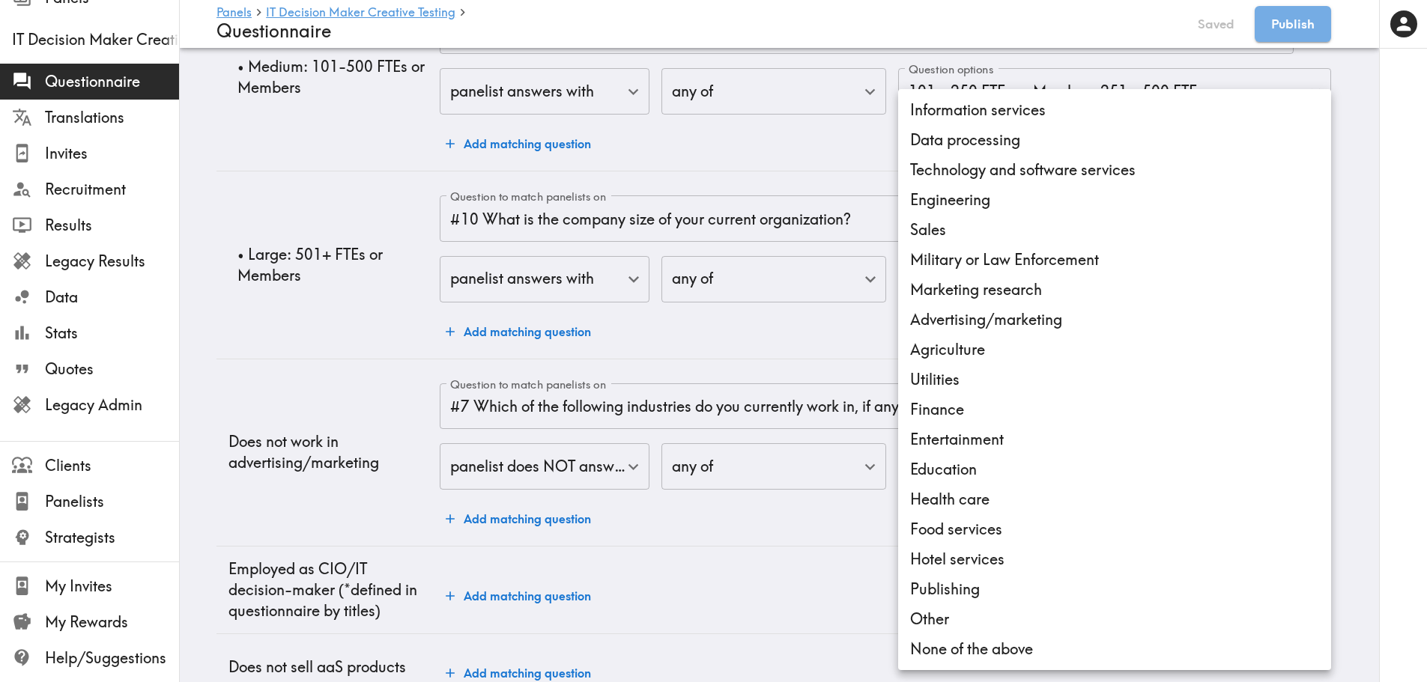
click at [994, 294] on li "Marketing research" at bounding box center [1114, 290] width 433 height 30
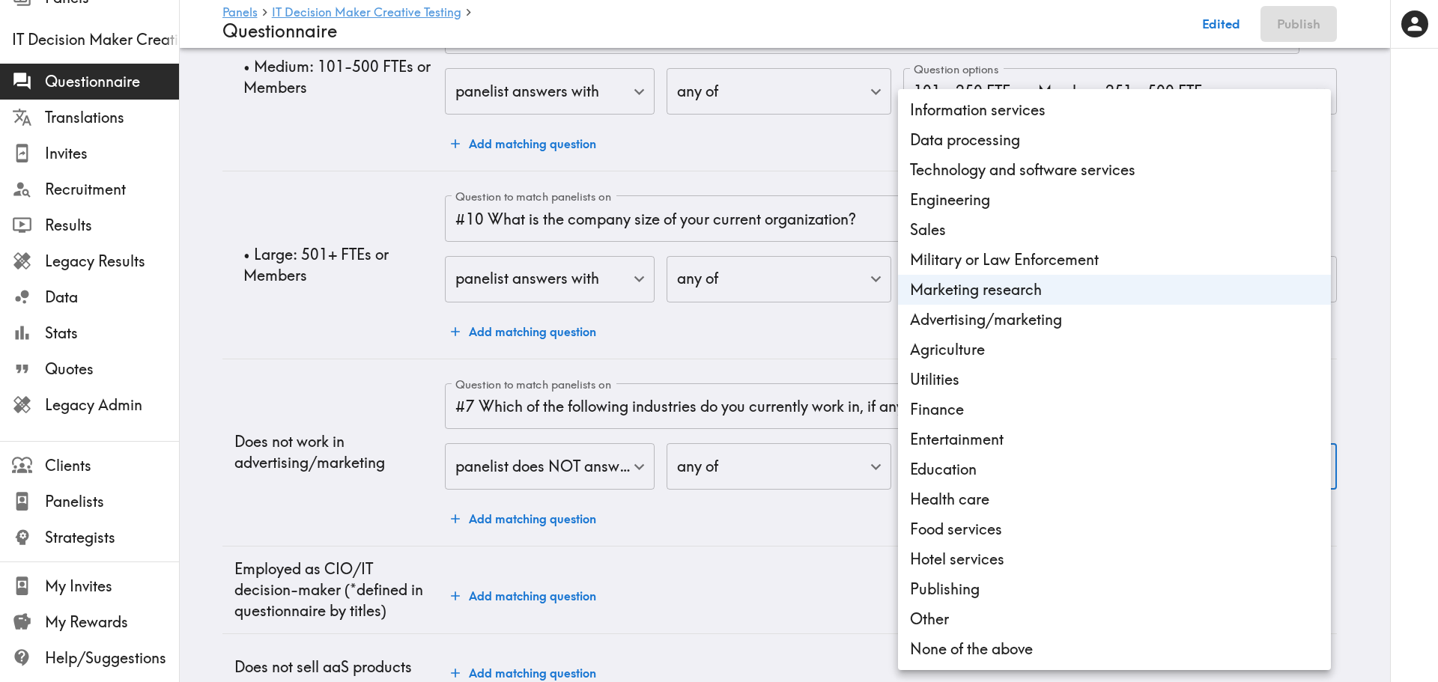
click at [994, 315] on li "Advertising/marketing" at bounding box center [1114, 320] width 433 height 30
click at [383, 359] on div at bounding box center [719, 341] width 1438 height 682
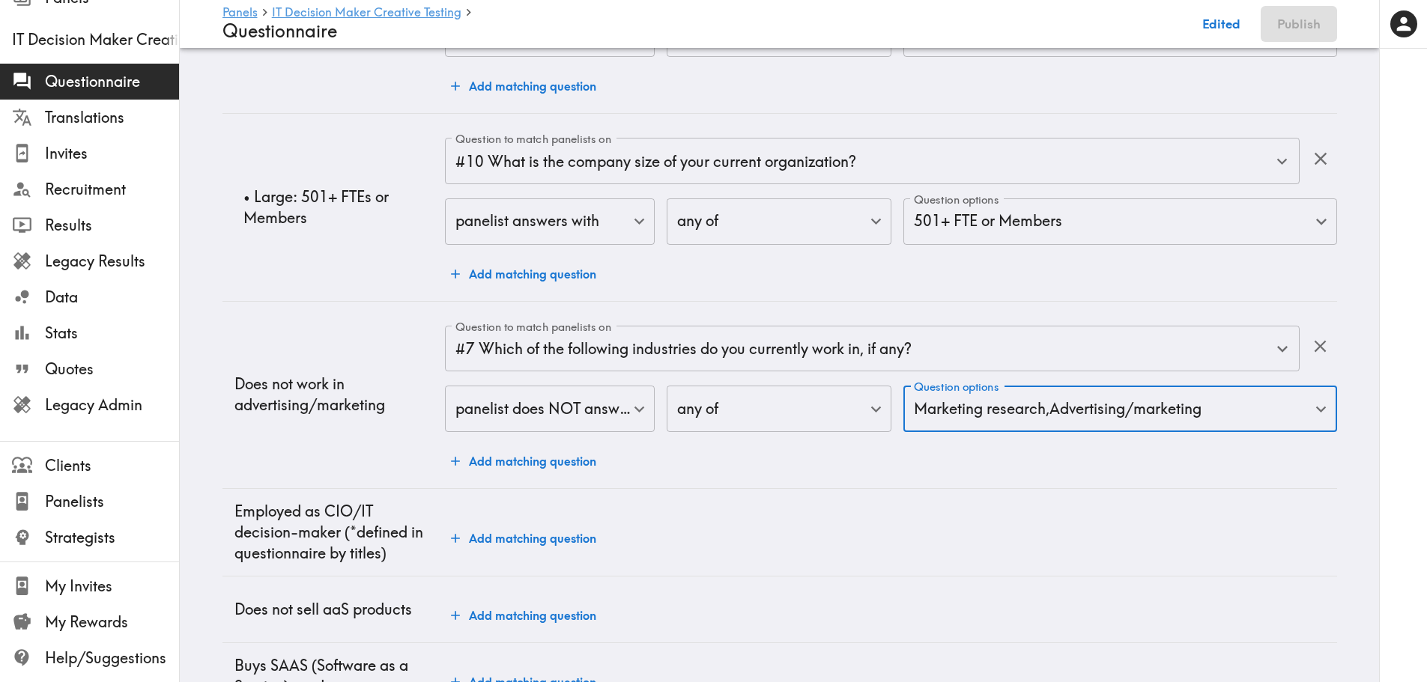
scroll to position [2057, 0]
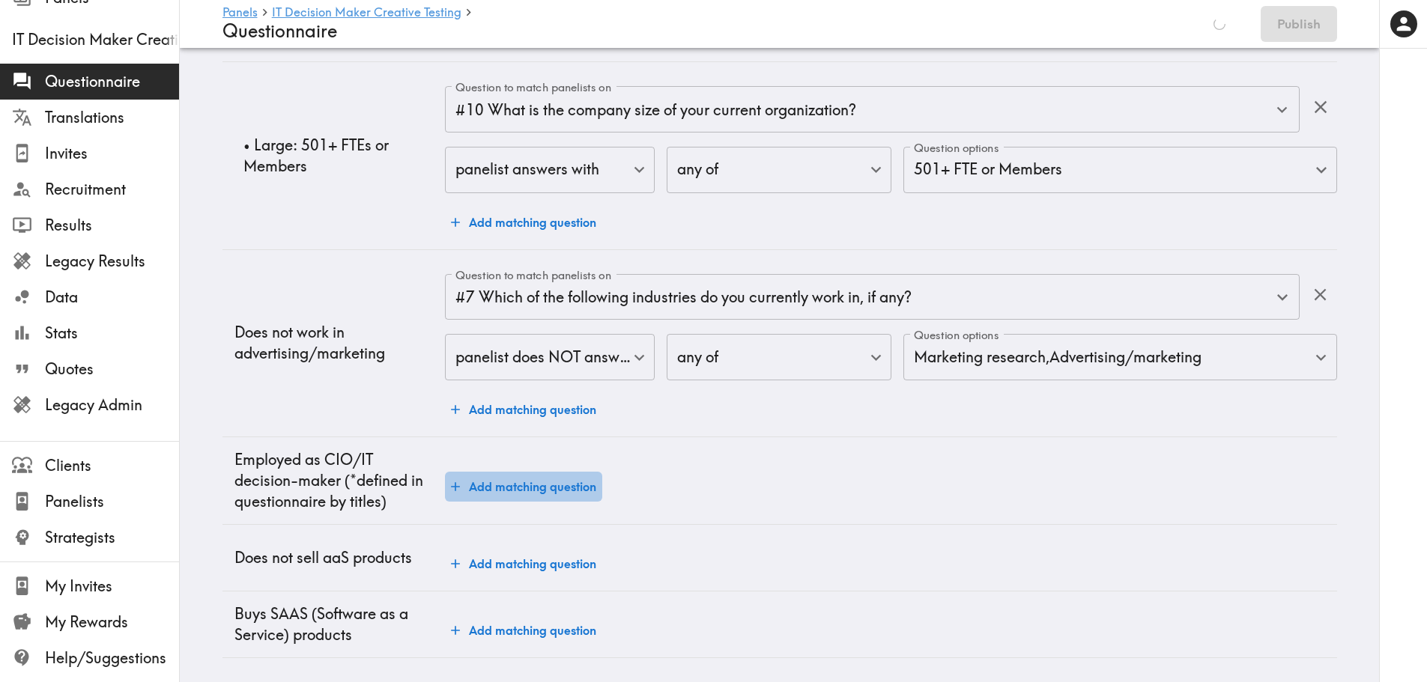
click at [512, 473] on button "Add matching question" at bounding box center [523, 487] width 157 height 30
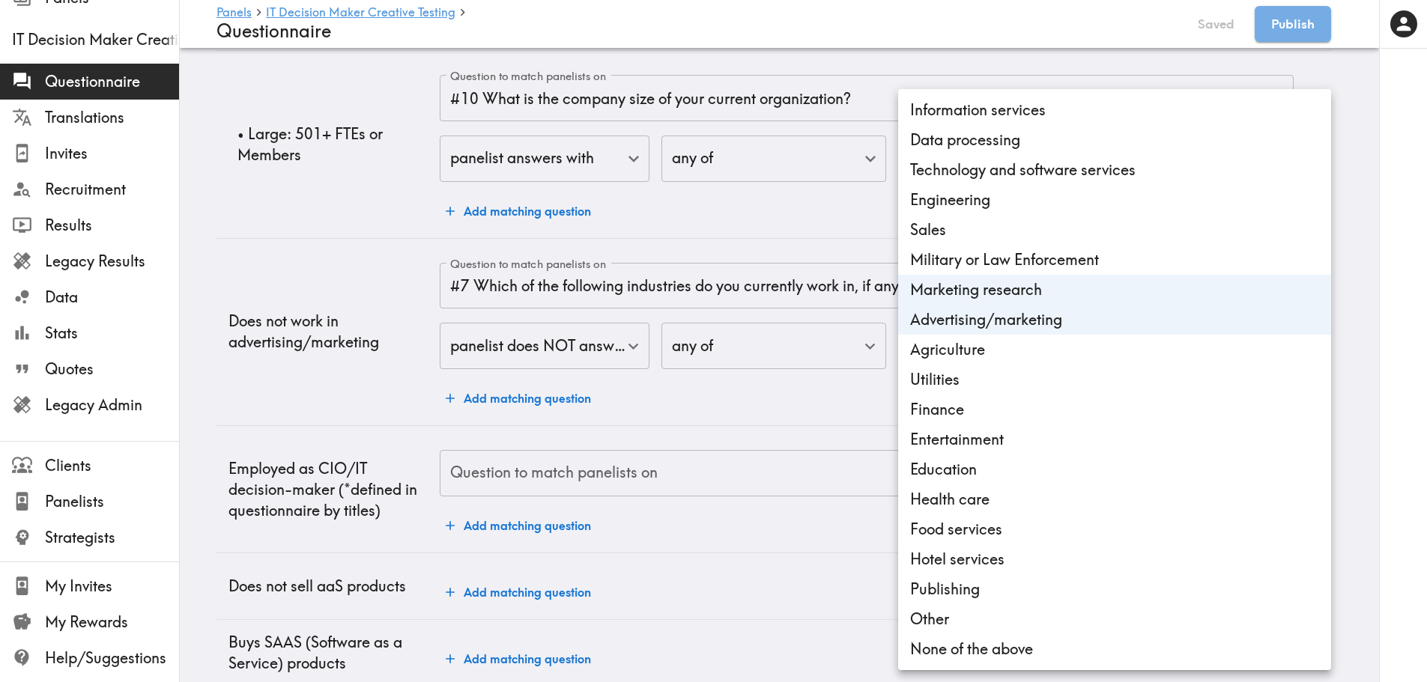
click at [1013, 592] on li "None of the above" at bounding box center [1114, 649] width 433 height 30
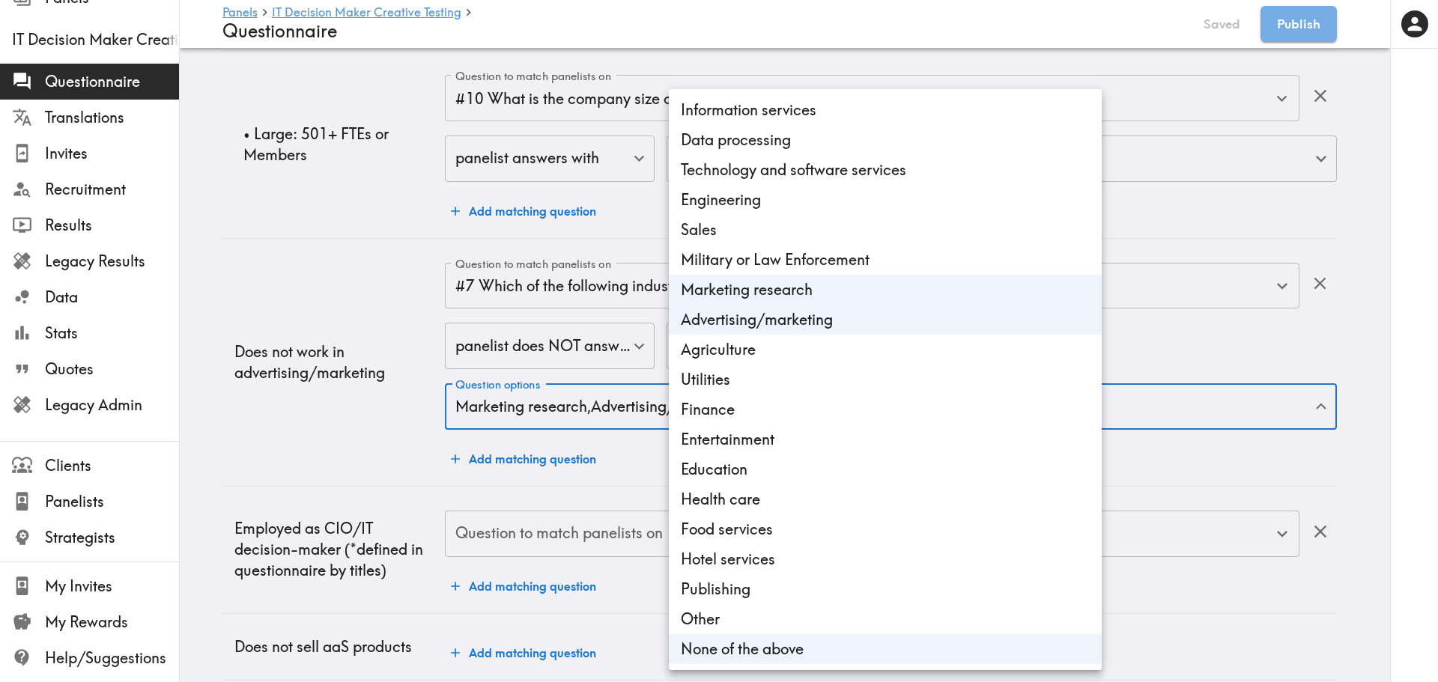
type input "fb4d82f3-6b28-4273-9404-2e7b7b3fa881,63e4a605-1b60-4e89-8328-7eb53c4a78f6,3f110…"
click at [1150, 458] on div at bounding box center [719, 341] width 1438 height 682
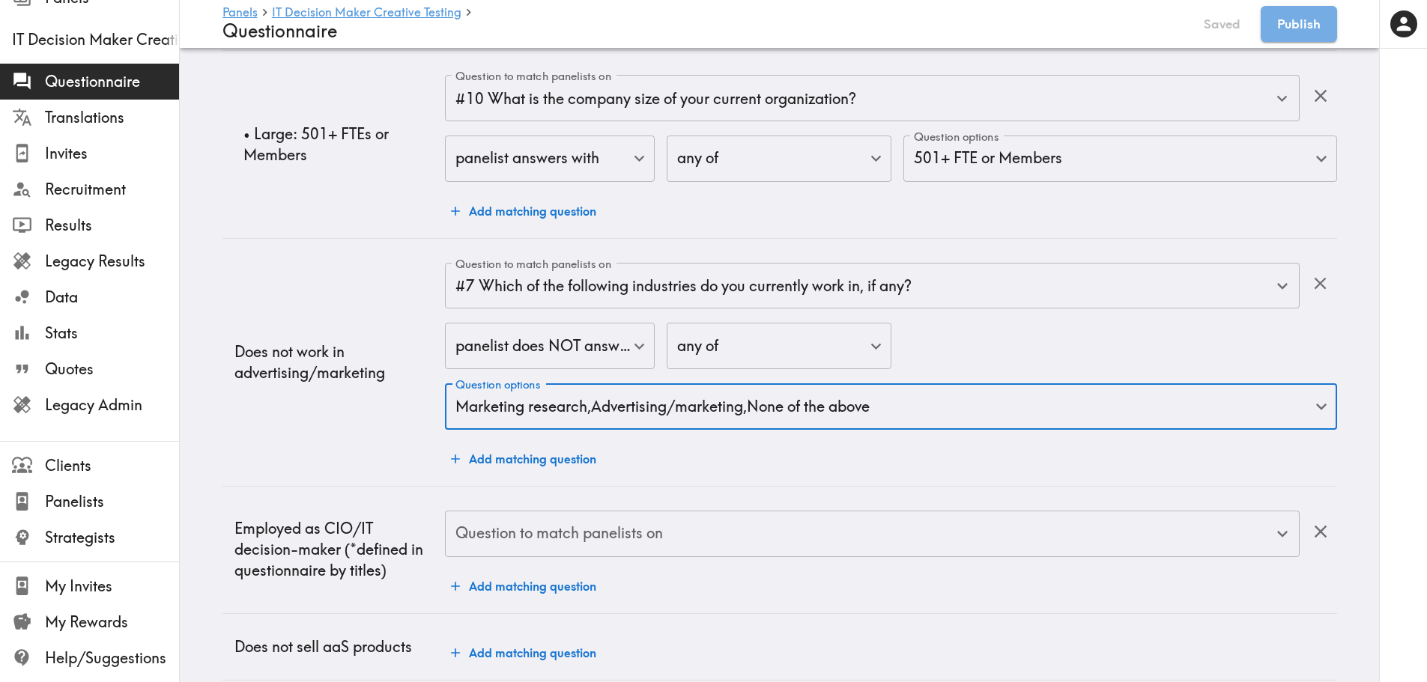
click at [540, 543] on input "Question to match panelists on" at bounding box center [861, 534] width 818 height 33
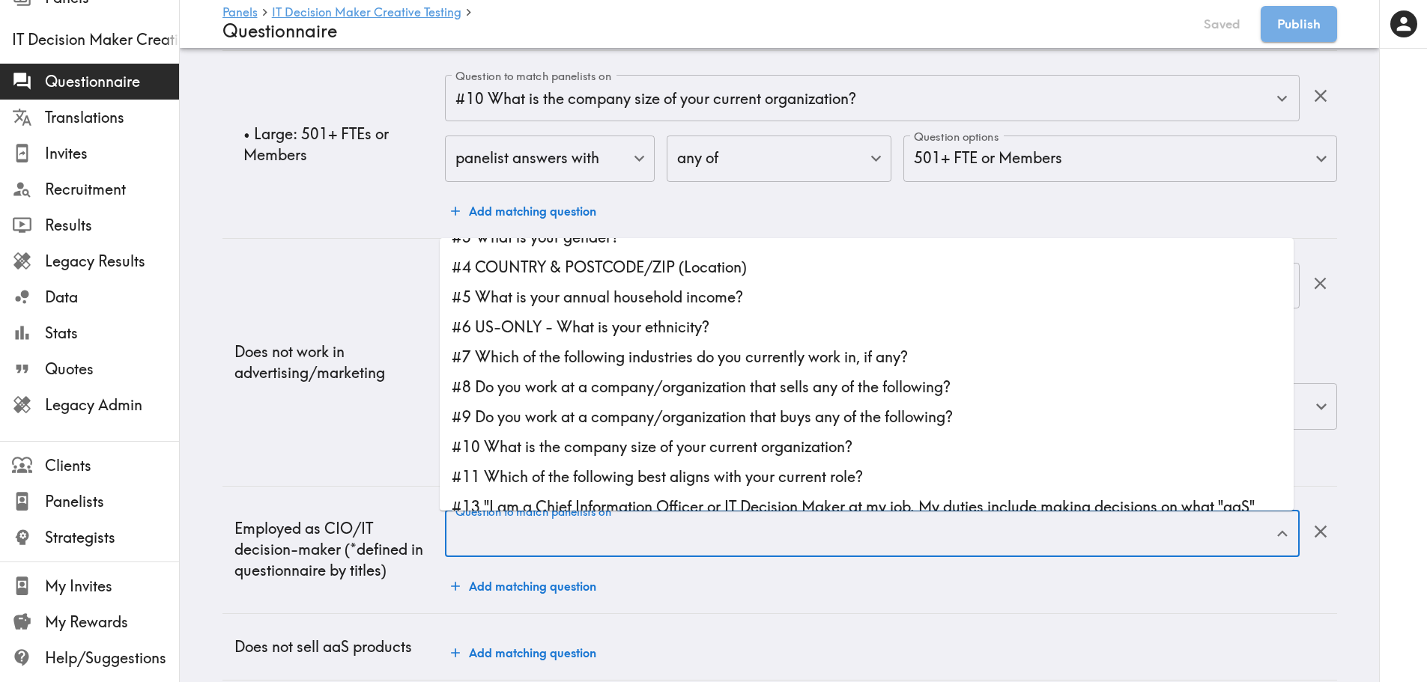
scroll to position [75, 0]
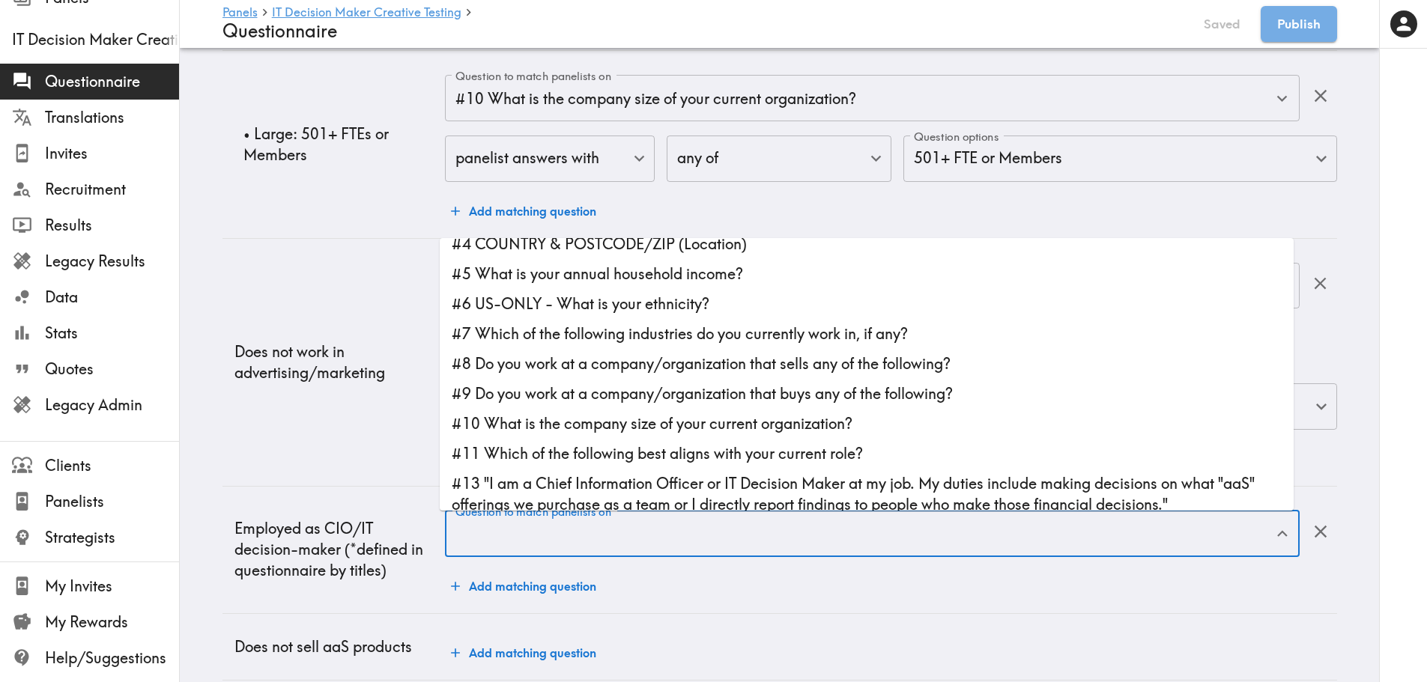
click at [562, 458] on li "#11 Which of the following best aligns with your current role?" at bounding box center [867, 454] width 854 height 30
type input "#11 Which of the following best aligns with your current role?"
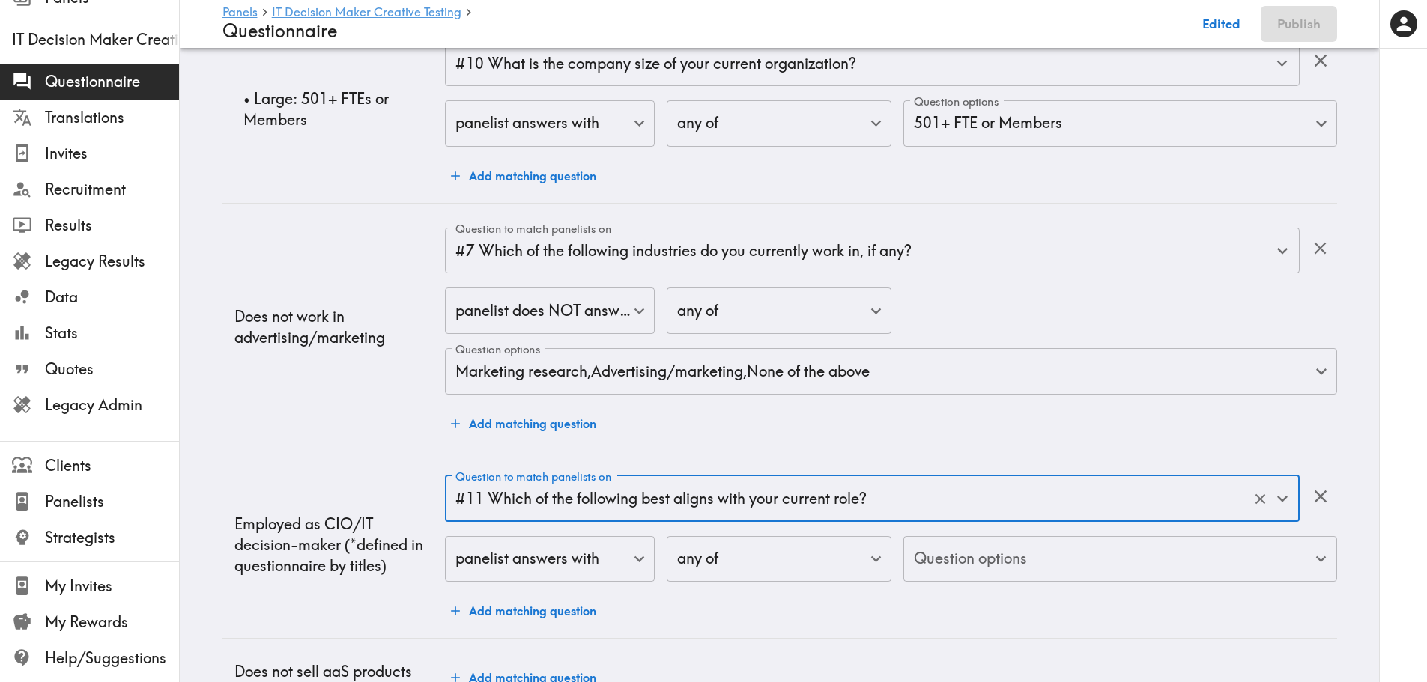
scroll to position [2068, 0]
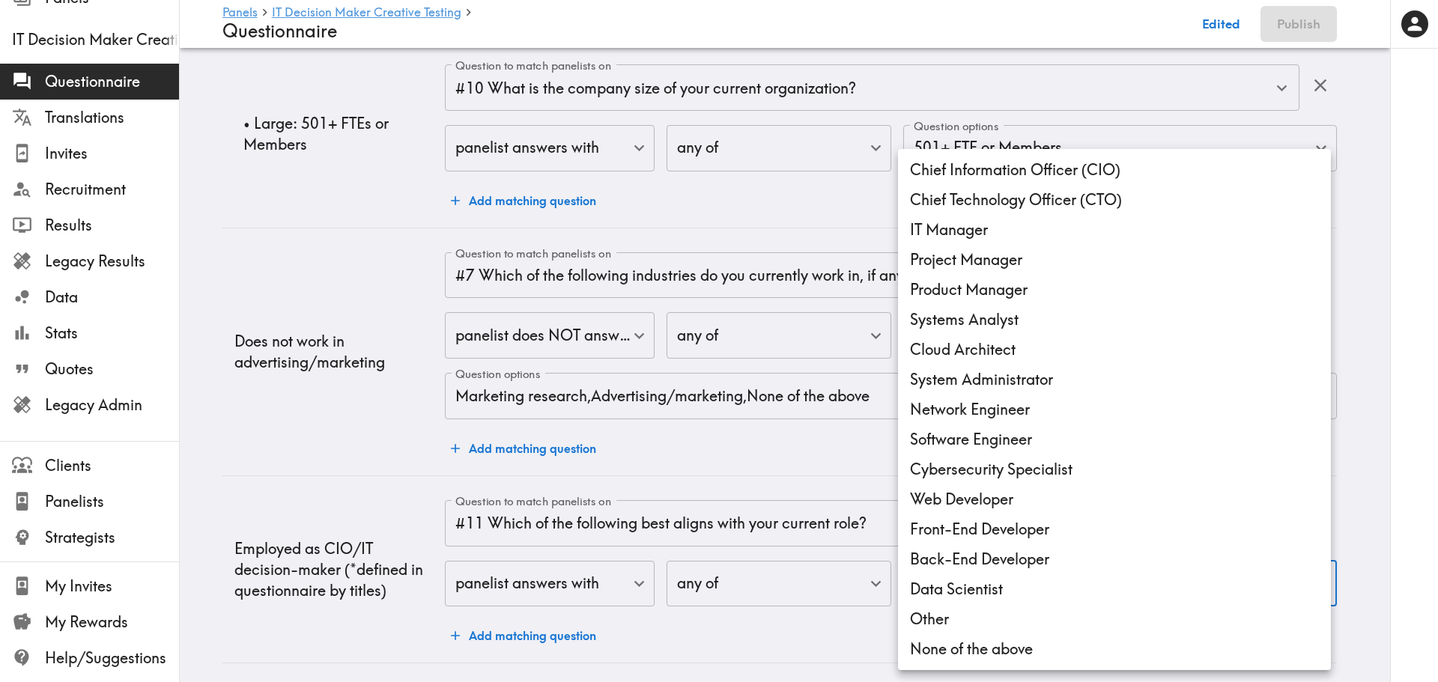
click at [997, 170] on li "Chief Information Officer (CIO)" at bounding box center [1114, 170] width 433 height 30
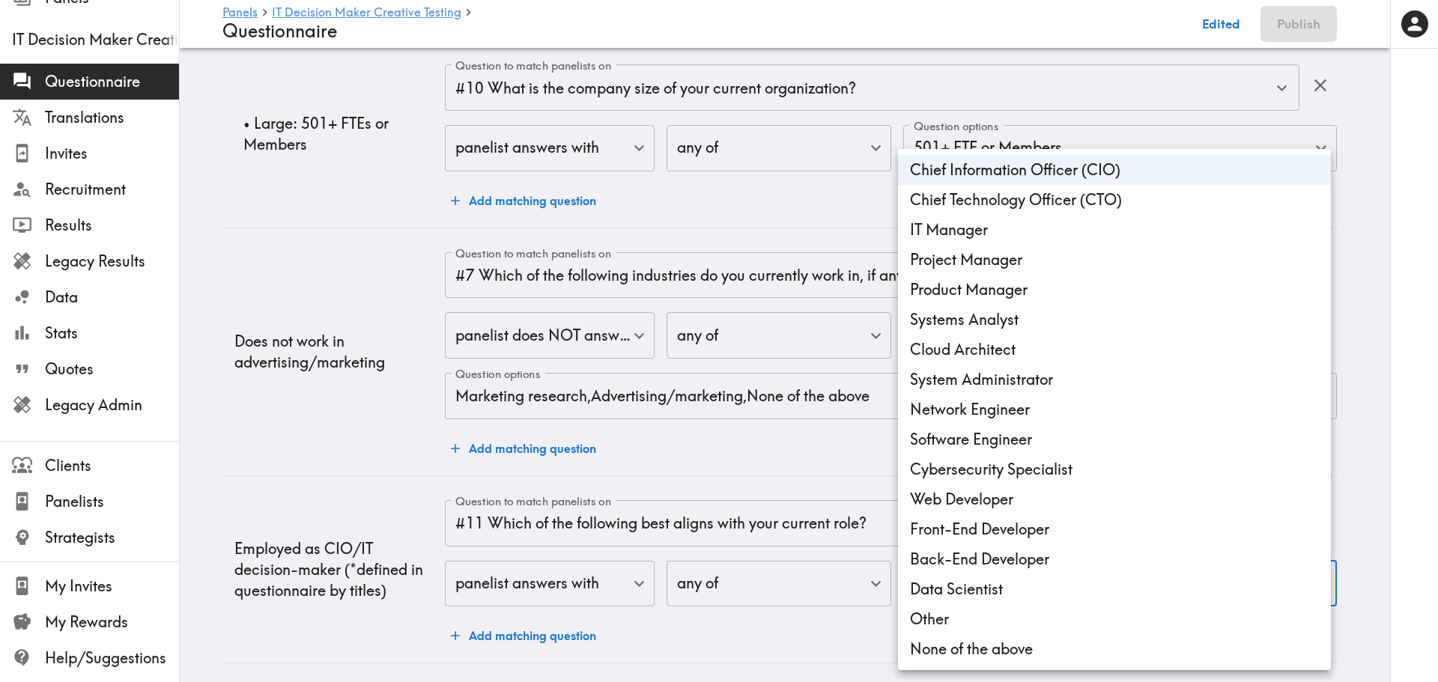
click at [995, 198] on li "Chief Technology Officer (CTO)" at bounding box center [1114, 200] width 433 height 30
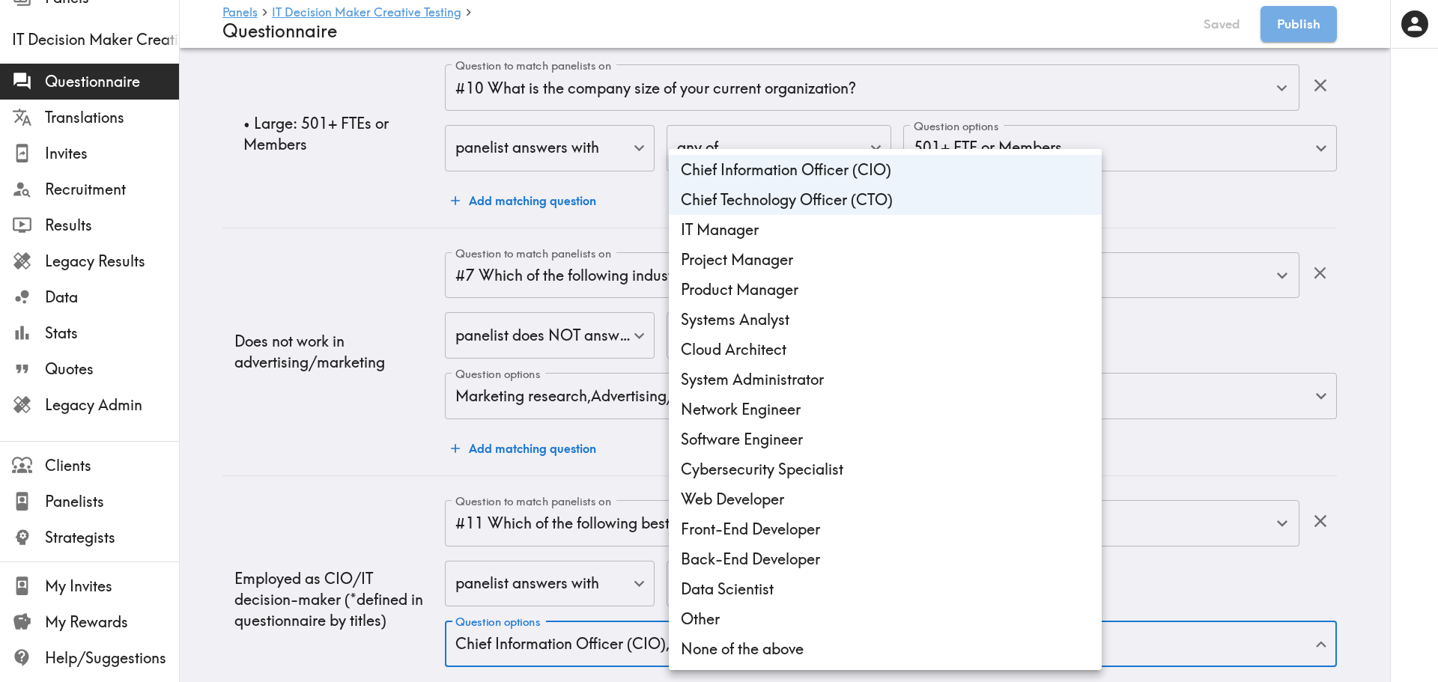
click at [770, 222] on li "IT Manager" at bounding box center [885, 230] width 433 height 30
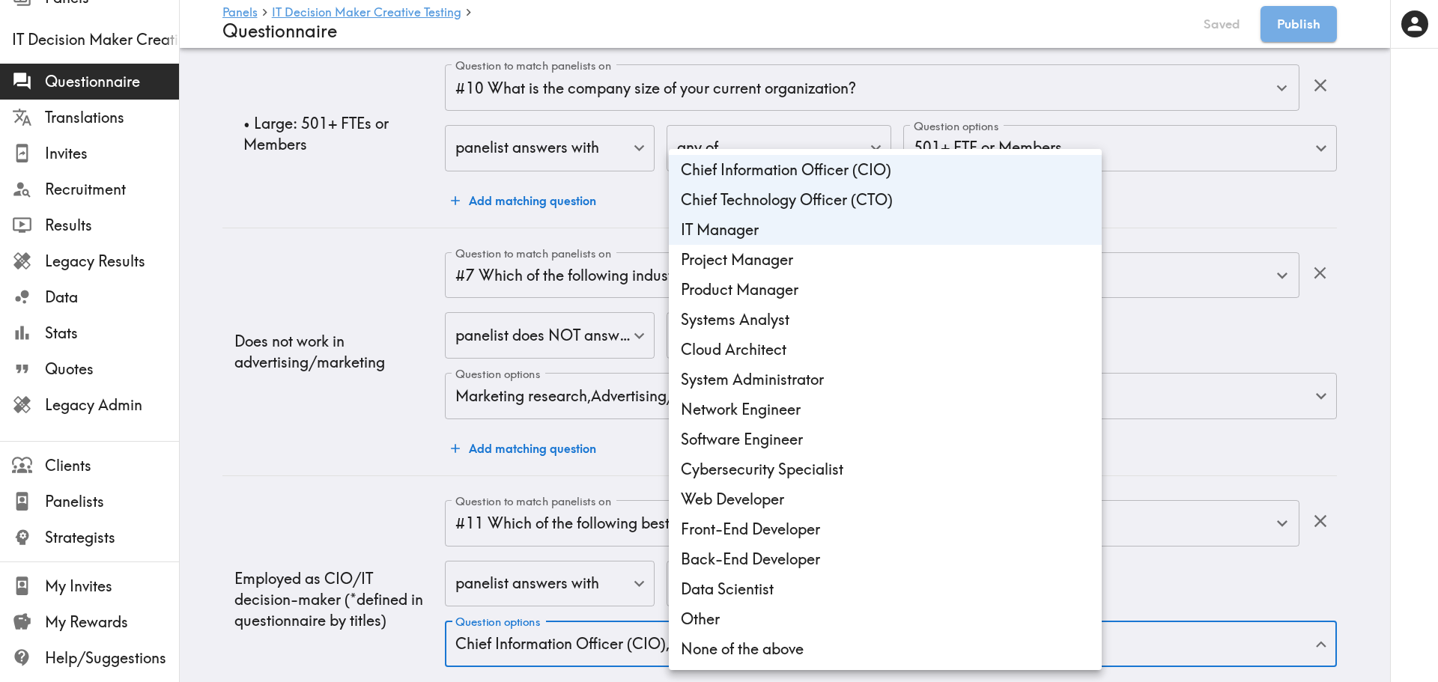
click at [756, 302] on li "Product Manager" at bounding box center [885, 290] width 433 height 30
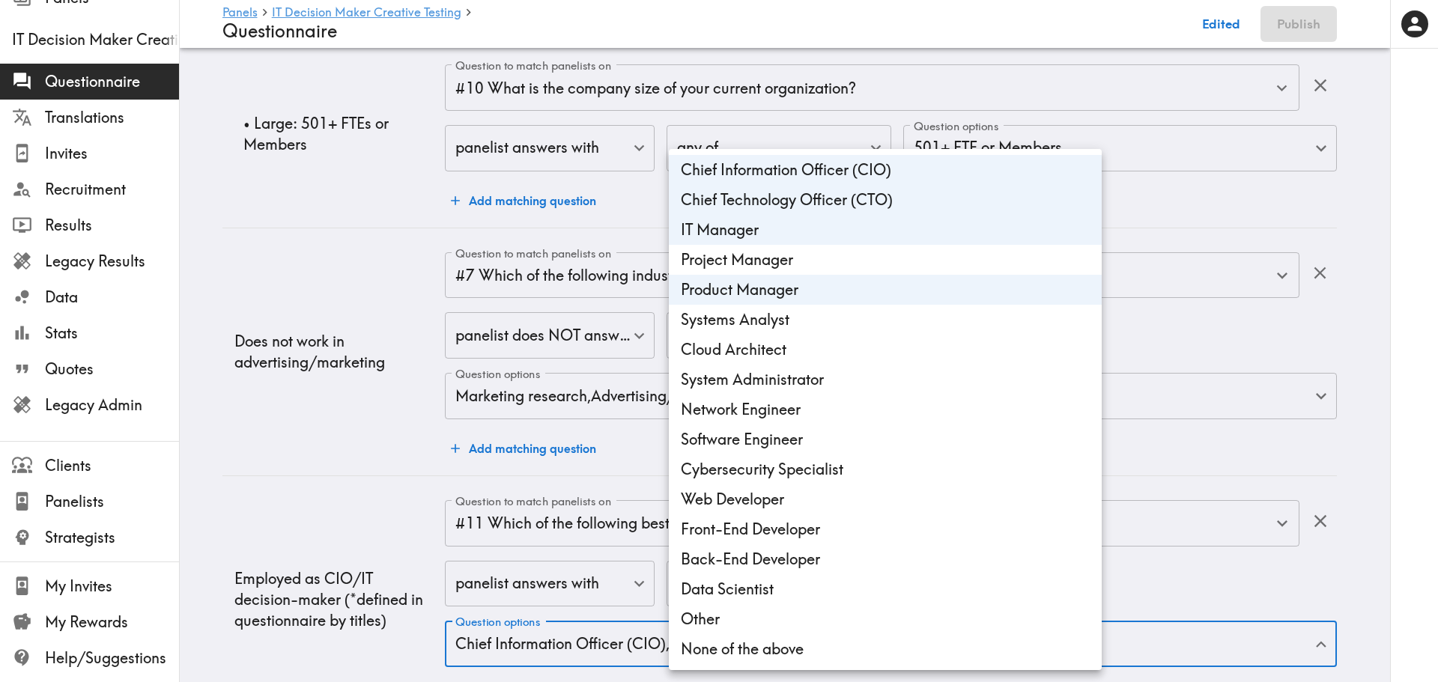
click at [760, 390] on li "System Administrator" at bounding box center [885, 380] width 433 height 30
type input "d839db5e-c016-45d3-84d4-8a61dbbbc157,d2c9c6b0-244d-4243-b65a-a26fb02ac454,10eb8…"
click at [315, 481] on div at bounding box center [719, 341] width 1438 height 682
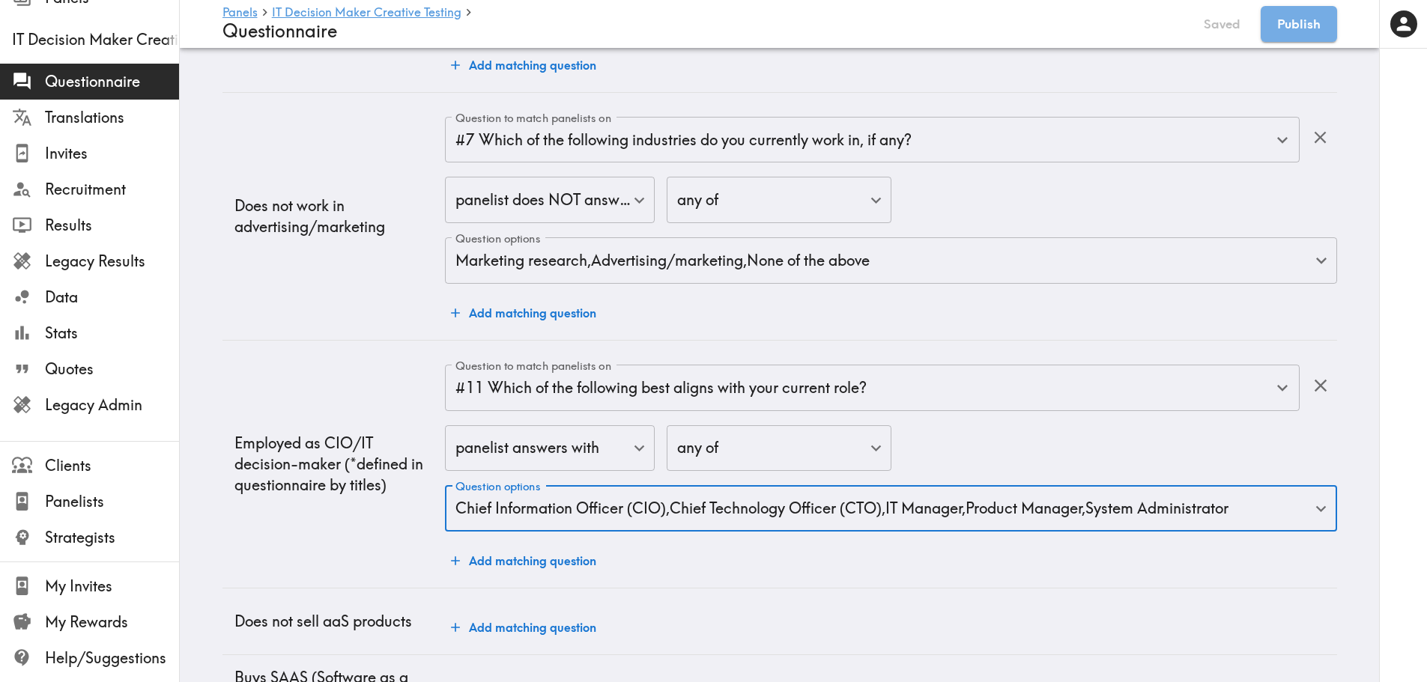
scroll to position [2278, 0]
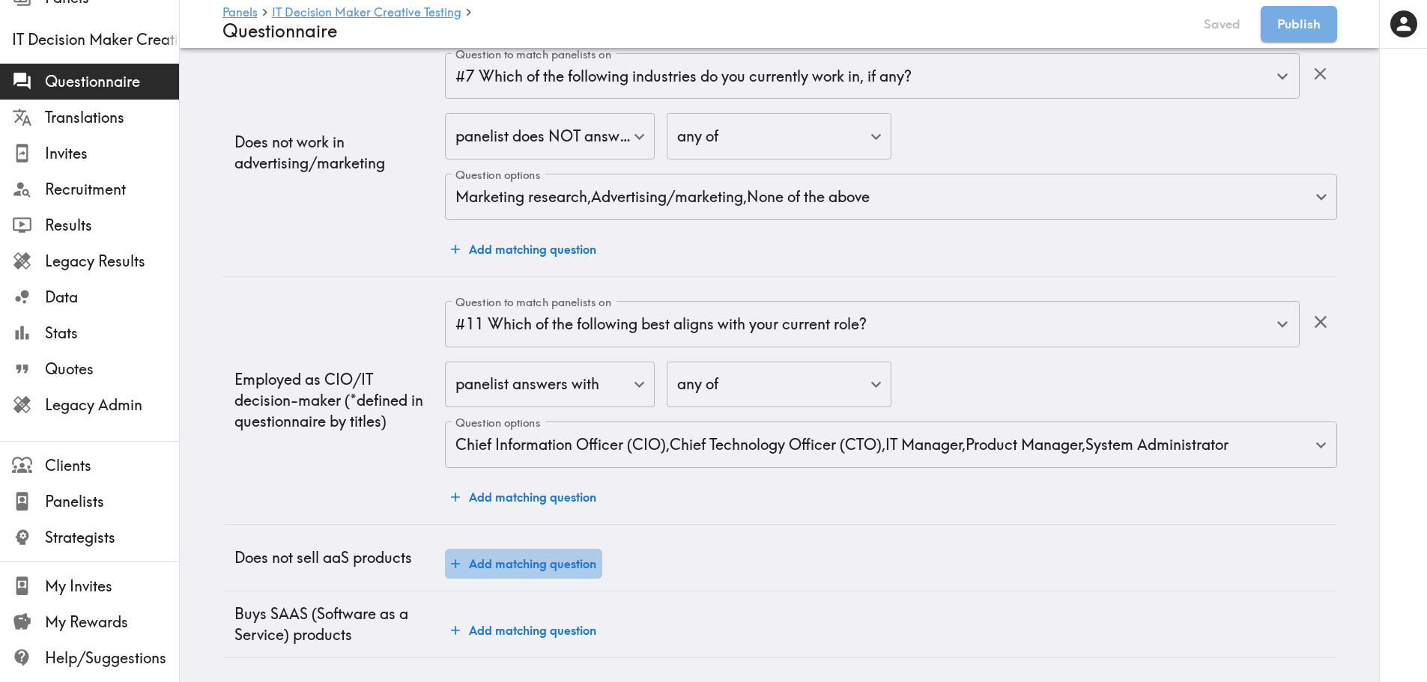
click at [516, 557] on button "Add matching question" at bounding box center [523, 564] width 157 height 30
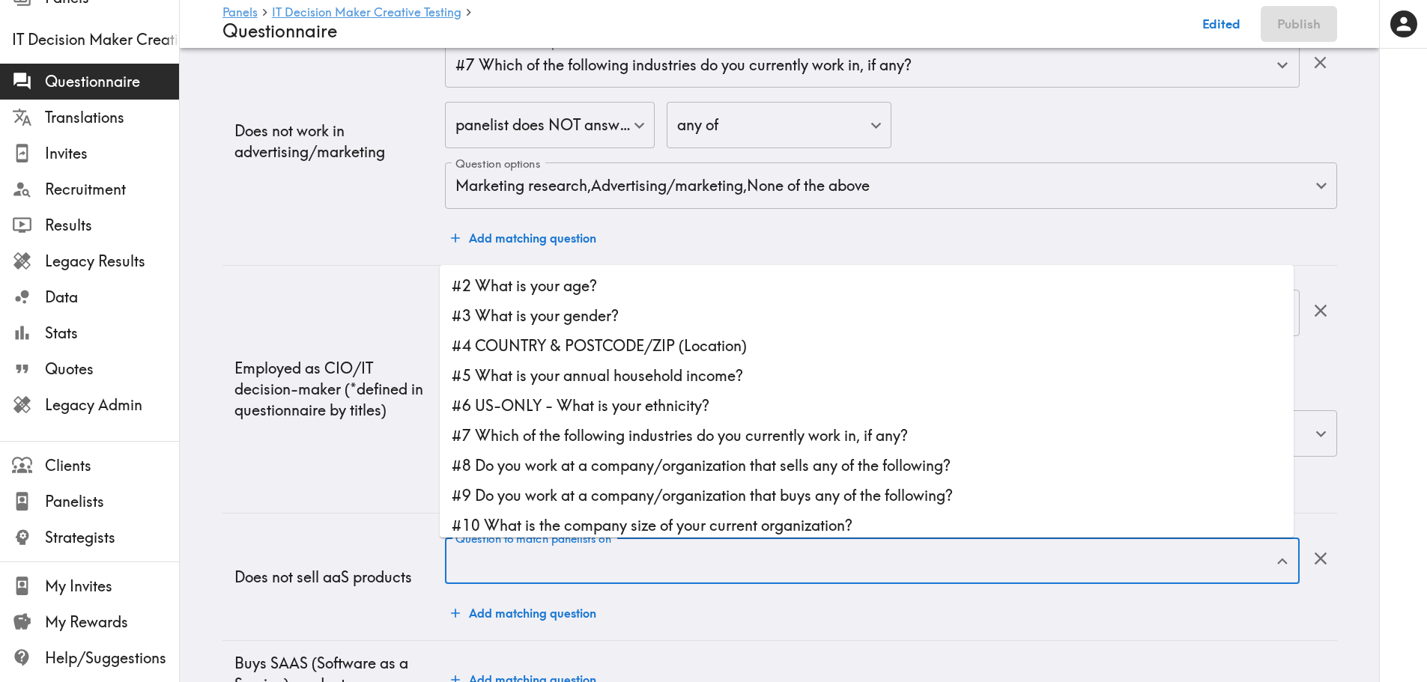
click at [527, 561] on input "Question to match panelists on" at bounding box center [861, 561] width 818 height 33
click at [630, 462] on li "#8 Do you work at a company/organization that sells any of the following?" at bounding box center [867, 466] width 854 height 30
type input "#8 Do you work at a company/organization that sells any of the following?"
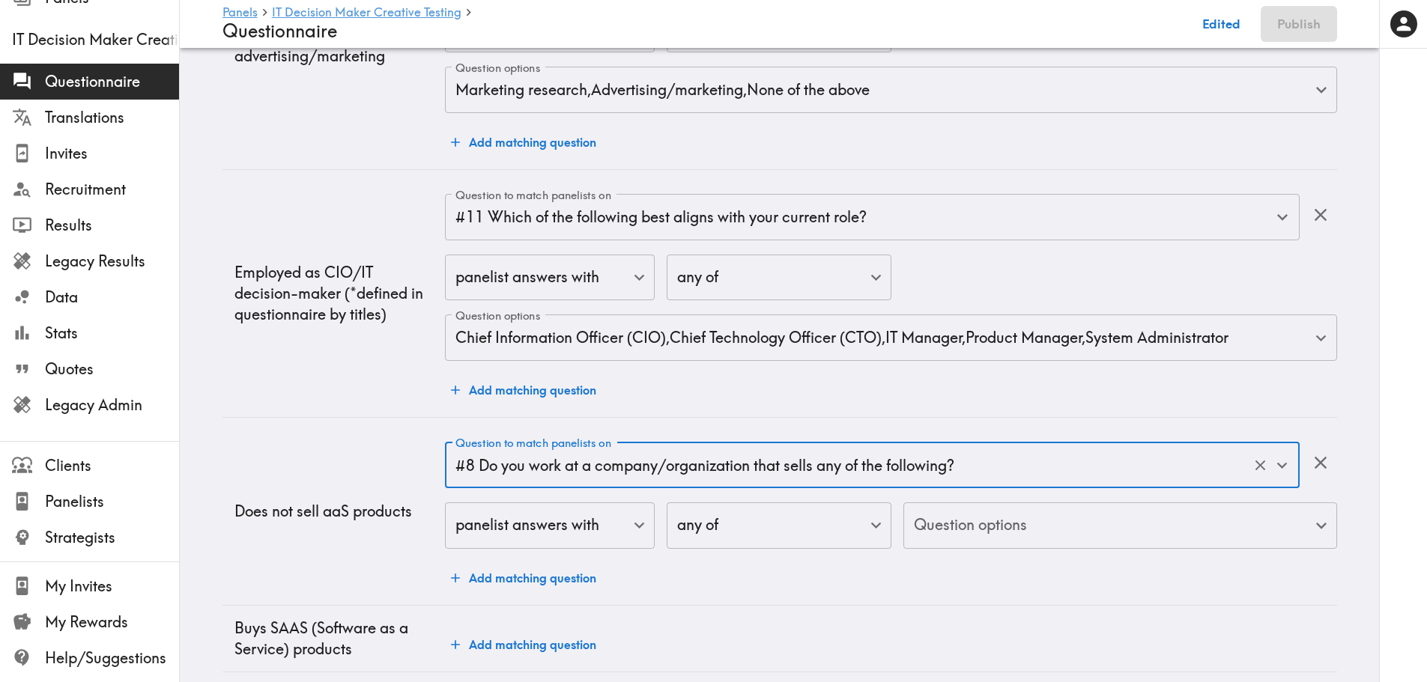
scroll to position [2400, 0]
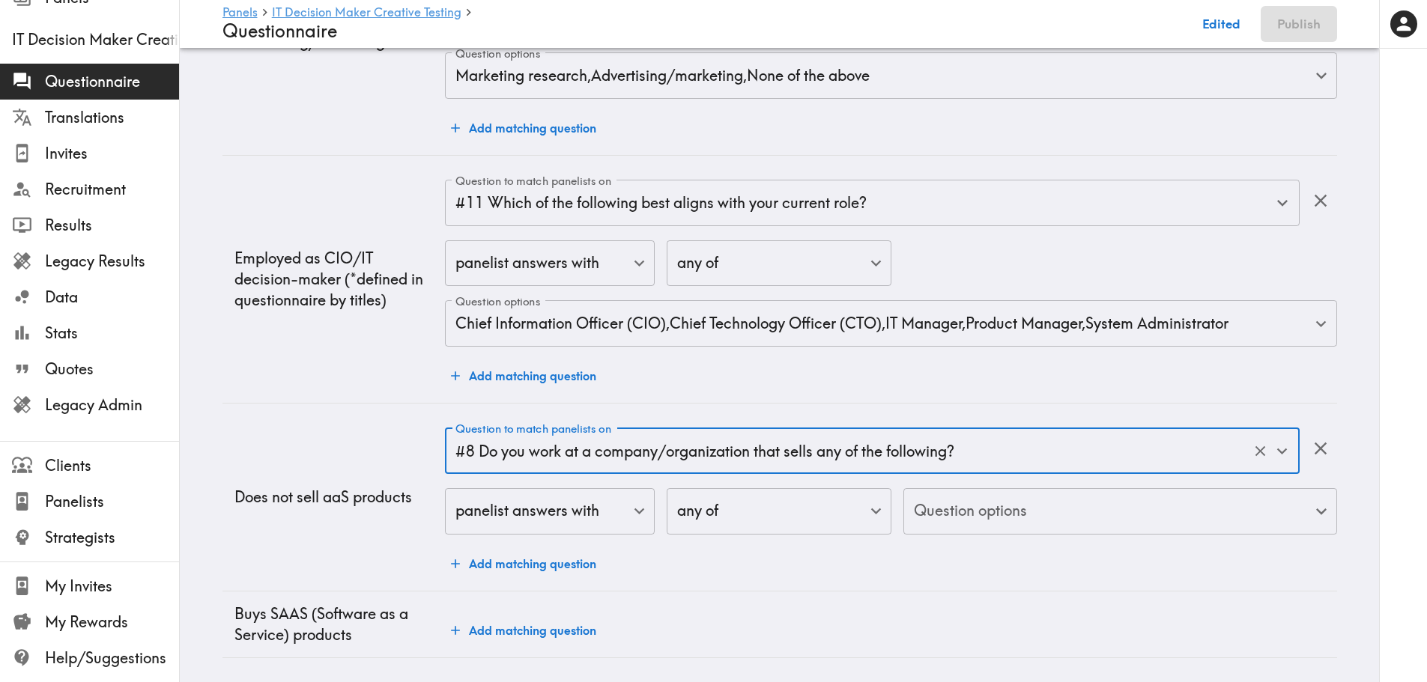
click at [941, 524] on div "Question options ​ Question options" at bounding box center [1119, 512] width 433 height 49
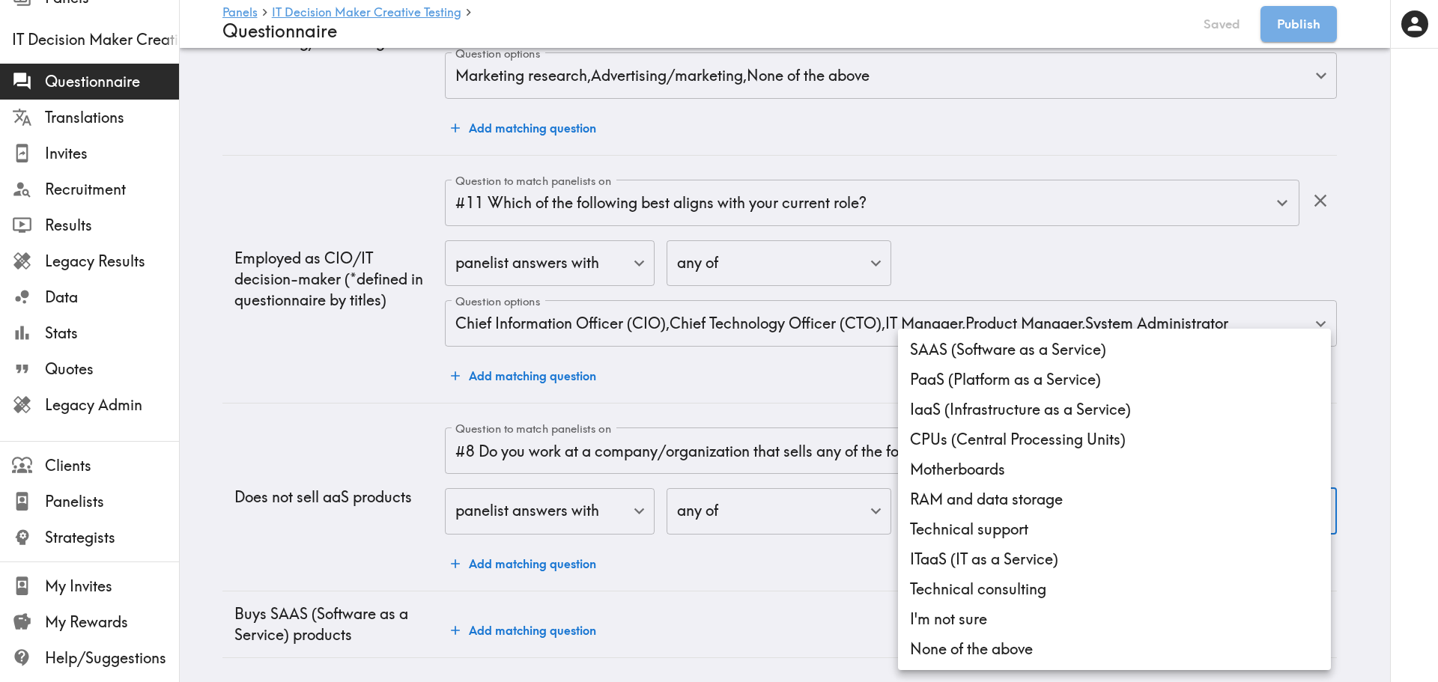
click at [503, 494] on div at bounding box center [719, 341] width 1438 height 682
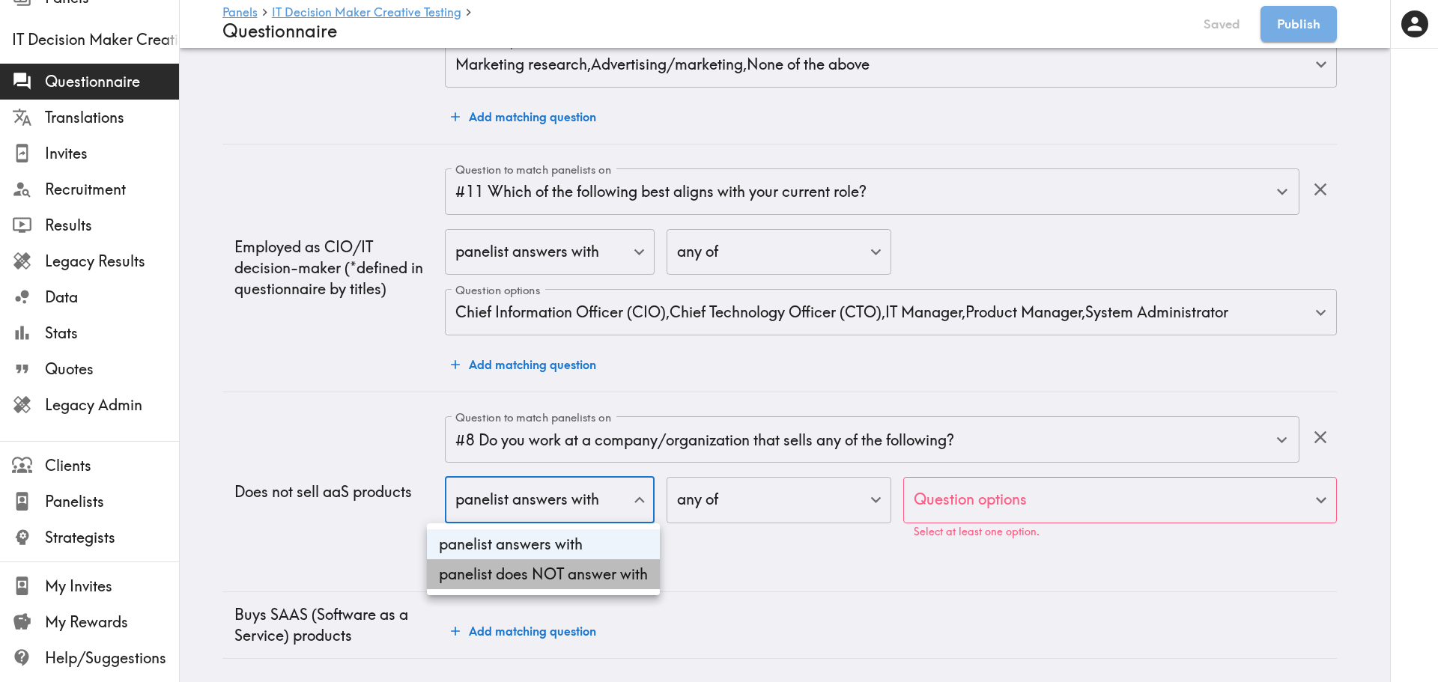
click at [574, 574] on li "panelist does NOT answer with" at bounding box center [543, 574] width 233 height 30
type input "true"
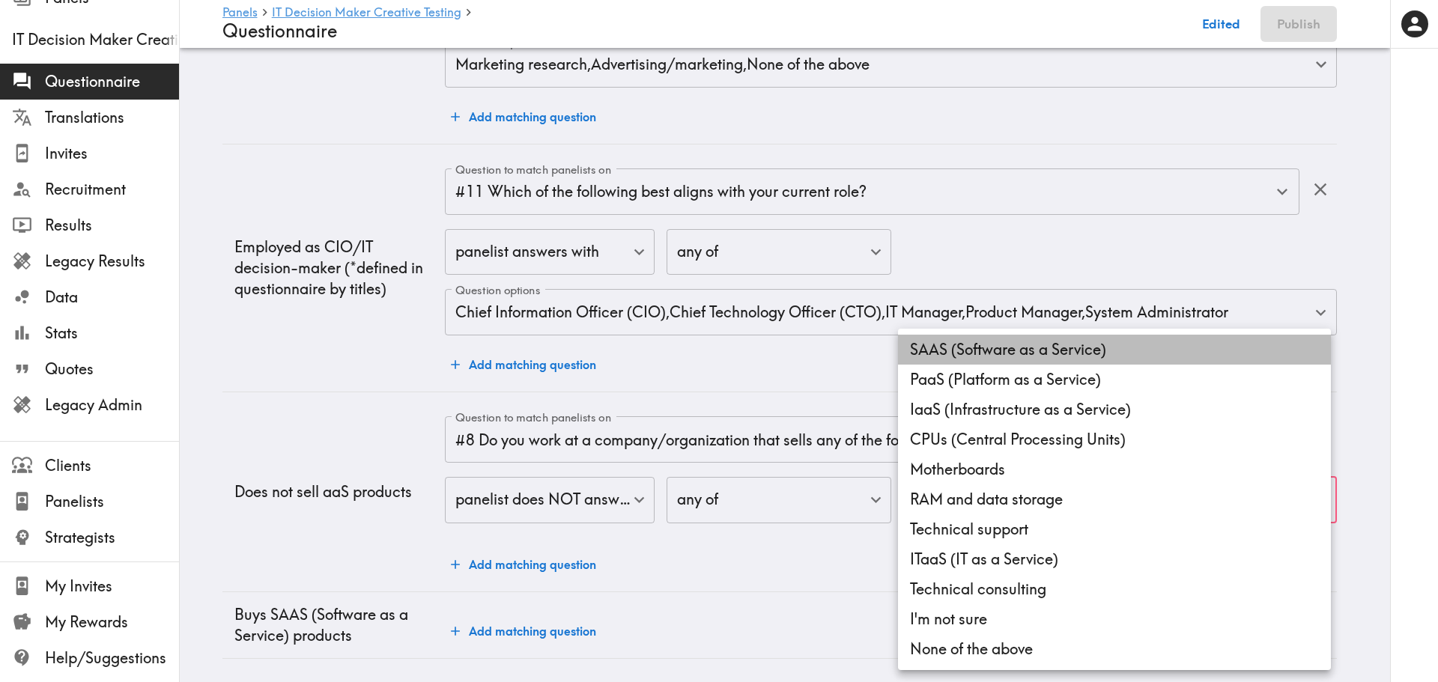
click at [1031, 348] on li "SAAS (Software as a Service)" at bounding box center [1114, 350] width 433 height 30
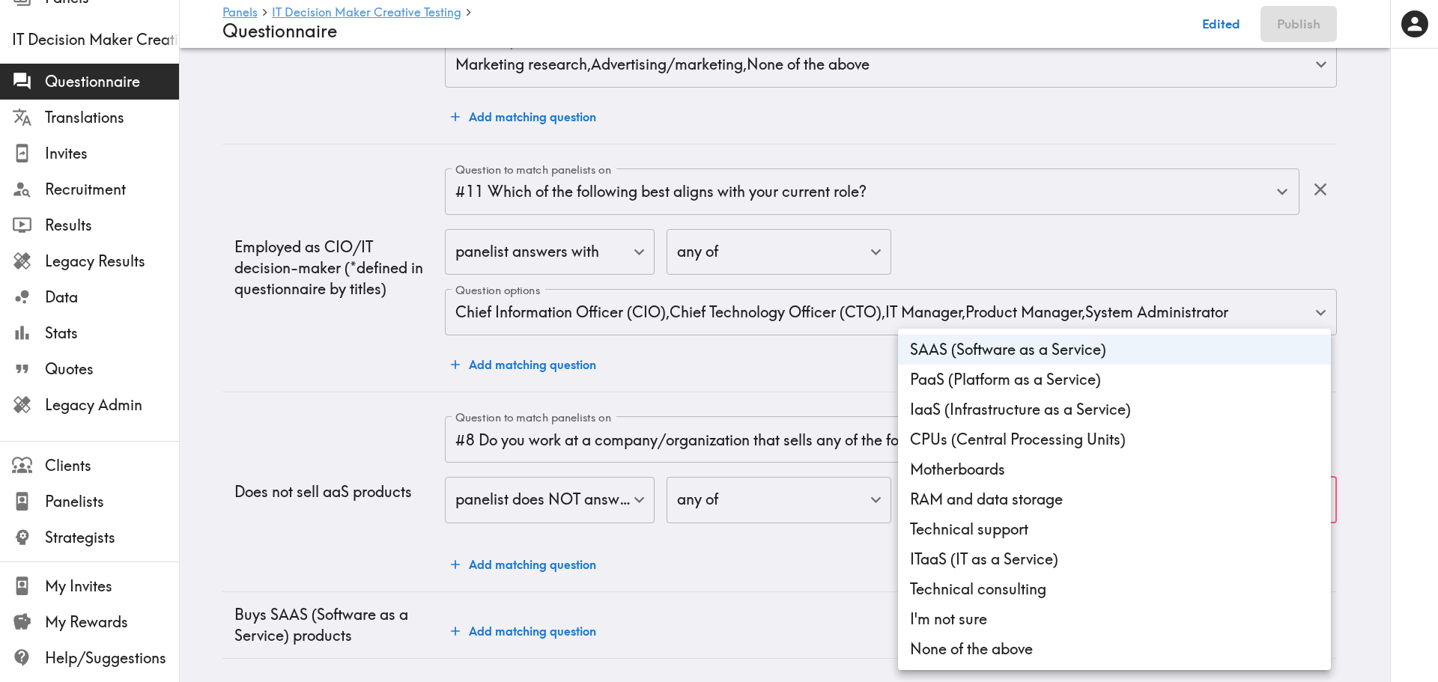
click at [1023, 371] on li "PaaS (Platform as a Service)" at bounding box center [1114, 380] width 433 height 30
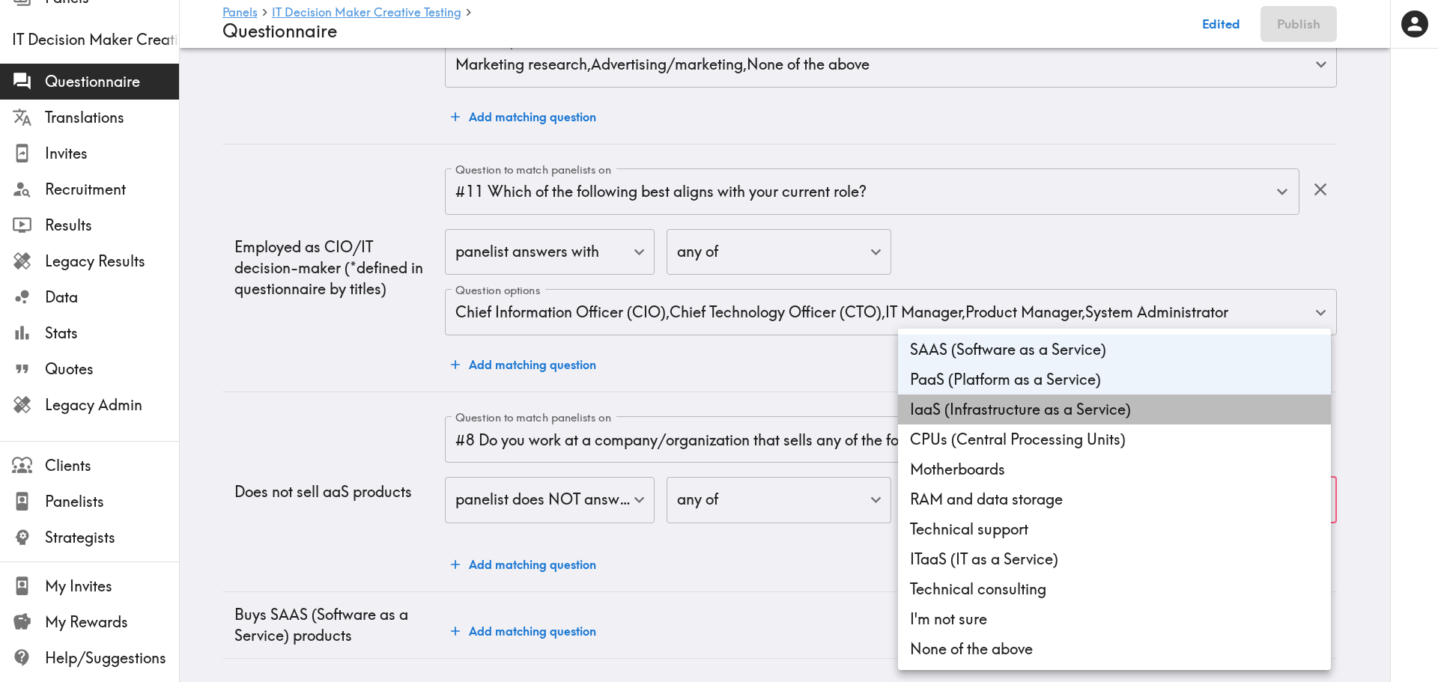
click at [1021, 403] on li "IaaS (Infrastructure as a Service)" at bounding box center [1114, 410] width 433 height 30
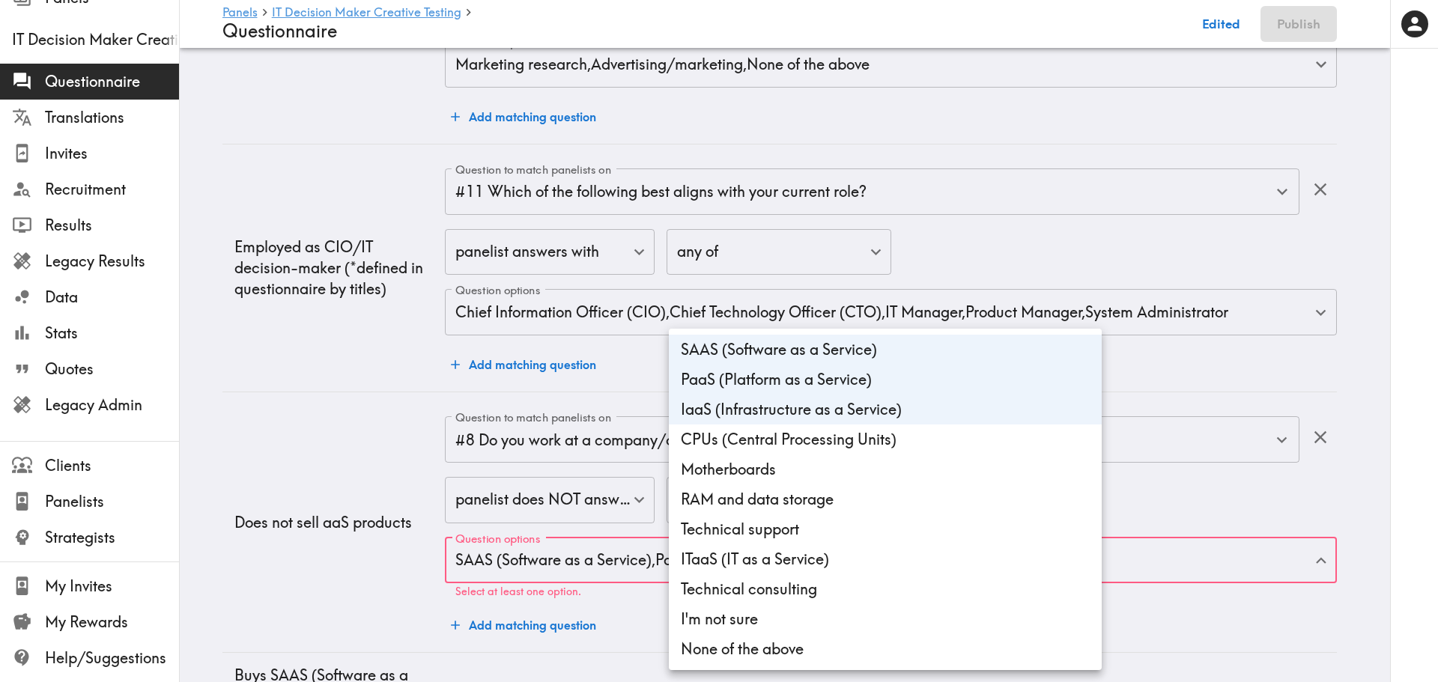
click at [757, 571] on li "ITaaS (IT as a Service)" at bounding box center [885, 560] width 433 height 30
type input "96c0e559-0e04-42ff-9a93-260e7e36708c,7085b1ca-e9e4-4c05-9938-29954492207e,7a50e…"
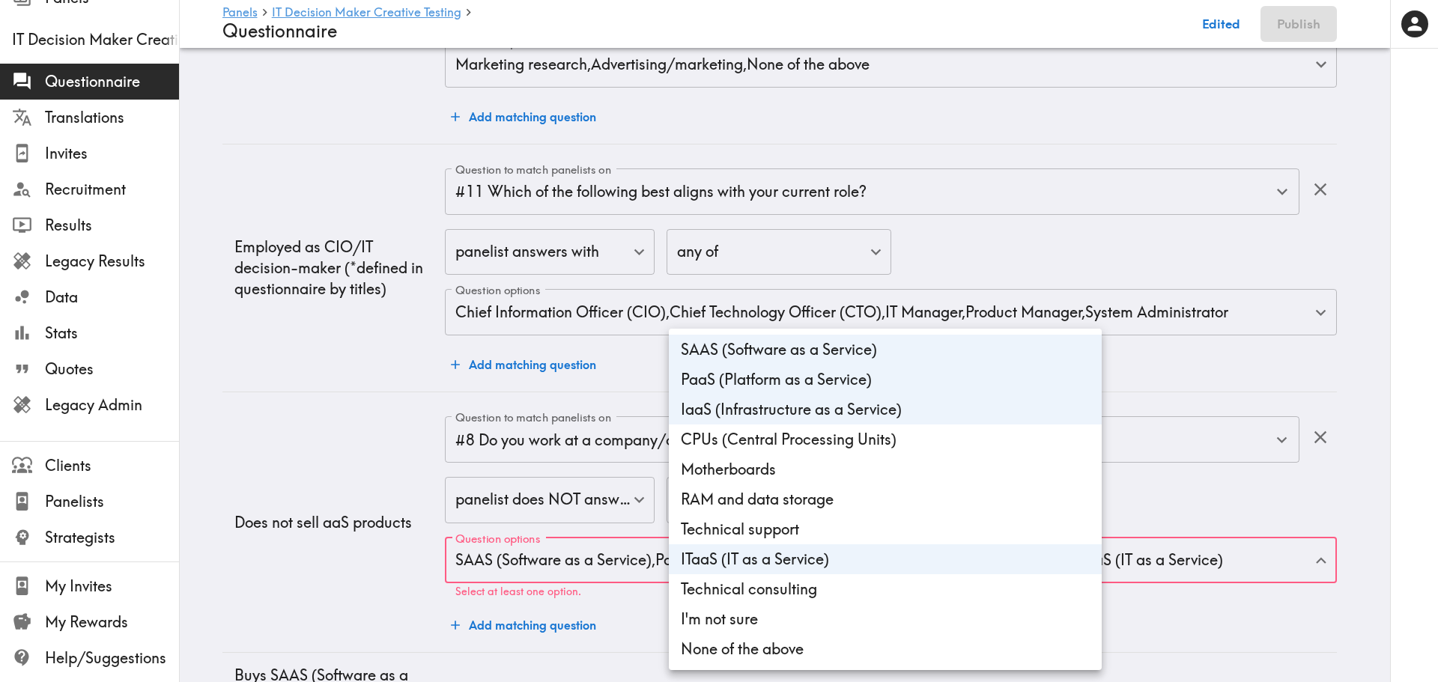
click at [327, 578] on div at bounding box center [719, 341] width 1438 height 682
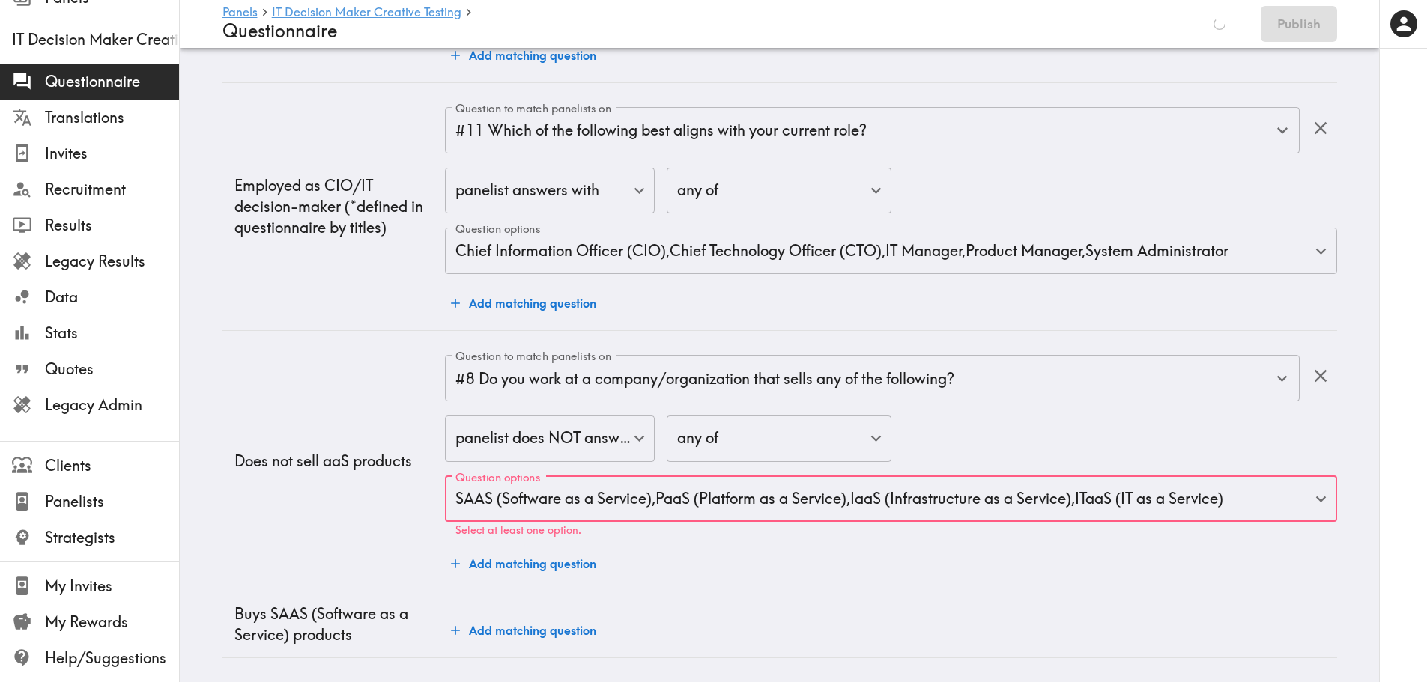
click at [535, 592] on button "Add matching question" at bounding box center [523, 631] width 157 height 30
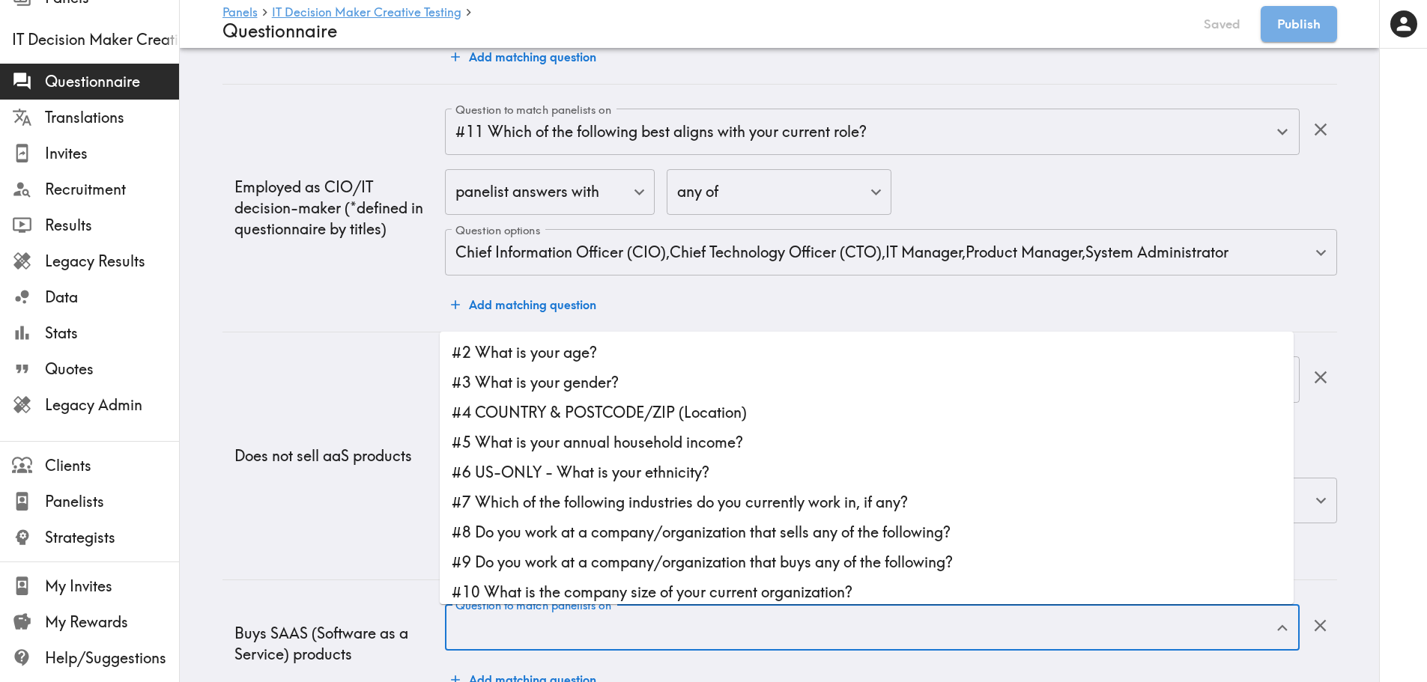
click at [535, 592] on div "Question to match panelists on Question to match panelists on" at bounding box center [872, 628] width 854 height 49
click at [600, 563] on li "#9 Do you work at a company/organization that buys any of the following?" at bounding box center [867, 563] width 854 height 30
type input "#9 Do you work at a company/organization that buys any of the following?"
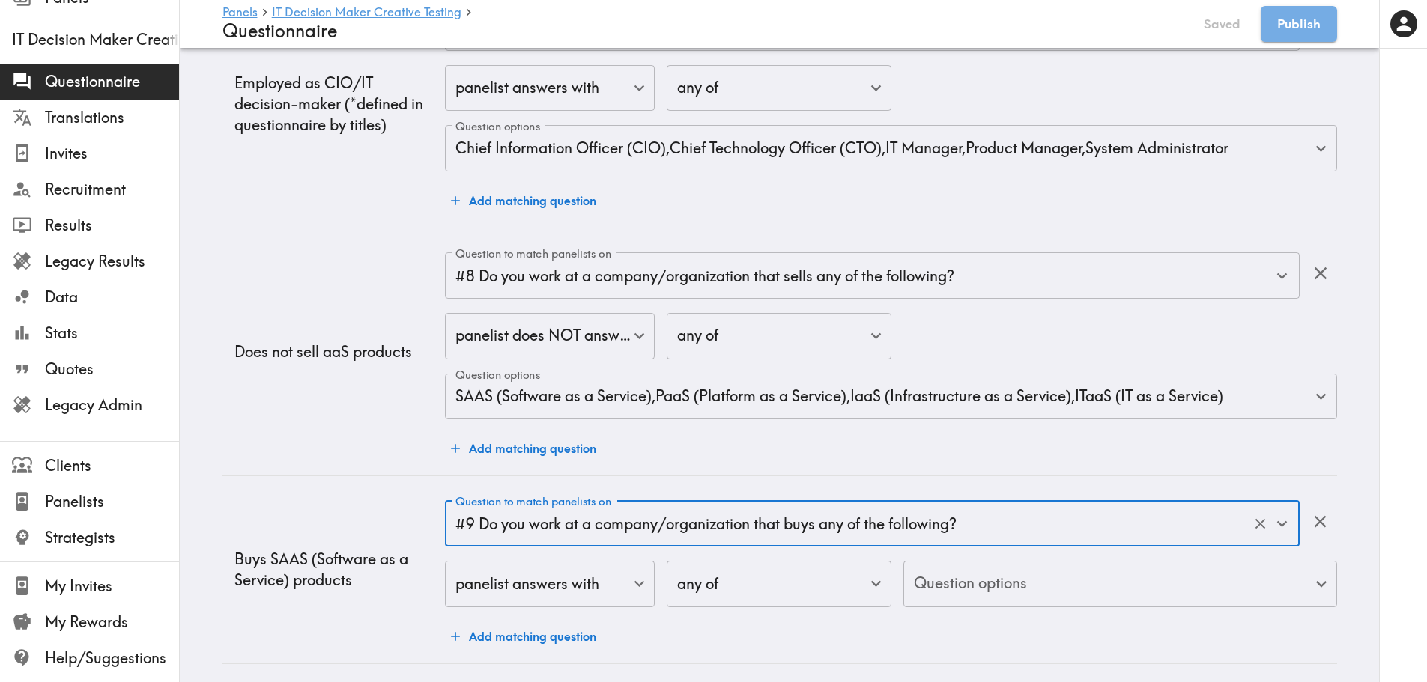
scroll to position [2581, 0]
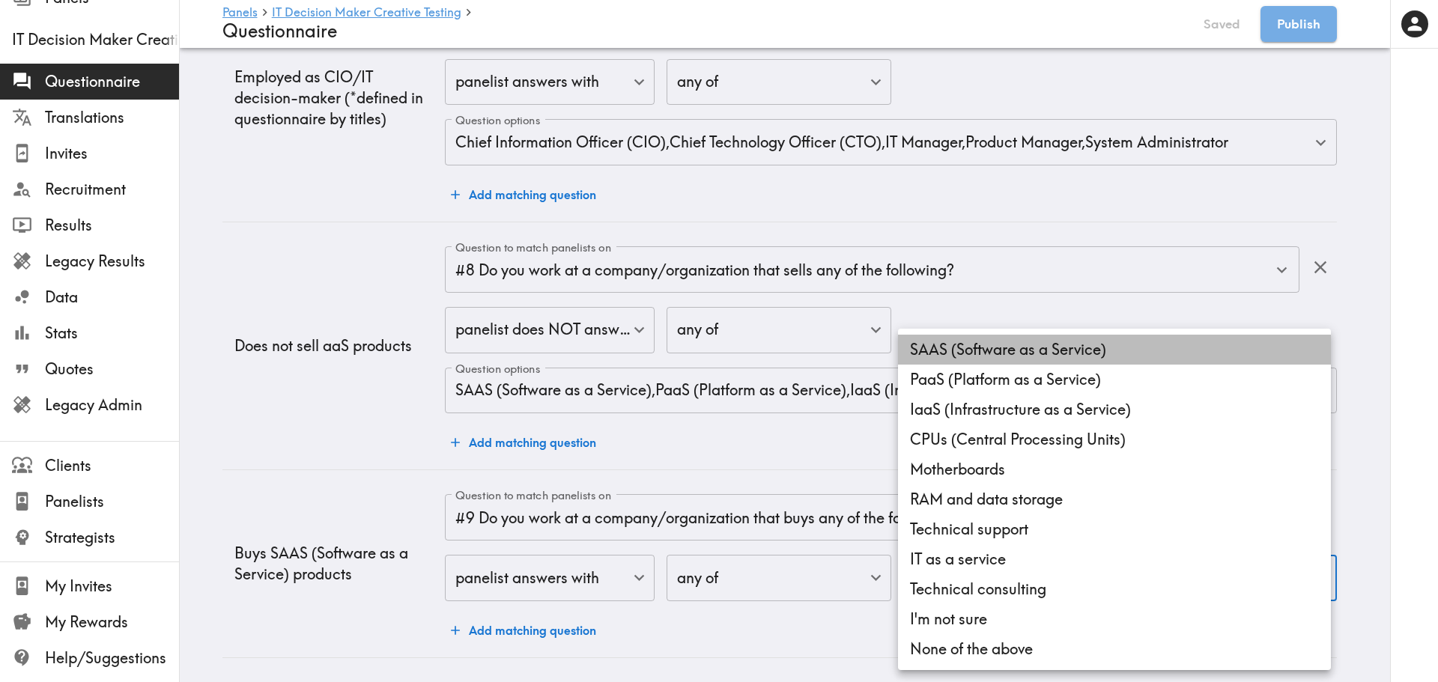
click at [968, 352] on li "SAAS (Software as a Service)" at bounding box center [1114, 350] width 433 height 30
type input "52d41d6f-b15c-4b8a-9dc4-1c9865a686eb"
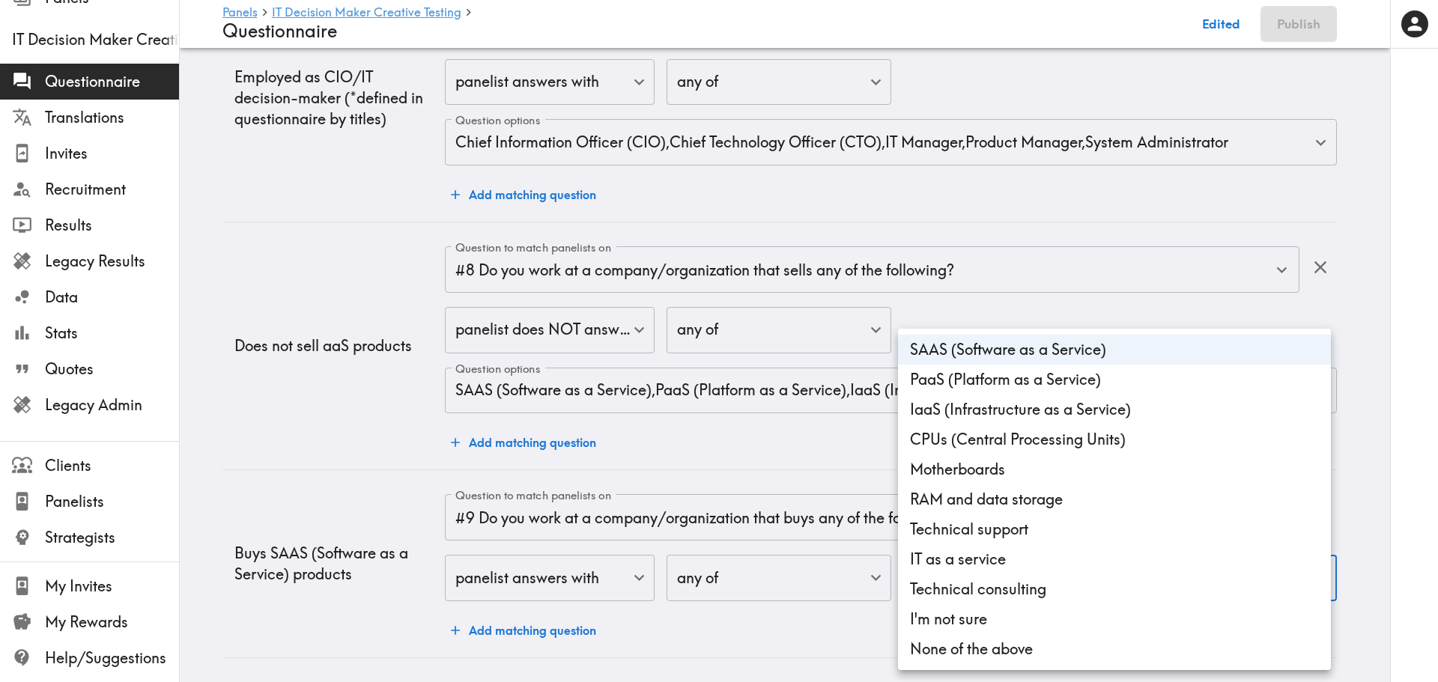
click at [301, 442] on div at bounding box center [719, 341] width 1438 height 682
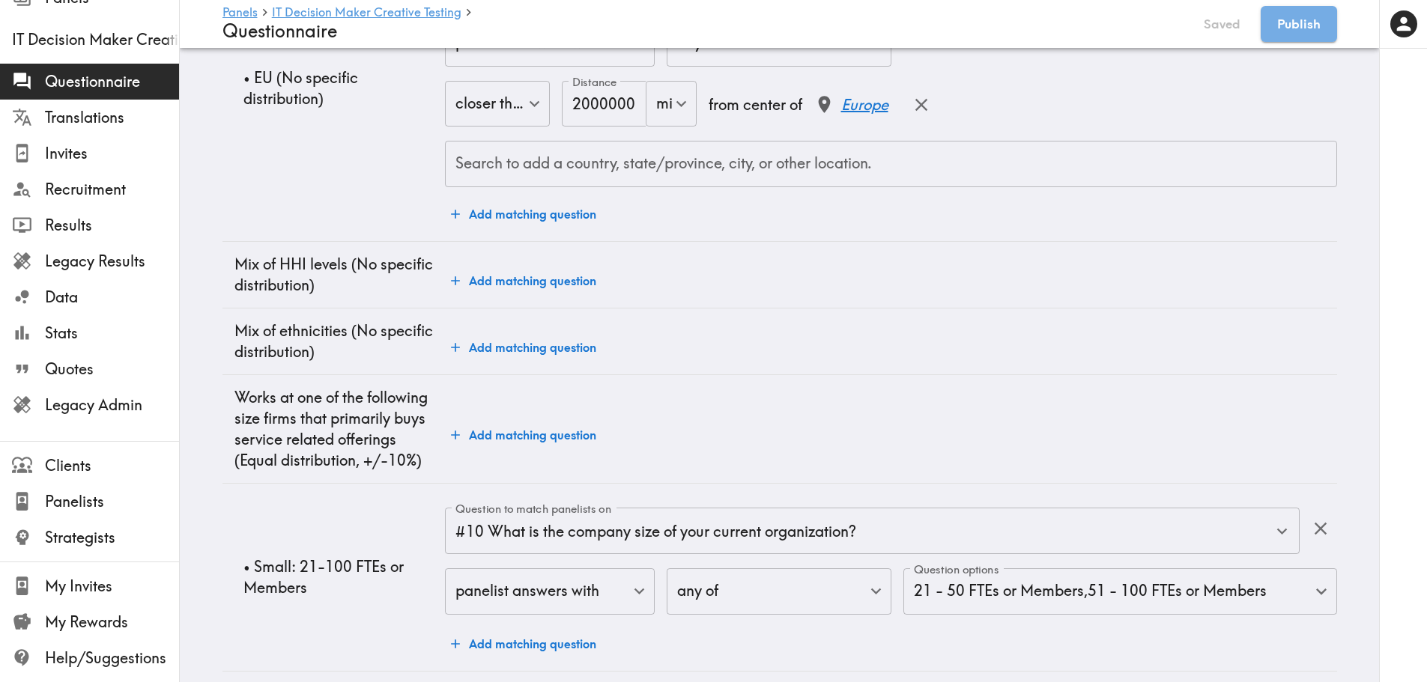
scroll to position [0, 0]
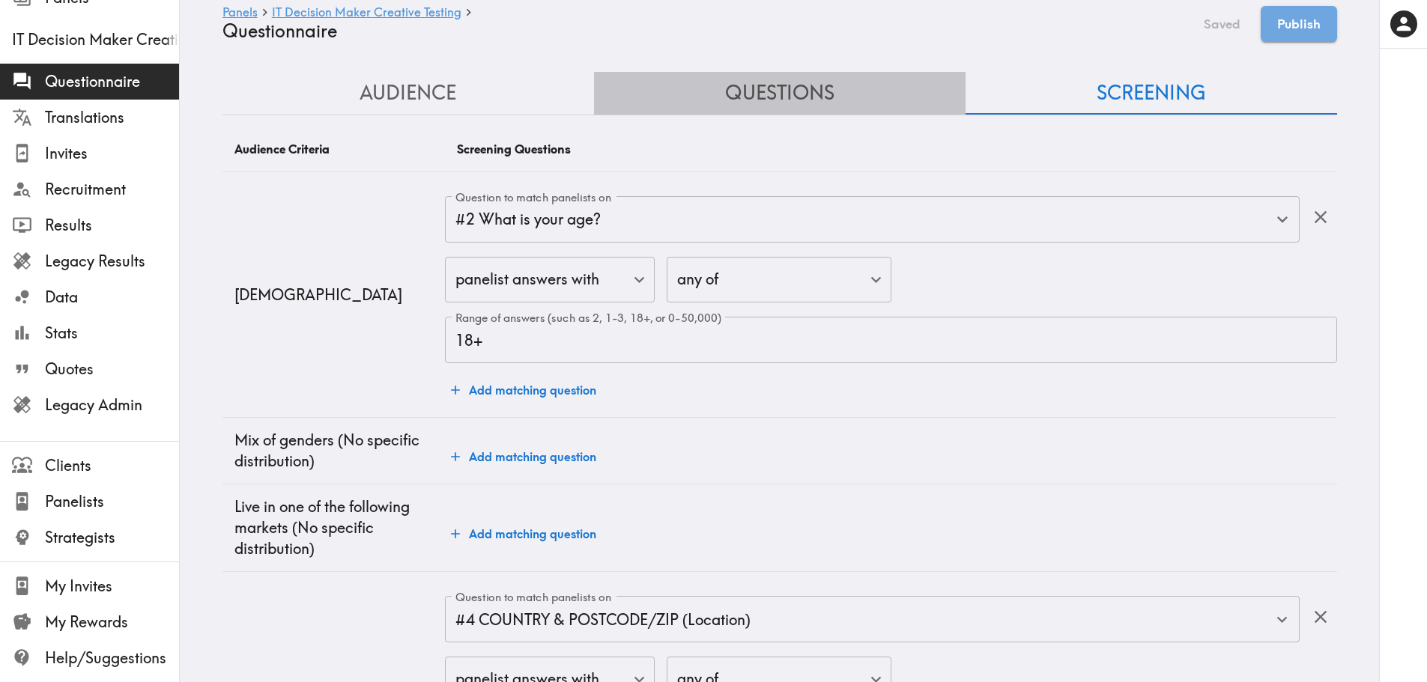
click at [797, 100] on button "Questions" at bounding box center [780, 93] width 372 height 43
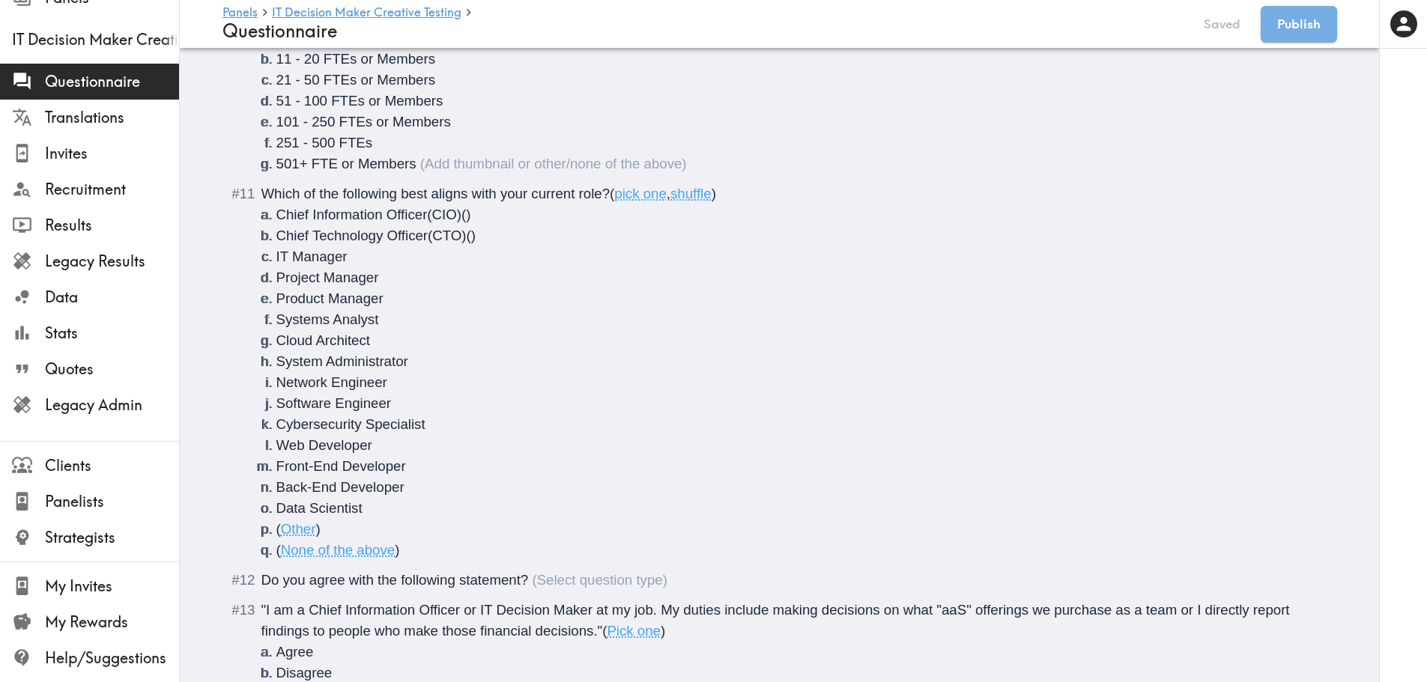
scroll to position [2105, 0]
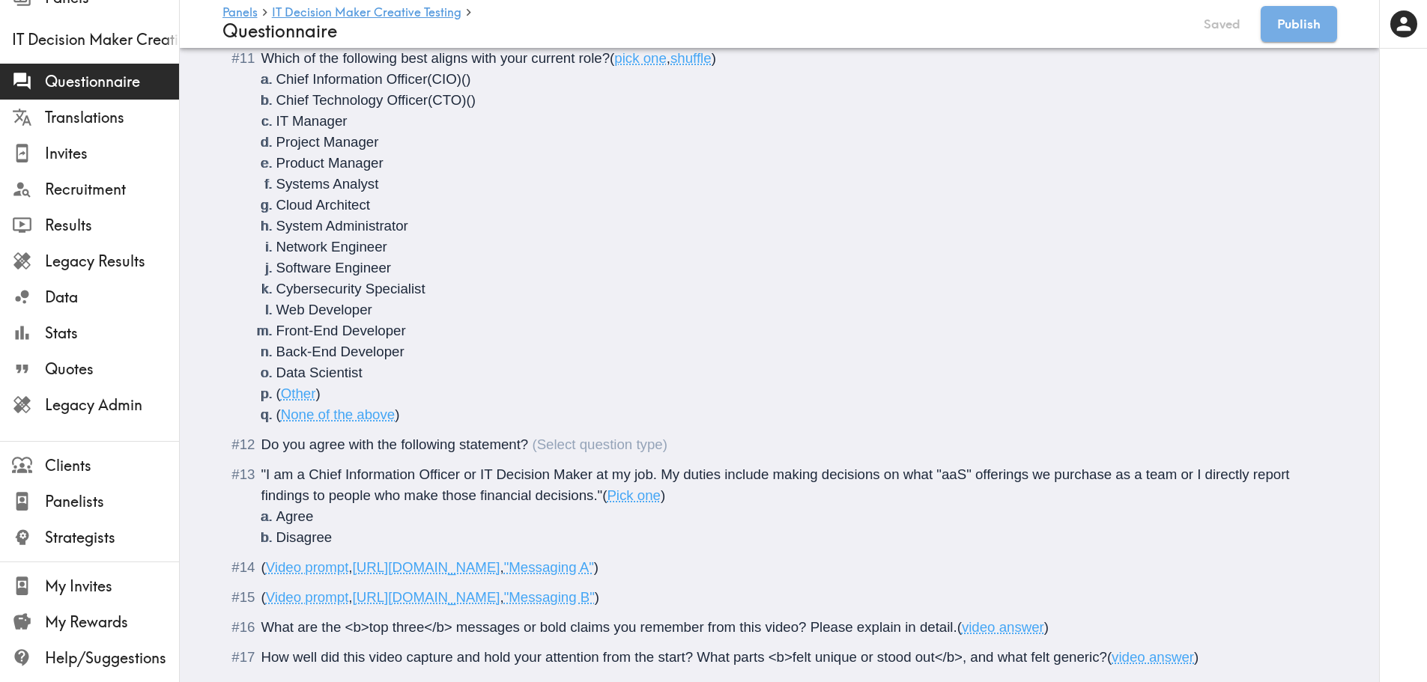
click at [276, 413] on li "( None of the above )" at bounding box center [797, 414] width 1043 height 21
click at [255, 473] on li ""I am a Chief Information Officer or IT Decision Maker at my job. My duties inc…" at bounding box center [779, 506] width 1079 height 84
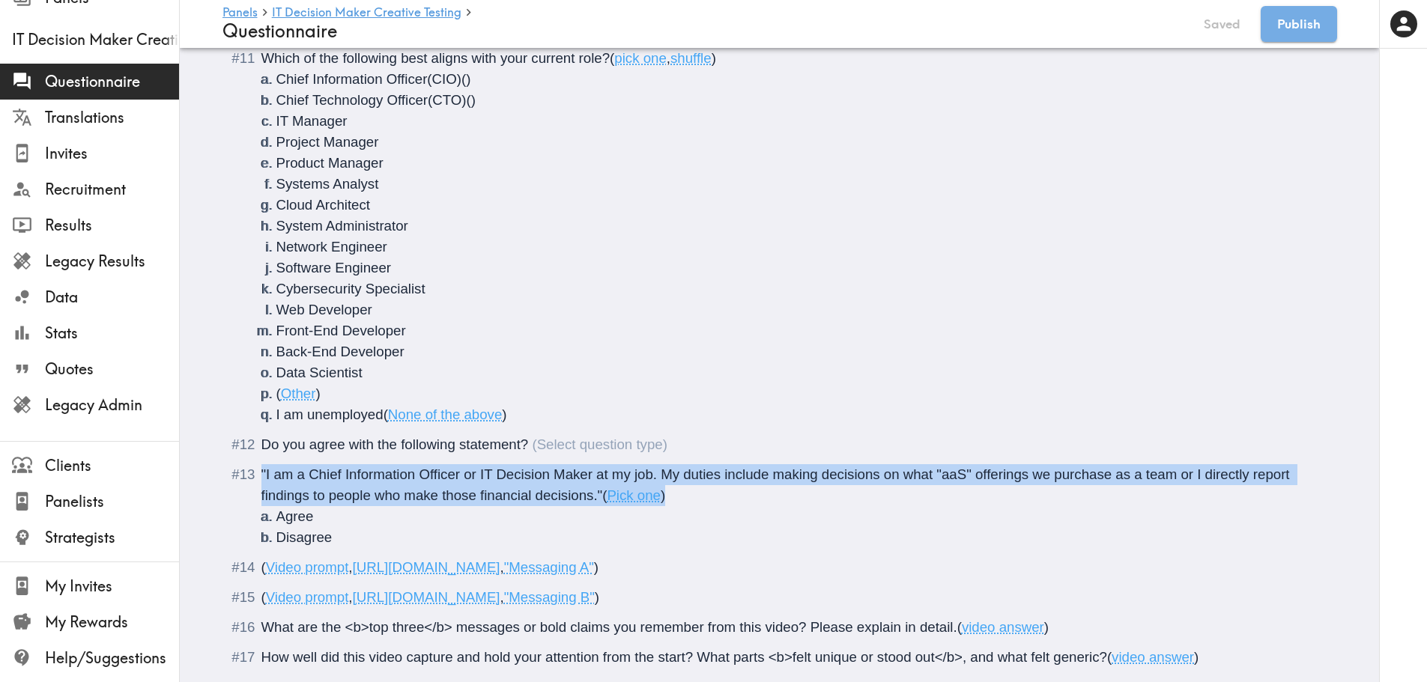
drag, startPoint x: 727, startPoint y: 497, endPoint x: 253, endPoint y: 481, distance: 474.4
click at [253, 481] on li ""I am a Chief Information Officer or IT Decision Maker at my job. My duties inc…" at bounding box center [779, 506] width 1079 height 84
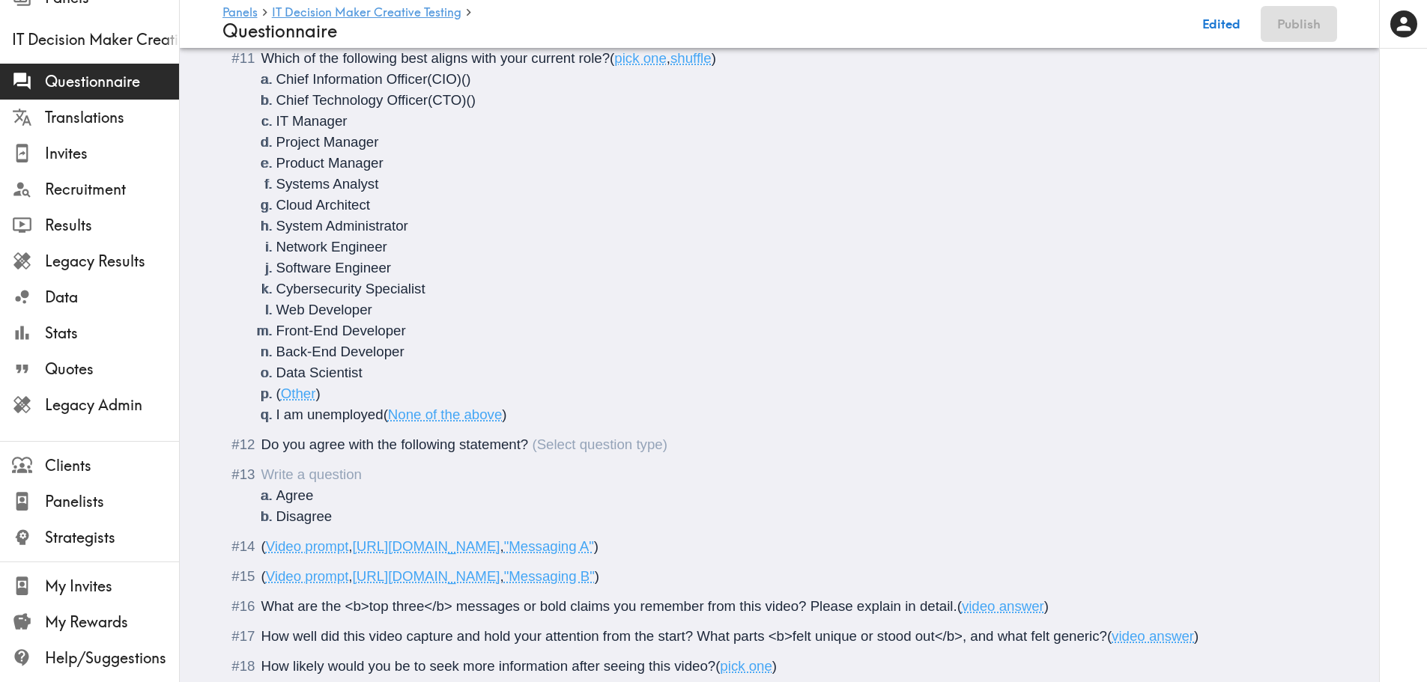
click at [539, 443] on div "Do you agree with the following statement?" at bounding box center [464, 445] width 406 height 16
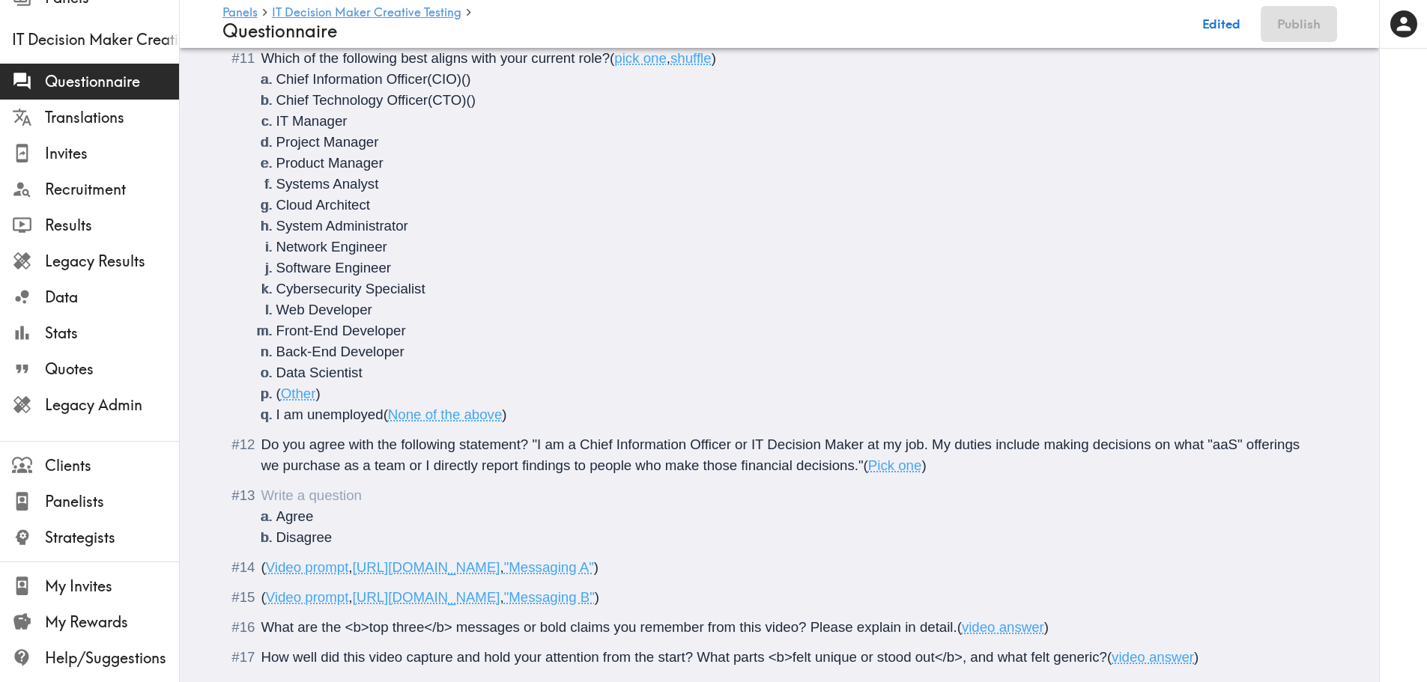
click at [527, 445] on span "Do you agree with the following statement? "I am a Chief Information Officer or…" at bounding box center [782, 455] width 1043 height 37
click at [913, 464] on span "Do you agree with the following statement? <br><i>"I am a Chief Information Off…" at bounding box center [778, 455] width 1034 height 37
click at [1020, 466] on div "Do you agree with the following statement? <br><i>"I am a Chief Information Off…" at bounding box center [790, 455] width 1058 height 42
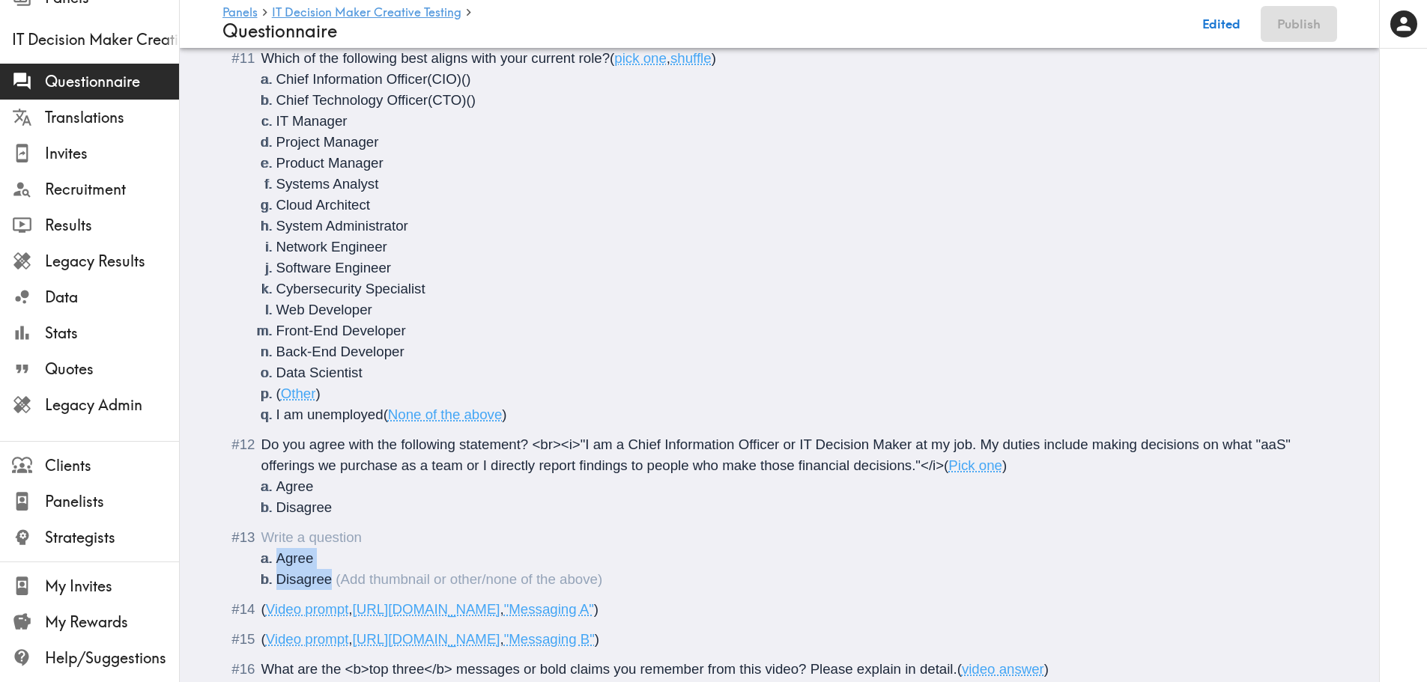
drag, startPoint x: 342, startPoint y: 581, endPoint x: 256, endPoint y: 529, distance: 100.8
click at [261, 529] on div "Agree Disagree" at bounding box center [790, 558] width 1058 height 63
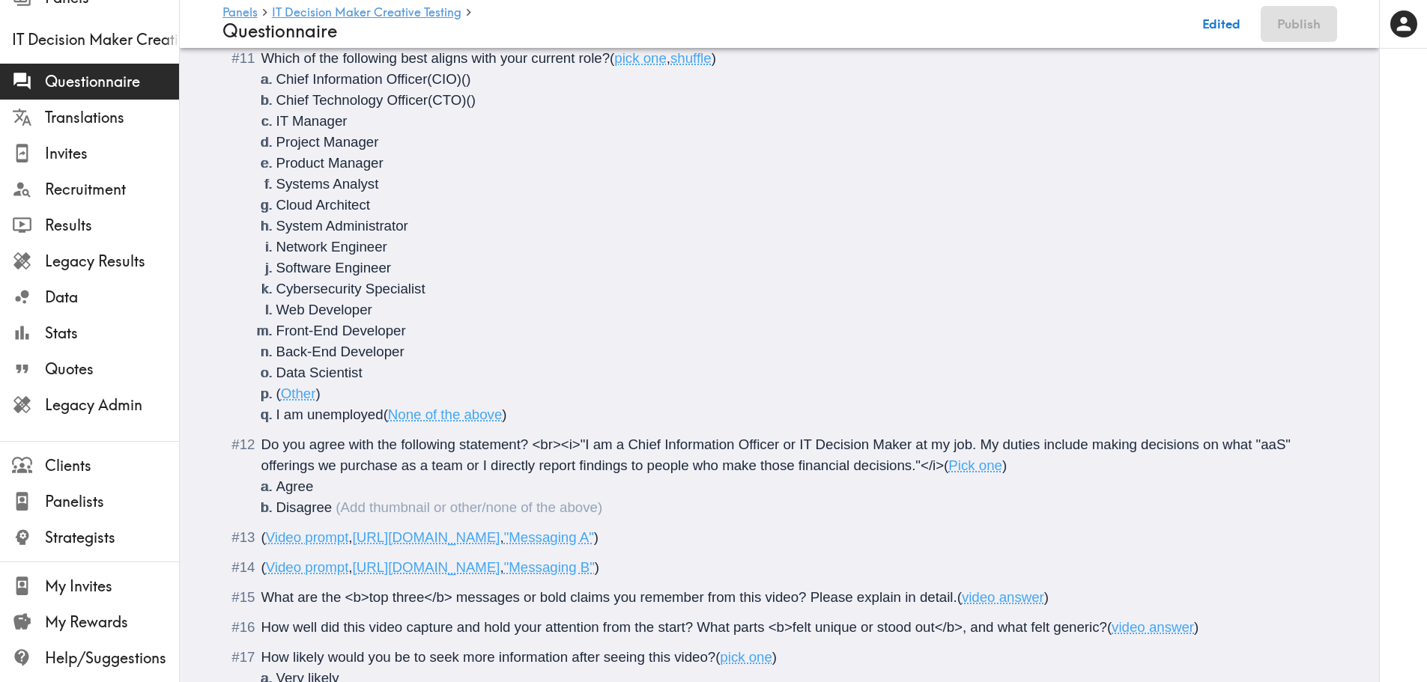
scroll to position [0, 0]
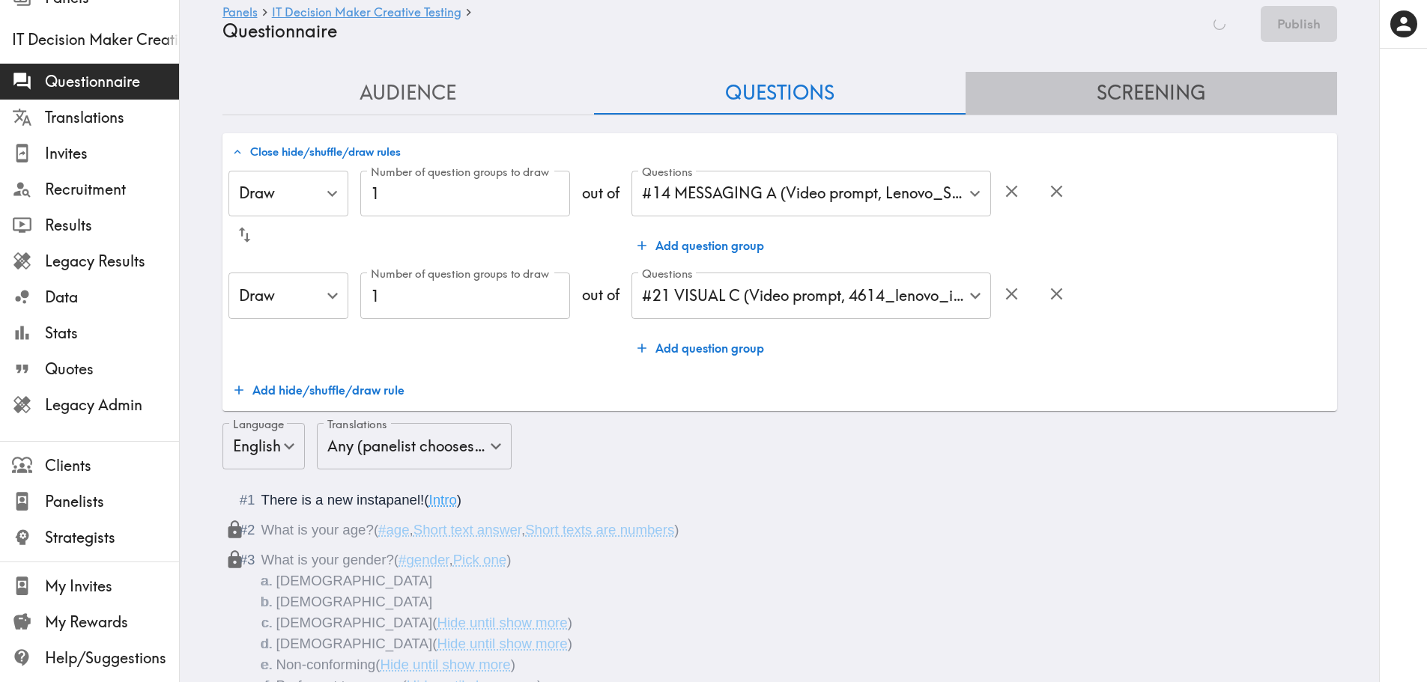
click at [1117, 96] on button "Screening" at bounding box center [1151, 93] width 372 height 43
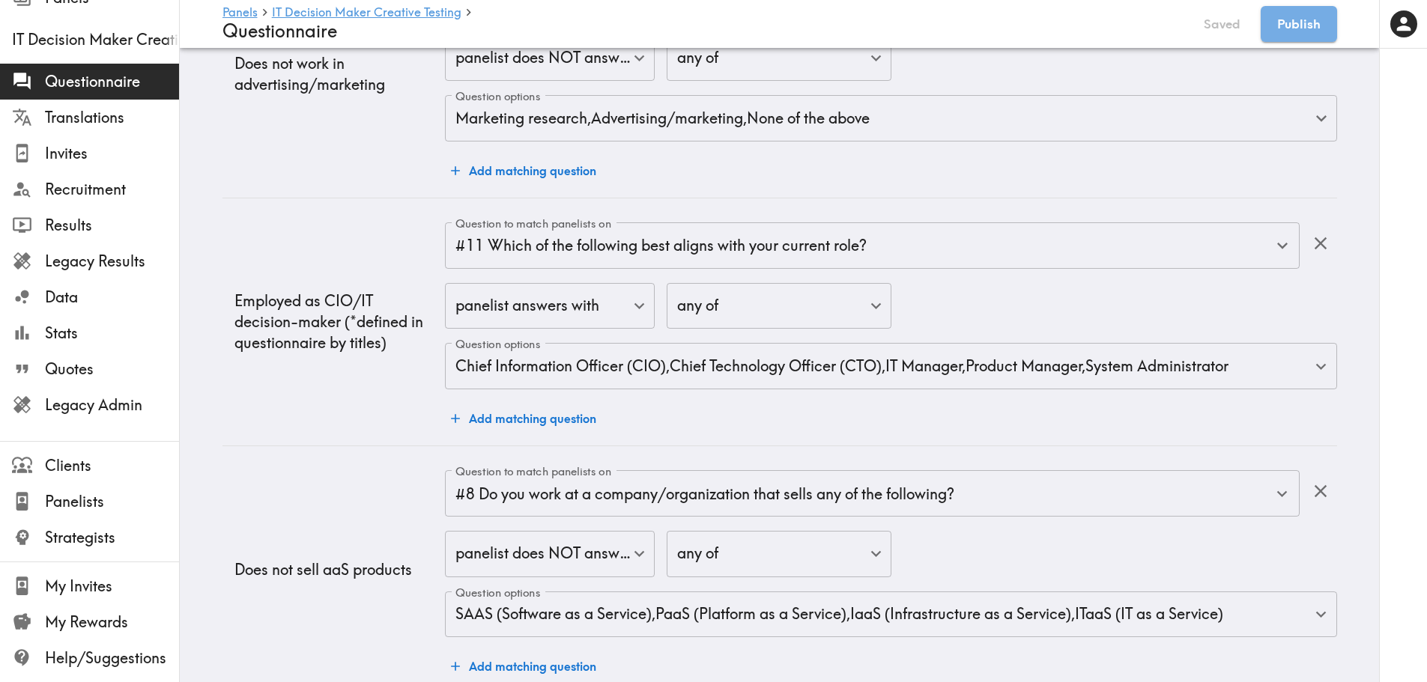
scroll to position [2290, 0]
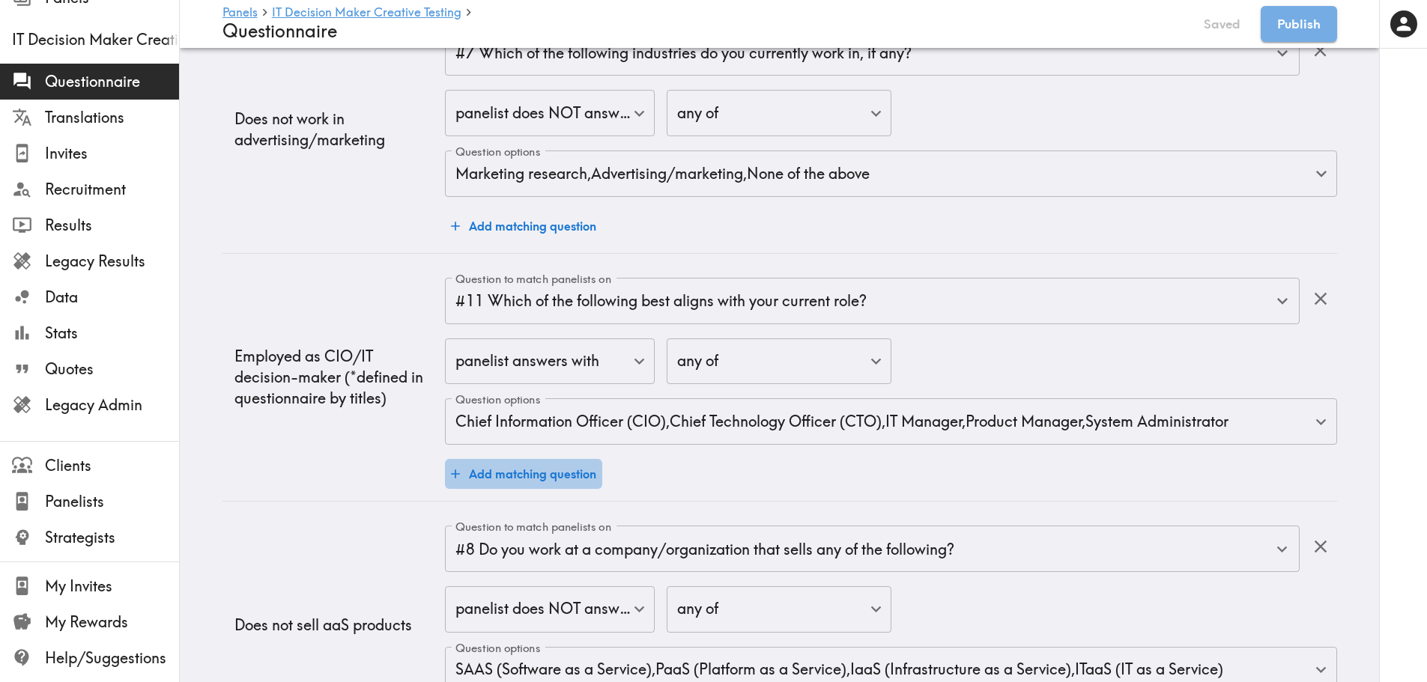
click at [536, 473] on button "Add matching question" at bounding box center [523, 474] width 157 height 30
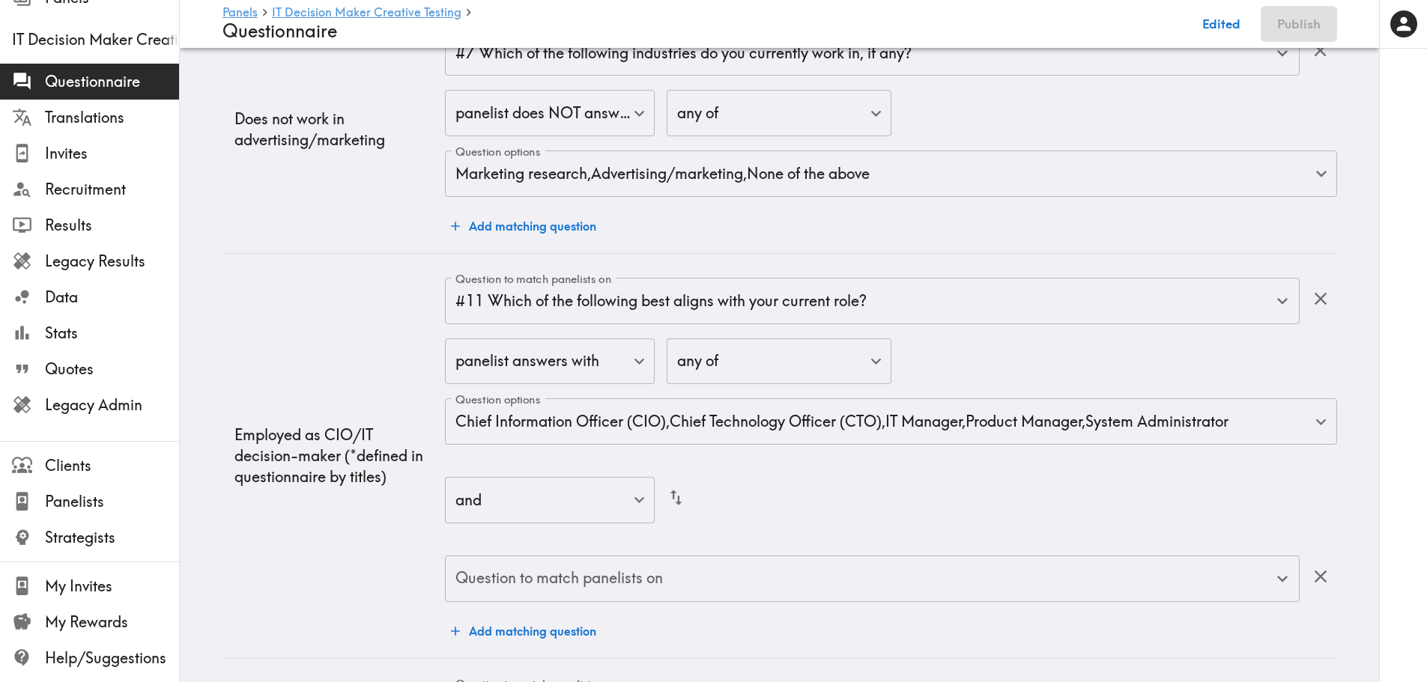
click at [598, 579] on input "Question to match panelists on" at bounding box center [861, 578] width 818 height 33
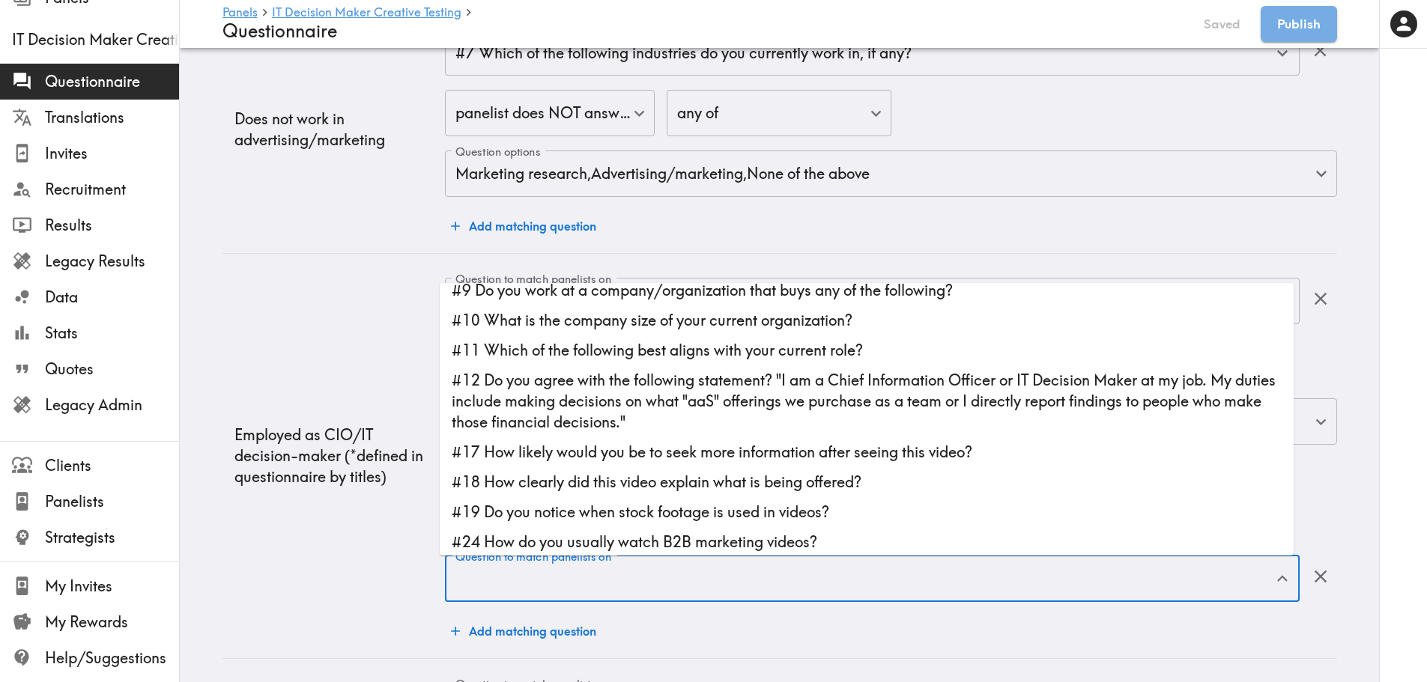
scroll to position [225, 0]
click at [620, 417] on li "#12 Do you agree with the following statement? "I am a Chief Information Office…" at bounding box center [867, 400] width 854 height 72
type input "#12 Do you agree with the following statement? "I am a Chief Information Office…"
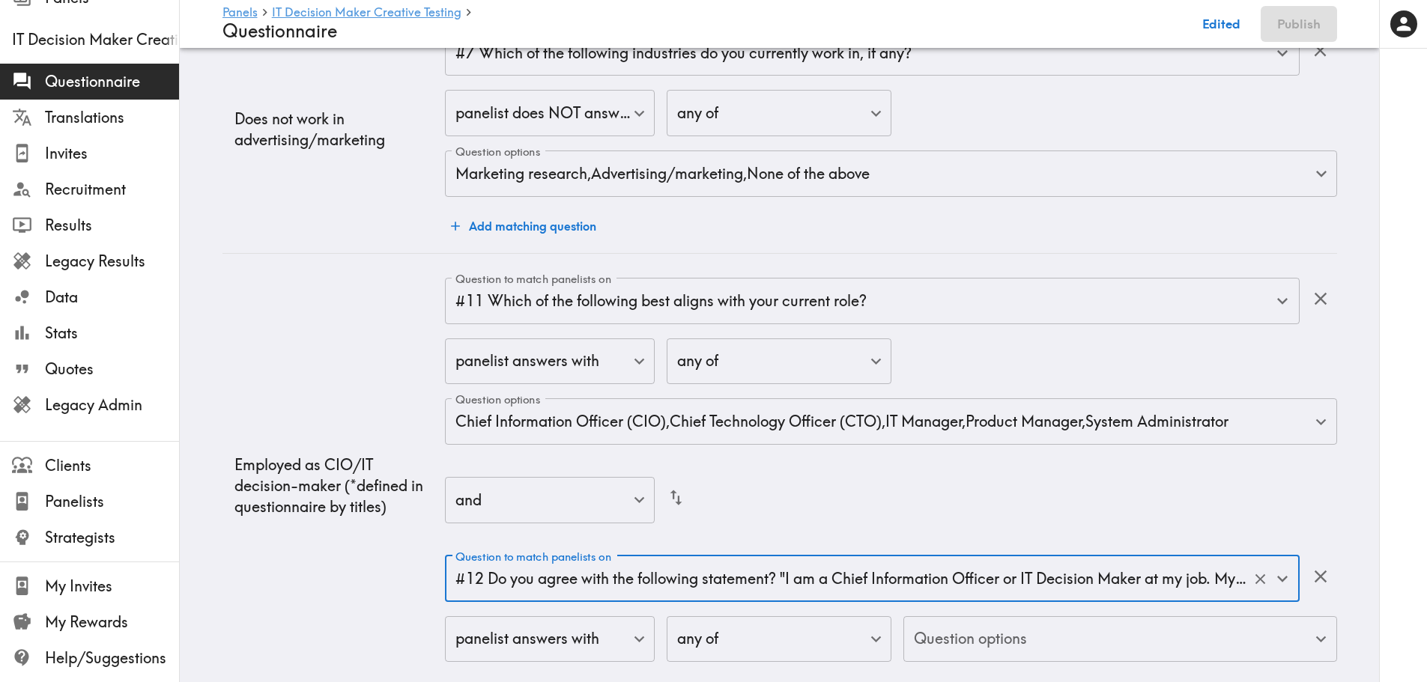
scroll to position [2365, 0]
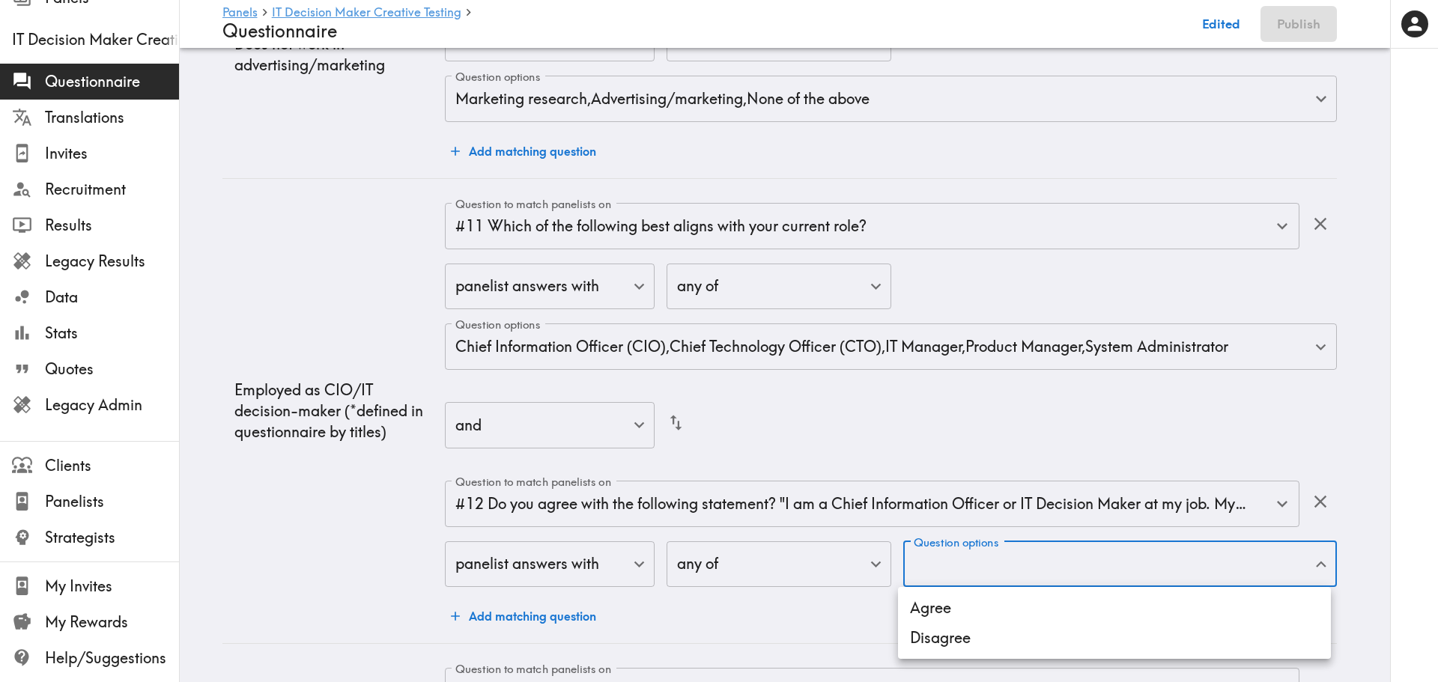
click at [953, 592] on li "Agree" at bounding box center [1114, 608] width 433 height 30
type input "020e4ffe-5aa9-42e2-bde7-352744ad61c2"
click at [1150, 285] on div at bounding box center [719, 341] width 1438 height 682
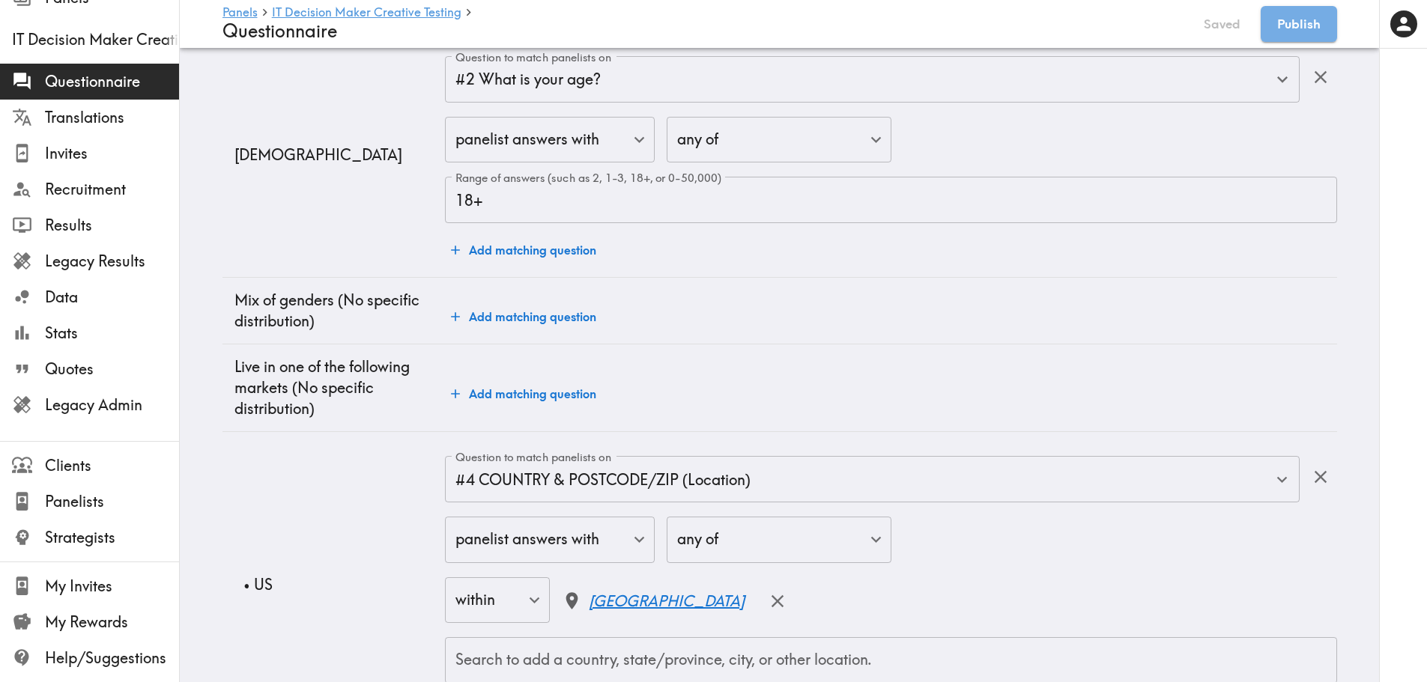
scroll to position [0, 0]
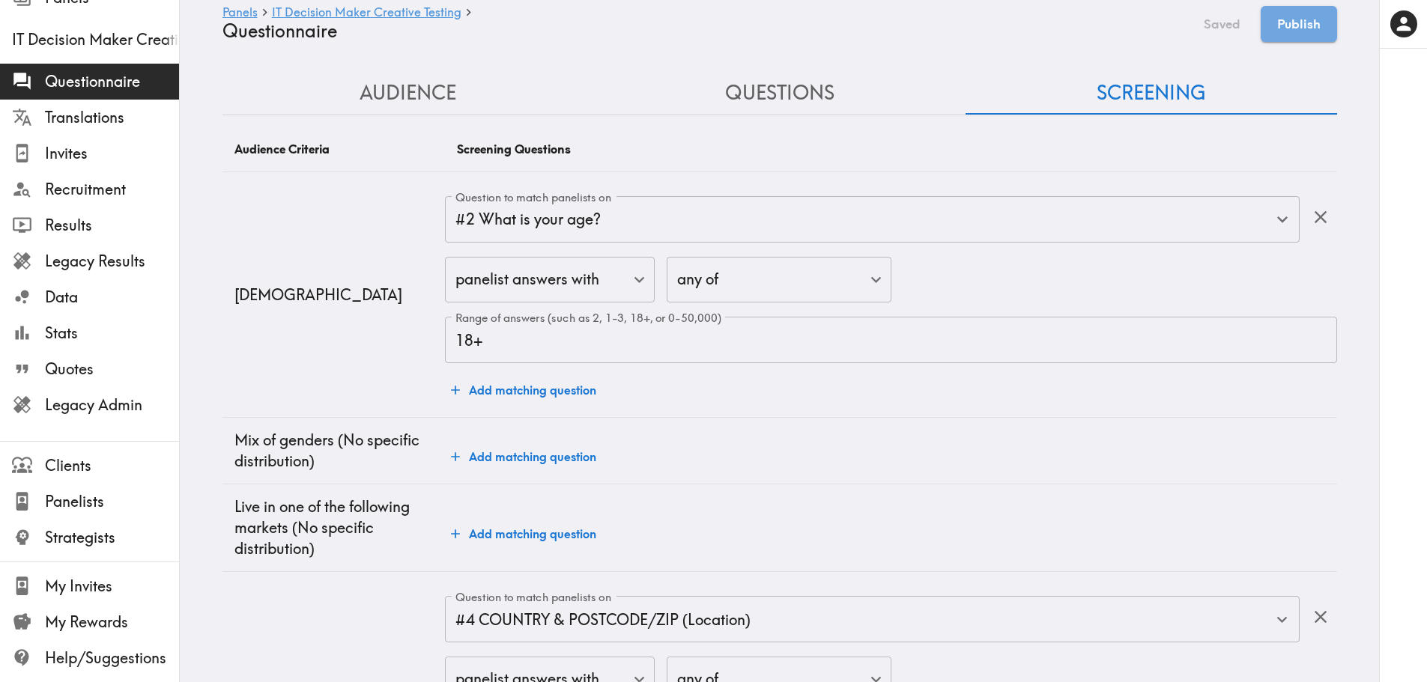
click at [819, 86] on button "Questions" at bounding box center [780, 93] width 372 height 43
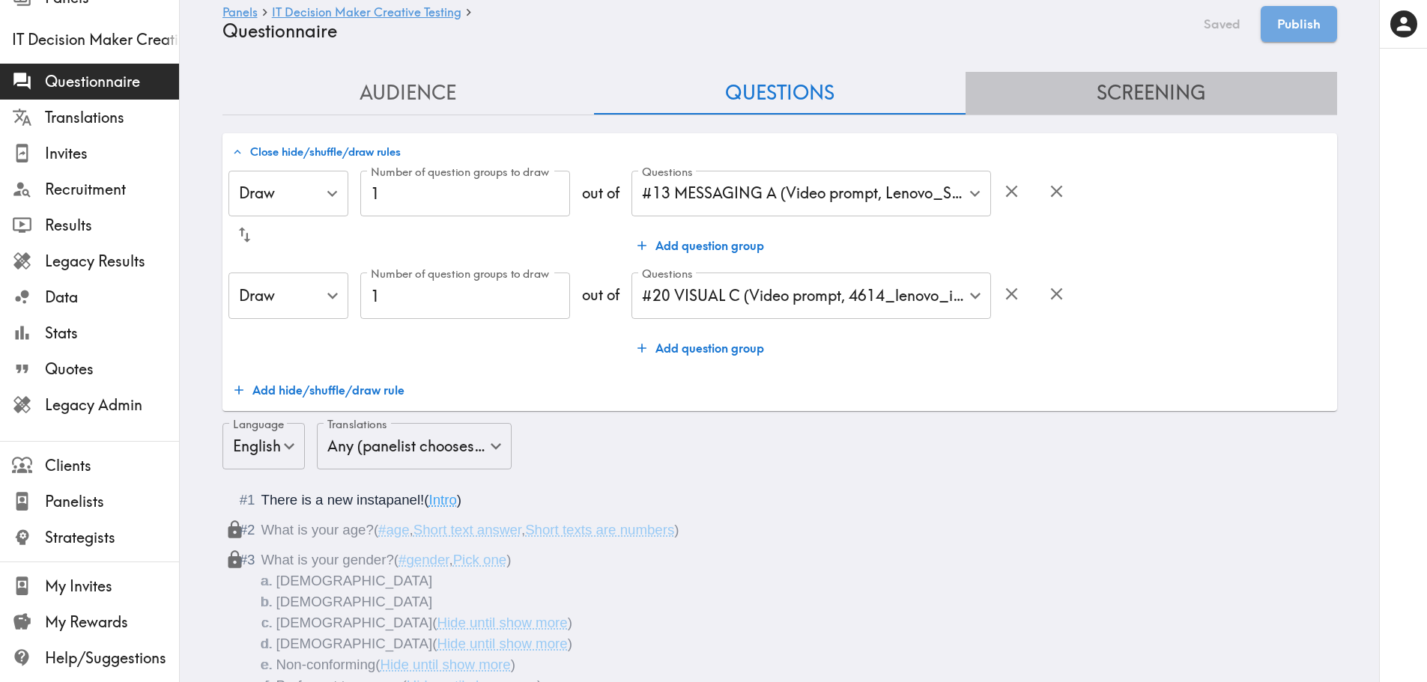
click at [1112, 103] on button "Screening" at bounding box center [1151, 93] width 372 height 43
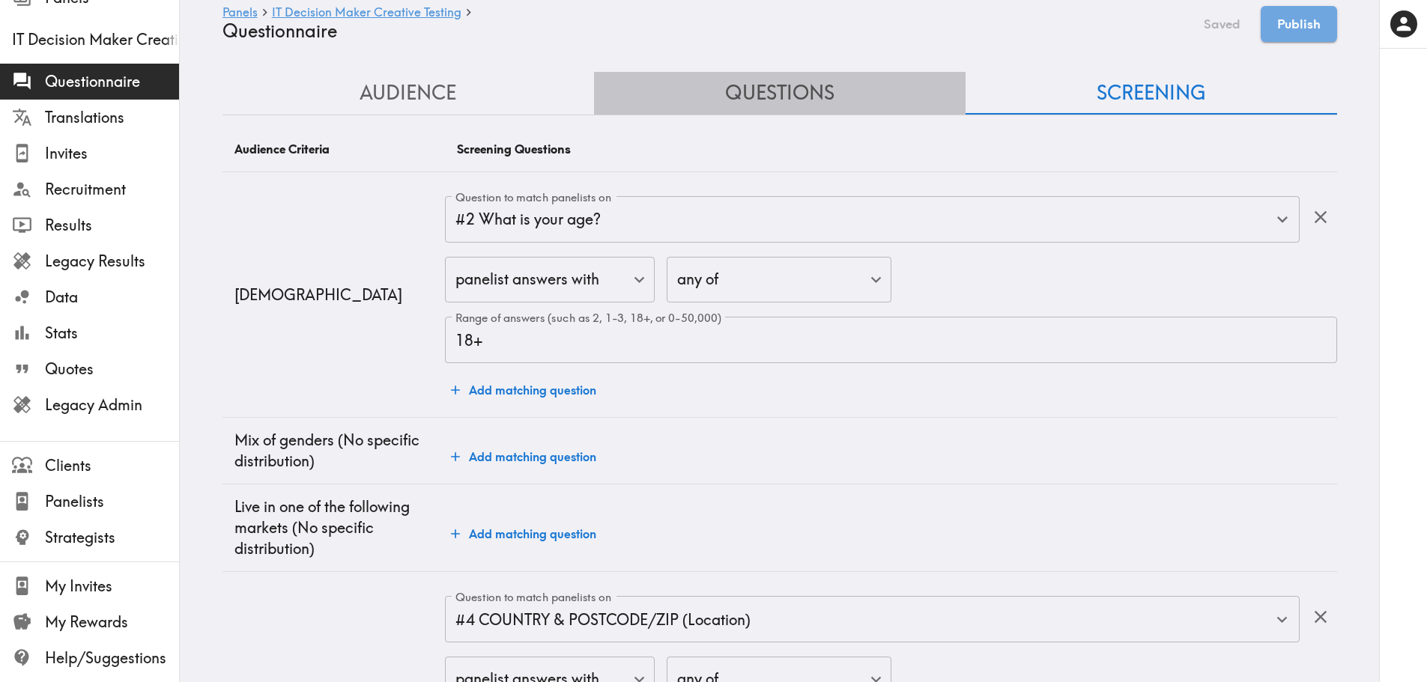
click at [860, 106] on button "Questions" at bounding box center [780, 93] width 372 height 43
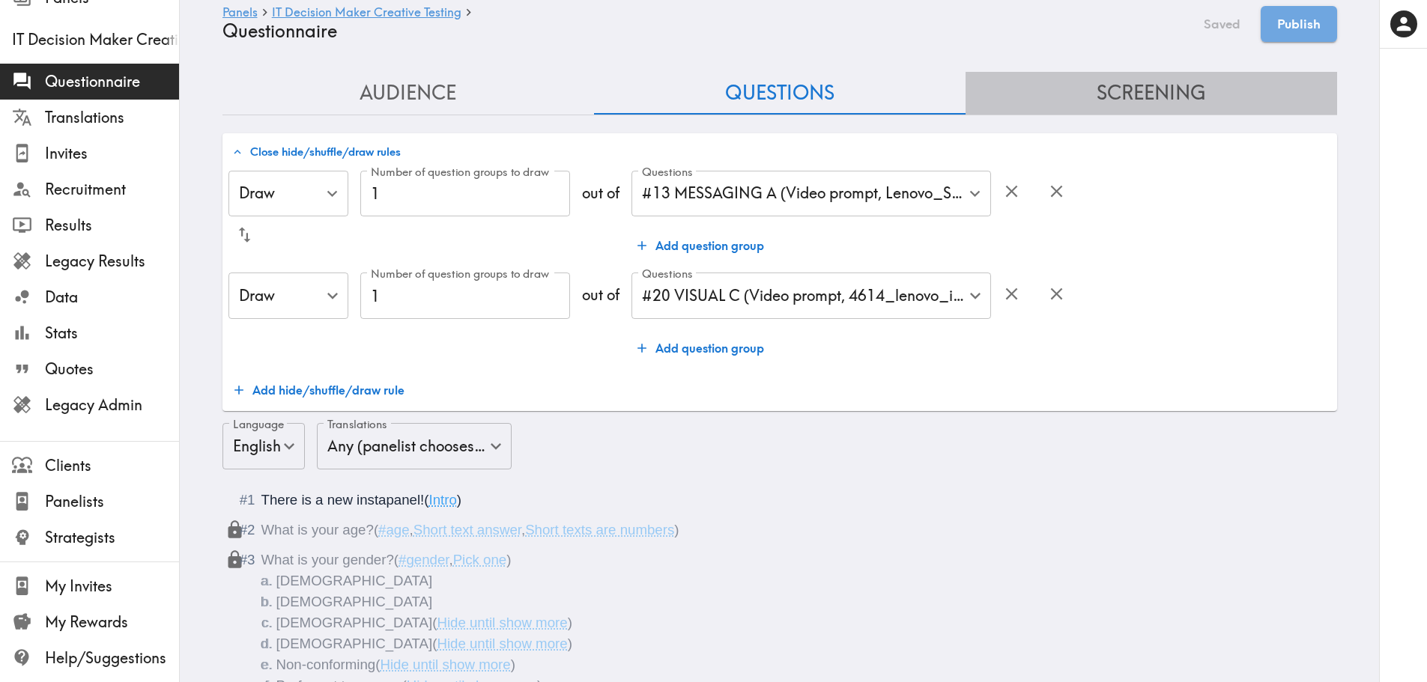
click at [1089, 78] on button "Screening" at bounding box center [1151, 93] width 372 height 43
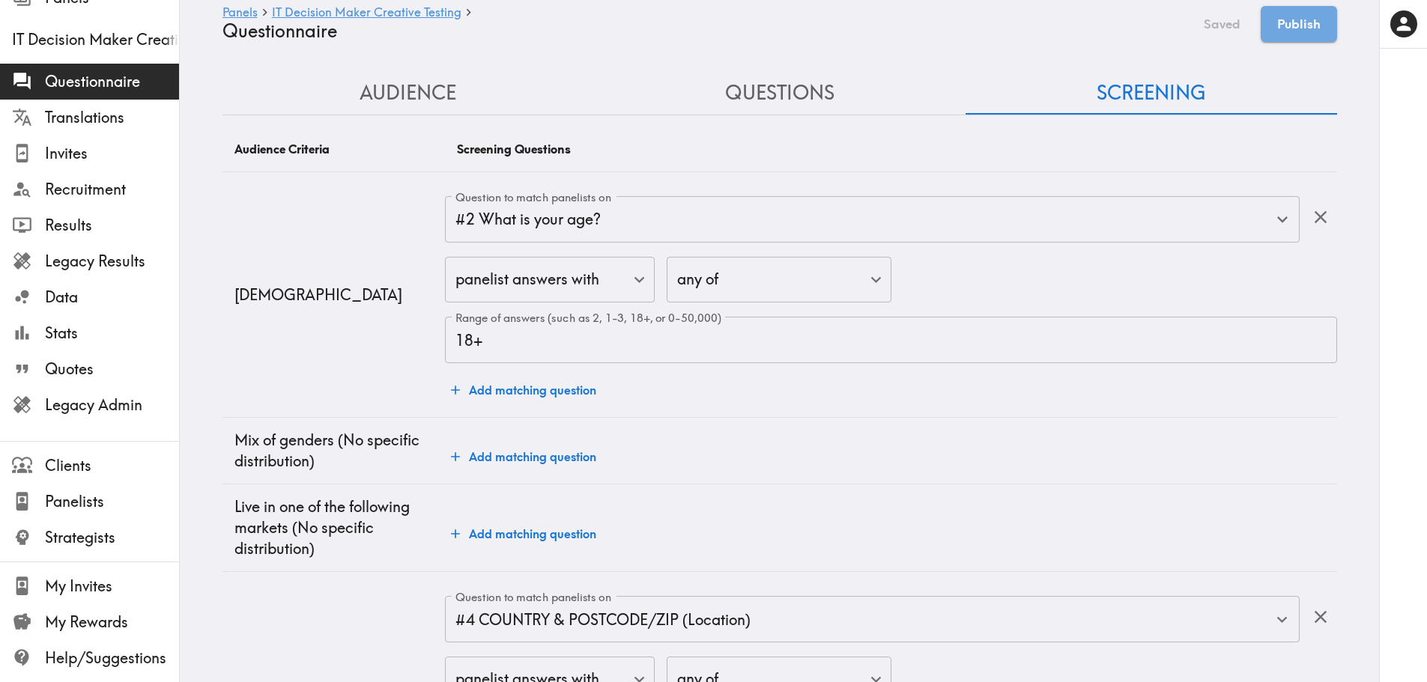
click at [801, 81] on button "Questions" at bounding box center [780, 93] width 372 height 43
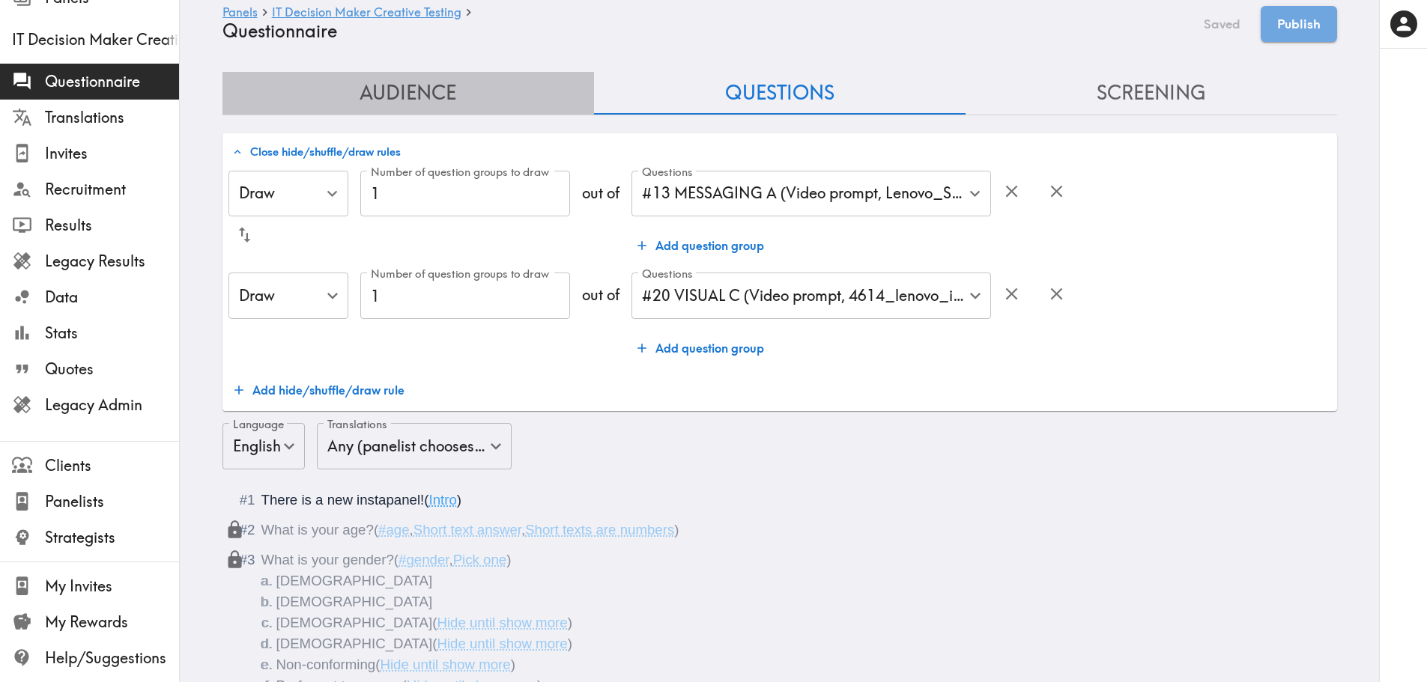
click at [455, 81] on button "Audience" at bounding box center [408, 93] width 372 height 43
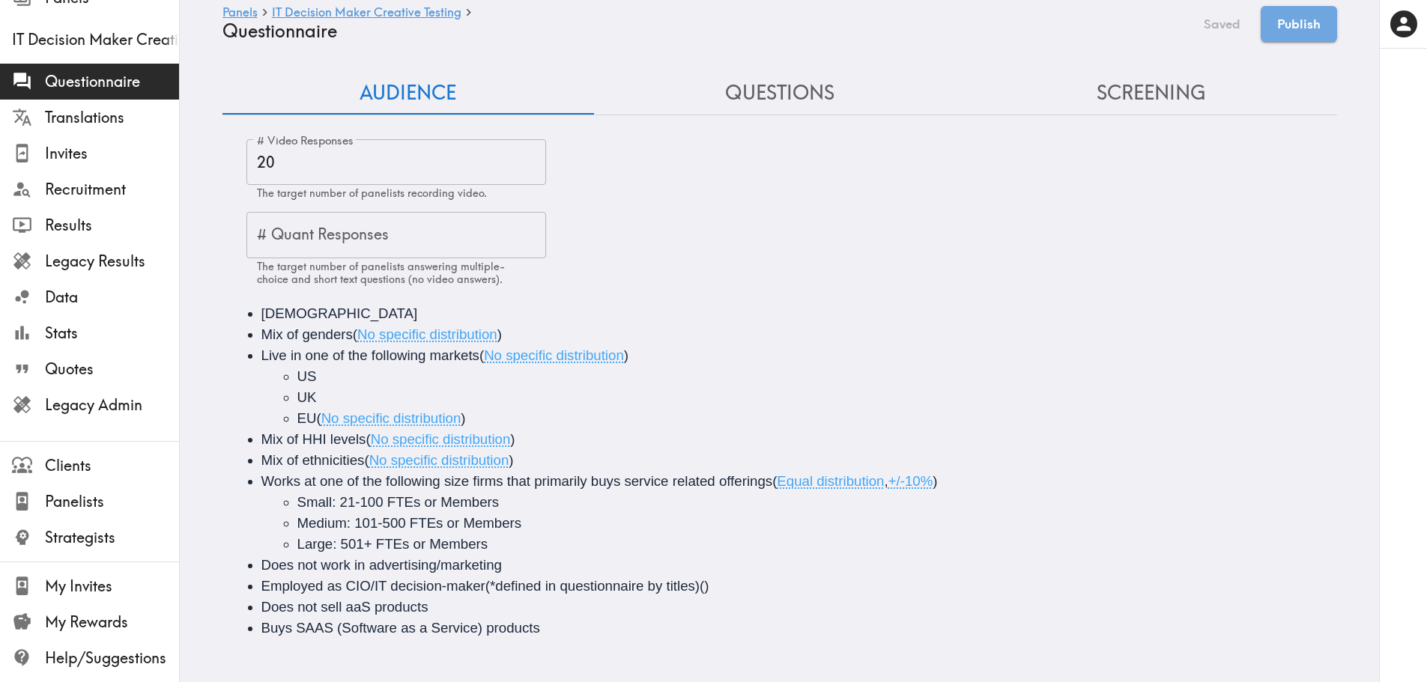
click at [804, 93] on button "Questions" at bounding box center [780, 93] width 372 height 43
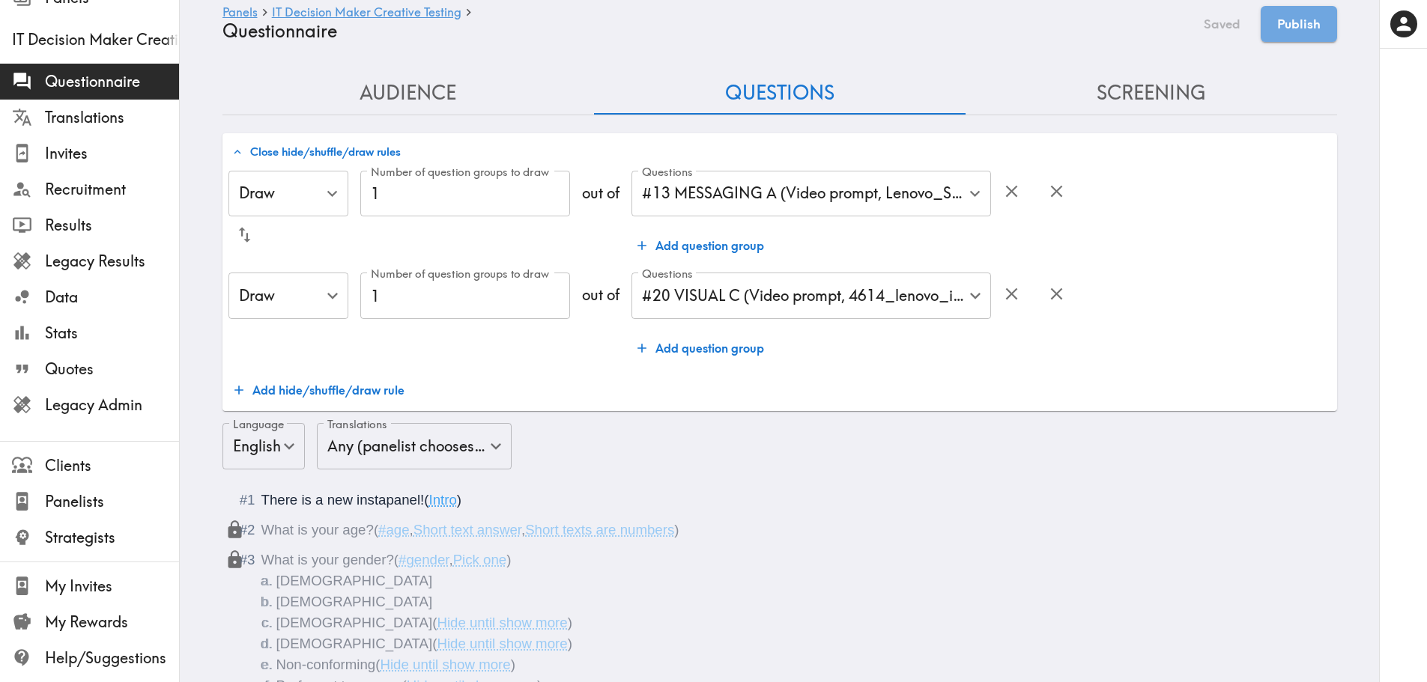
click at [1090, 94] on button "Screening" at bounding box center [1151, 93] width 372 height 43
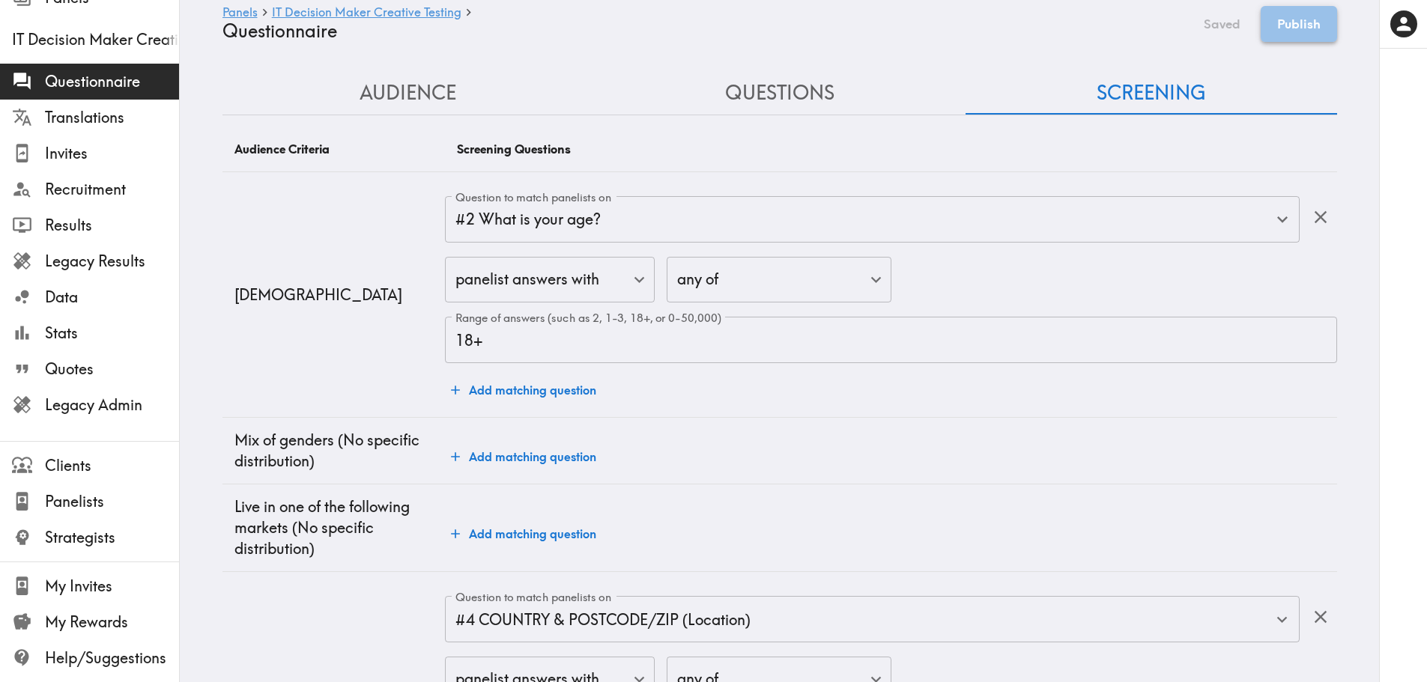
click at [1150, 40] on button "Publish" at bounding box center [1299, 24] width 76 height 36
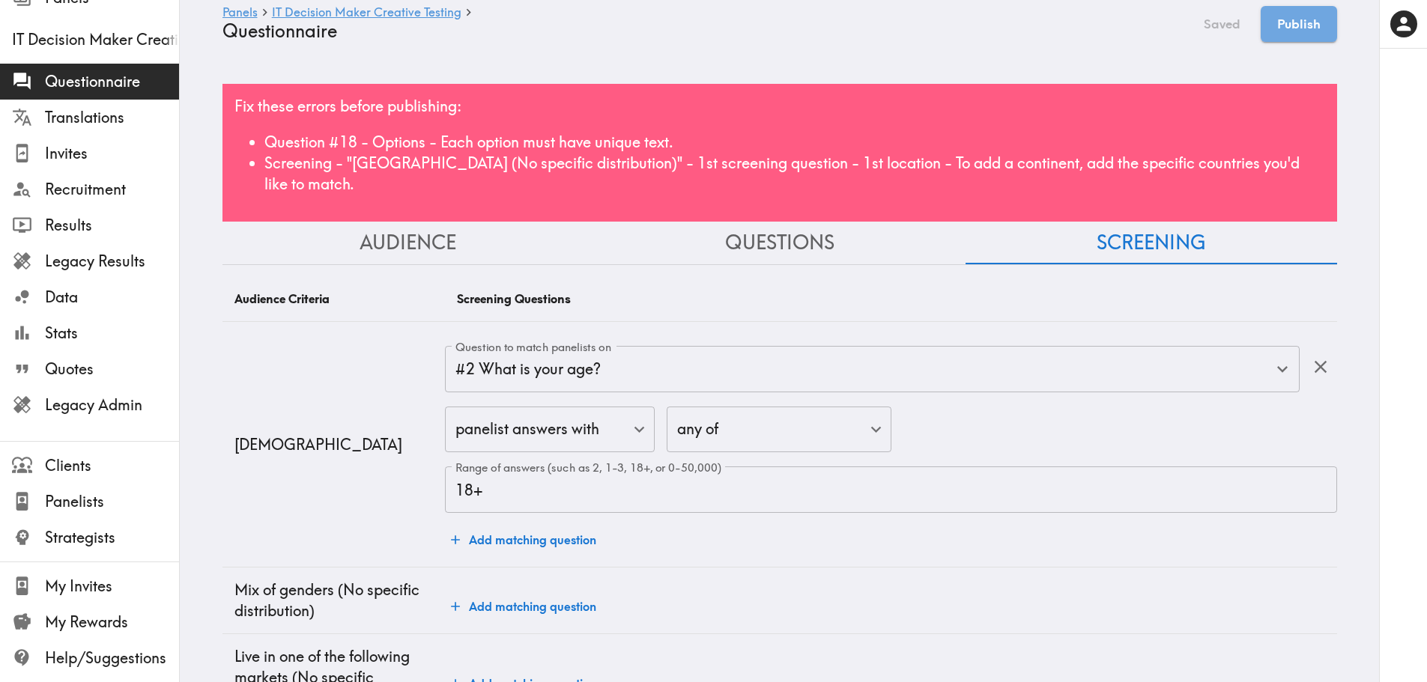
click at [758, 222] on button "Questions" at bounding box center [780, 243] width 372 height 43
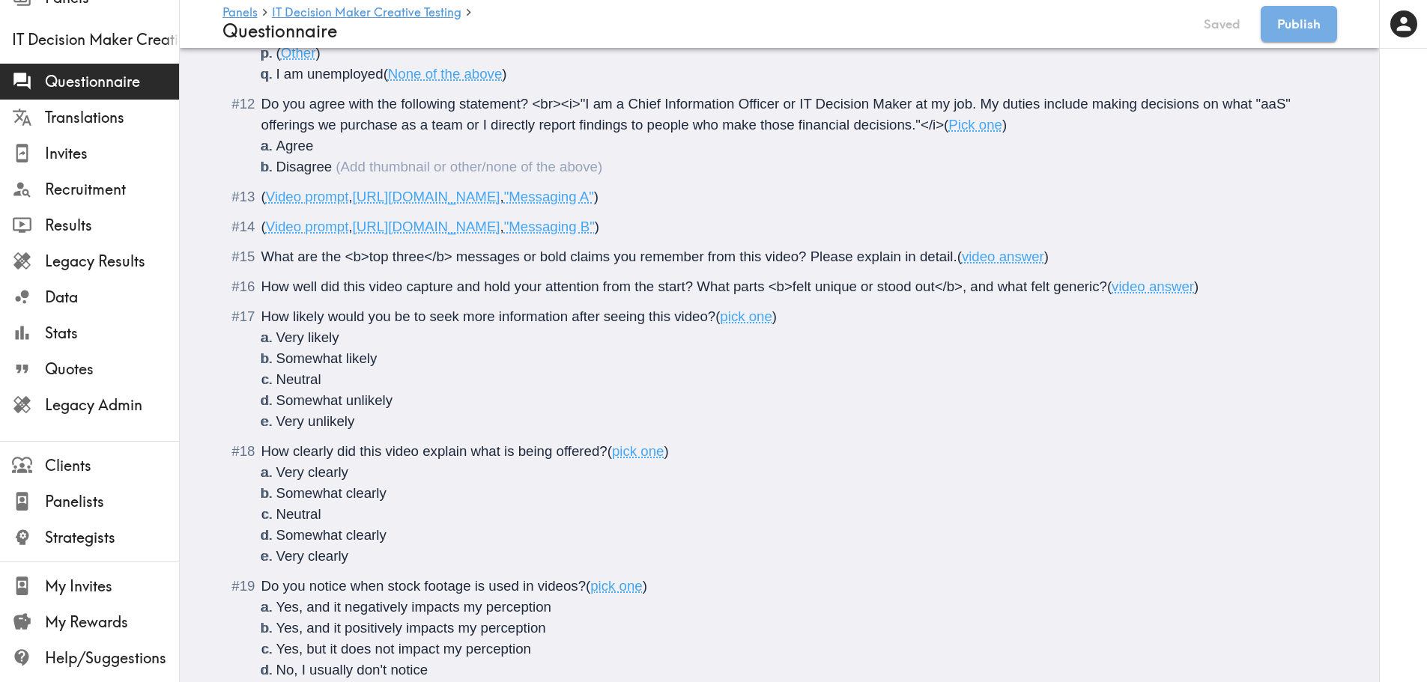
scroll to position [2609, 0]
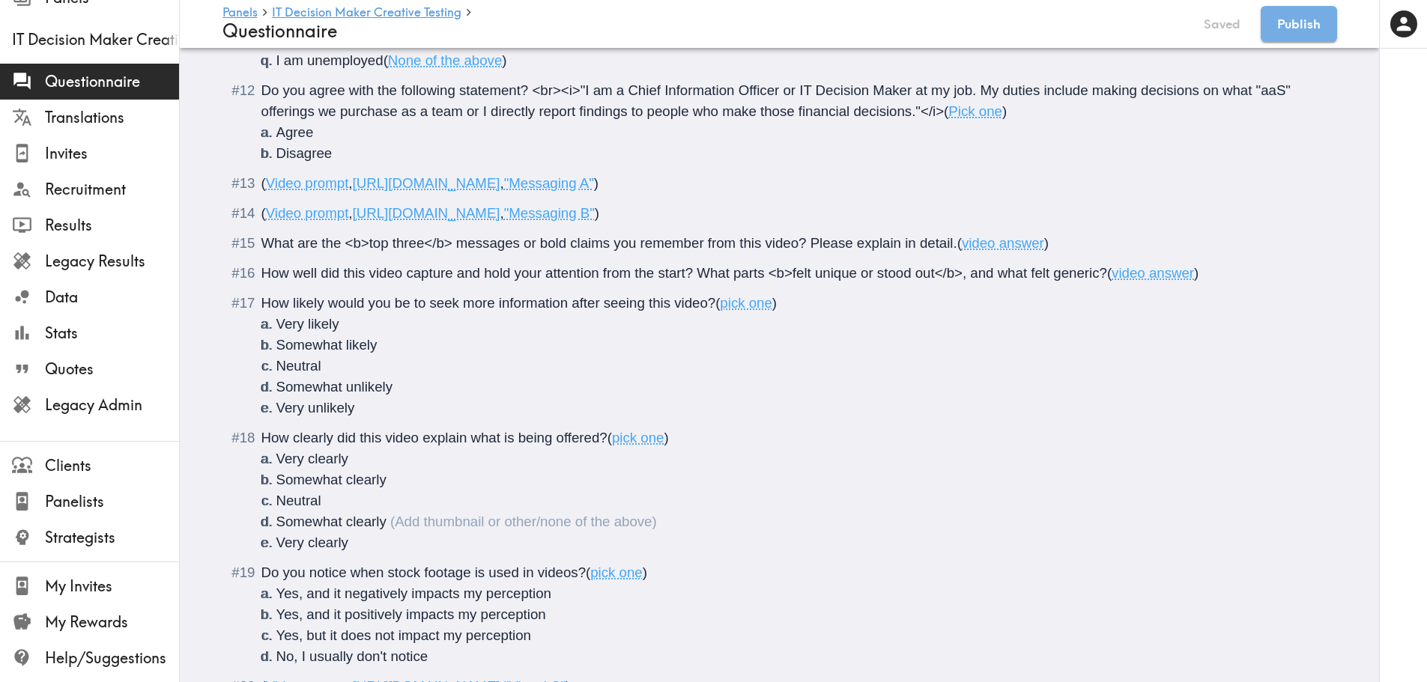
click at [341, 514] on span "Somewhat clearly" at bounding box center [331, 522] width 110 height 16
click at [368, 449] on li "Very clearly" at bounding box center [797, 459] width 1043 height 21
click at [388, 470] on li "Somewhat clearly" at bounding box center [797, 480] width 1043 height 21
click at [345, 514] on span "Somewhat clearly" at bounding box center [331, 522] width 110 height 16
click at [339, 514] on span "Somewhat clearly" at bounding box center [331, 522] width 110 height 16
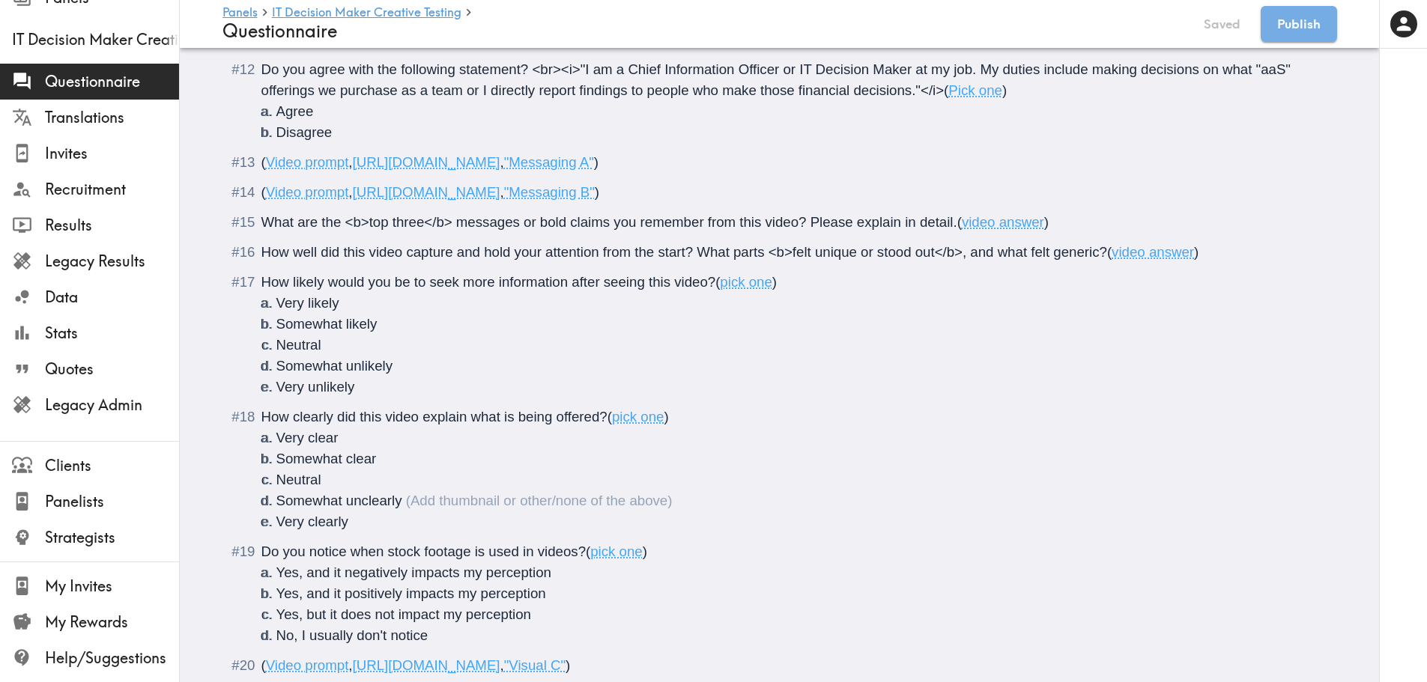
scroll to position [2588, 0]
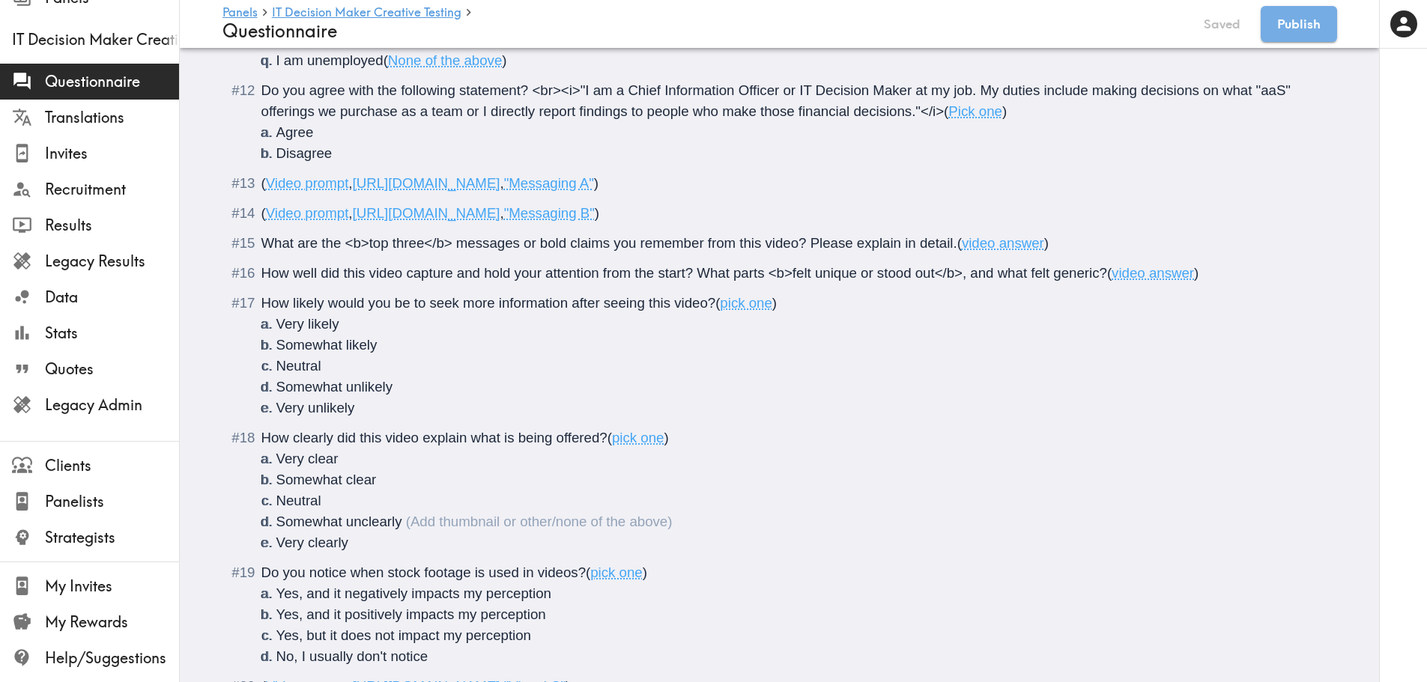
click at [395, 514] on span "Somewhat unclearly" at bounding box center [339, 522] width 126 height 16
click at [303, 535] on span "Very clearly" at bounding box center [312, 543] width 72 height 16
click at [361, 533] on li "Very unclearly" at bounding box center [797, 543] width 1043 height 21
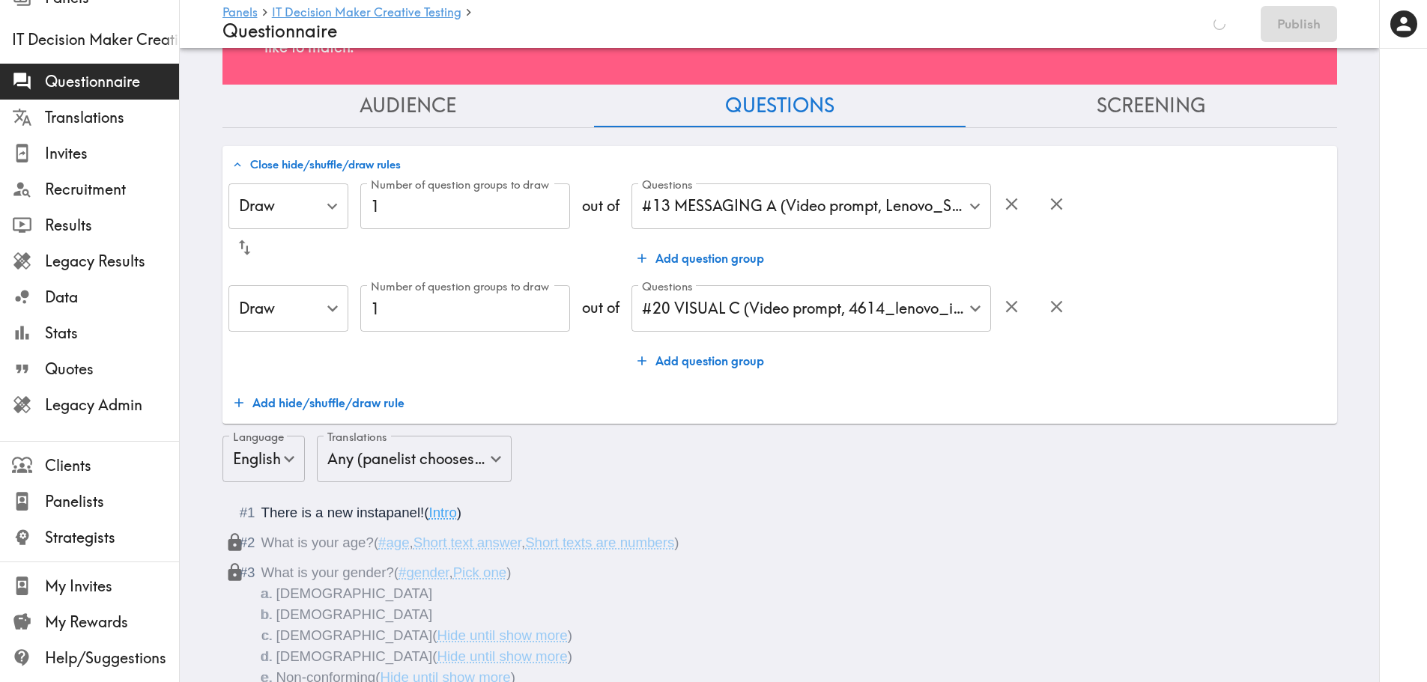
scroll to position [0, 0]
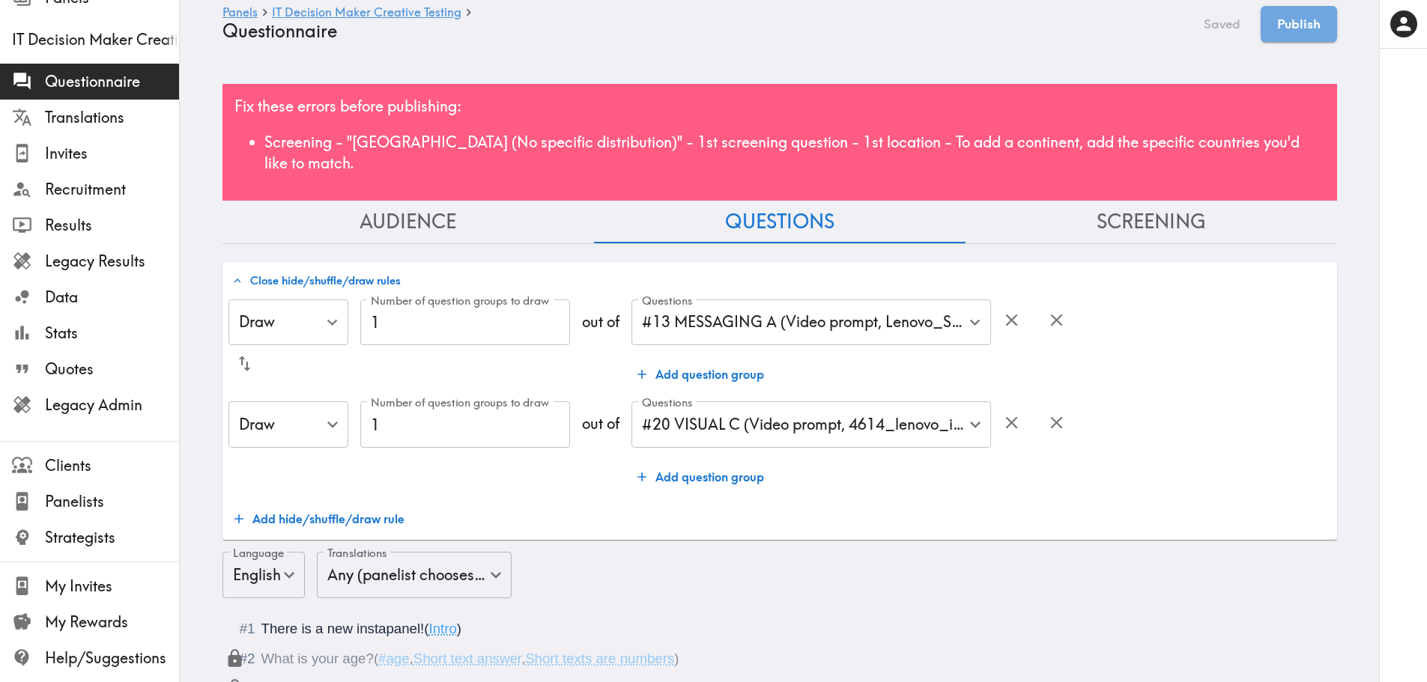
click at [405, 204] on button "Audience" at bounding box center [408, 222] width 372 height 43
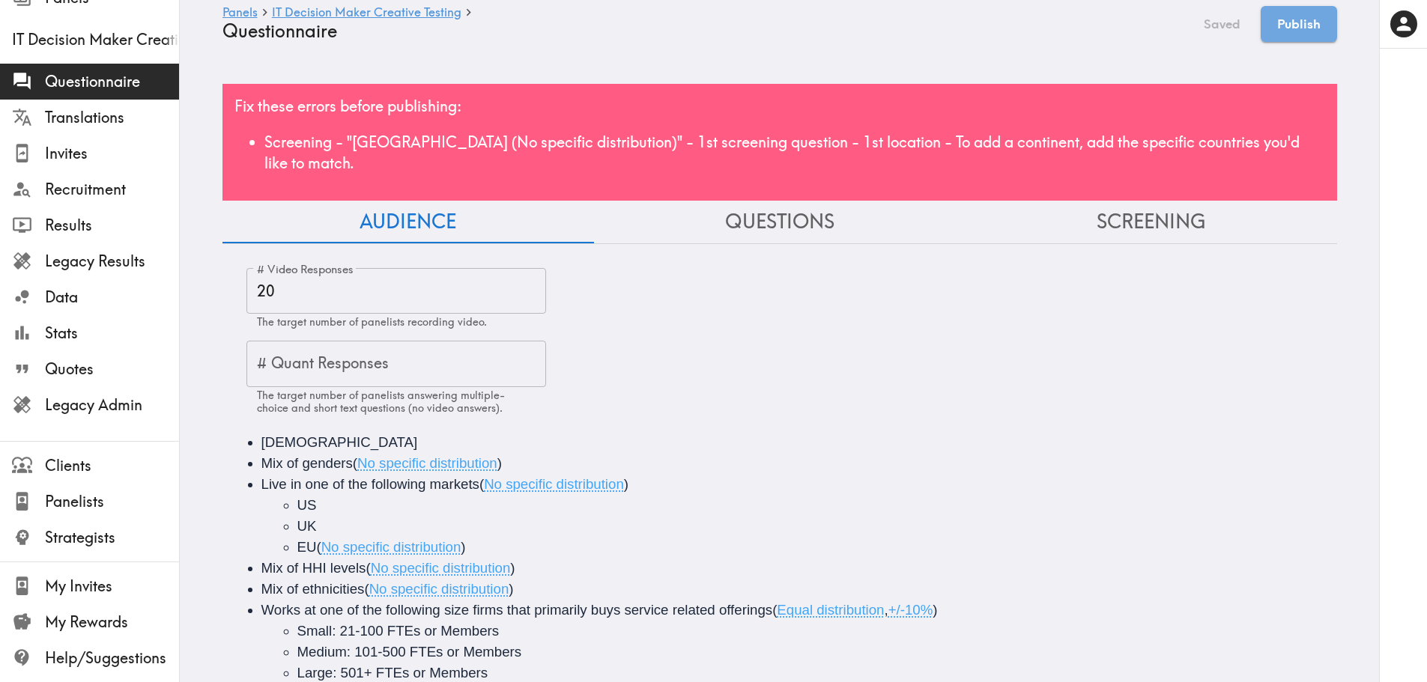
click at [1144, 206] on button "Screening" at bounding box center [1151, 222] width 372 height 43
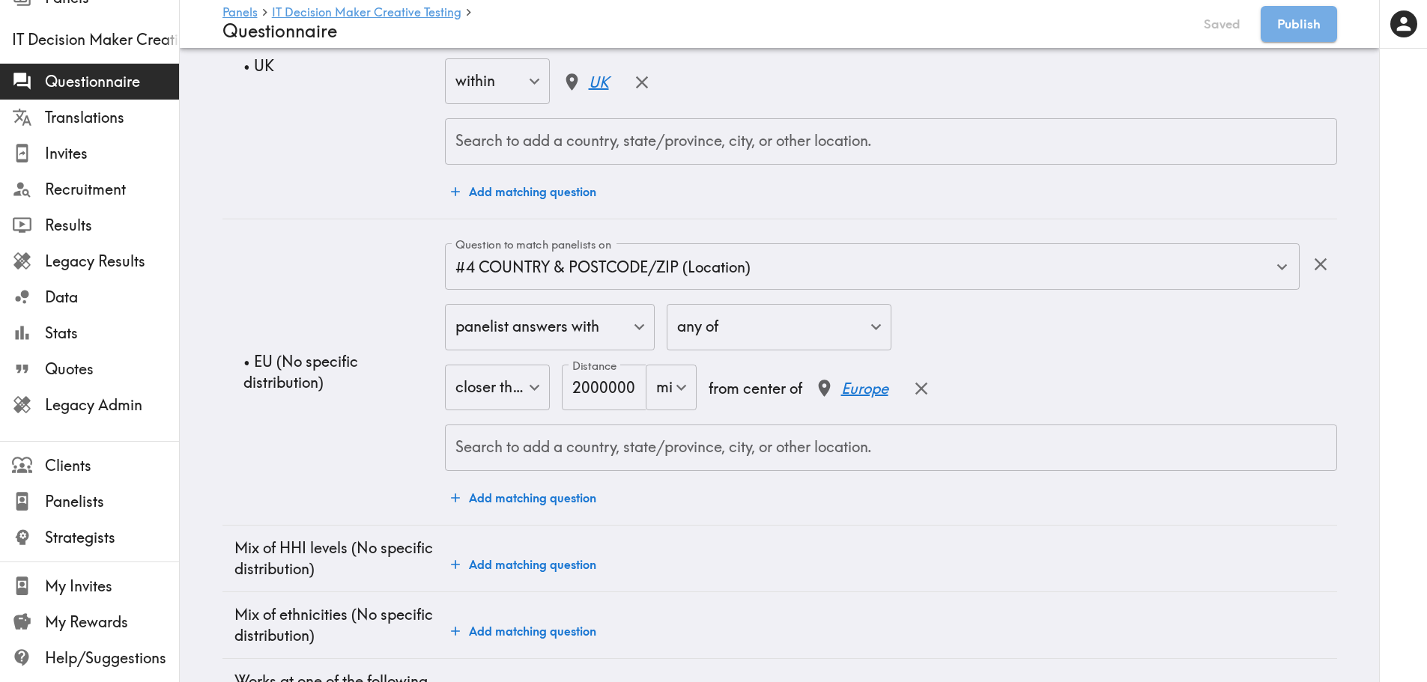
scroll to position [1099, 0]
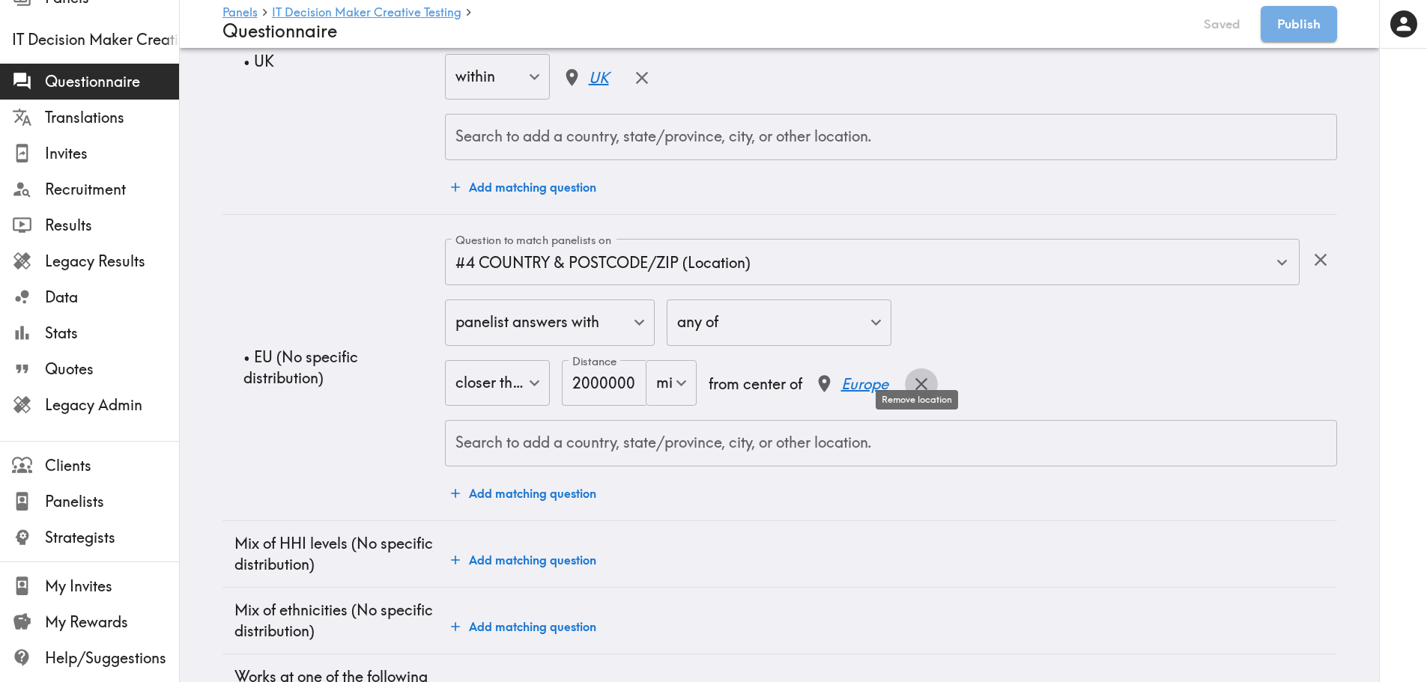
click at [911, 374] on icon "button" at bounding box center [921, 384] width 20 height 20
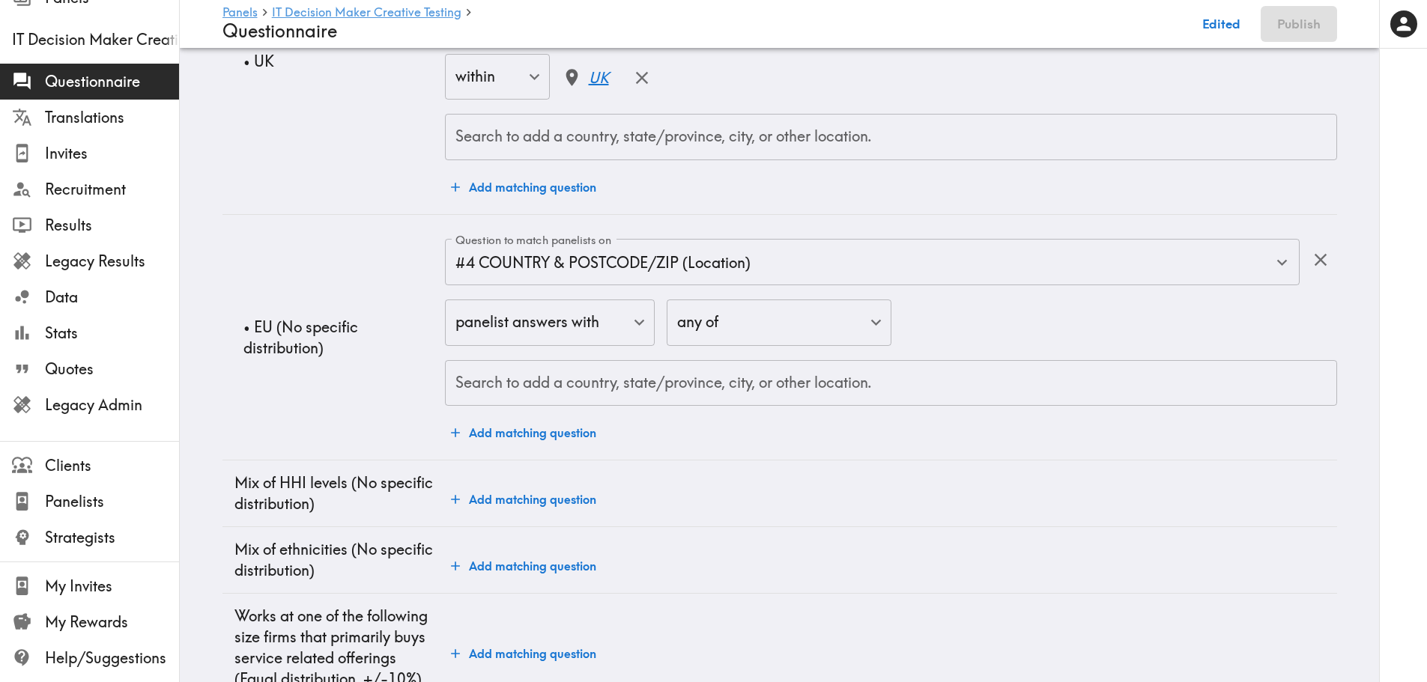
click at [670, 379] on div "Search to add a country, state/province, city, or other location." at bounding box center [890, 383] width 891 height 46
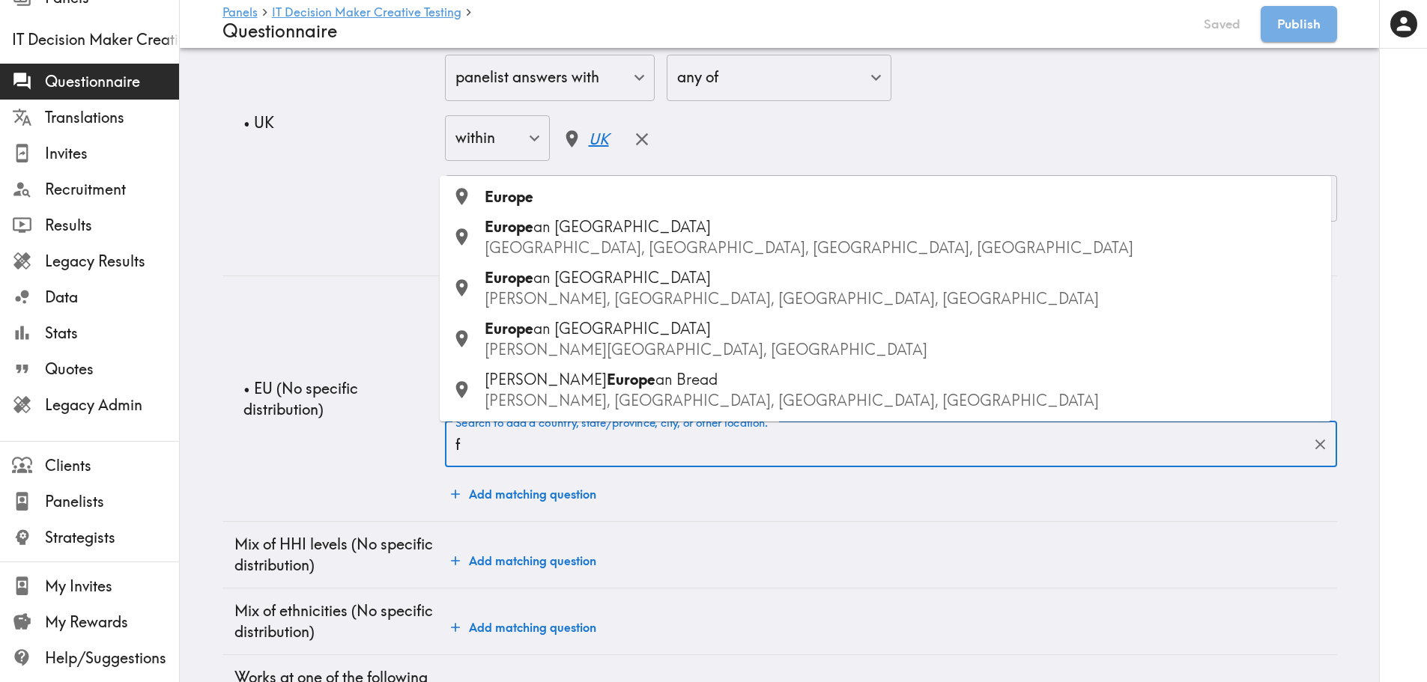
type input "fr"
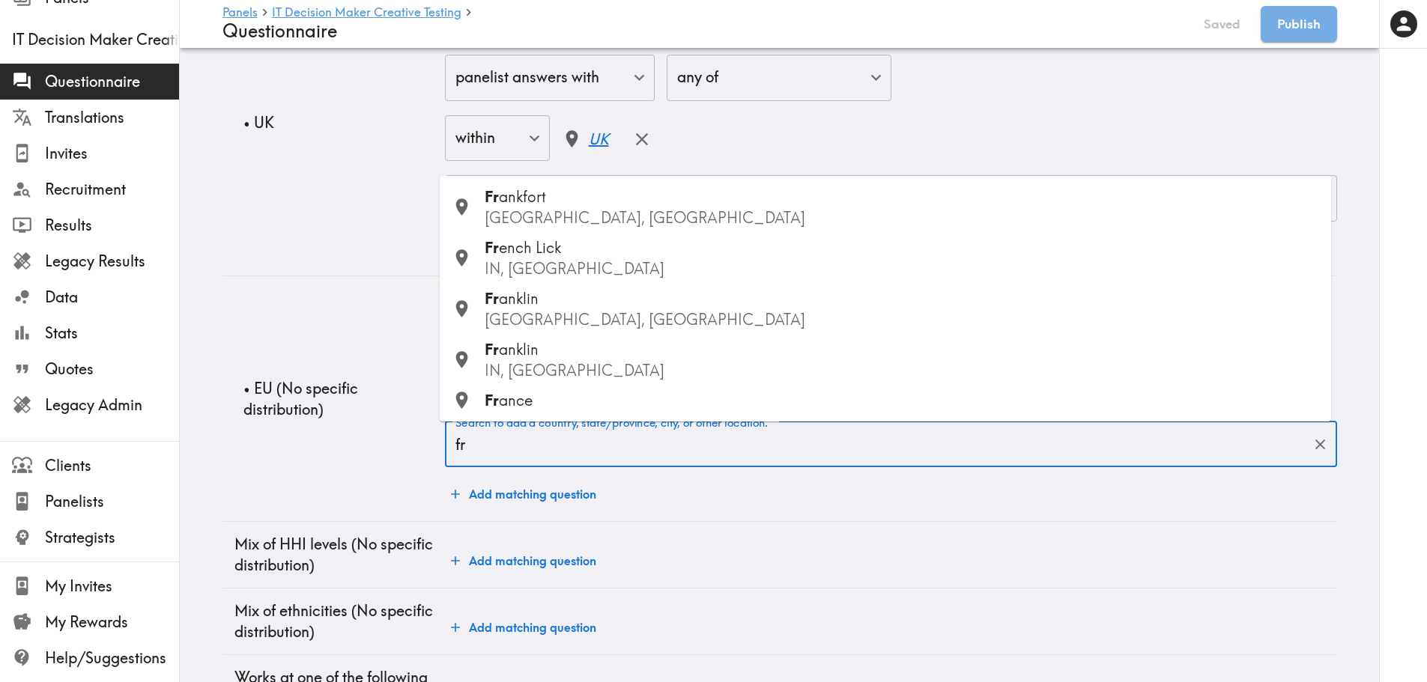
click at [575, 395] on div "Fr ance" at bounding box center [902, 400] width 834 height 21
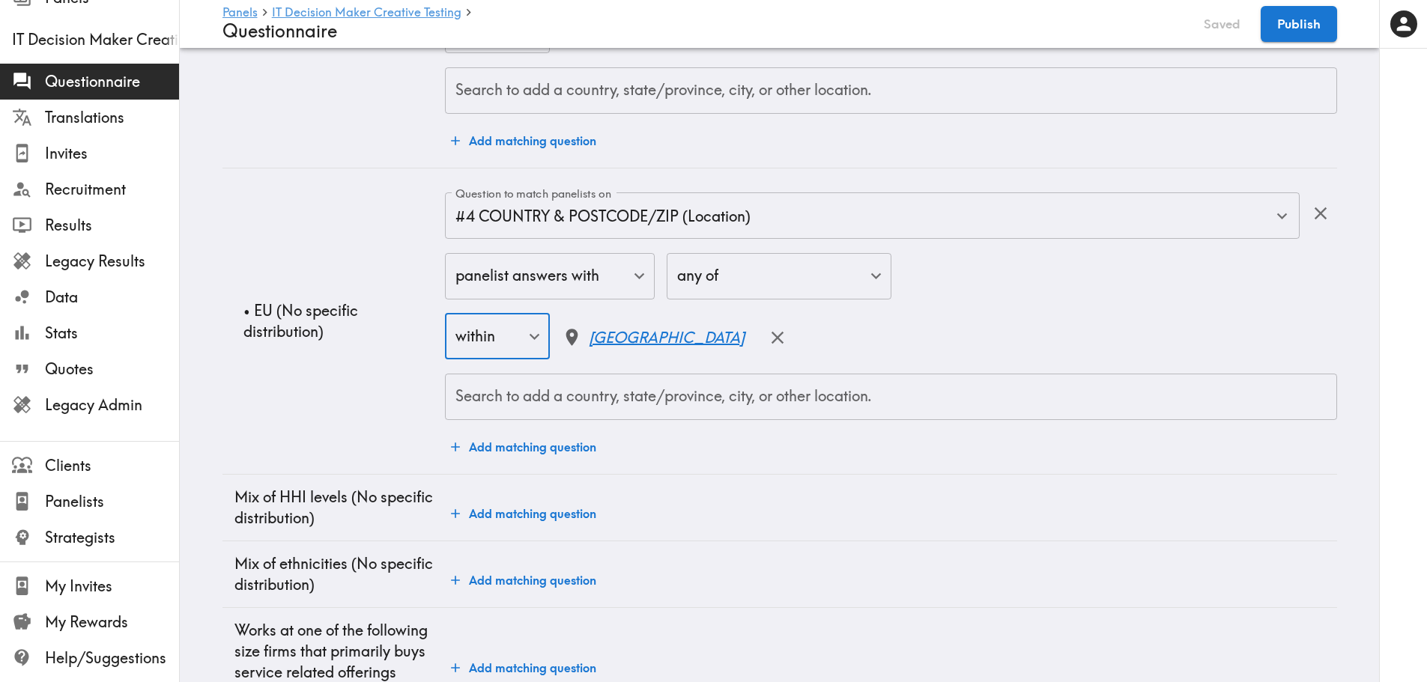
scroll to position [991, 0]
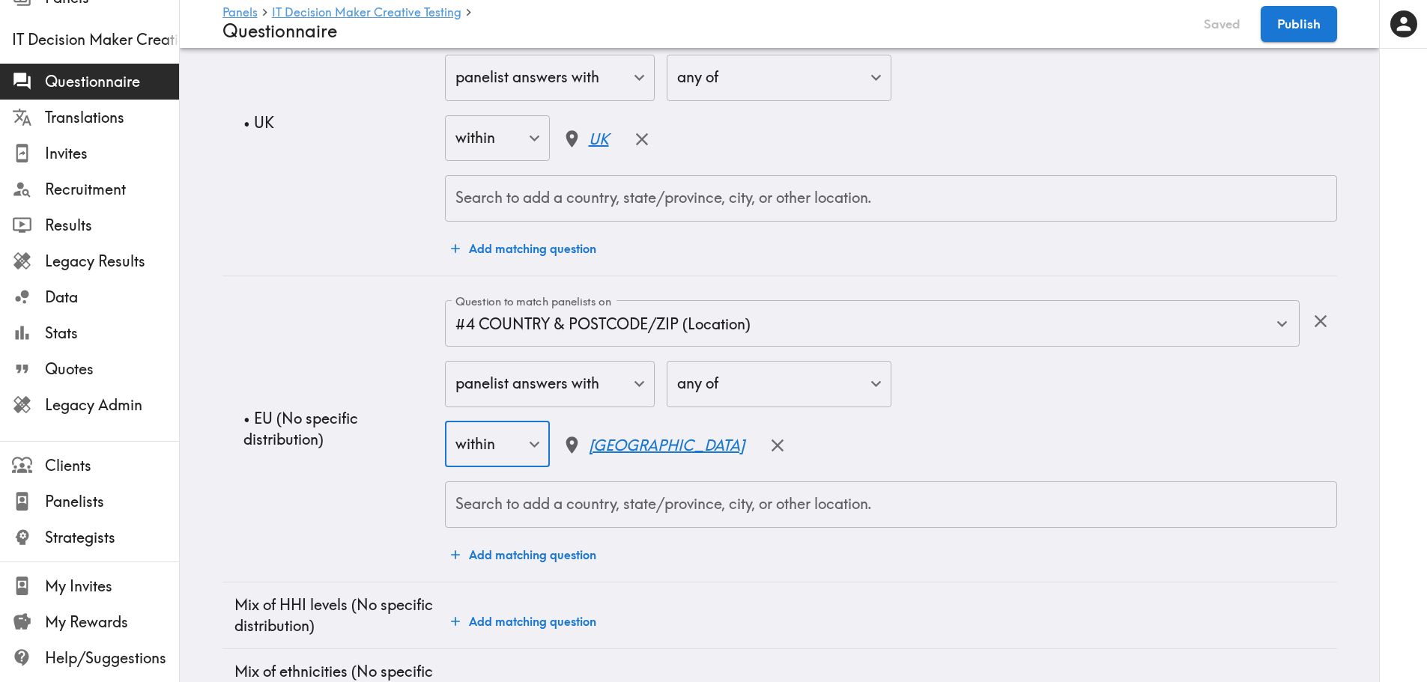
click at [524, 506] on input "Search to add a country, state/province, city, or other location." at bounding box center [891, 504] width 878 height 33
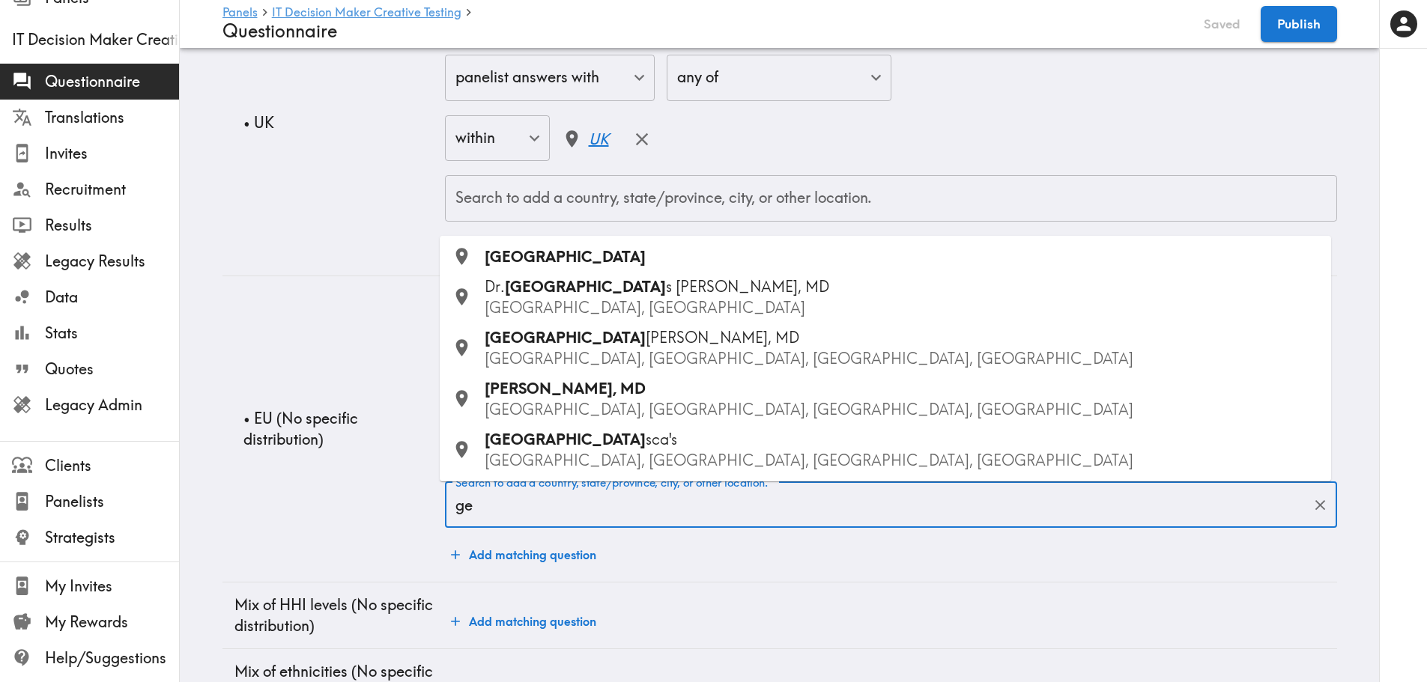
type input "ger"
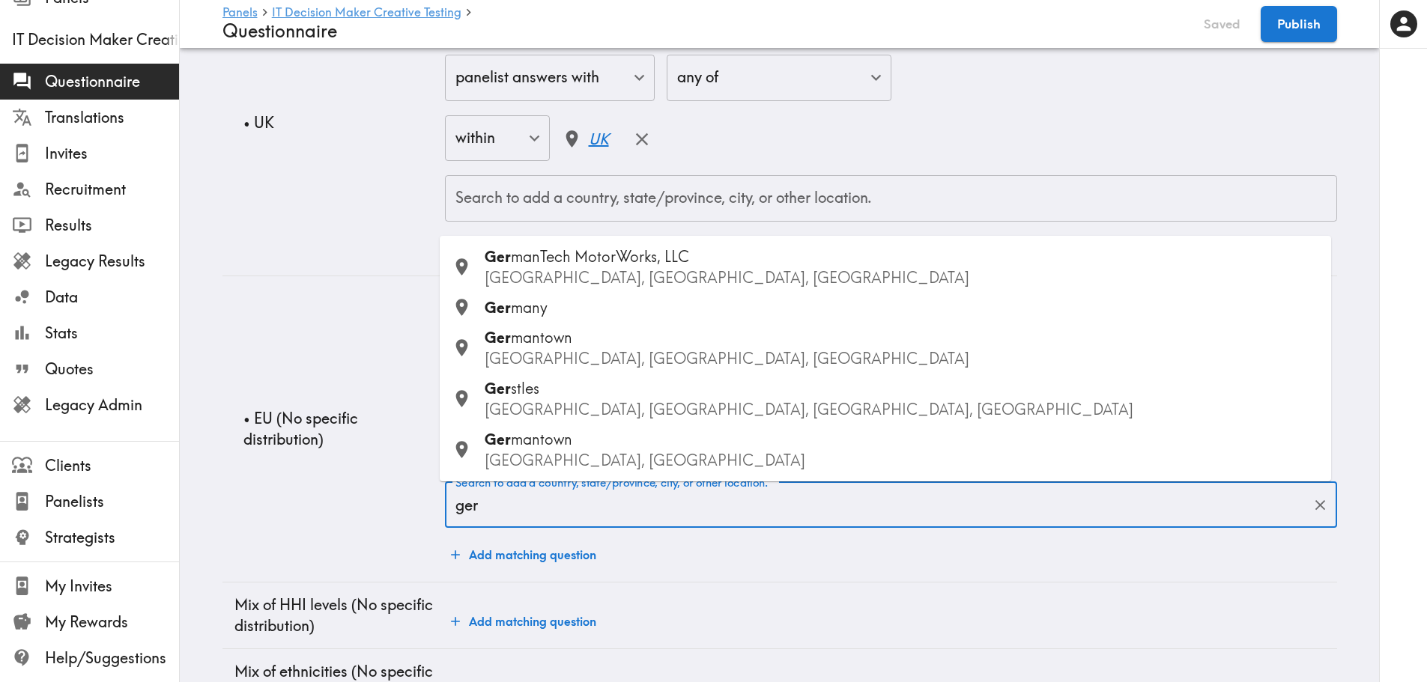
click at [578, 314] on div "Ger many" at bounding box center [902, 307] width 834 height 21
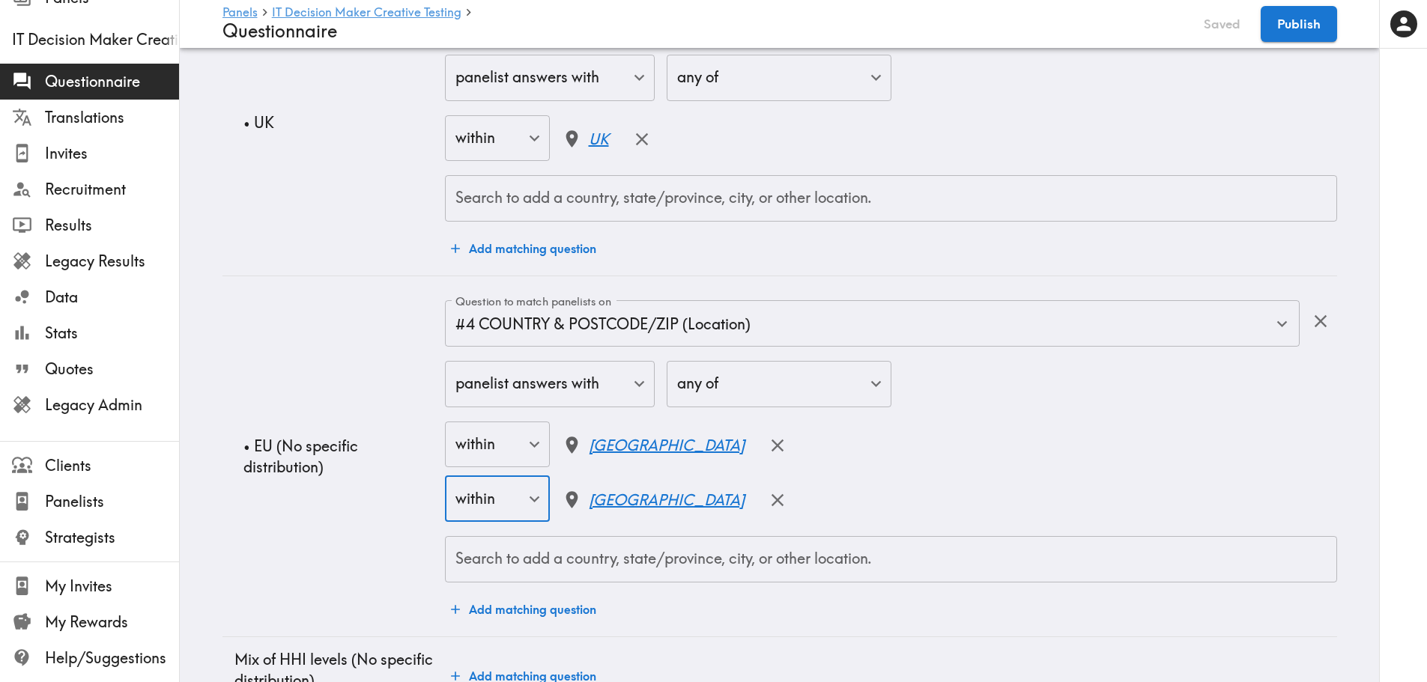
click at [623, 566] on input "Search to add a country, state/province, city, or other location." at bounding box center [891, 559] width 878 height 33
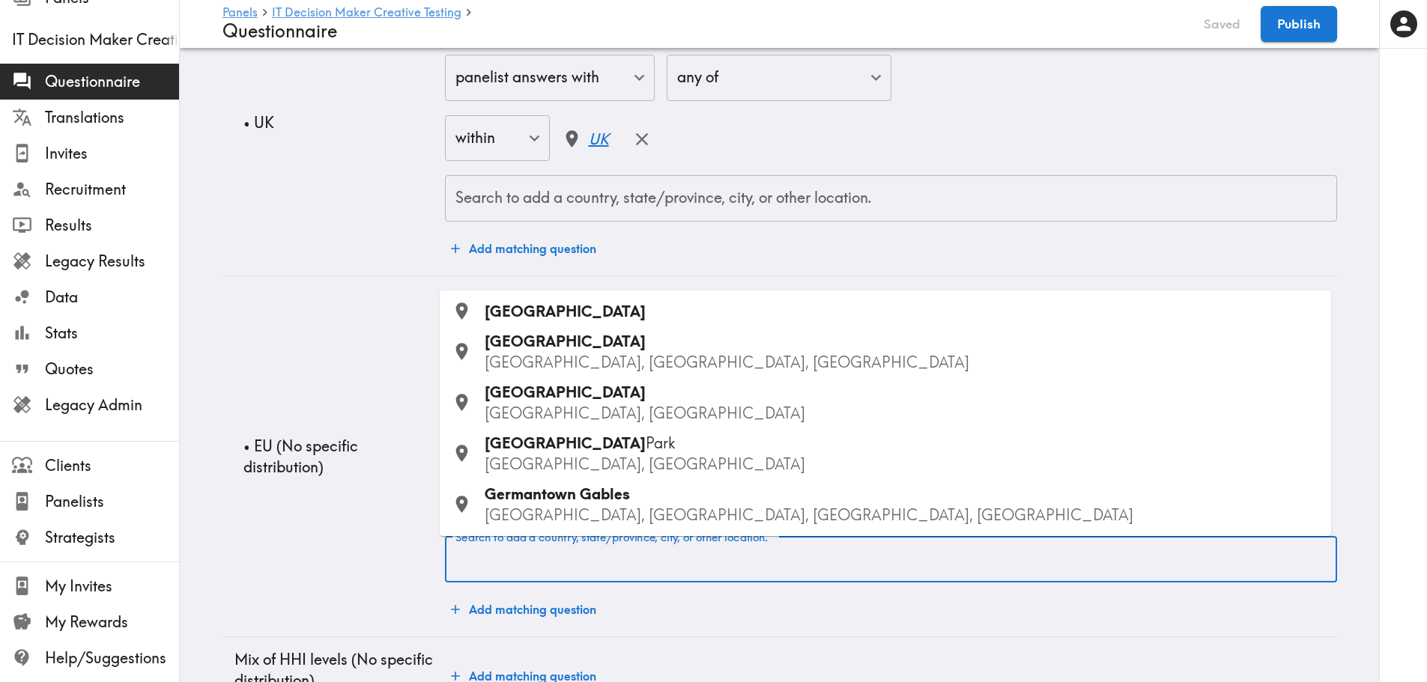
type input "r"
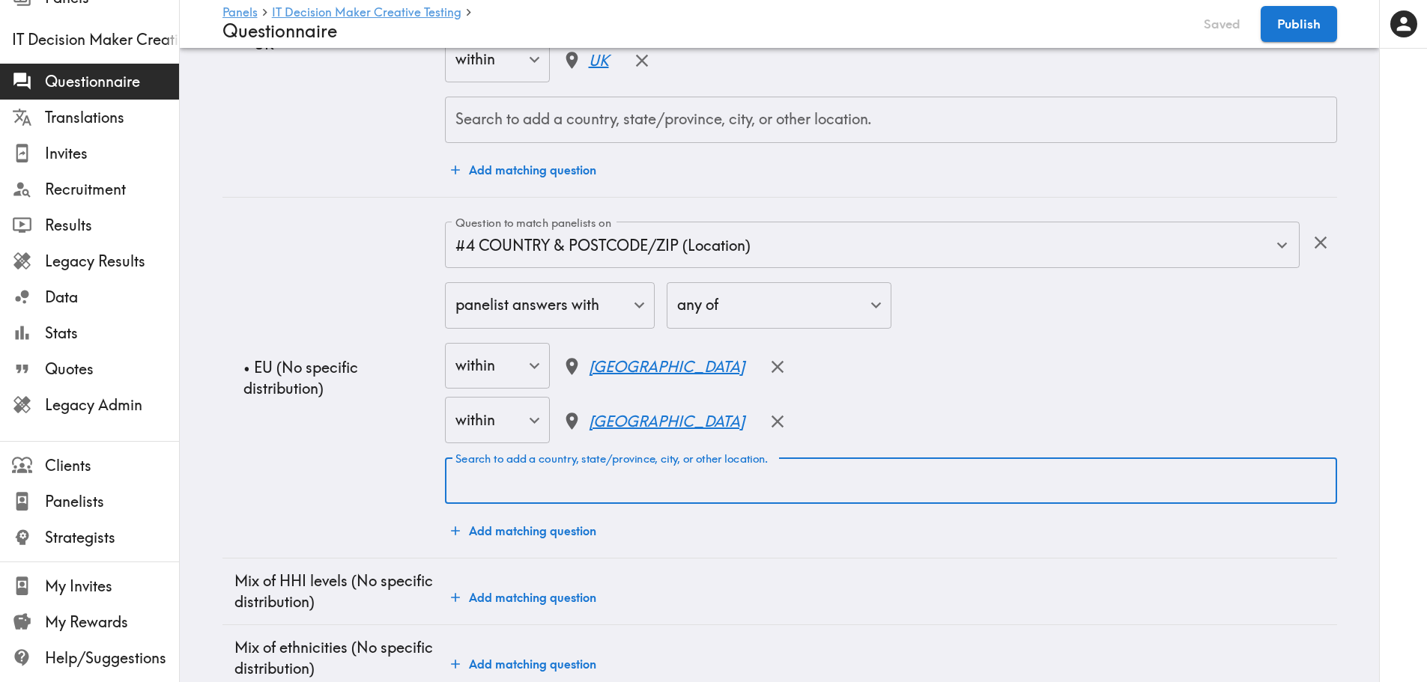
scroll to position [0, 0]
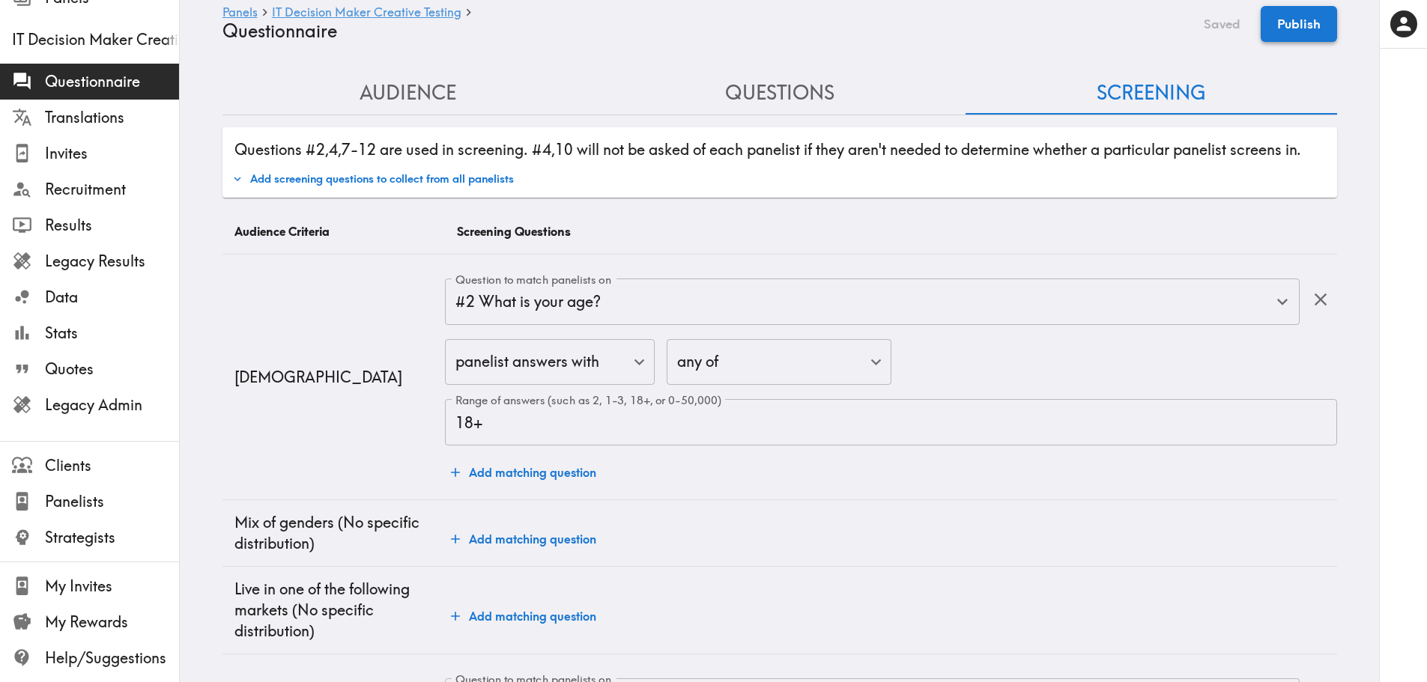
click at [1150, 35] on button "Publish" at bounding box center [1299, 24] width 76 height 36
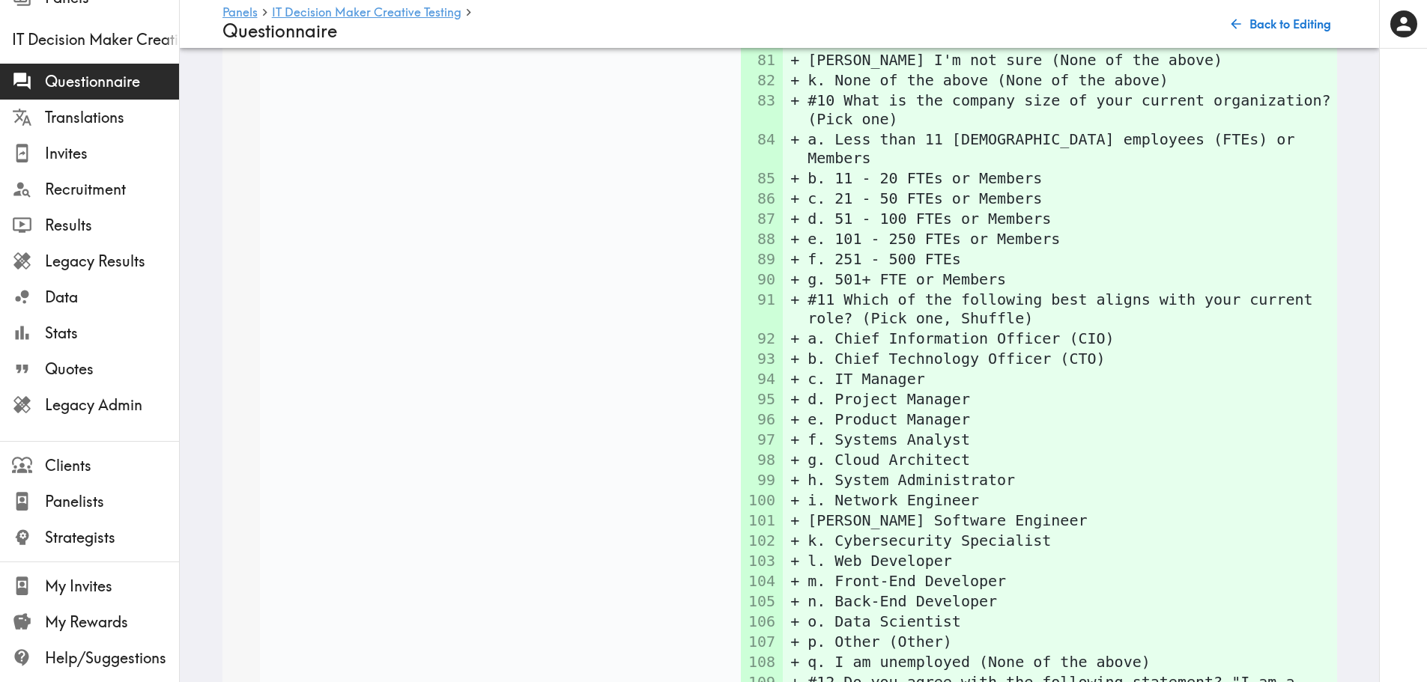
scroll to position [5290, 0]
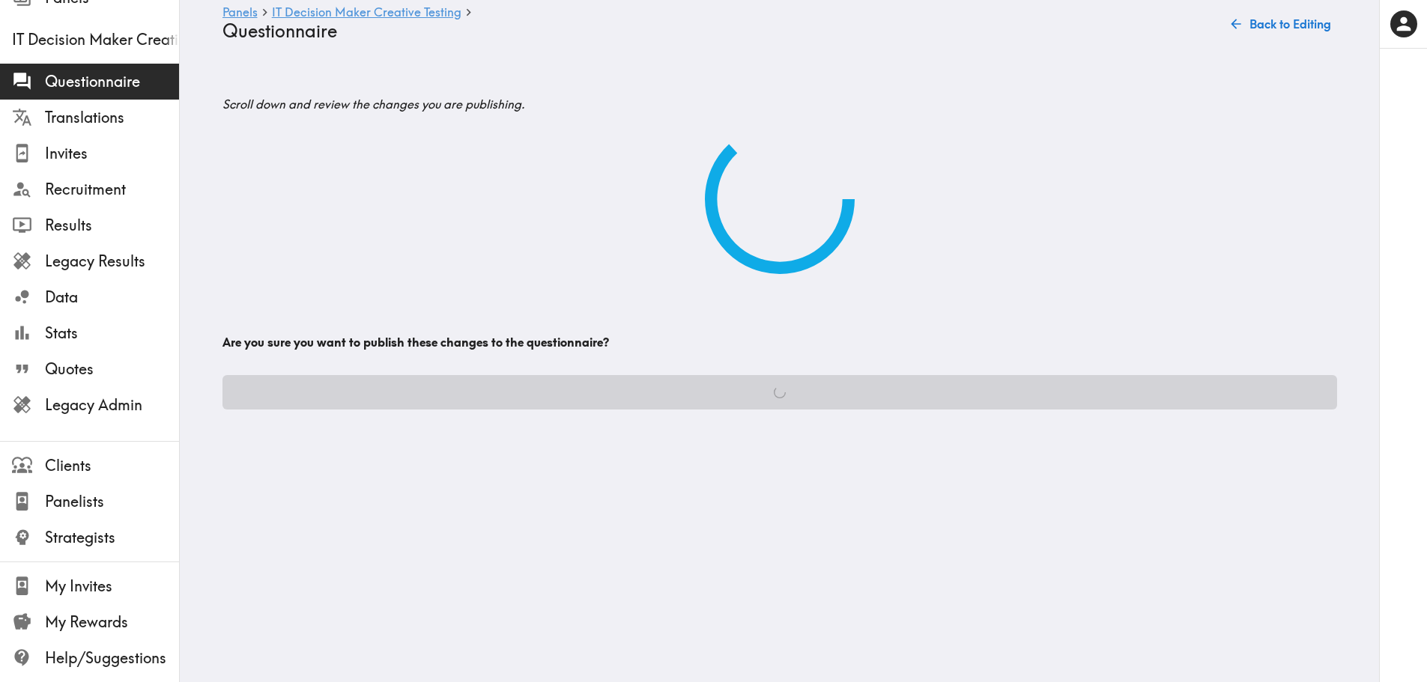
scroll to position [0, 0]
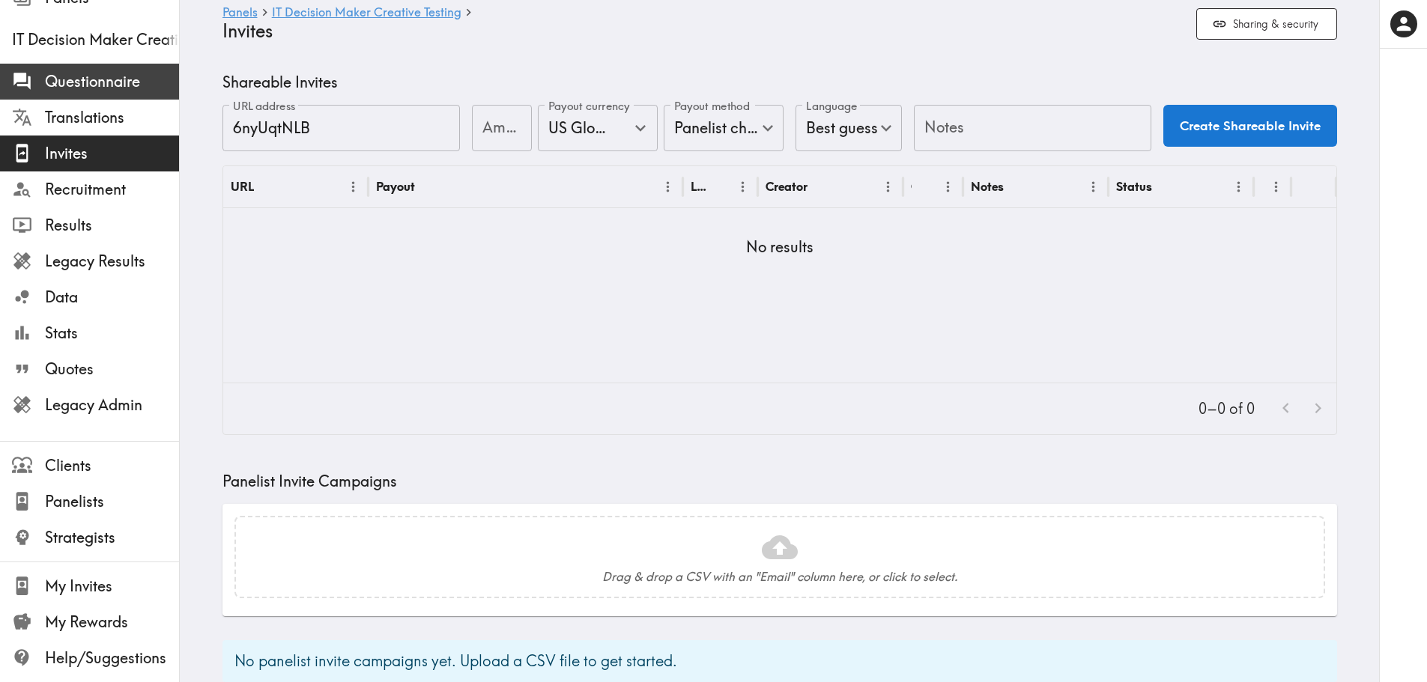
click at [71, 89] on span "Questionnaire" at bounding box center [112, 81] width 134 height 21
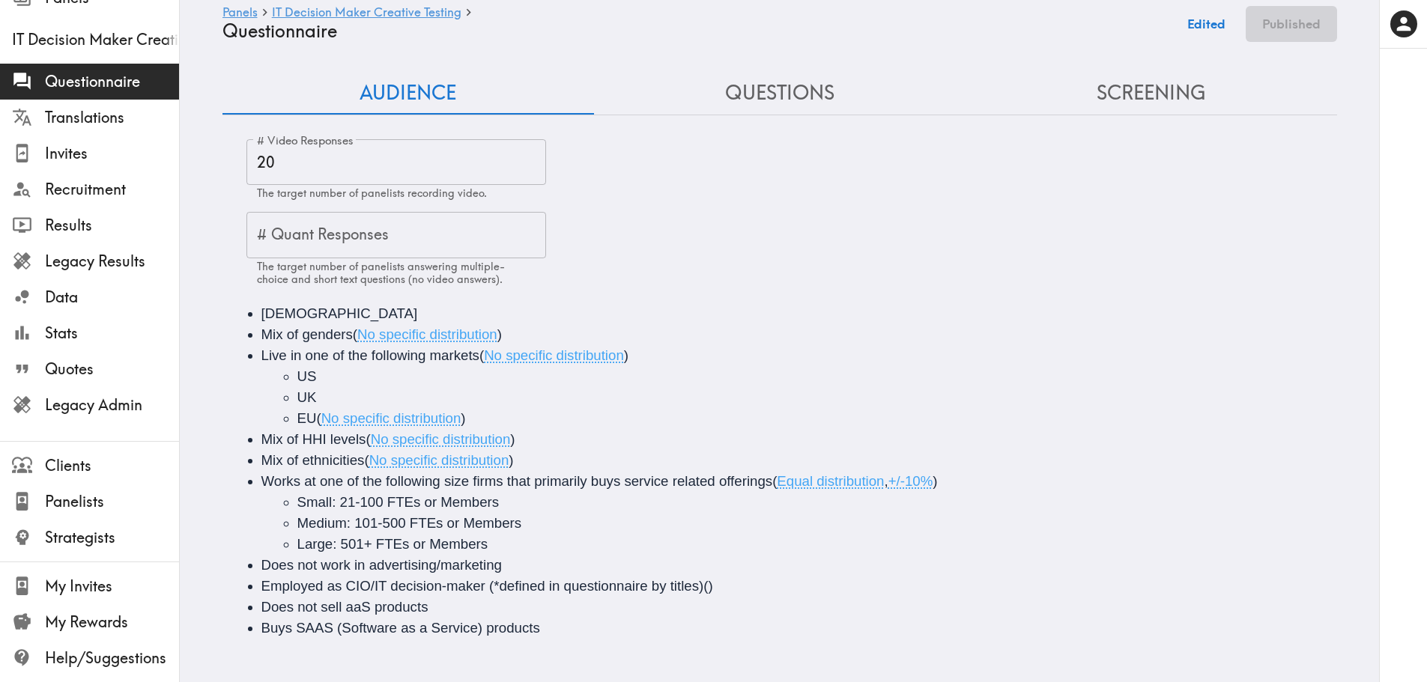
click at [777, 61] on main "Panels IT Decision Maker Creative Testing Questionnaire Edited Published Audien…" at bounding box center [779, 364] width 1199 height 633
click at [813, 91] on button "Questions" at bounding box center [780, 93] width 372 height 43
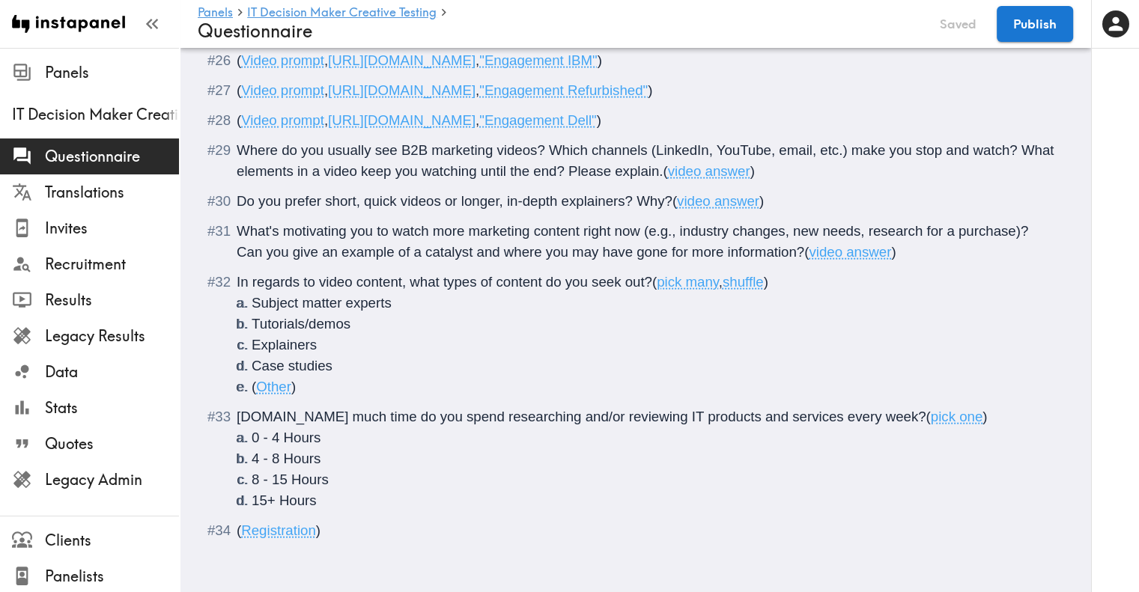
scroll to position [3248, 0]
